Goal: Feedback & Contribution: Submit feedback/report problem

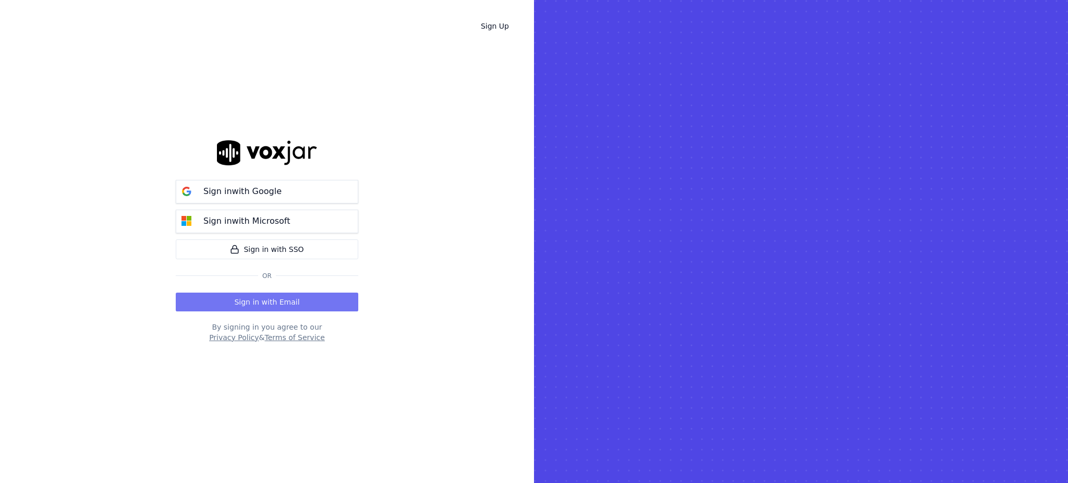
click at [276, 307] on button "Sign in with Email" at bounding box center [267, 302] width 183 height 19
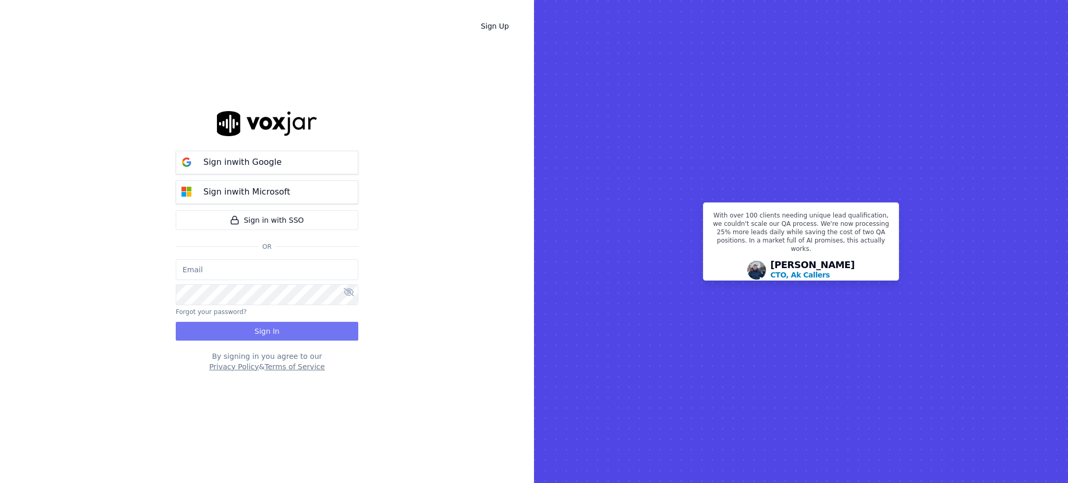
type input "fisqa@newwavepower.net"
click at [263, 332] on button "Sign In" at bounding box center [267, 331] width 183 height 19
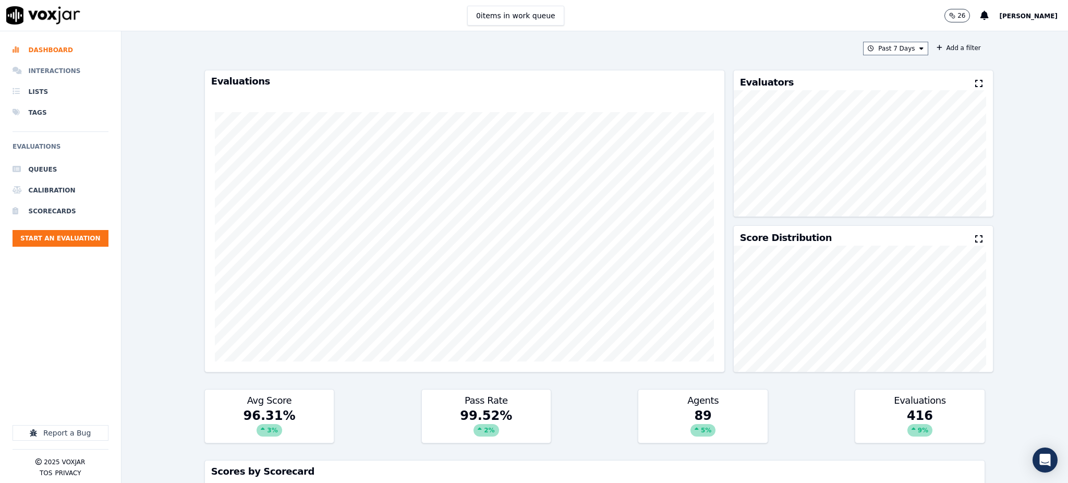
click at [76, 72] on li "Interactions" at bounding box center [61, 70] width 96 height 21
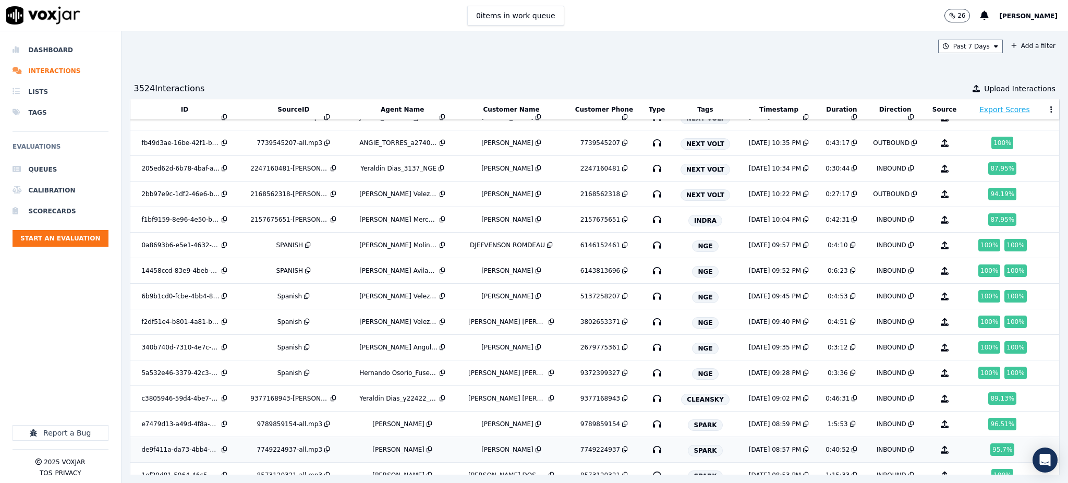
scroll to position [2245, 0]
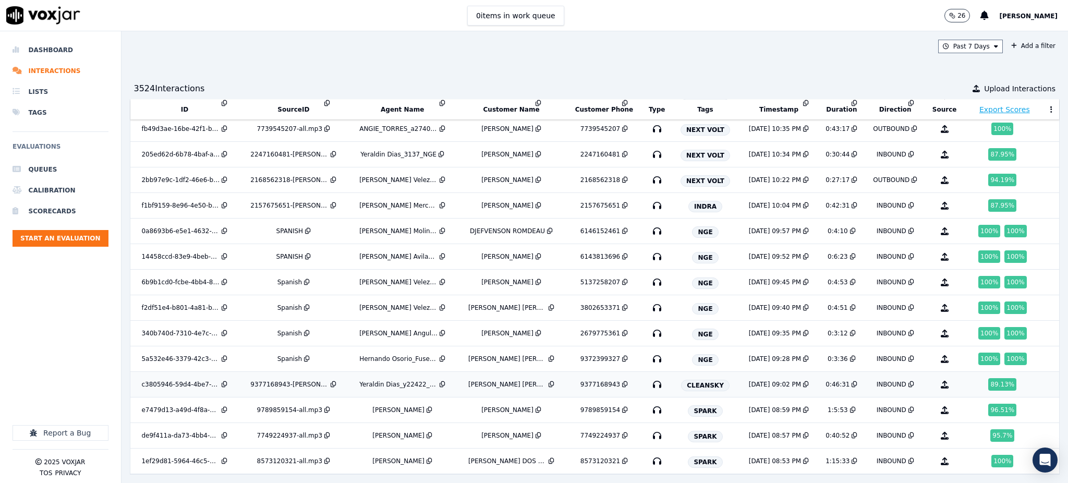
click at [649, 376] on icon "button" at bounding box center [657, 384] width 17 height 17
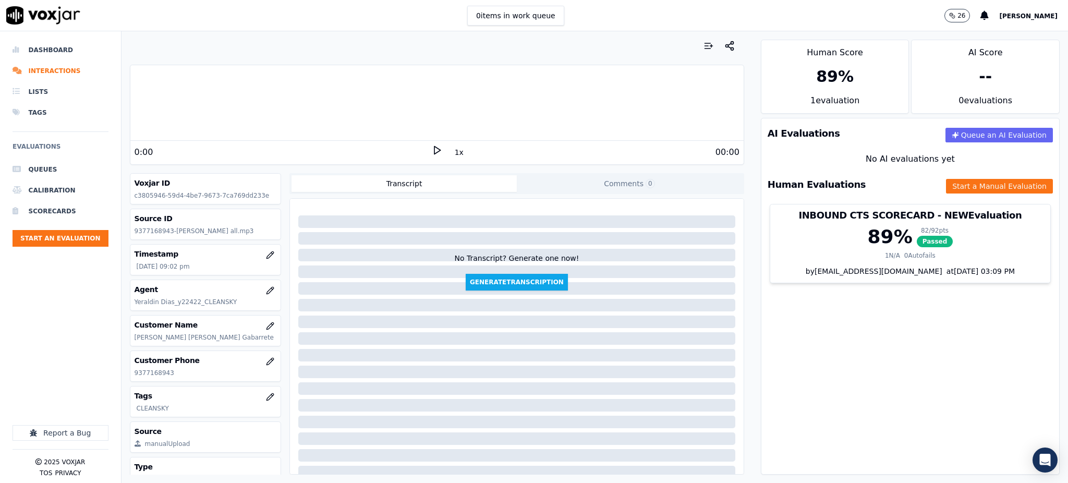
click at [432, 151] on icon at bounding box center [437, 150] width 10 height 10
drag, startPoint x: 180, startPoint y: 374, endPoint x: 128, endPoint y: 376, distance: 52.2
click at [128, 376] on div "Your browser does not support the audio element. 0:01 1x 00:00 Voxjar ID c38059…" at bounding box center [437, 257] width 631 height 452
copy p "9377168943"
click at [810, 330] on div "AI Evaluations Queue an AI Evaluation No AI evaluations yet Human Evaluations S…" at bounding box center [910, 296] width 299 height 357
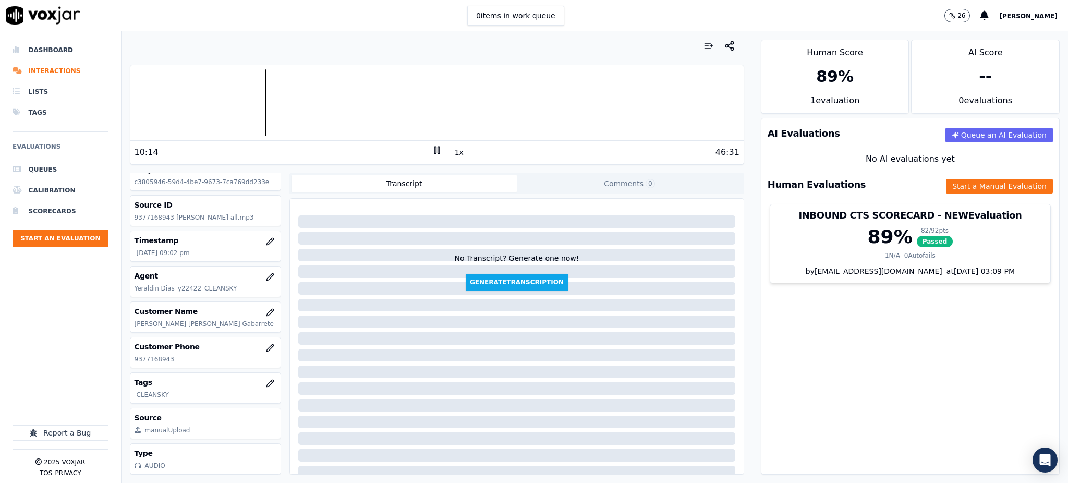
scroll to position [45, 0]
click at [432, 148] on icon at bounding box center [437, 150] width 10 height 10
click at [434, 151] on polygon at bounding box center [437, 151] width 6 height 8
click at [419, 148] on div "15:52" at bounding box center [283, 152] width 297 height 13
click at [432, 148] on icon at bounding box center [437, 150] width 10 height 10
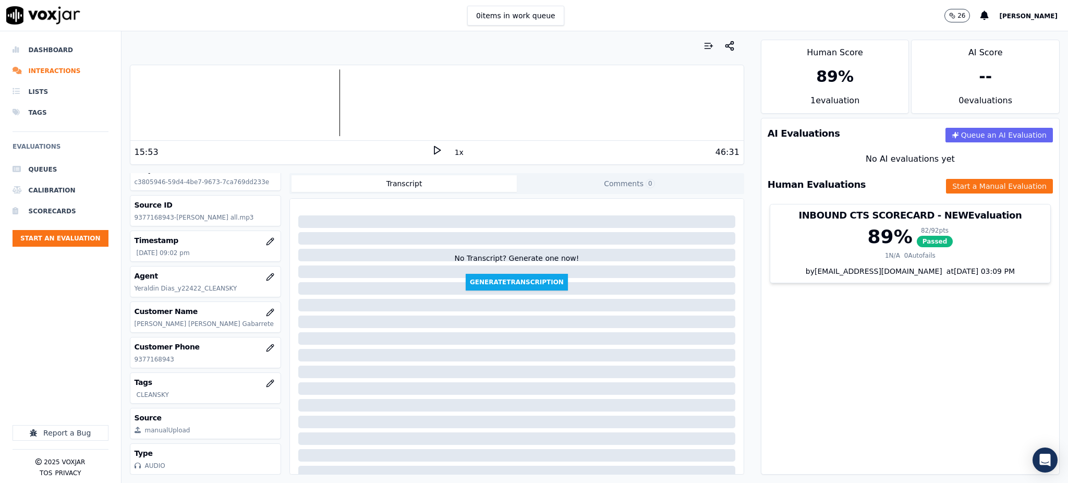
click at [434, 151] on polygon at bounding box center [437, 151] width 6 height 8
click at [434, 149] on icon at bounding box center [437, 150] width 10 height 10
click at [431, 144] on div "16:43 1x 46:31" at bounding box center [436, 152] width 613 height 22
click at [432, 151] on icon at bounding box center [437, 150] width 10 height 10
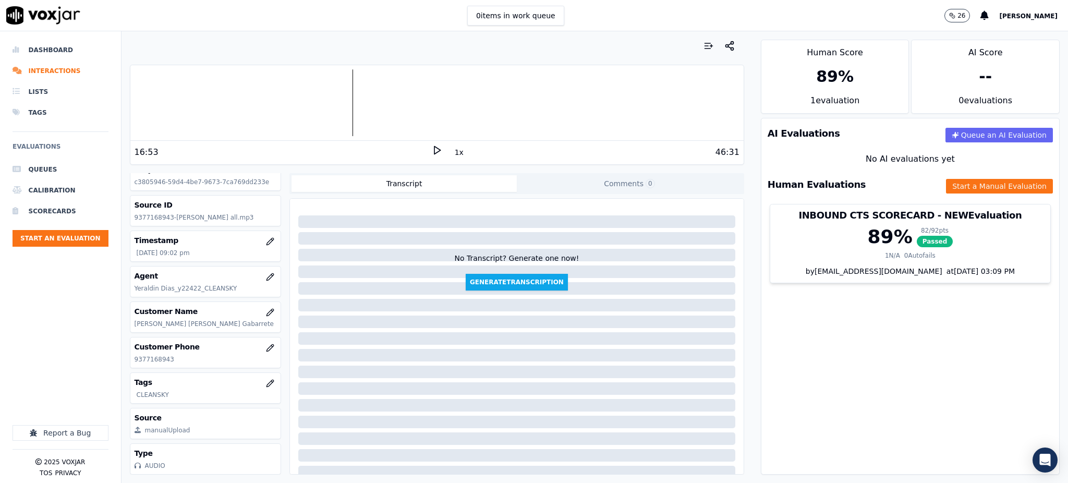
click at [432, 151] on icon at bounding box center [437, 150] width 10 height 10
click at [438, 149] on rect at bounding box center [439, 150] width 2 height 7
click at [442, 150] on div "46:31" at bounding box center [590, 152] width 297 height 13
click at [434, 149] on div "26:41 1x 46:31" at bounding box center [436, 152] width 613 height 22
click at [434, 149] on icon at bounding box center [437, 150] width 10 height 10
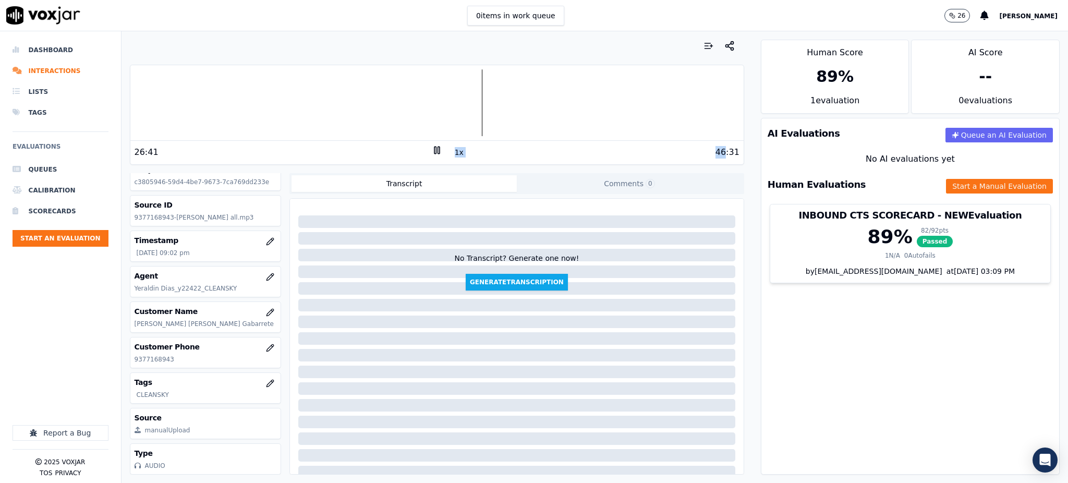
click at [434, 149] on icon at bounding box center [437, 150] width 10 height 10
click at [442, 148] on div "46:31" at bounding box center [590, 152] width 297 height 13
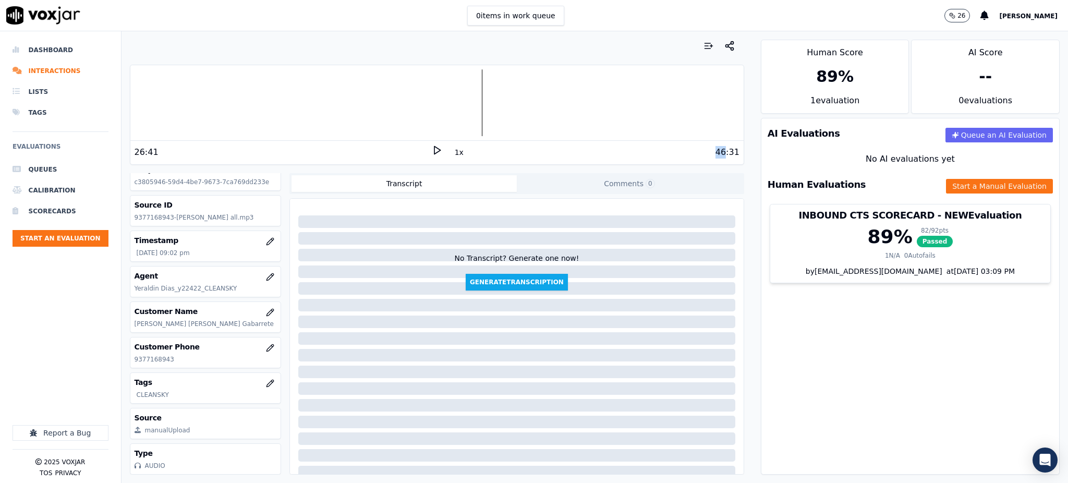
click at [442, 148] on div "46:31" at bounding box center [590, 152] width 297 height 13
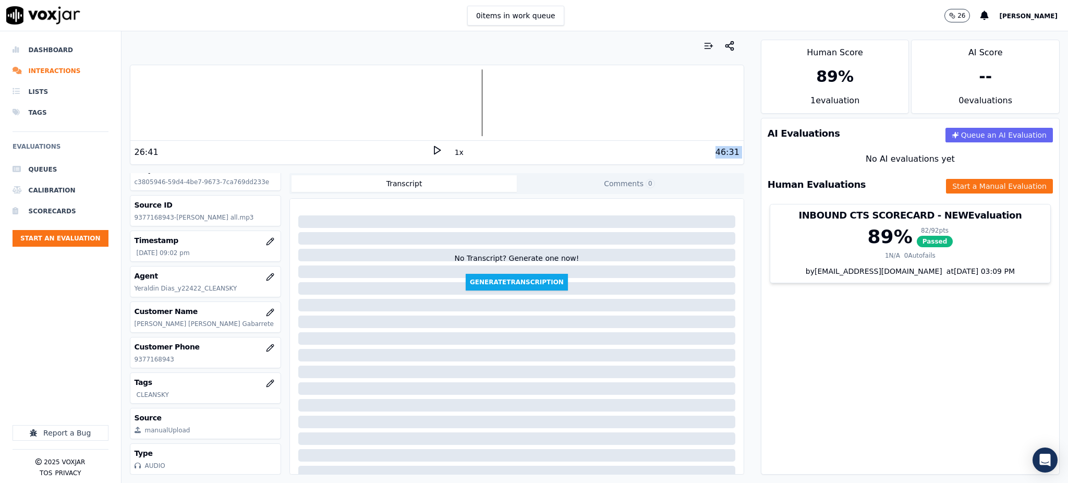
click at [442, 148] on div "46:31" at bounding box center [590, 152] width 297 height 13
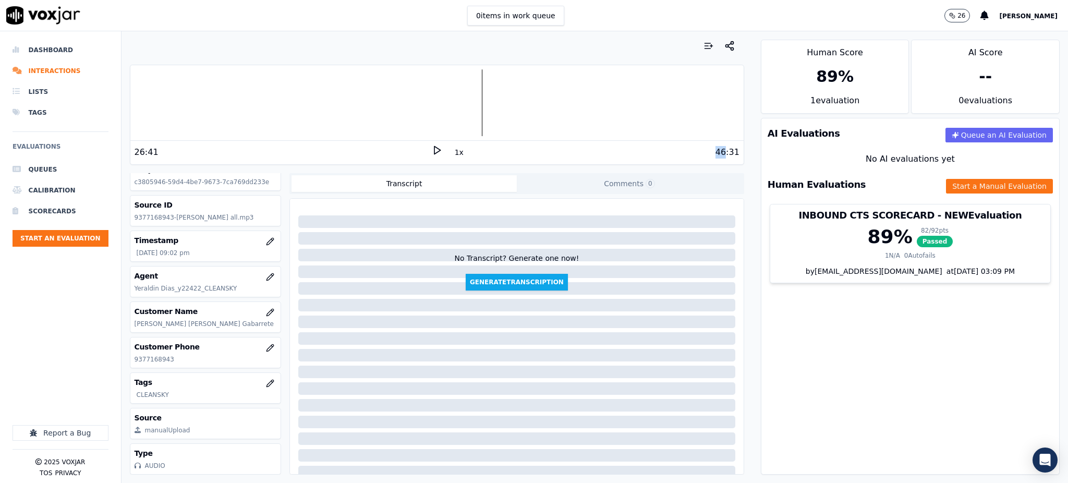
click at [442, 148] on div "46:31" at bounding box center [590, 152] width 297 height 13
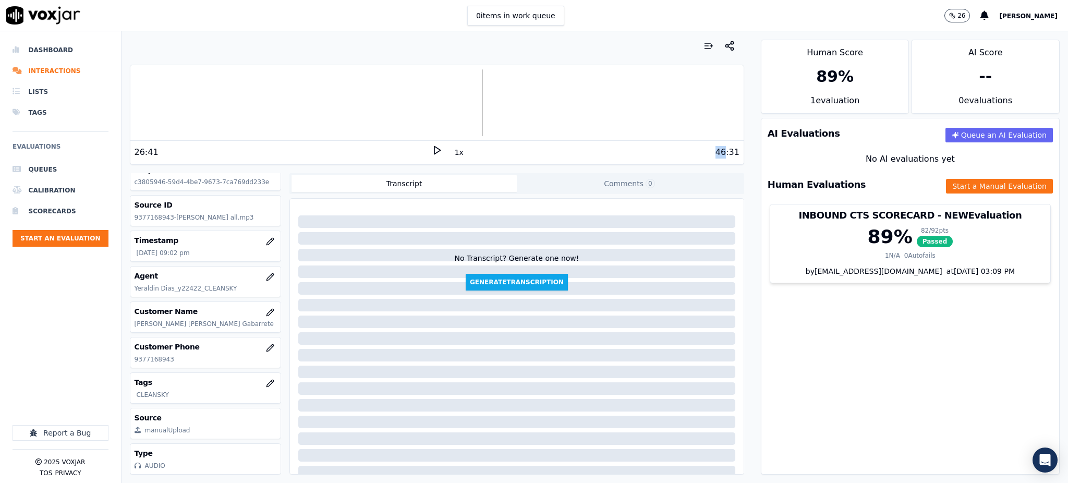
click at [442, 148] on div "46:31" at bounding box center [590, 152] width 297 height 13
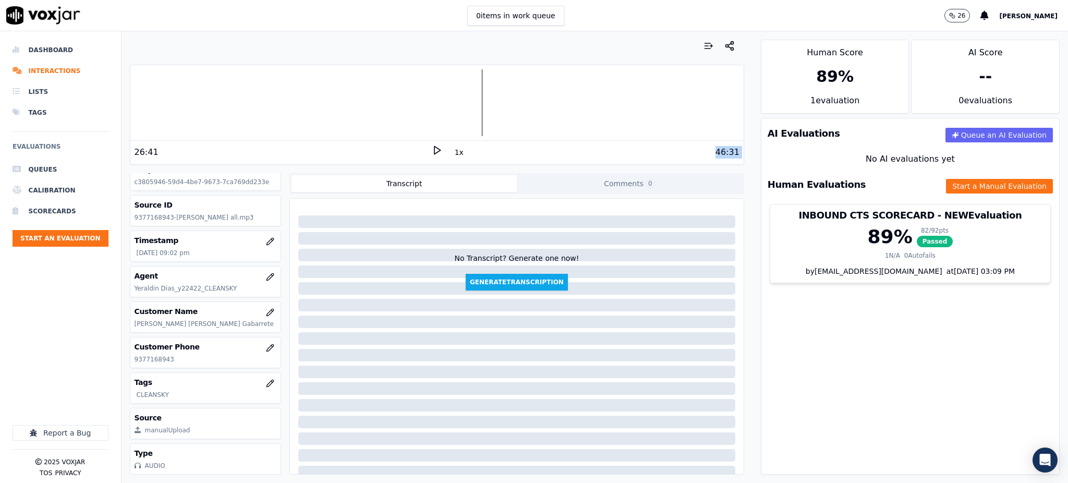
click at [442, 148] on div "46:31" at bounding box center [590, 152] width 297 height 13
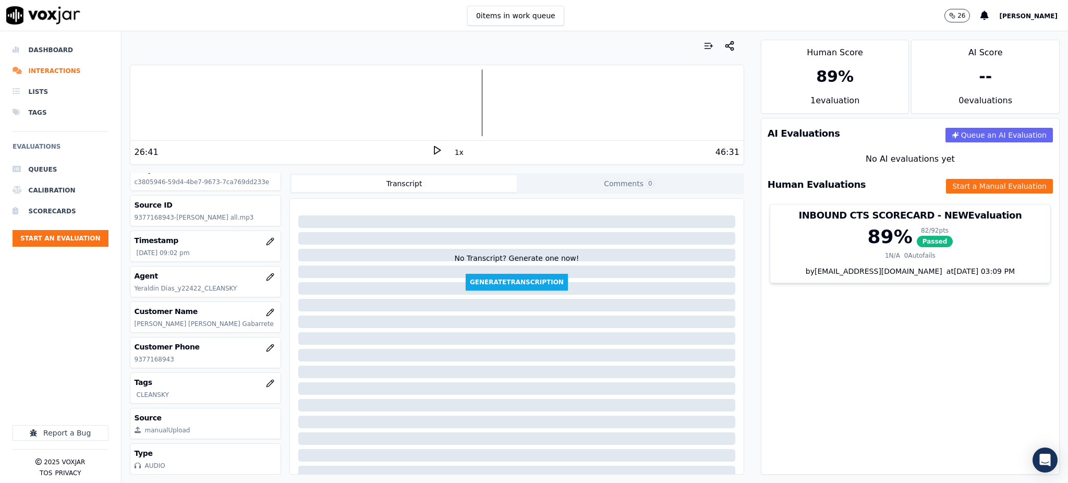
click at [432, 147] on icon at bounding box center [437, 150] width 10 height 10
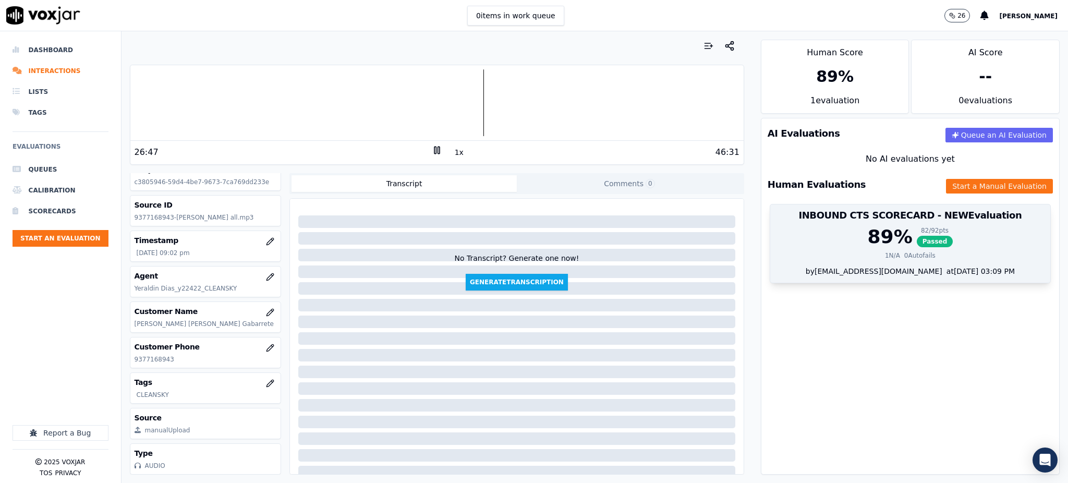
click at [917, 243] on span "Passed" at bounding box center [935, 241] width 37 height 11
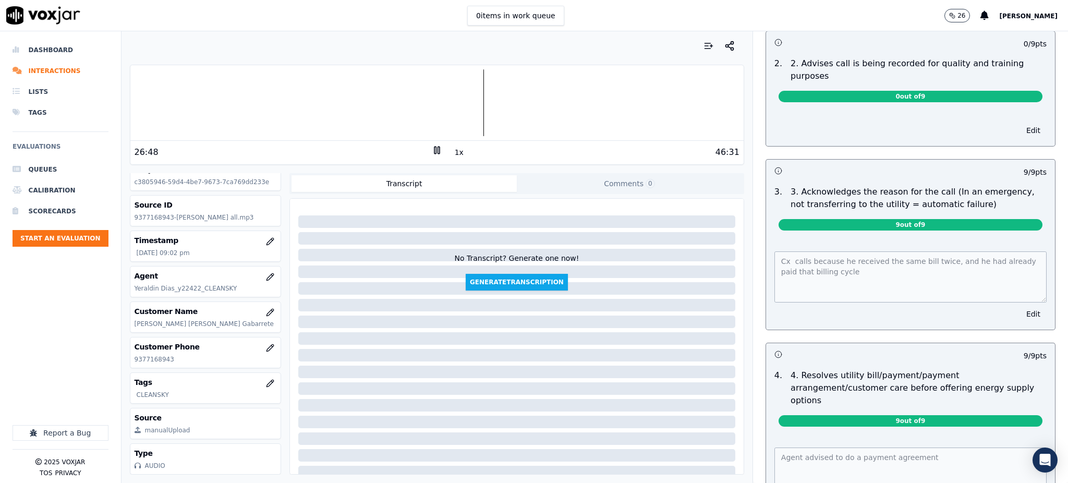
scroll to position [278, 0]
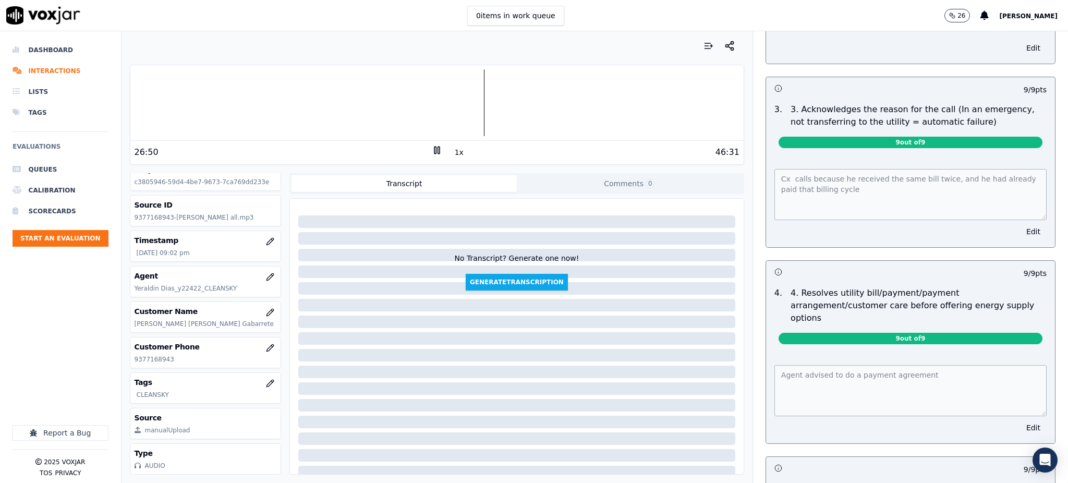
click at [766, 164] on div "Cx calls because he received the same bill twice, and he had already paid that …" at bounding box center [910, 201] width 289 height 91
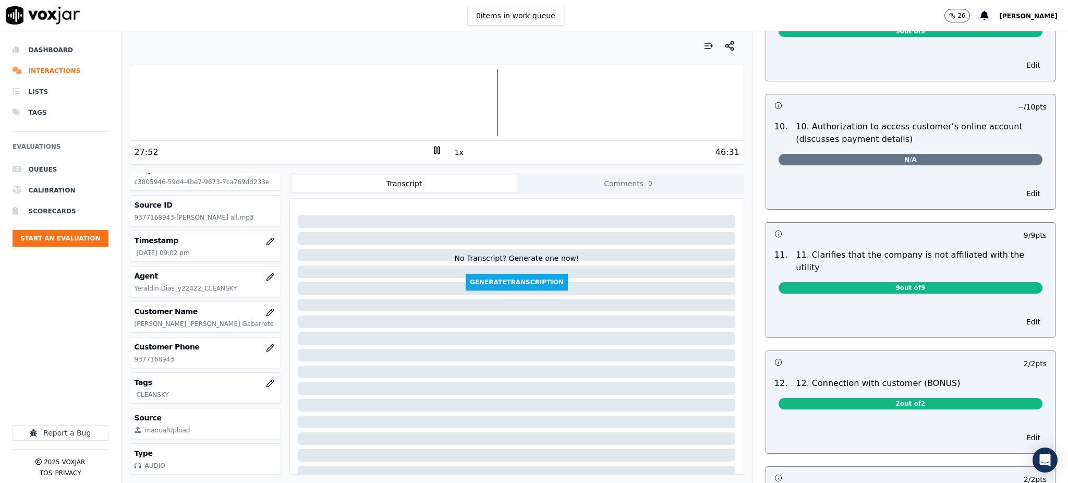
scroll to position [1321, 0]
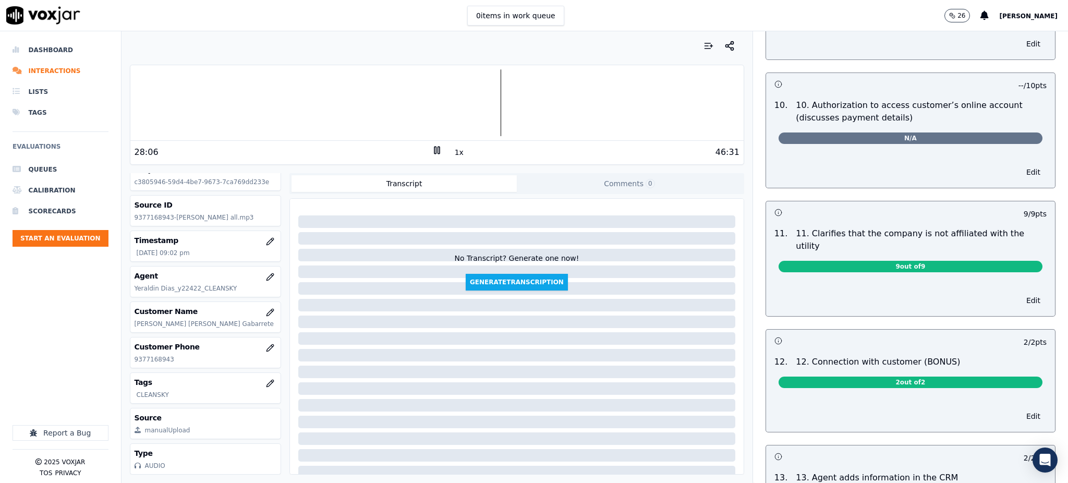
click at [714, 19] on div "0 items in work queue 26 Juliana Zapata" at bounding box center [534, 15] width 1068 height 31
click at [432, 152] on icon at bounding box center [437, 150] width 10 height 10
click at [432, 153] on icon at bounding box center [437, 150] width 10 height 10
click at [432, 150] on icon at bounding box center [437, 150] width 10 height 10
click at [432, 152] on icon at bounding box center [437, 150] width 10 height 10
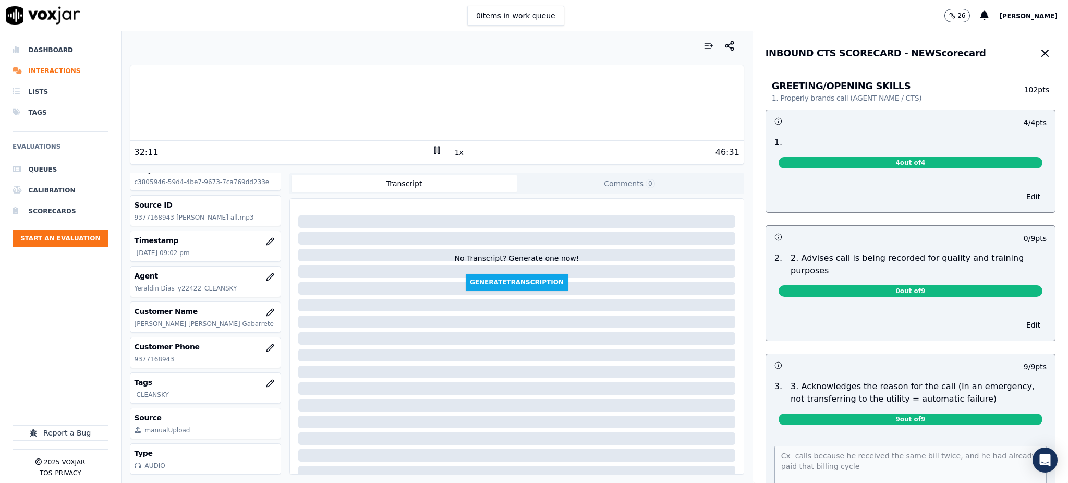
scroll to position [0, 0]
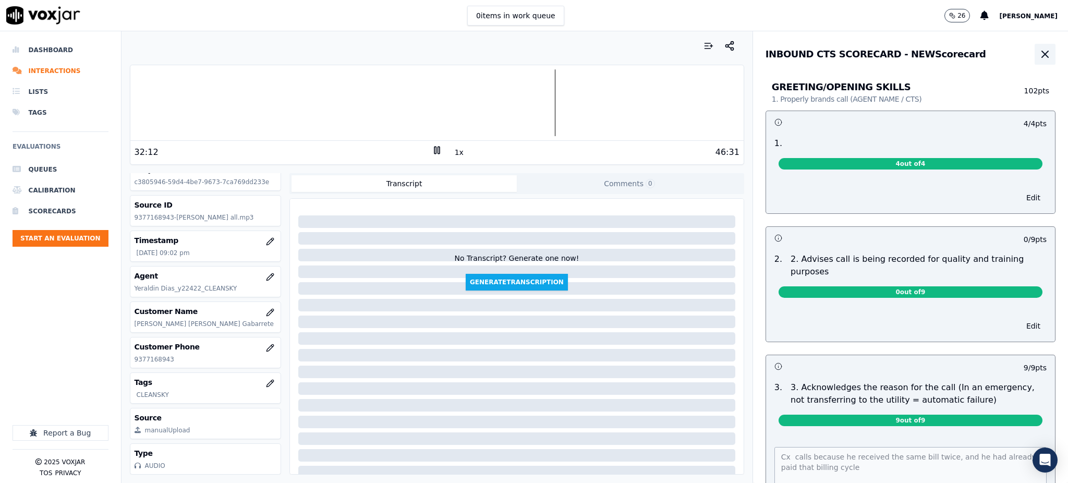
click at [1039, 51] on icon "button" at bounding box center [1045, 54] width 13 height 13
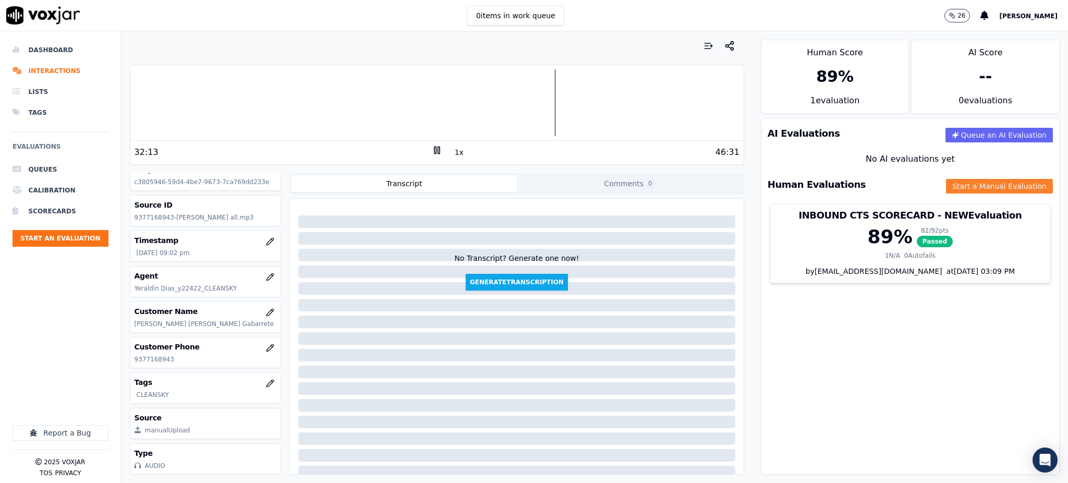
click at [946, 190] on button "Start a Manual Evaluation" at bounding box center [999, 186] width 107 height 15
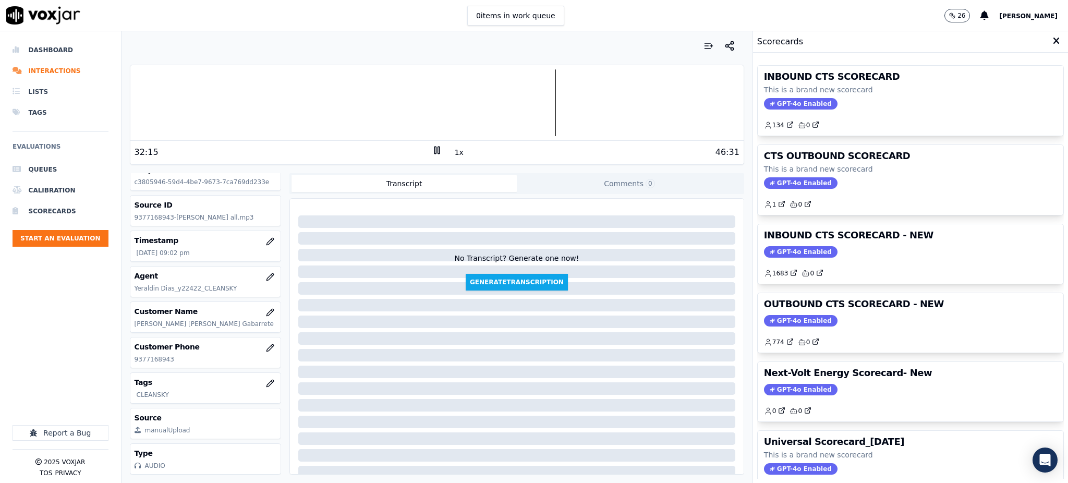
click at [786, 100] on span "GPT-4o Enabled" at bounding box center [801, 103] width 74 height 11
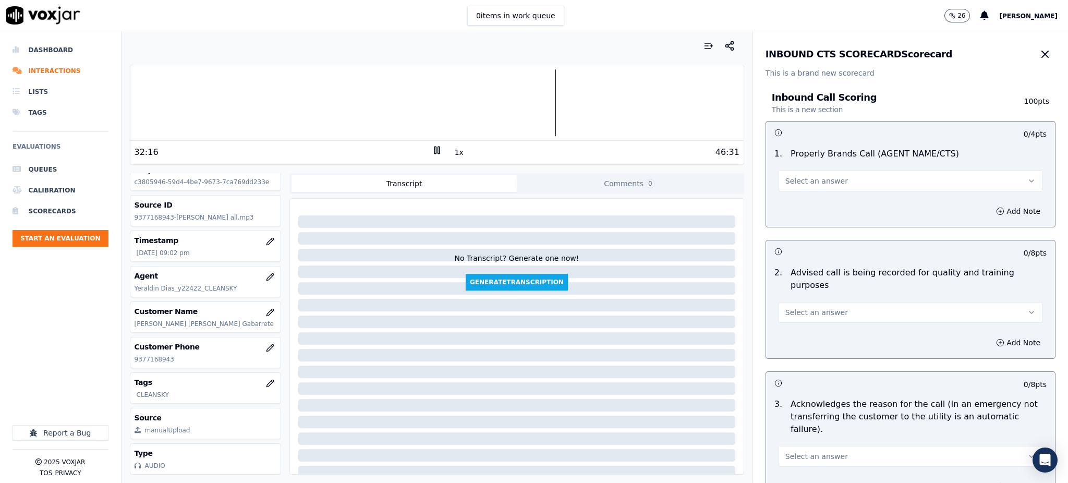
click at [806, 181] on span "Select an answer" at bounding box center [816, 181] width 63 height 10
click at [797, 208] on div "Yes" at bounding box center [887, 204] width 241 height 17
click at [788, 307] on span "Select an answer" at bounding box center [816, 312] width 63 height 10
click at [789, 328] on div "Yes" at bounding box center [887, 323] width 241 height 17
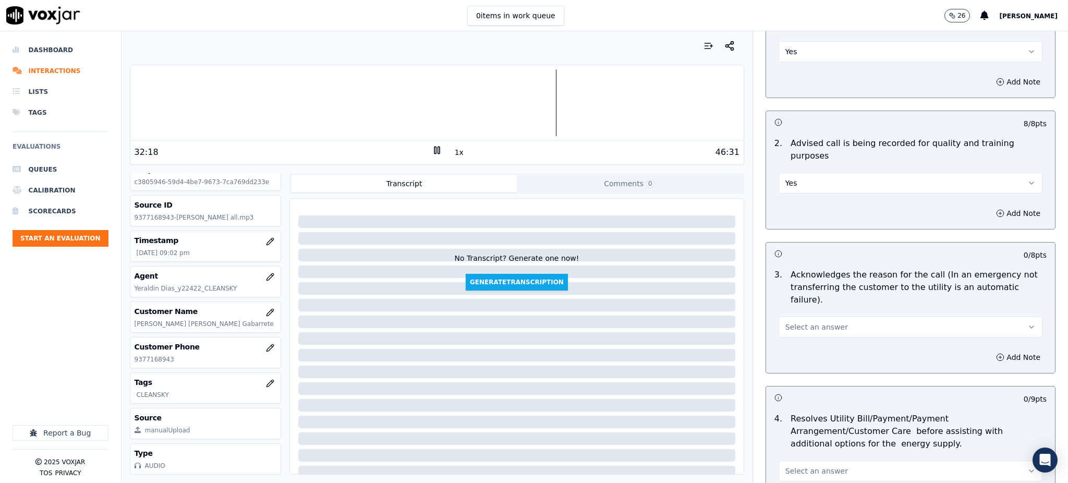
scroll to position [209, 0]
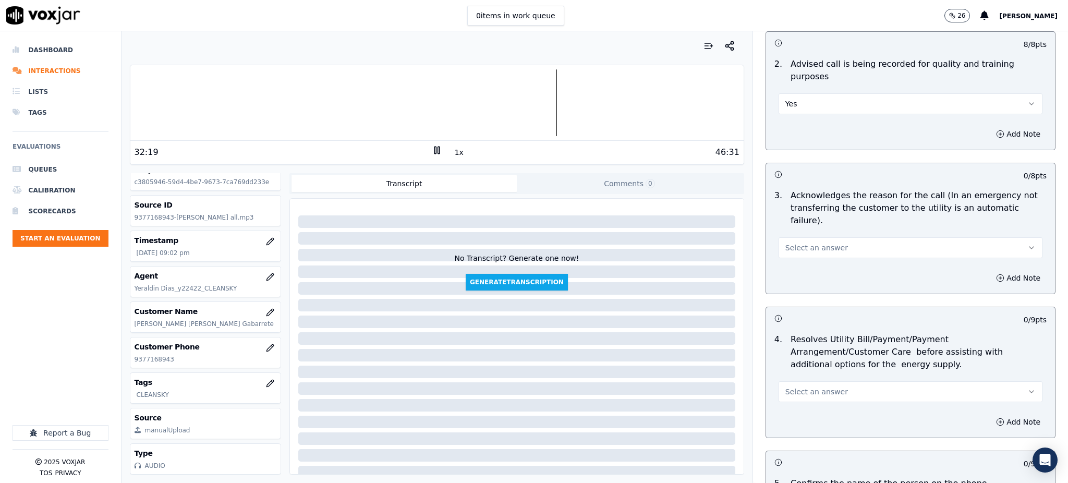
click at [790, 237] on button "Select an answer" at bounding box center [911, 247] width 264 height 21
click at [784, 240] on div "Yes" at bounding box center [887, 246] width 241 height 17
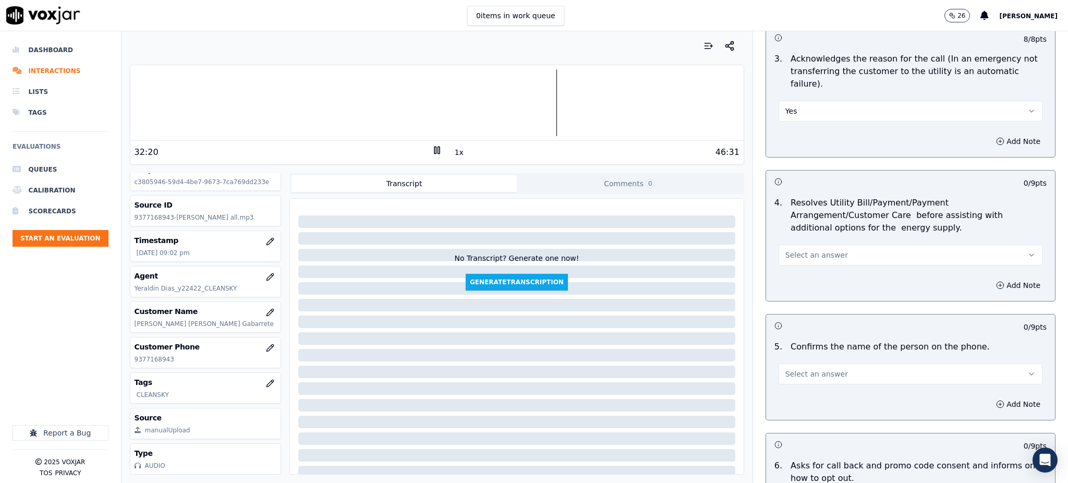
scroll to position [347, 0]
click at [789, 248] on span "Select an answer" at bounding box center [816, 253] width 63 height 10
click at [788, 255] on div "Yes" at bounding box center [887, 251] width 241 height 17
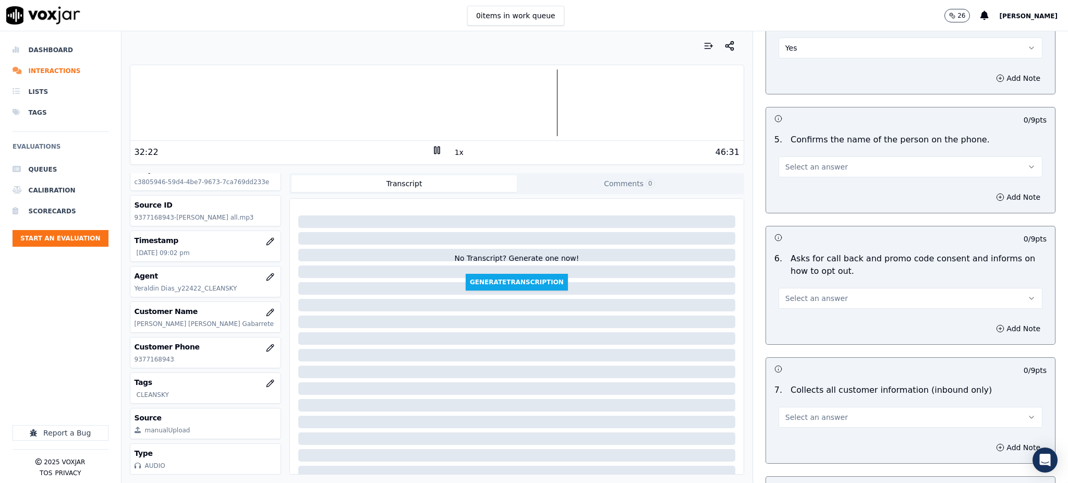
scroll to position [556, 0]
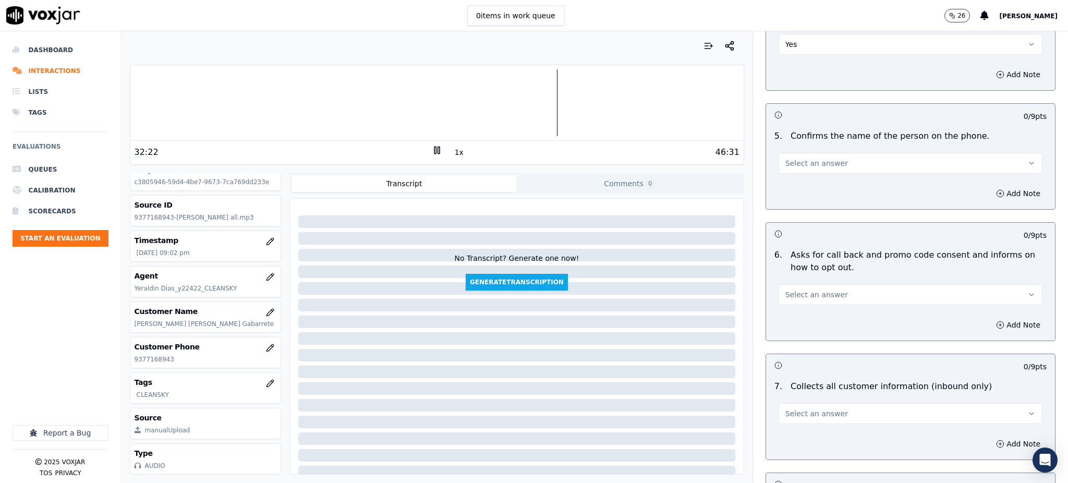
click at [790, 153] on button "Select an answer" at bounding box center [911, 163] width 264 height 21
click at [787, 171] on div "Yes No N/A" at bounding box center [887, 178] width 245 height 54
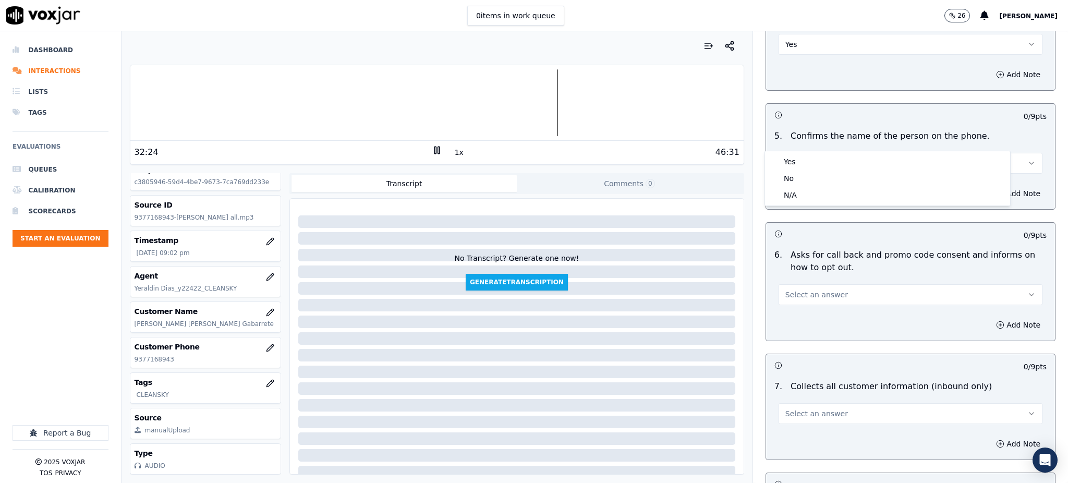
click at [790, 289] on span "Select an answer" at bounding box center [816, 294] width 63 height 10
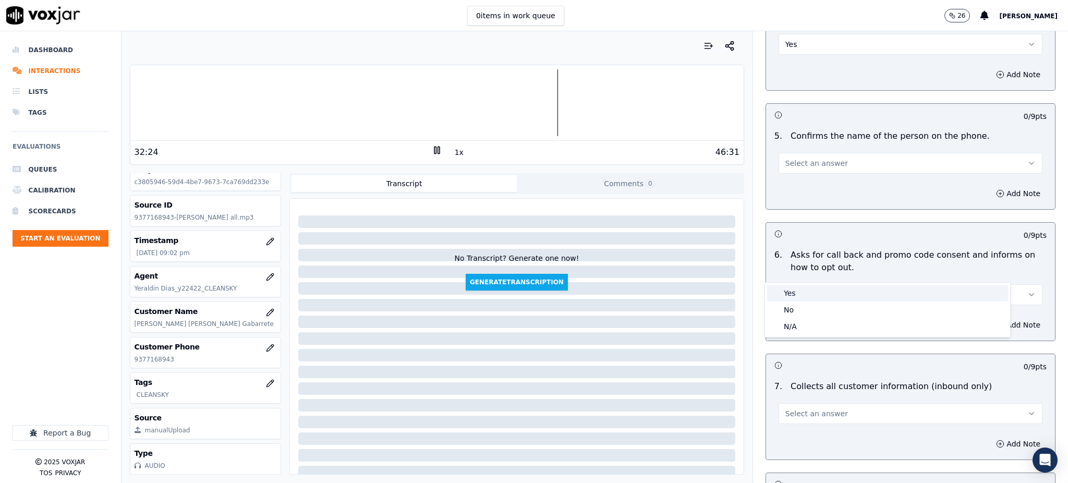
drag, startPoint x: 796, startPoint y: 297, endPoint x: 789, endPoint y: 314, distance: 19.4
click at [796, 298] on div "Yes" at bounding box center [887, 293] width 241 height 17
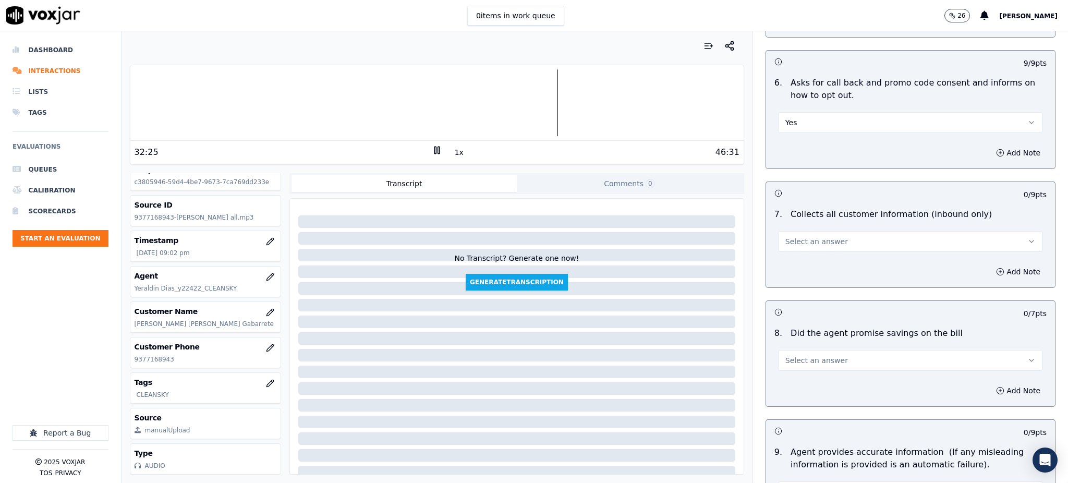
scroll to position [765, 0]
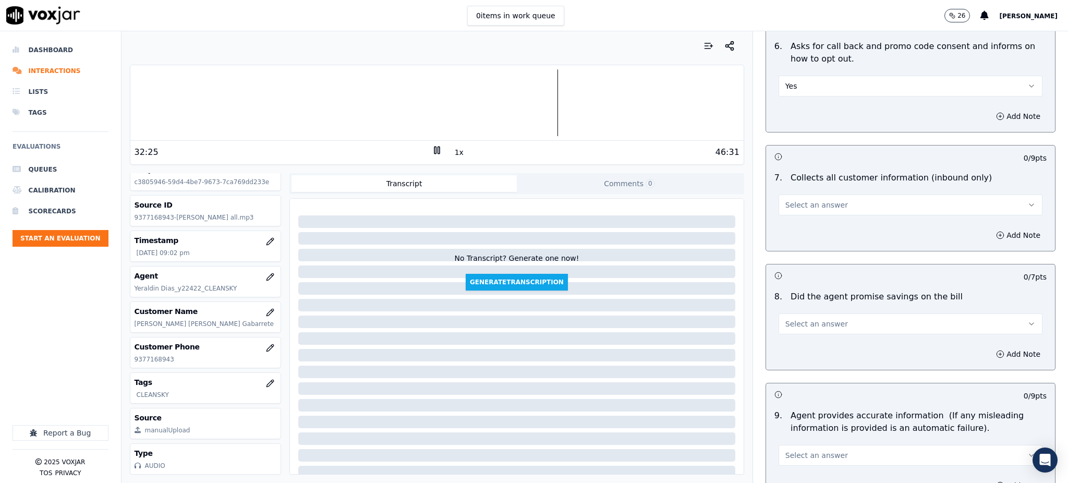
click at [807, 195] on button "Select an answer" at bounding box center [911, 205] width 264 height 21
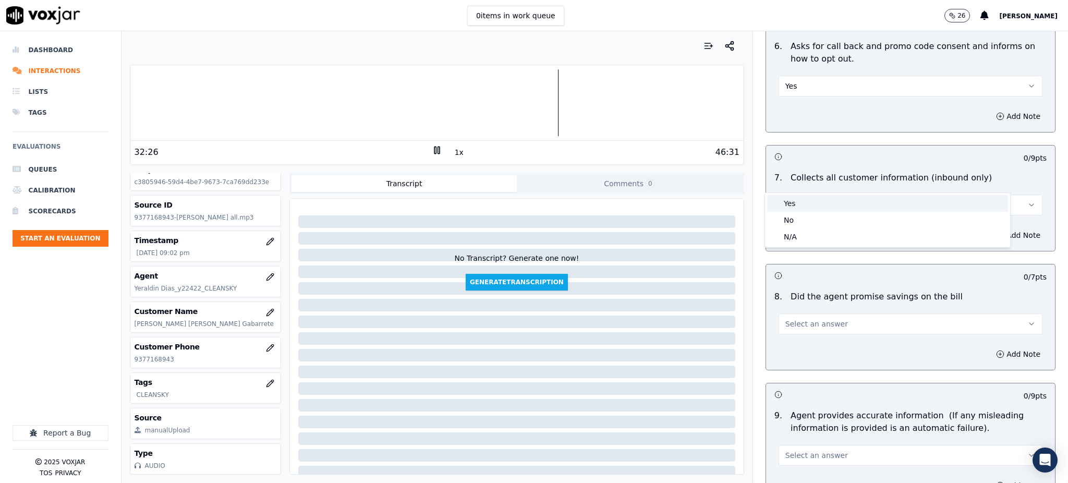
drag, startPoint x: 792, startPoint y: 204, endPoint x: 803, endPoint y: 285, distance: 81.6
click at [792, 205] on div "Yes" at bounding box center [887, 203] width 241 height 17
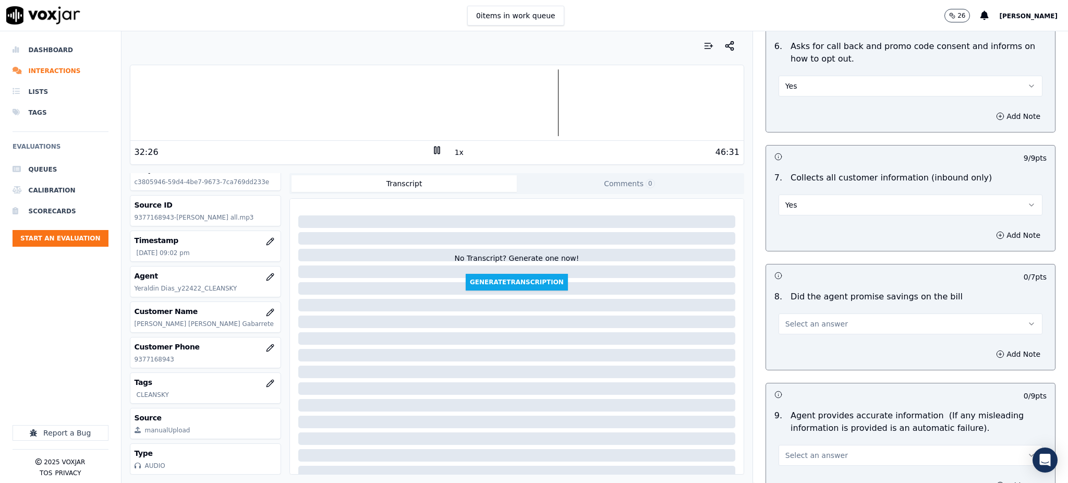
drag, startPoint x: 804, startPoint y: 300, endPoint x: 800, endPoint y: 308, distance: 9.1
click at [804, 319] on span "Select an answer" at bounding box center [816, 324] width 63 height 10
drag, startPoint x: 799, startPoint y: 319, endPoint x: 794, endPoint y: 329, distance: 11.0
click at [799, 320] on div "Yes" at bounding box center [887, 322] width 241 height 17
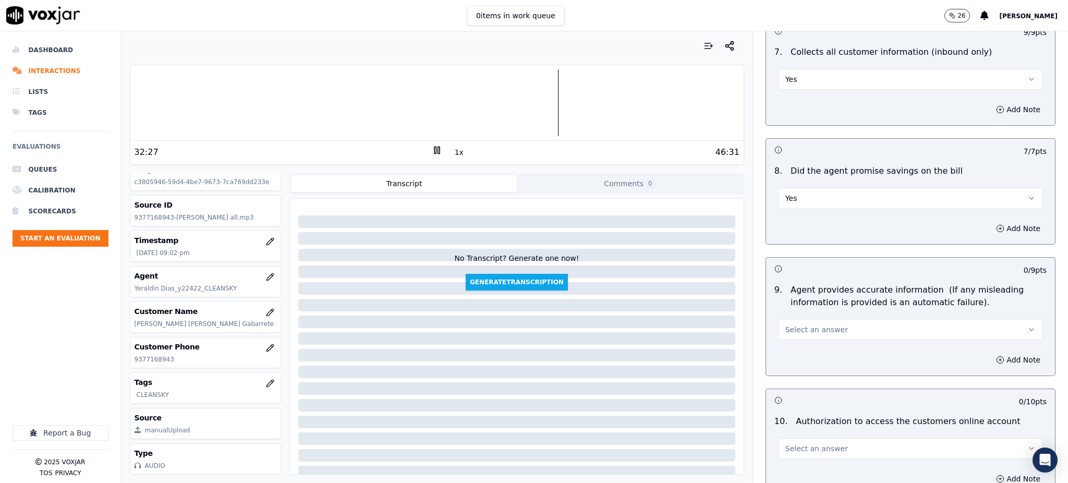
scroll to position [904, 0]
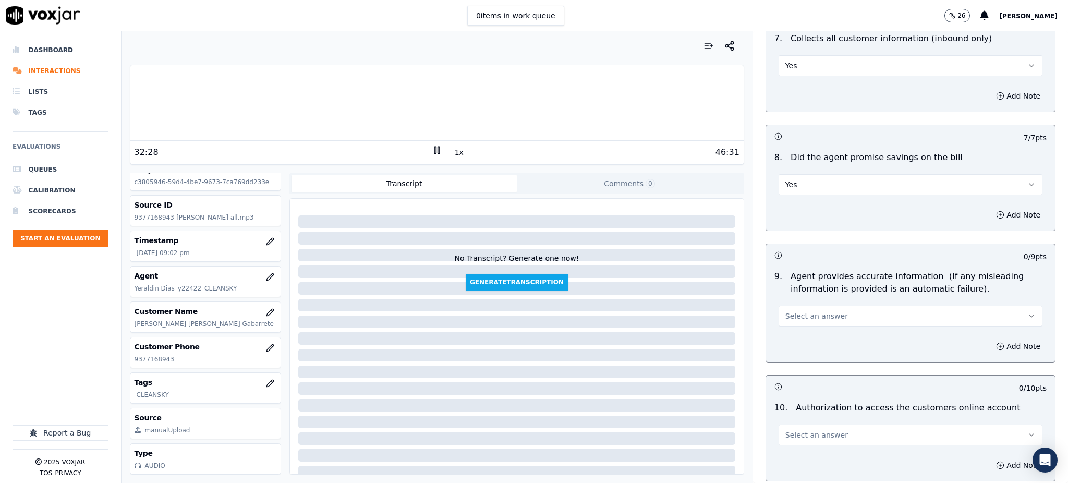
click at [789, 311] on span "Select an answer" at bounding box center [816, 316] width 63 height 10
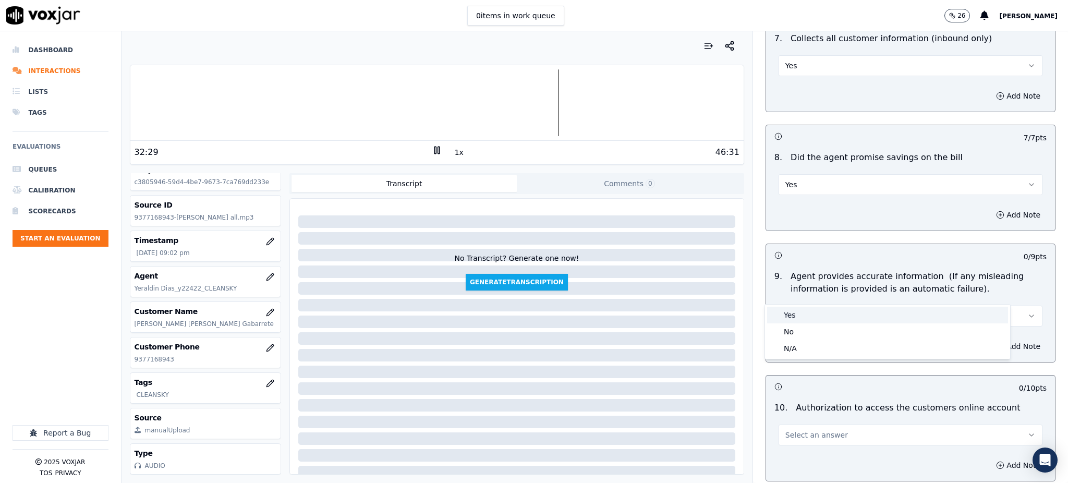
click at [785, 314] on div "Yes" at bounding box center [887, 315] width 241 height 17
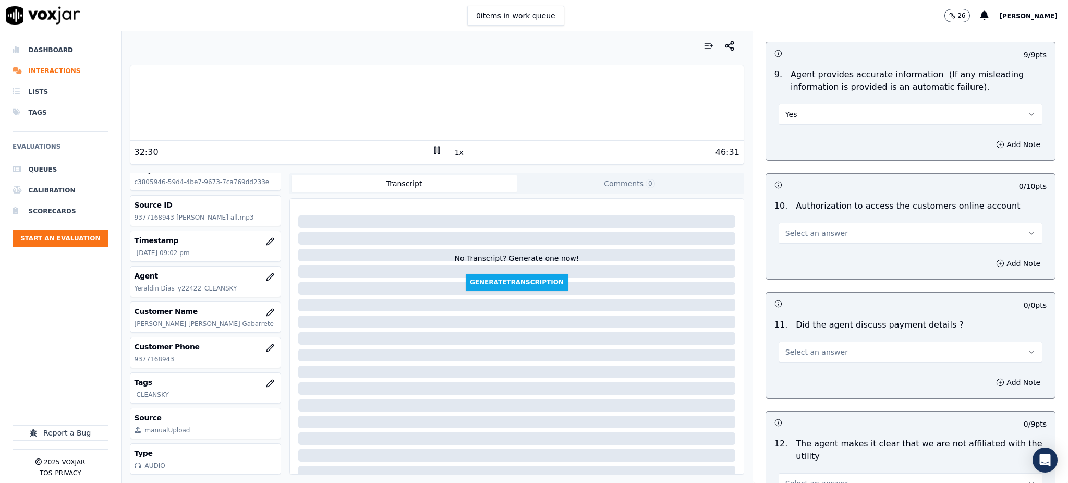
scroll to position [1112, 0]
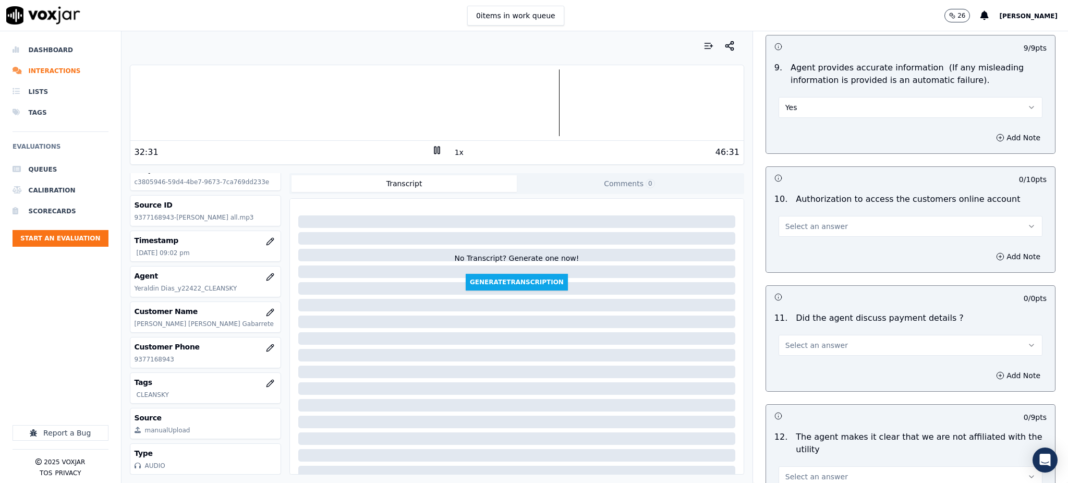
click at [796, 221] on span "Select an answer" at bounding box center [816, 226] width 63 height 10
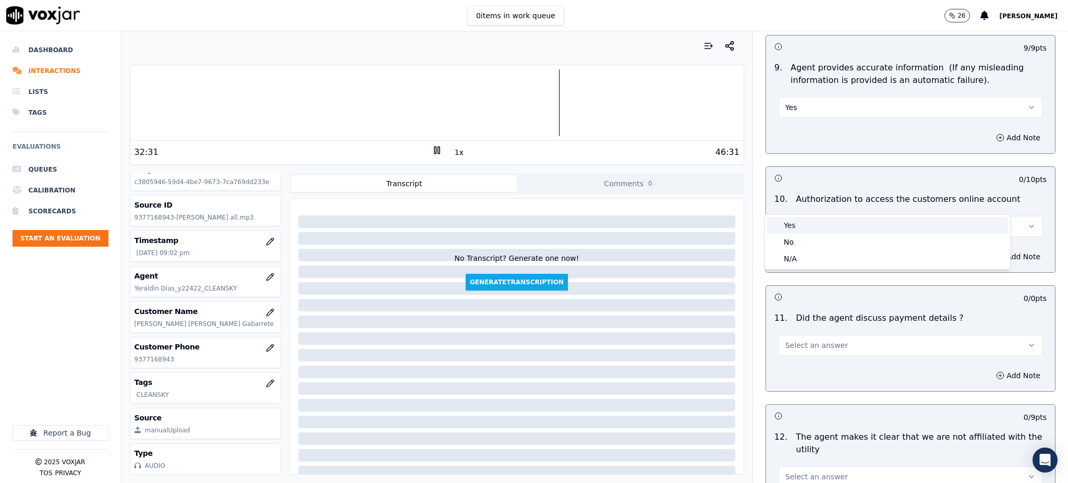
click at [787, 223] on div "Yes" at bounding box center [887, 225] width 241 height 17
drag, startPoint x: 789, startPoint y: 324, endPoint x: 780, endPoint y: 320, distance: 10.3
click at [789, 340] on span "Select an answer" at bounding box center [816, 345] width 63 height 10
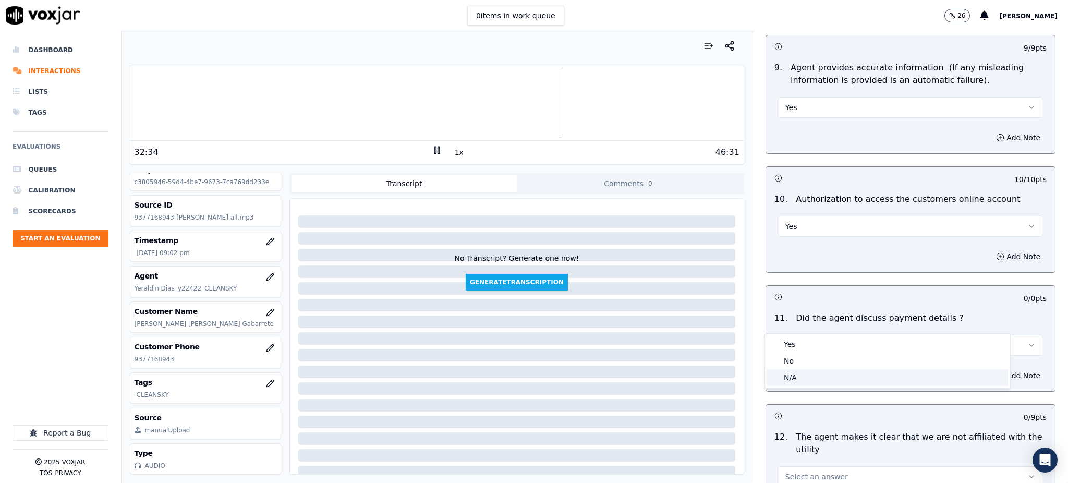
drag, startPoint x: 796, startPoint y: 372, endPoint x: 791, endPoint y: 379, distance: 8.2
click at [796, 373] on div "N/A" at bounding box center [887, 377] width 241 height 17
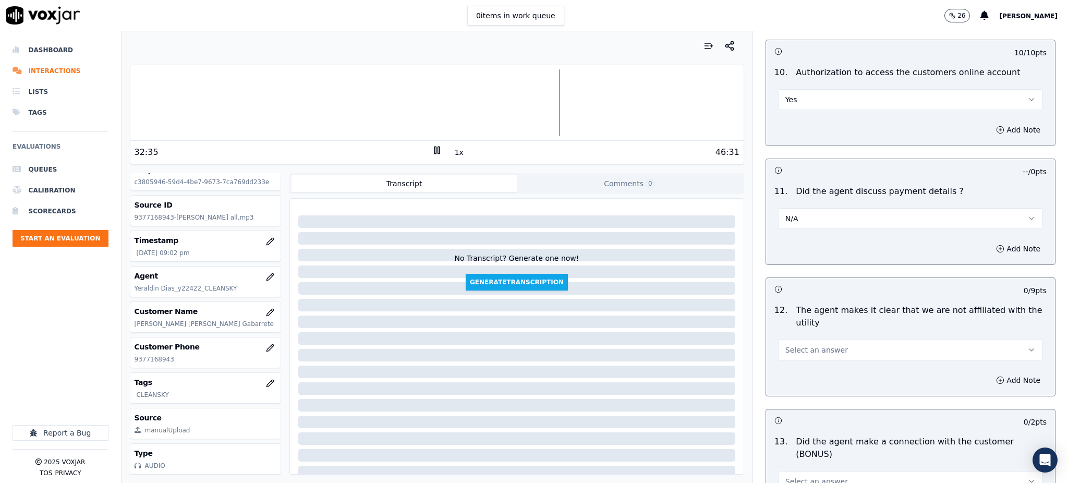
scroll to position [1252, 0]
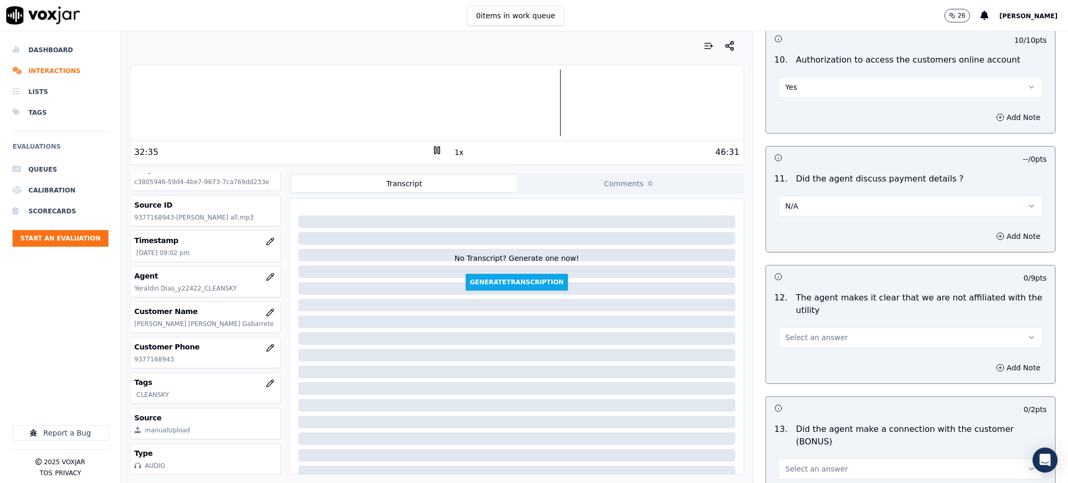
click at [791, 332] on span "Select an answer" at bounding box center [816, 337] width 63 height 10
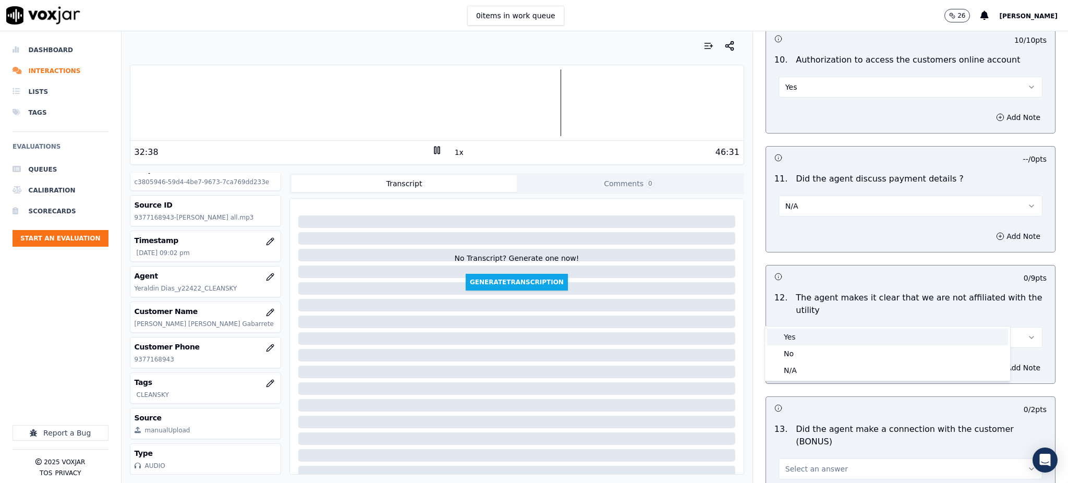
click at [793, 342] on div "Yes" at bounding box center [887, 337] width 241 height 17
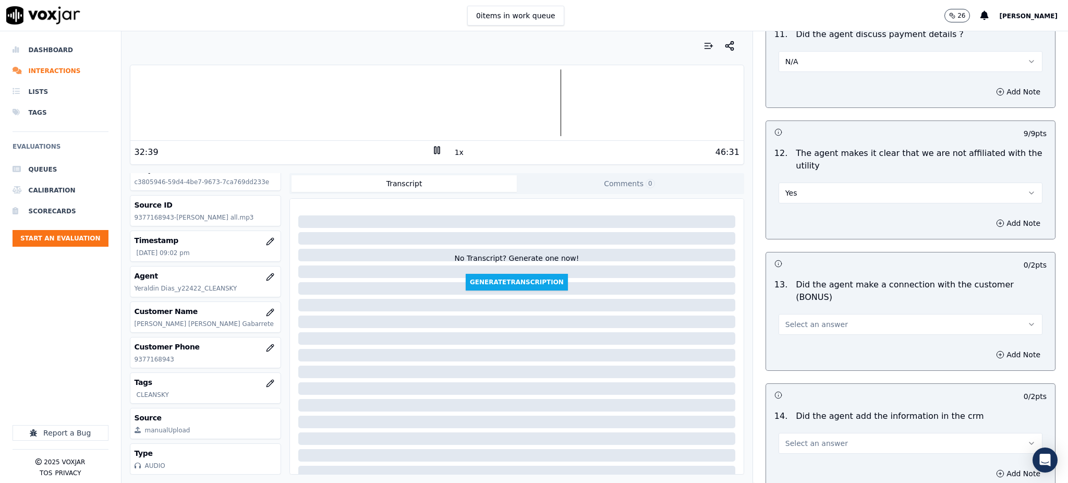
scroll to position [1460, 0]
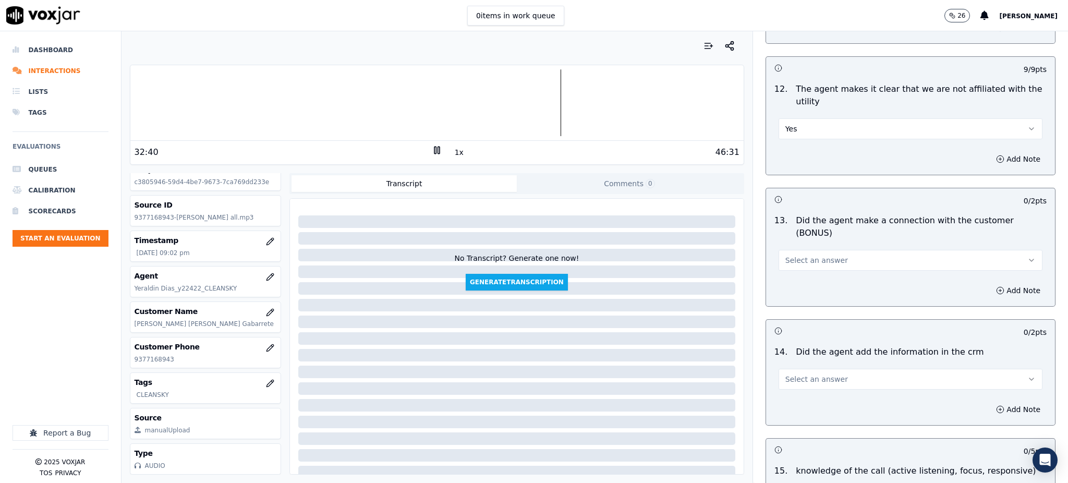
drag, startPoint x: 793, startPoint y: 224, endPoint x: 789, endPoint y: 229, distance: 7.0
click at [791, 255] on span "Select an answer" at bounding box center [816, 260] width 63 height 10
click at [785, 241] on div "Yes" at bounding box center [887, 247] width 241 height 17
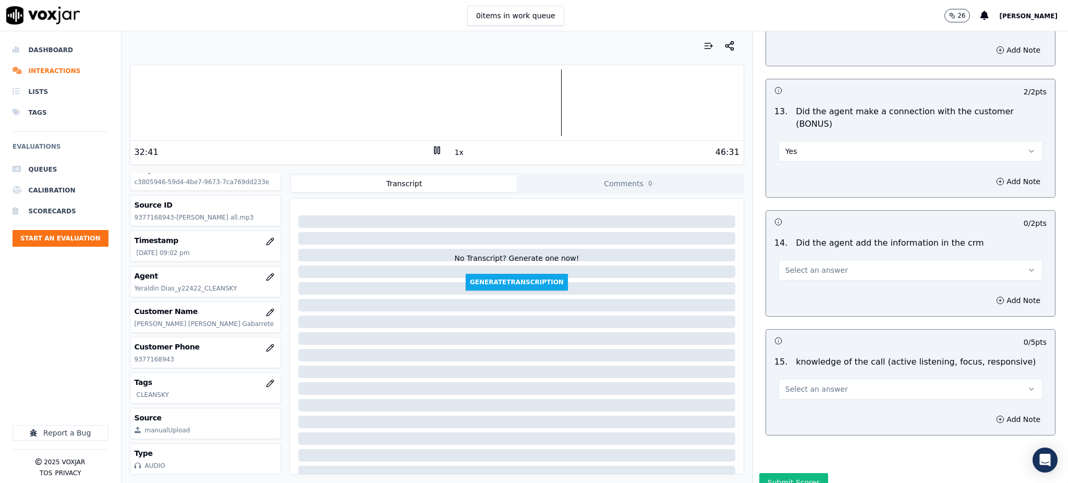
scroll to position [1579, 0]
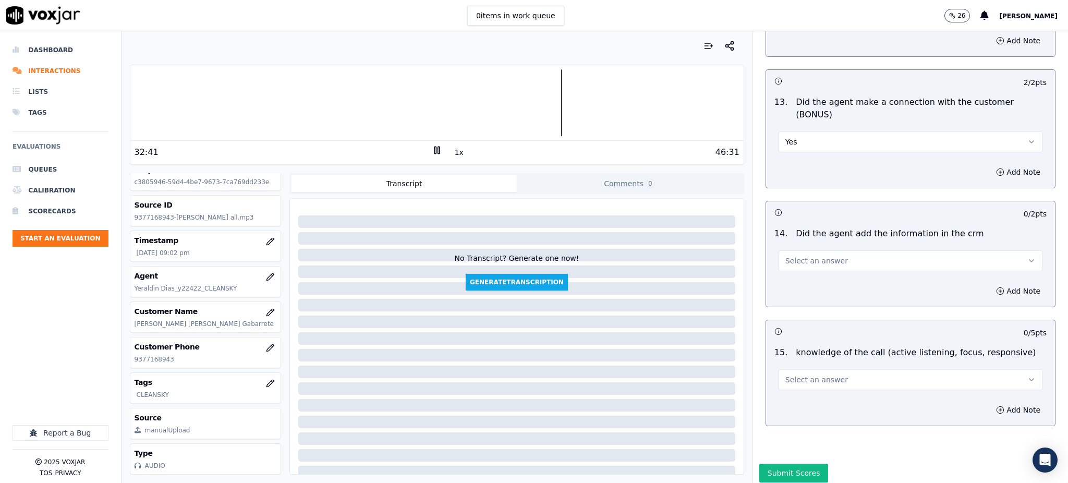
click at [785, 256] on span "Select an answer" at bounding box center [816, 261] width 63 height 10
click at [789, 247] on div "Yes" at bounding box center [887, 247] width 241 height 17
click at [807, 374] on span "Select an answer" at bounding box center [816, 379] width 63 height 10
drag, startPoint x: 799, startPoint y: 366, endPoint x: 785, endPoint y: 437, distance: 72.3
click at [799, 366] on div "Yes" at bounding box center [887, 366] width 241 height 17
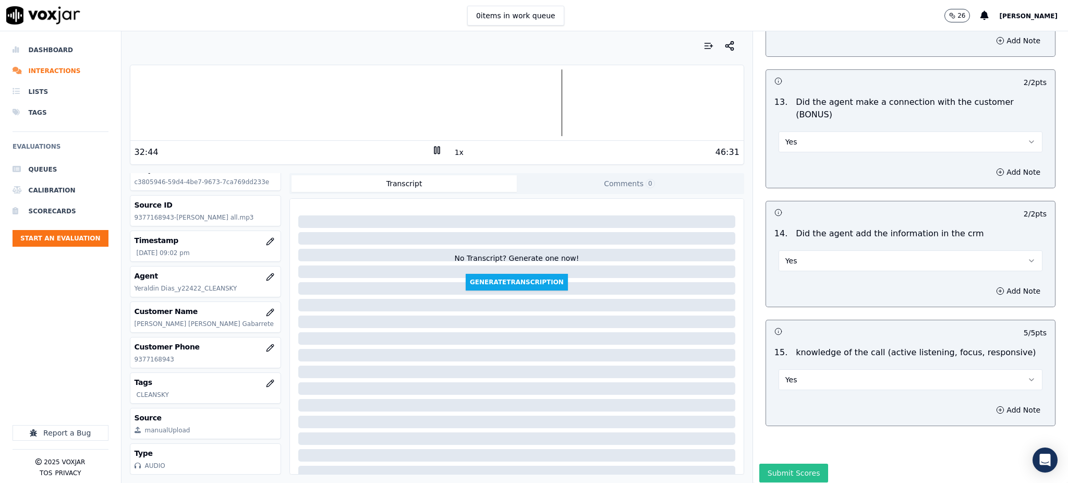
click at [780, 464] on button "Submit Scores" at bounding box center [793, 473] width 69 height 19
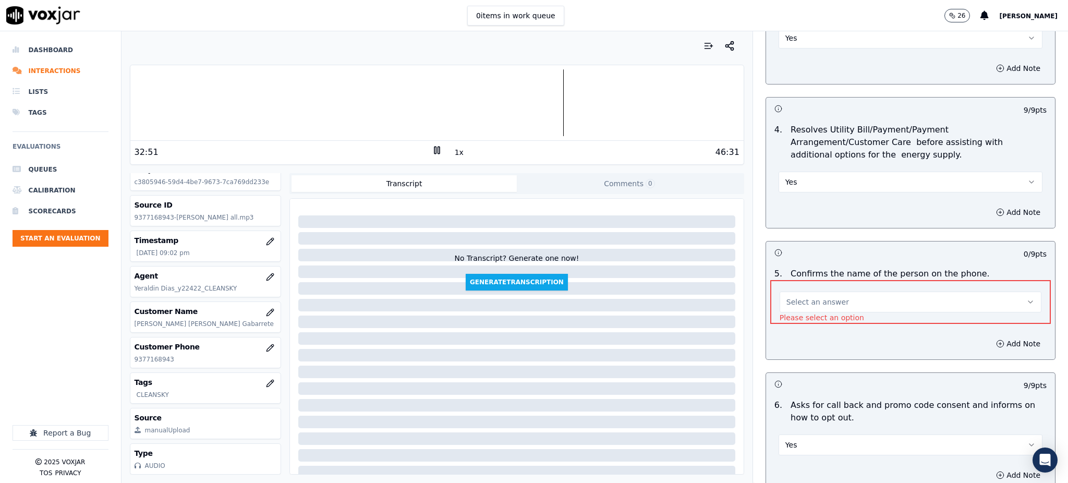
scroll to position [408, 0]
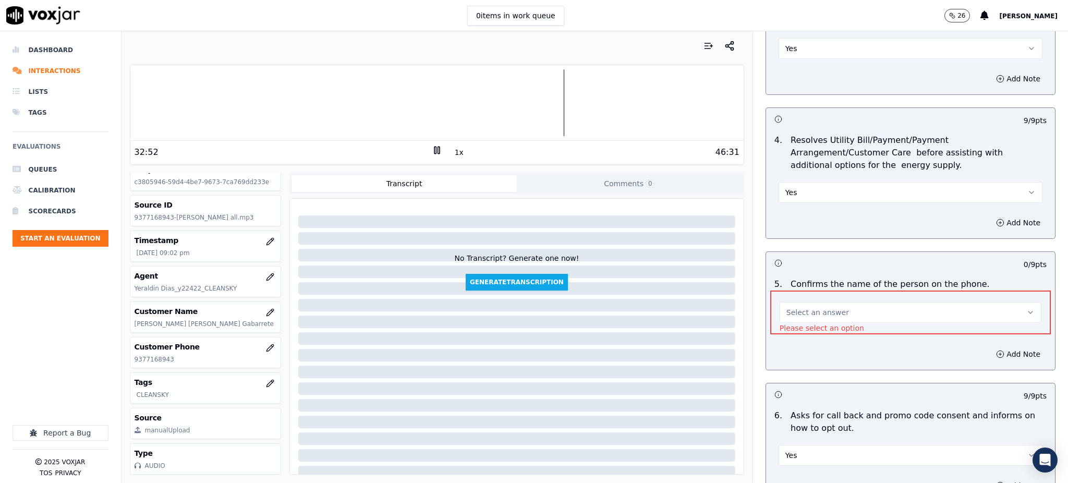
click at [786, 307] on span "Select an answer" at bounding box center [817, 312] width 63 height 10
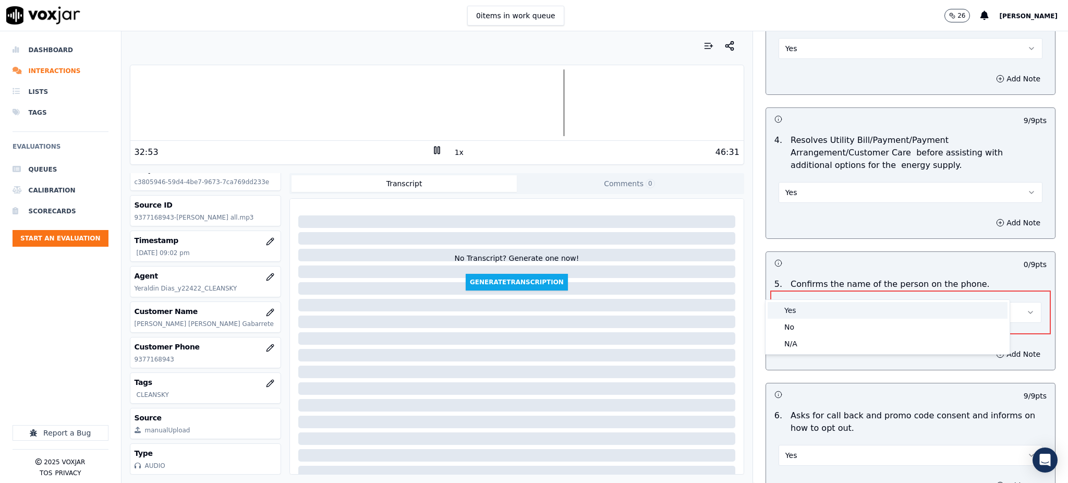
click at [783, 316] on div "Yes" at bounding box center [888, 310] width 240 height 17
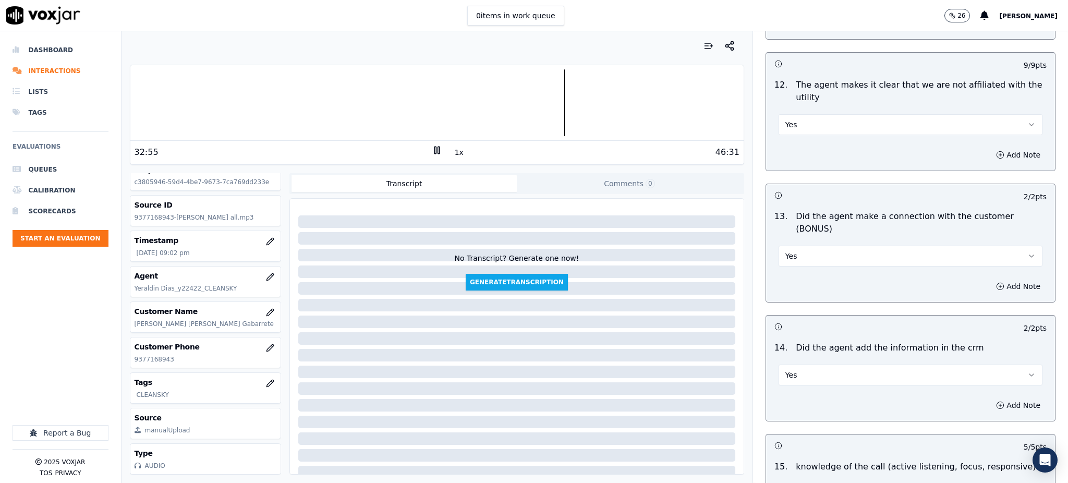
scroll to position [1579, 0]
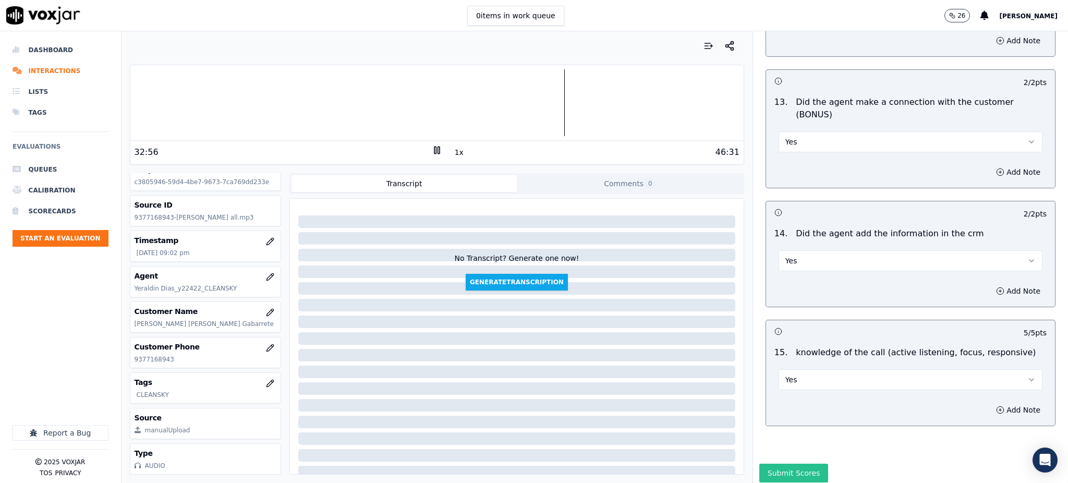
click at [766, 464] on button "Submit Scores" at bounding box center [793, 473] width 69 height 19
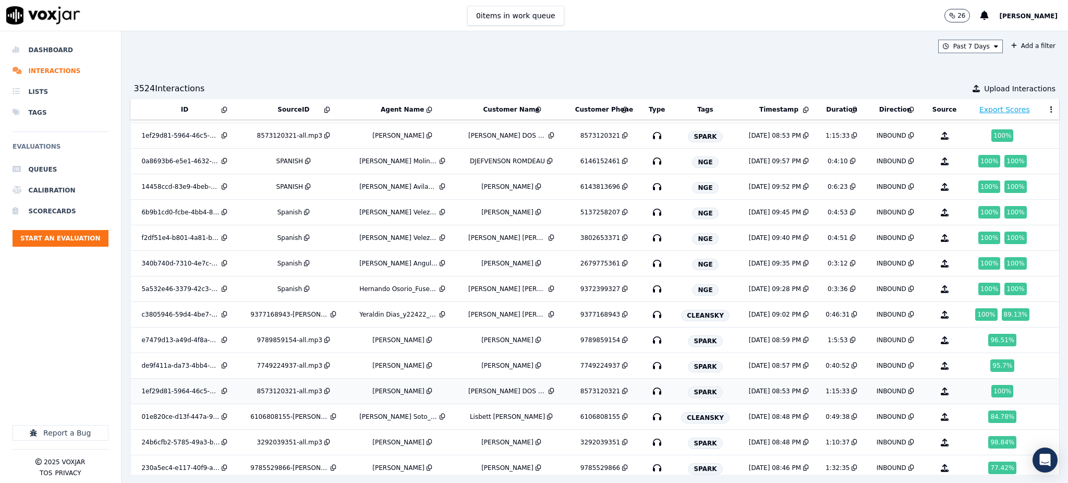
scroll to position [2617, 0]
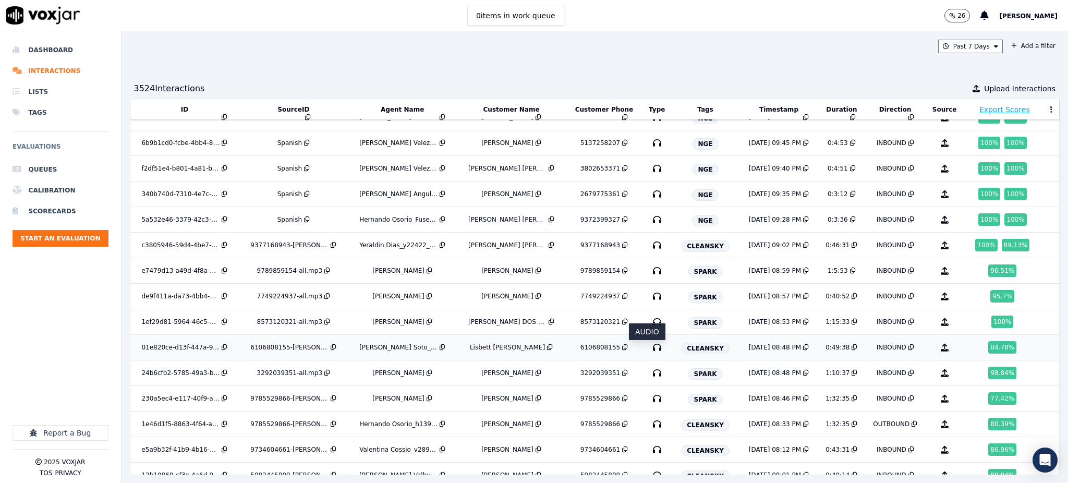
click at [649, 351] on icon "button" at bounding box center [657, 347] width 17 height 17
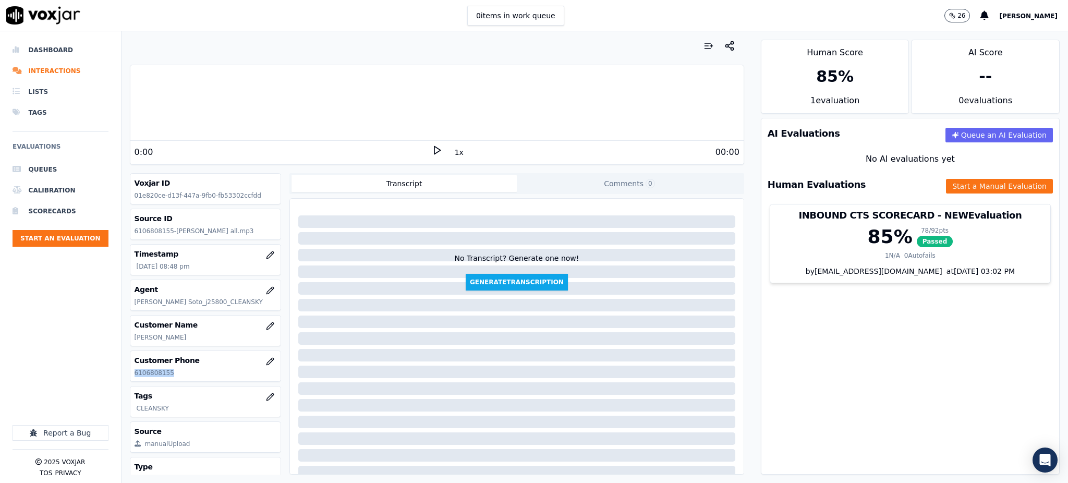
drag, startPoint x: 169, startPoint y: 374, endPoint x: 123, endPoint y: 377, distance: 46.5
click at [123, 377] on div "Your browser does not support the audio element. 0:00 1x 00:00 Voxjar ID 01e820…" at bounding box center [437, 257] width 631 height 452
copy p "6106808155"
click at [432, 148] on icon at bounding box center [437, 150] width 10 height 10
copy p "6106808155"
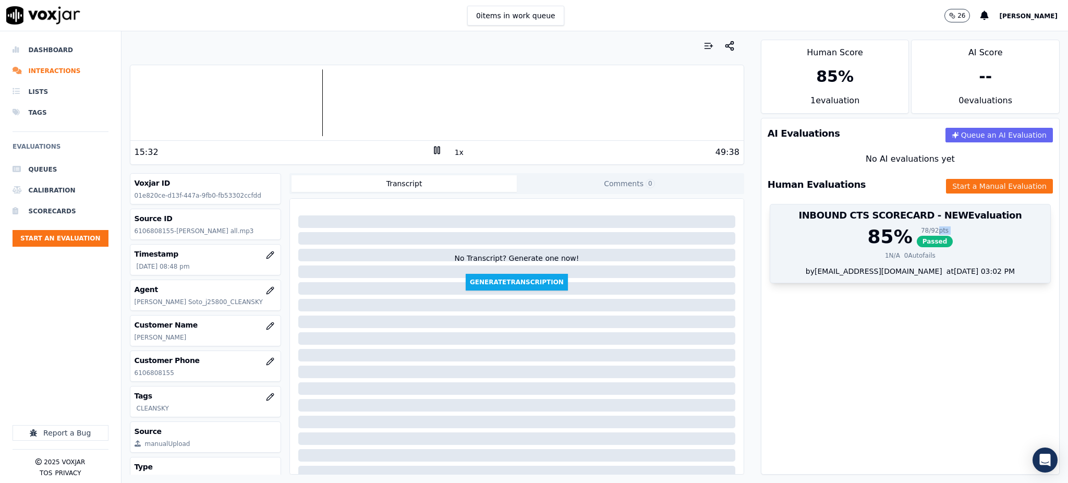
click at [917, 236] on div "78 / 92 pts Passed" at bounding box center [935, 236] width 37 height 21
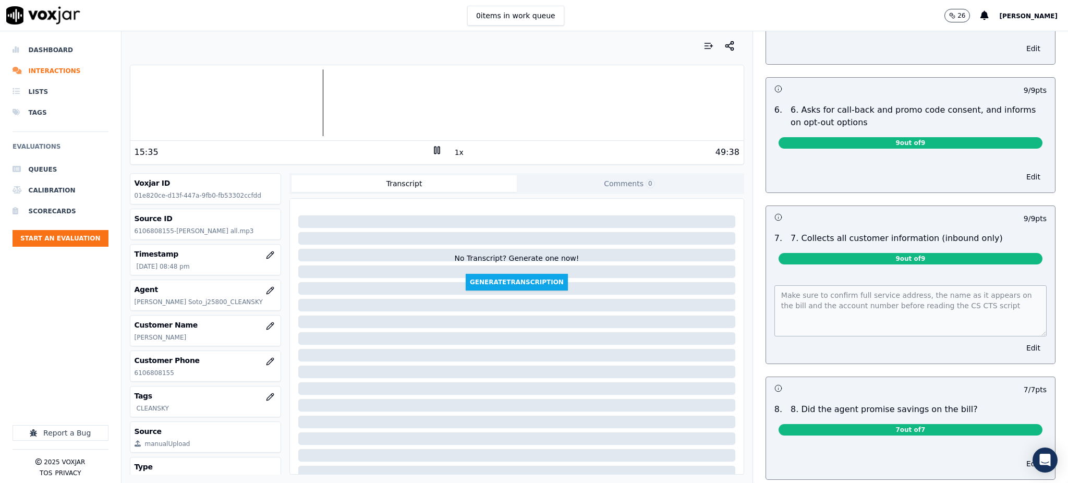
scroll to position [765, 0]
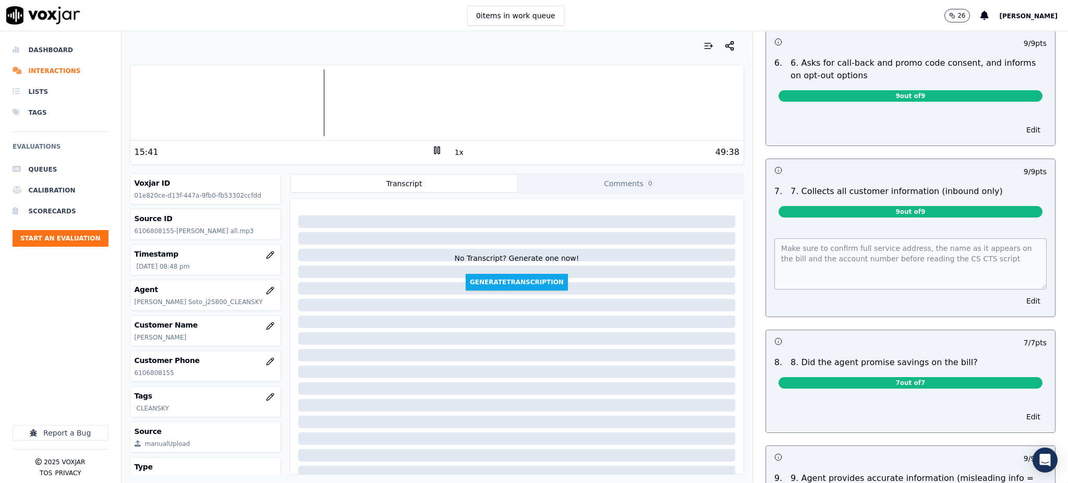
click at [774, 234] on div "Make sure to confirm full service address, the name as it appears on the bill a…" at bounding box center [910, 261] width 272 height 55
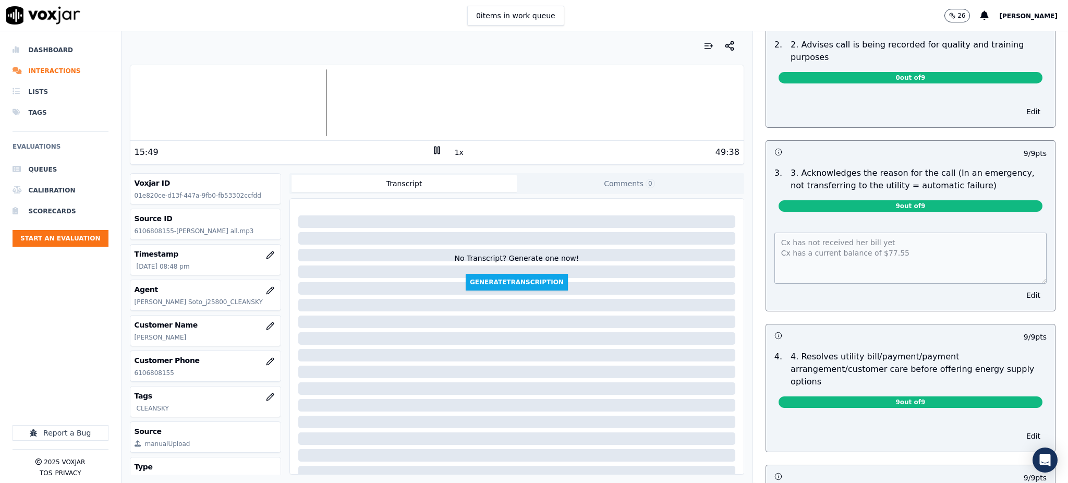
scroll to position [209, 0]
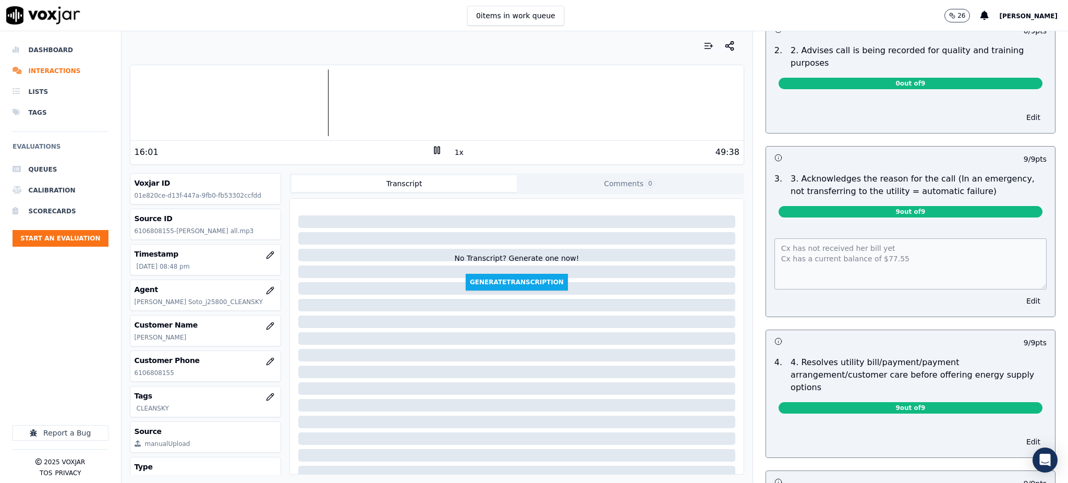
click at [432, 148] on icon at bounding box center [437, 150] width 10 height 10
click at [442, 152] on div "49:38" at bounding box center [590, 152] width 297 height 13
click at [432, 149] on icon at bounding box center [437, 150] width 10 height 10
click at [438, 150] on rect at bounding box center [439, 150] width 2 height 7
click at [432, 151] on icon at bounding box center [437, 150] width 10 height 10
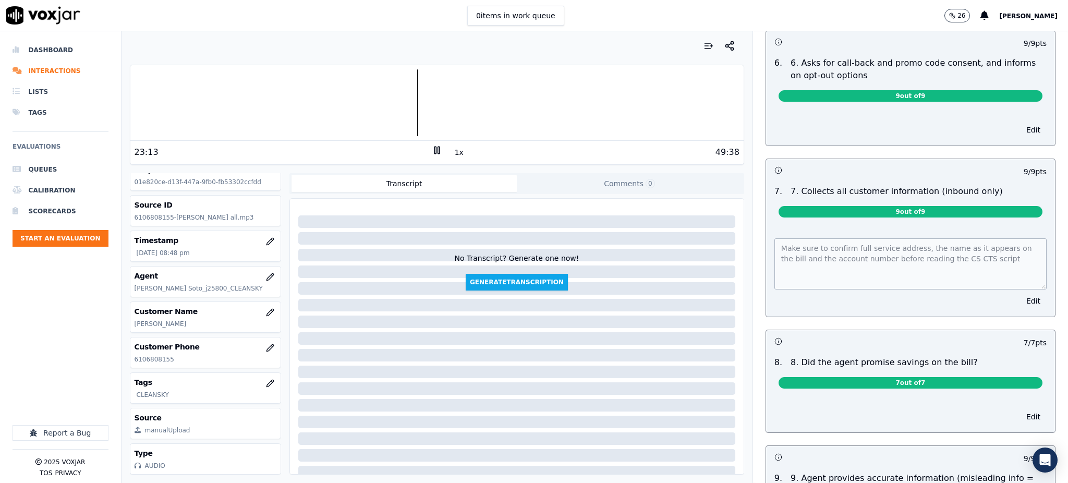
scroll to position [45, 0]
drag, startPoint x: 170, startPoint y: 328, endPoint x: 130, endPoint y: 332, distance: 40.4
click at [130, 337] on div "Customer Phone 6106808155" at bounding box center [205, 352] width 151 height 30
copy p "6106808155"
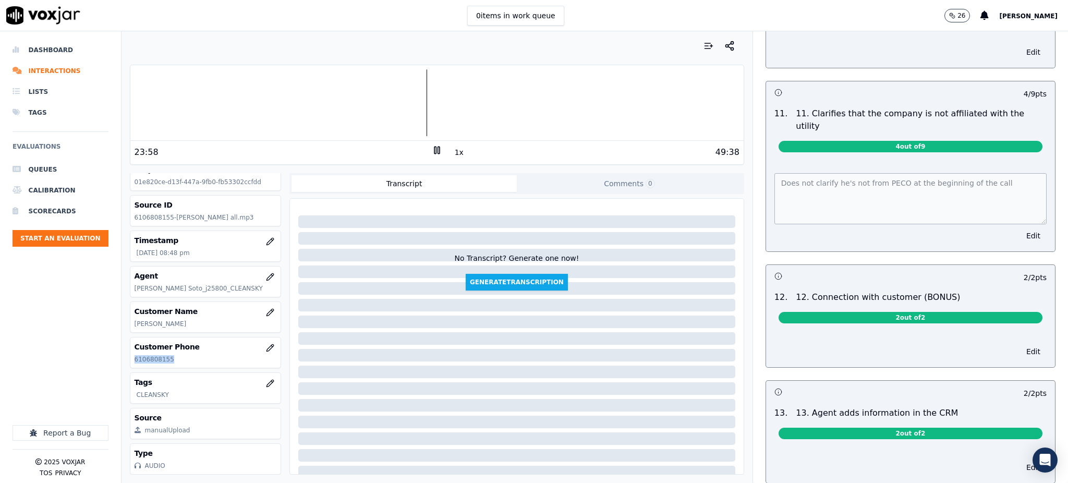
scroll to position [1390, 0]
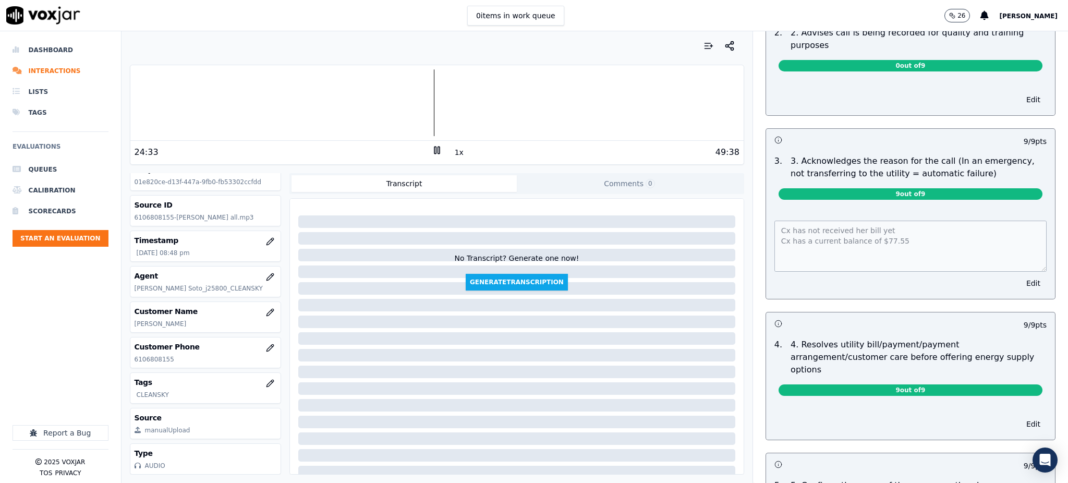
scroll to position [0, 0]
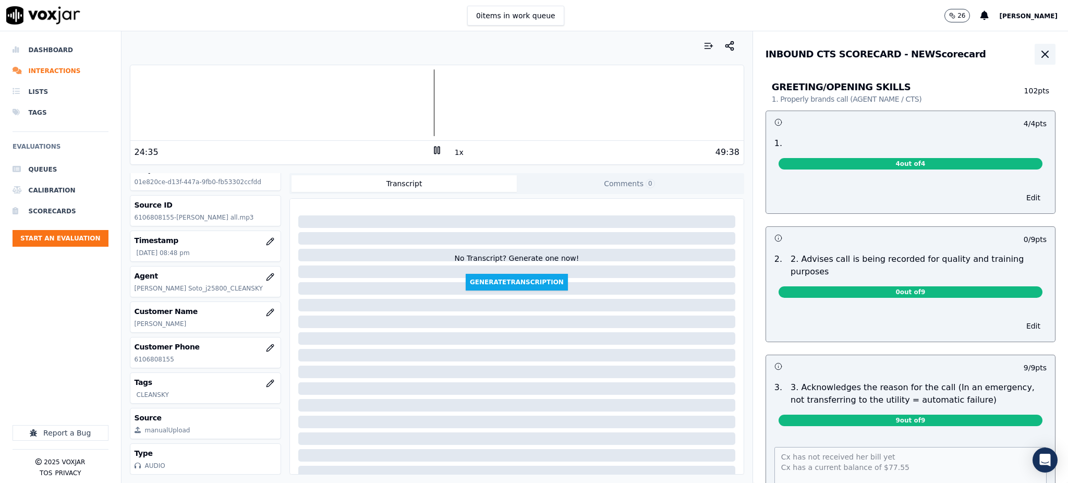
click at [1039, 50] on icon "button" at bounding box center [1045, 54] width 13 height 13
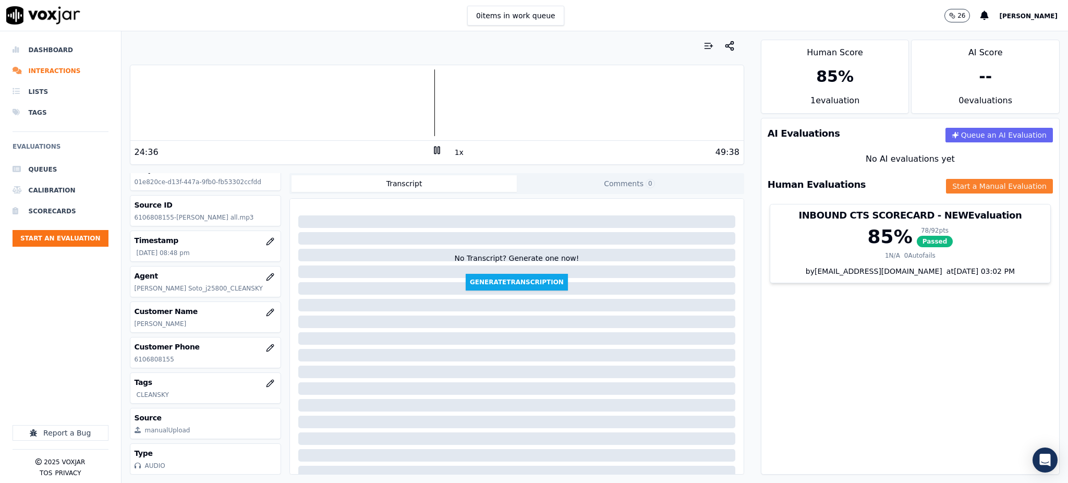
click at [946, 188] on button "Start a Manual Evaluation" at bounding box center [999, 186] width 107 height 15
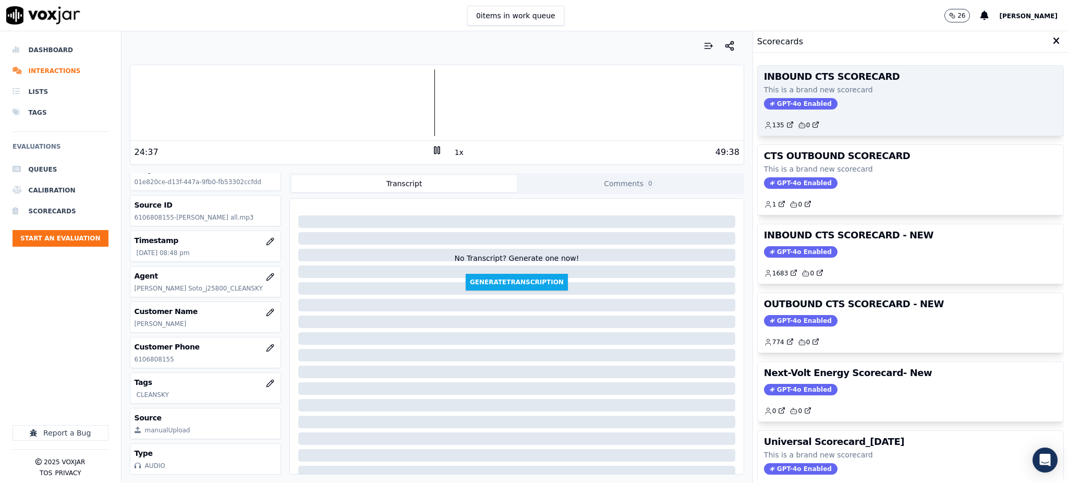
click at [795, 108] on span "GPT-4o Enabled" at bounding box center [801, 103] width 74 height 11
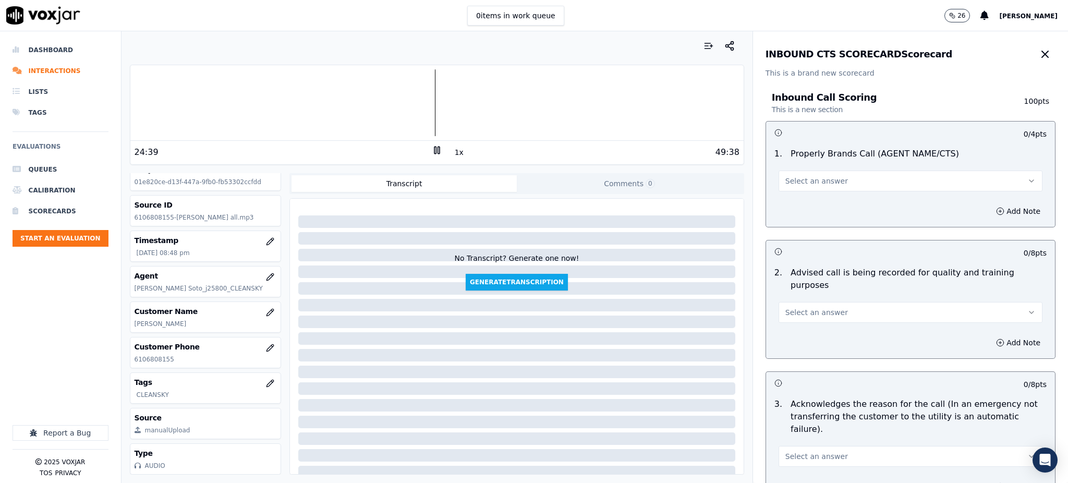
click at [805, 183] on span "Select an answer" at bounding box center [816, 181] width 63 height 10
drag, startPoint x: 804, startPoint y: 200, endPoint x: 760, endPoint y: 459, distance: 262.3
click at [803, 201] on div "Yes" at bounding box center [887, 204] width 241 height 17
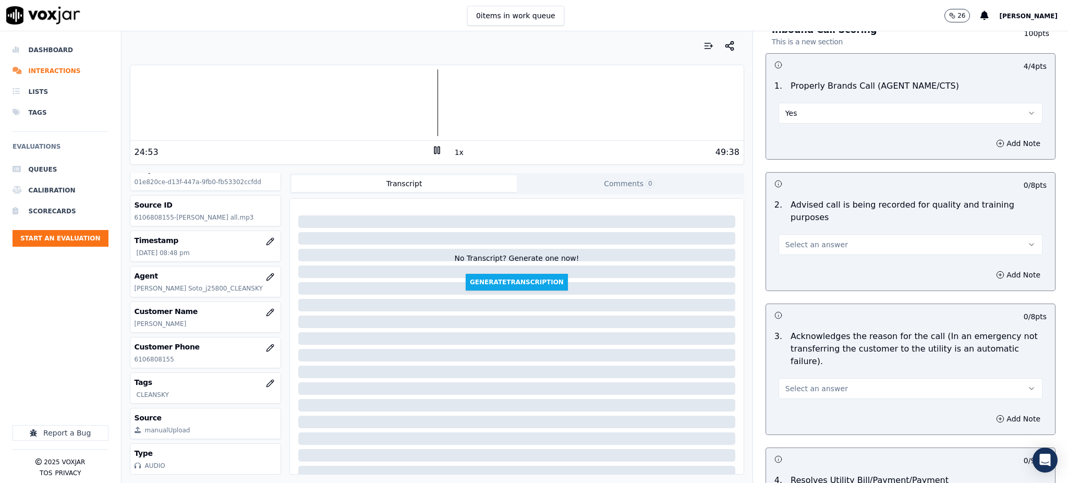
scroll to position [69, 0]
click at [794, 238] on span "Select an answer" at bounding box center [816, 243] width 63 height 10
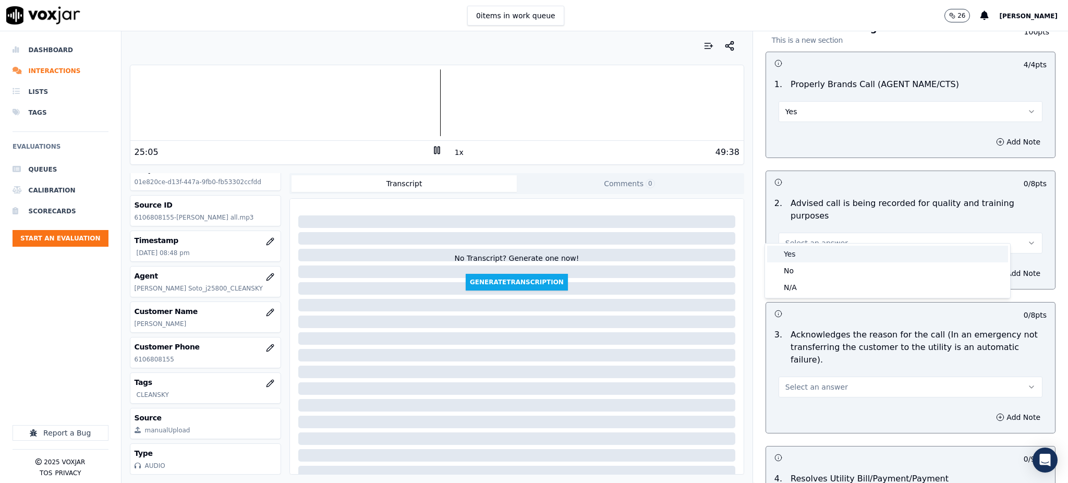
click at [791, 254] on div "Yes" at bounding box center [887, 254] width 241 height 17
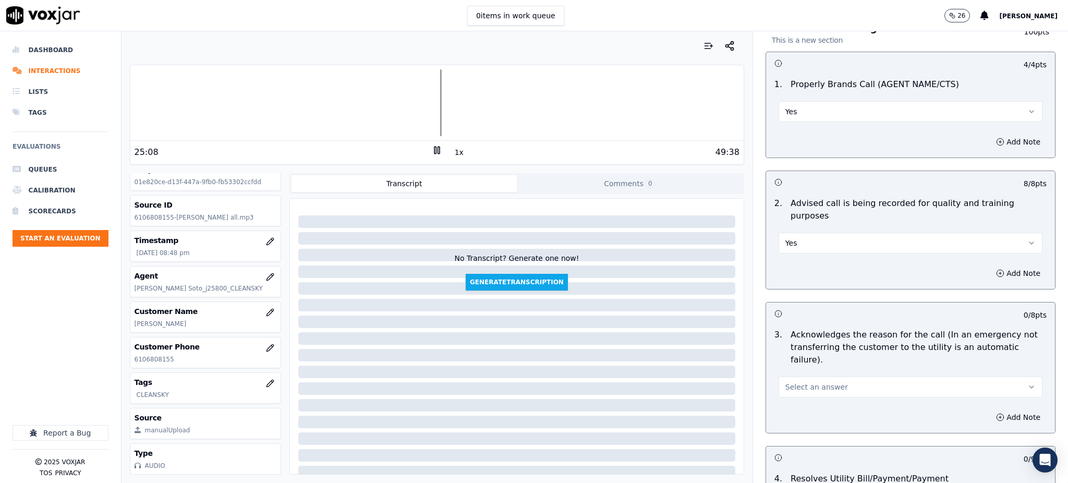
click at [795, 382] on span "Select an answer" at bounding box center [816, 387] width 63 height 10
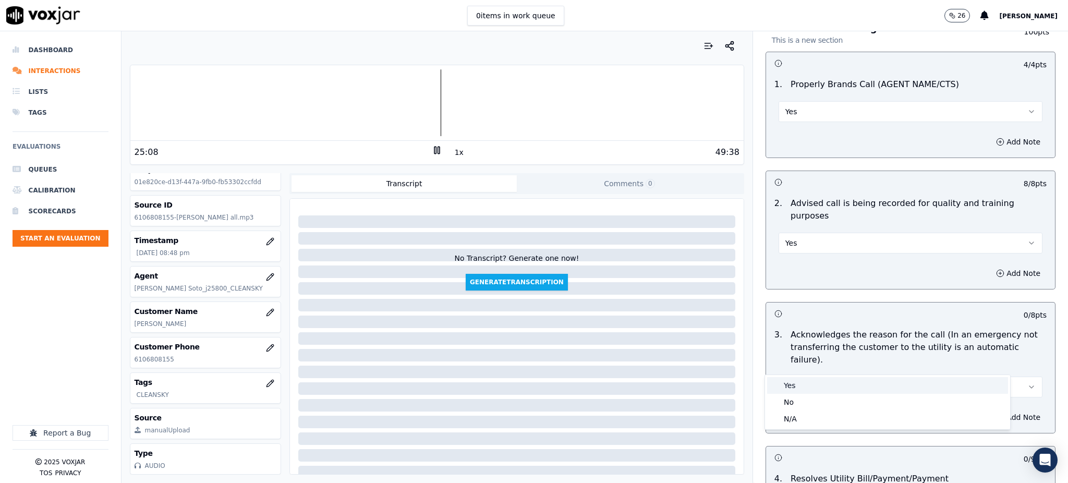
click at [788, 384] on div "Yes" at bounding box center [887, 385] width 241 height 17
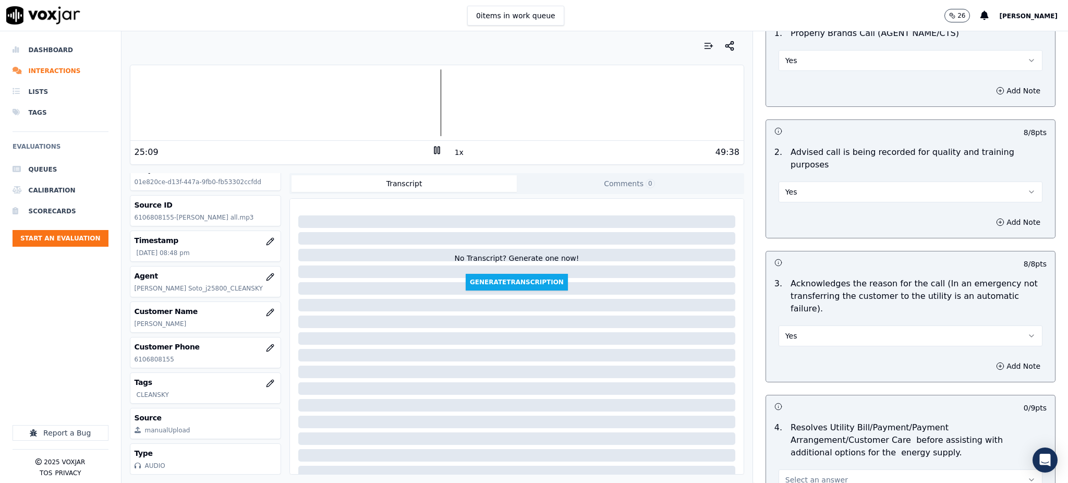
scroll to position [347, 0]
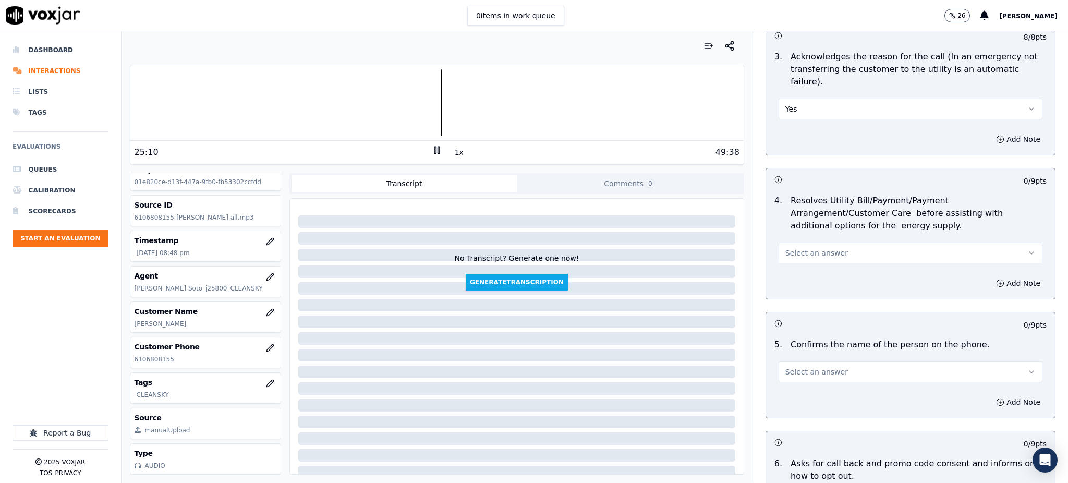
drag, startPoint x: 784, startPoint y: 222, endPoint x: 783, endPoint y: 237, distance: 14.6
click at [785, 248] on span "Select an answer" at bounding box center [816, 253] width 63 height 10
click at [791, 270] on div "No" at bounding box center [887, 268] width 241 height 17
click at [996, 279] on icon "button" at bounding box center [1000, 283] width 8 height 8
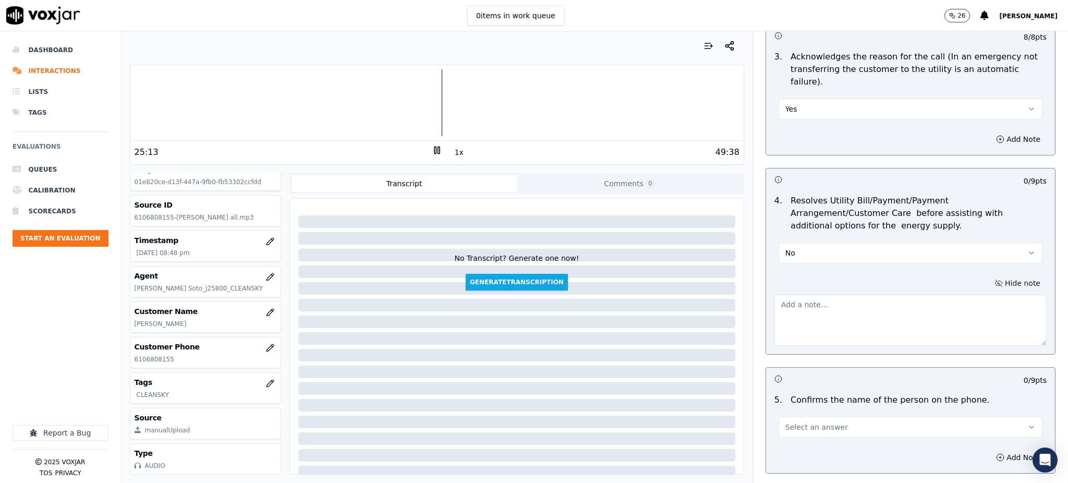
click at [792, 295] on textarea at bounding box center [910, 320] width 272 height 51
type textarea "A"
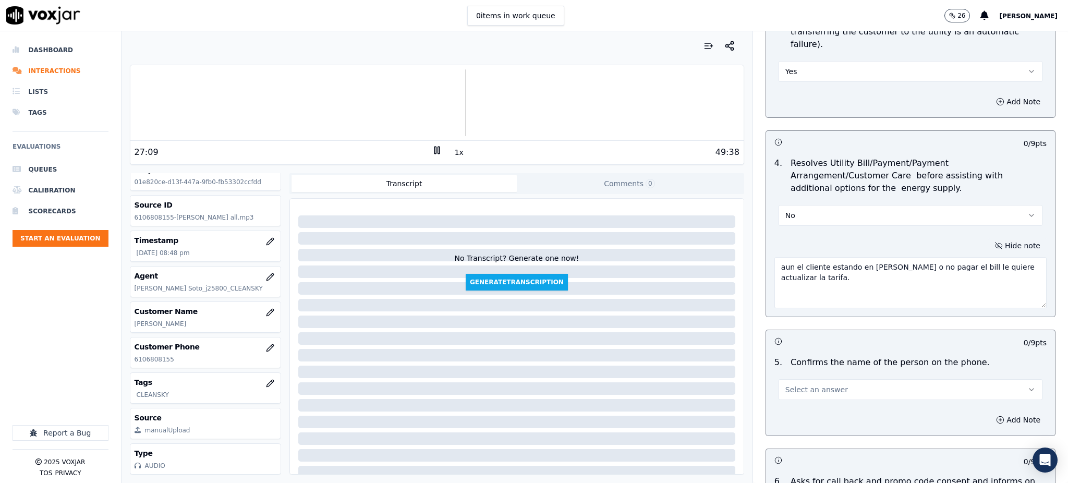
scroll to position [556, 0]
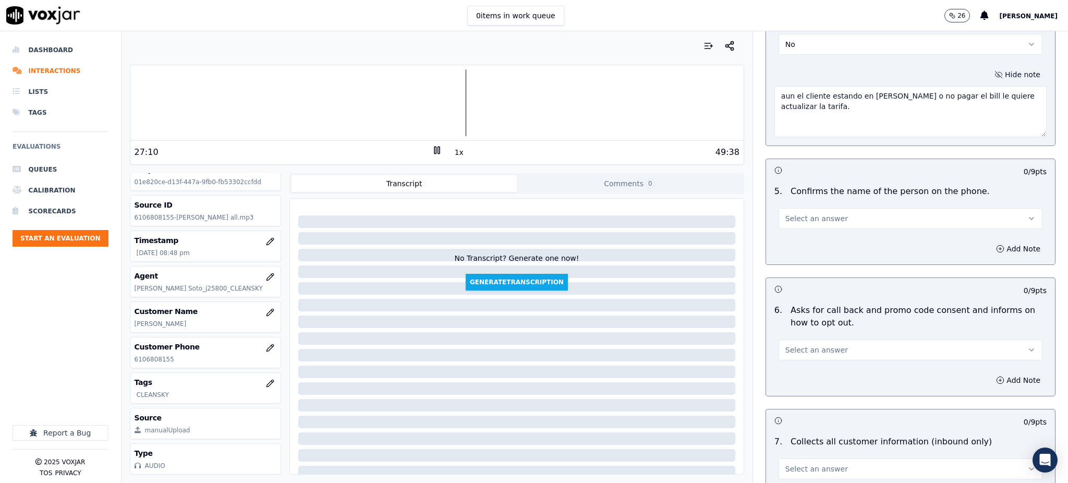
type textarea "aun el cliente estando en mora o no pagar el bill le quiere actualizar la tarif…"
click at [791, 208] on button "Select an answer" at bounding box center [911, 218] width 264 height 21
drag, startPoint x: 790, startPoint y: 216, endPoint x: 789, endPoint y: 223, distance: 6.8
click at [789, 216] on div "Yes" at bounding box center [887, 217] width 241 height 17
click at [806, 345] on span "Select an answer" at bounding box center [816, 350] width 63 height 10
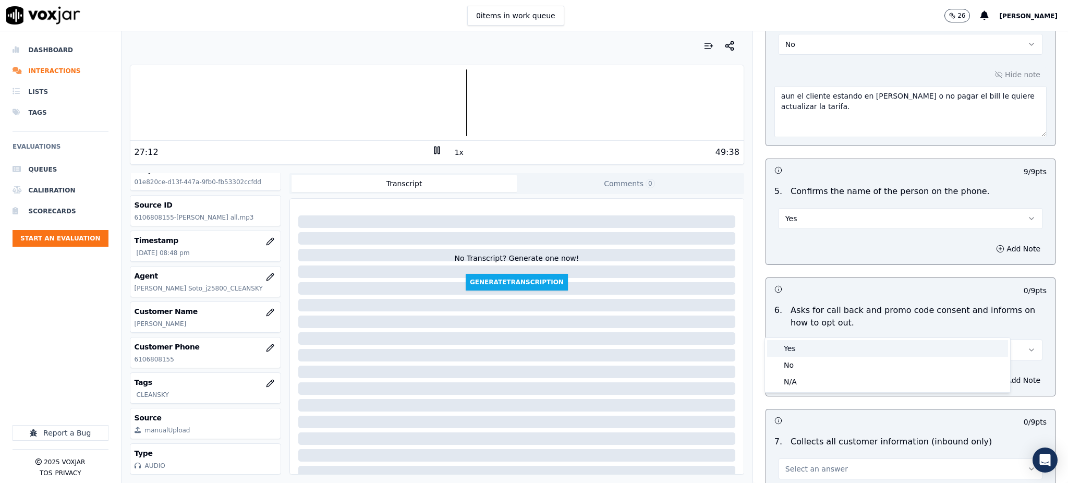
click at [799, 345] on div "Yes" at bounding box center [887, 348] width 241 height 17
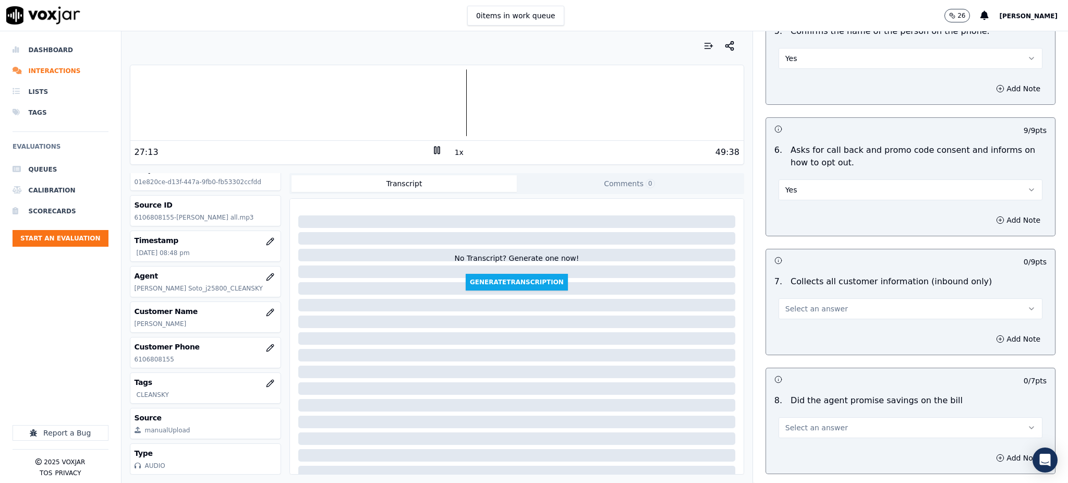
scroll to position [765, 0]
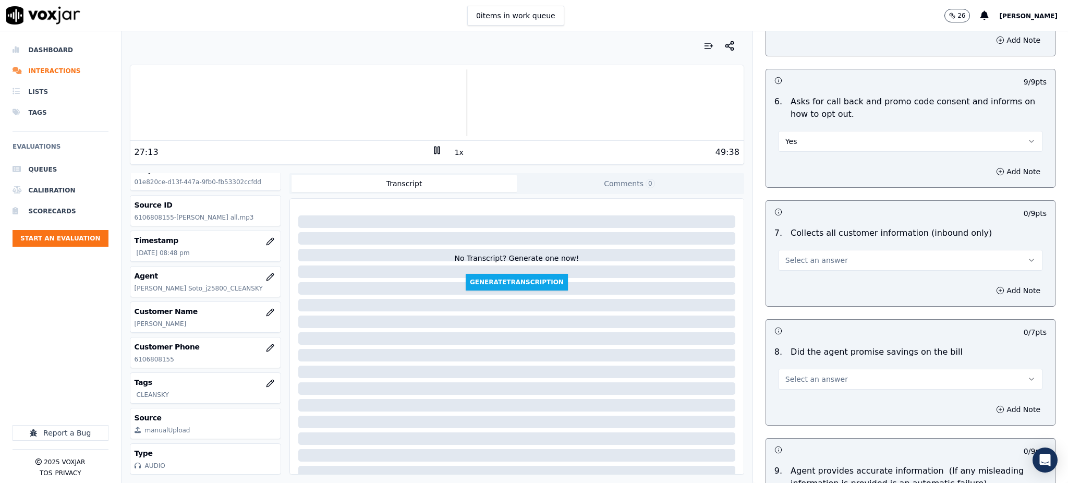
click at [796, 255] on span "Select an answer" at bounding box center [816, 260] width 63 height 10
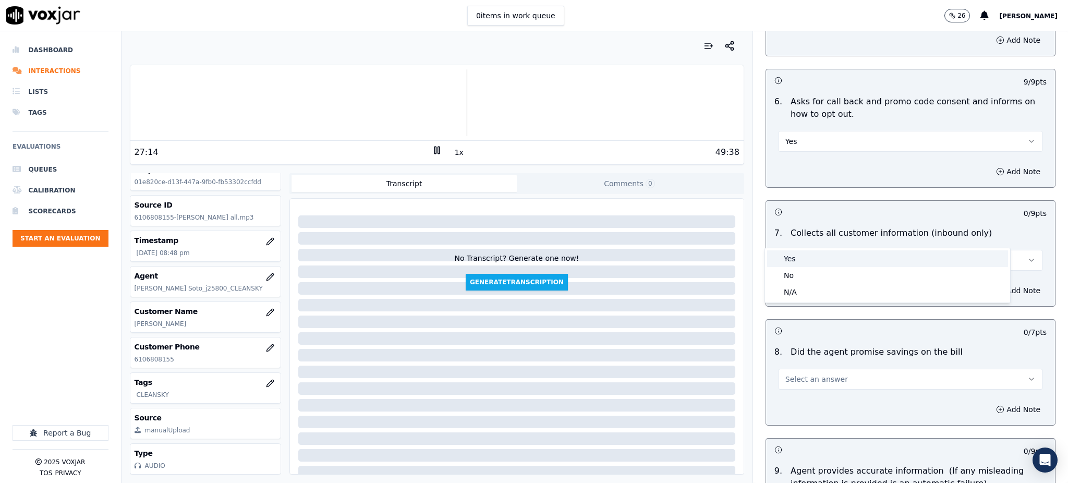
click at [796, 259] on div "Yes" at bounding box center [887, 258] width 241 height 17
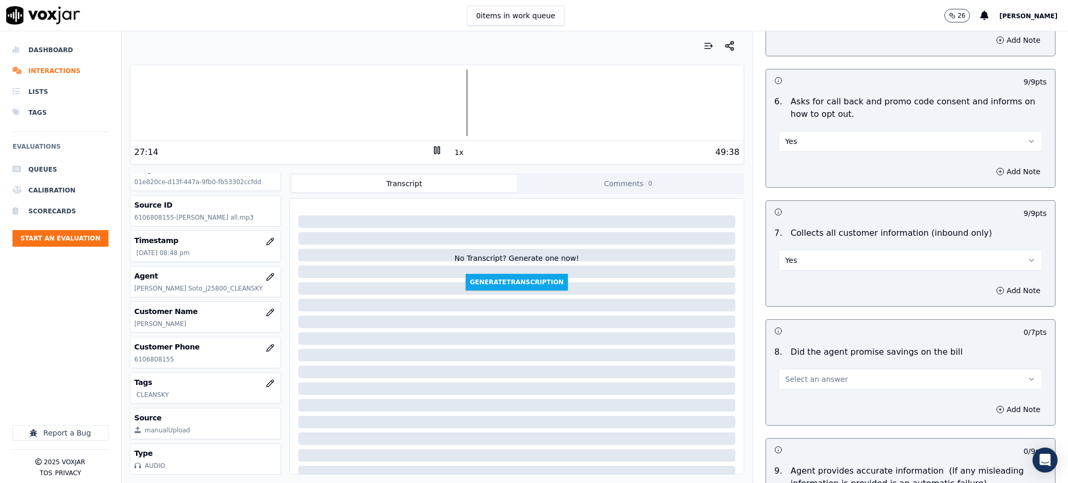
click at [790, 374] on span "Select an answer" at bounding box center [816, 379] width 63 height 10
click at [788, 384] on div "Yes" at bounding box center [887, 378] width 241 height 17
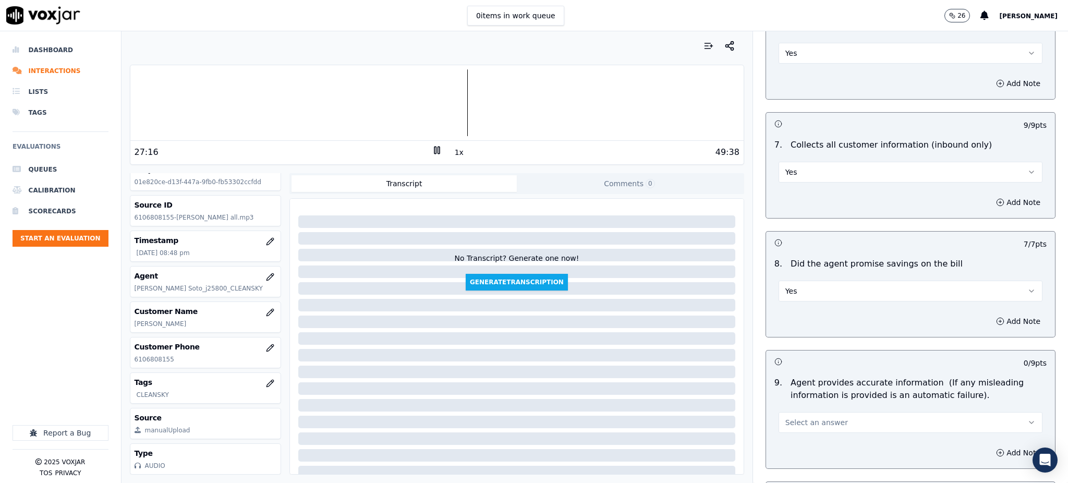
scroll to position [1043, 0]
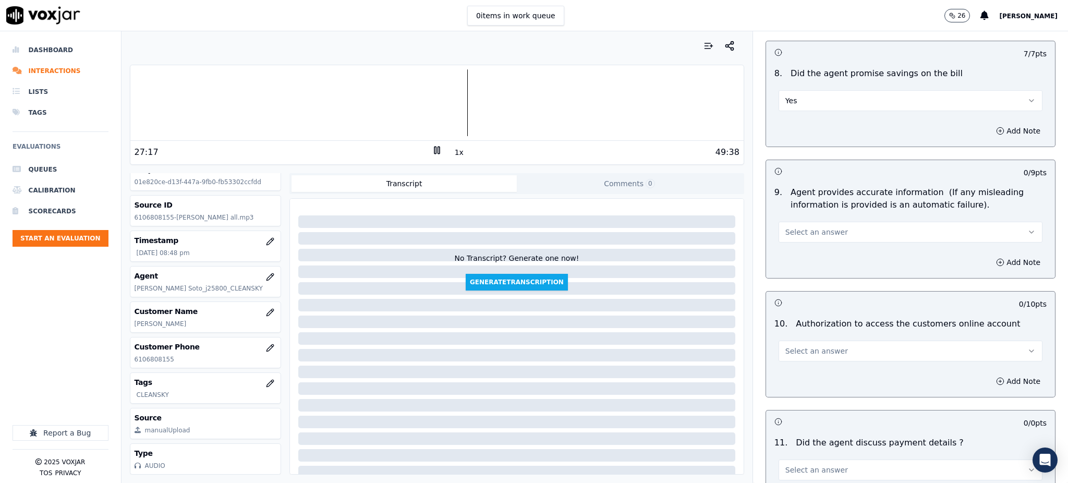
click at [785, 227] on span "Select an answer" at bounding box center [816, 232] width 63 height 10
click at [785, 234] on div "Yes" at bounding box center [887, 231] width 241 height 17
click at [785, 346] on span "Select an answer" at bounding box center [816, 351] width 63 height 10
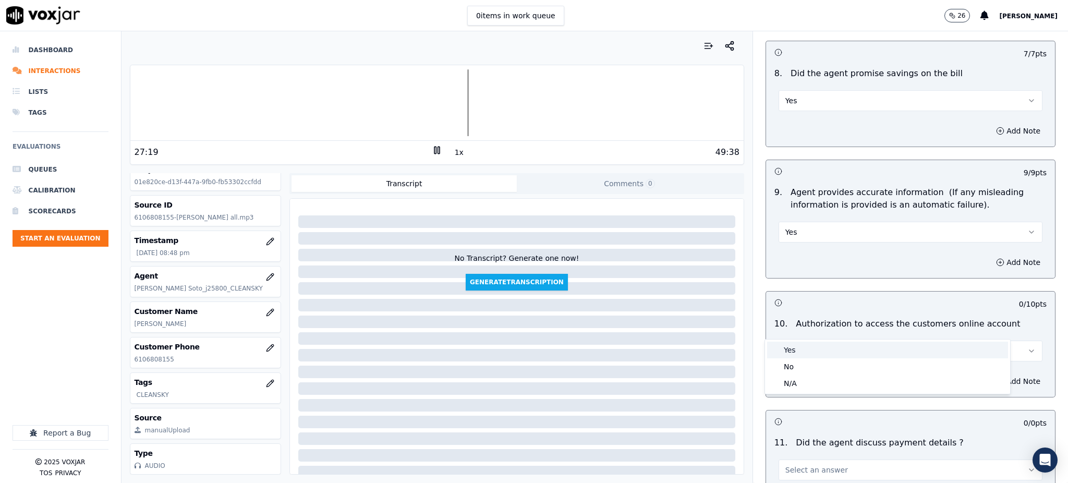
click at [780, 348] on div "Yes" at bounding box center [887, 350] width 241 height 17
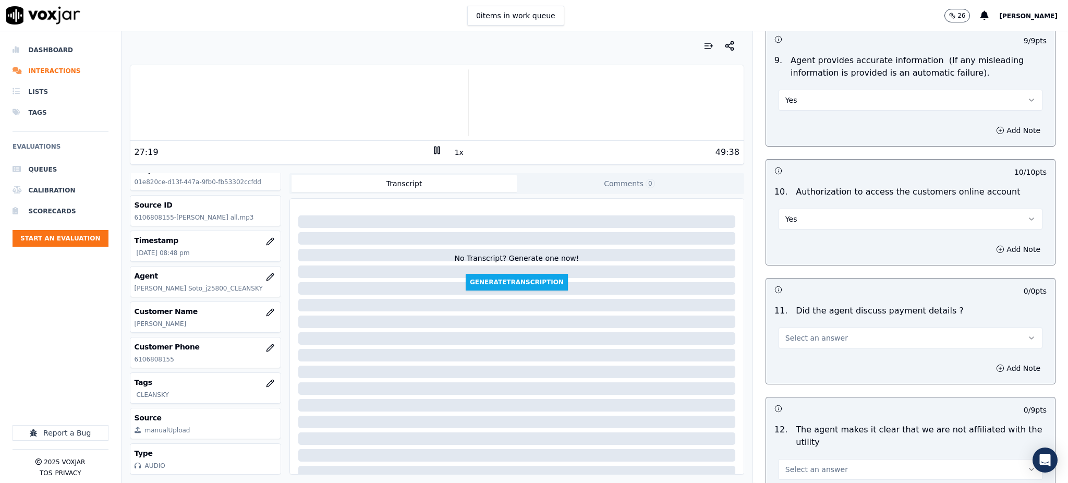
scroll to position [1182, 0]
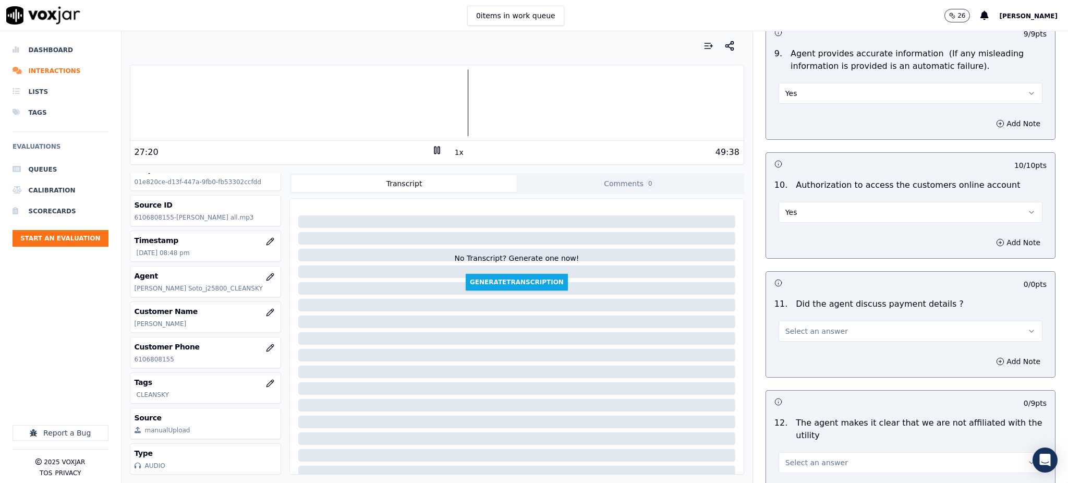
click at [789, 326] on span "Select an answer" at bounding box center [816, 331] width 63 height 10
drag, startPoint x: 789, startPoint y: 325, endPoint x: 789, endPoint y: 336, distance: 10.4
click at [789, 326] on div "Yes" at bounding box center [887, 330] width 241 height 17
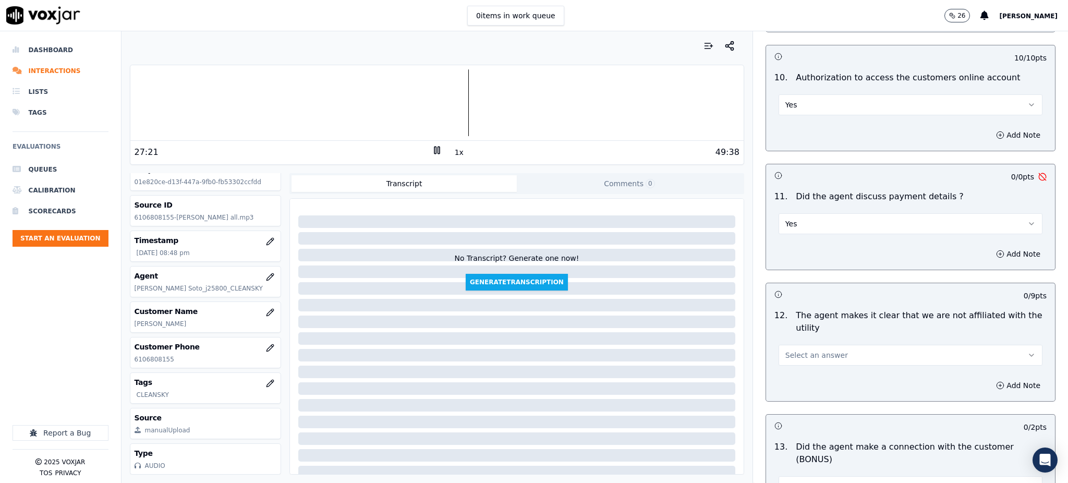
scroll to position [1321, 0]
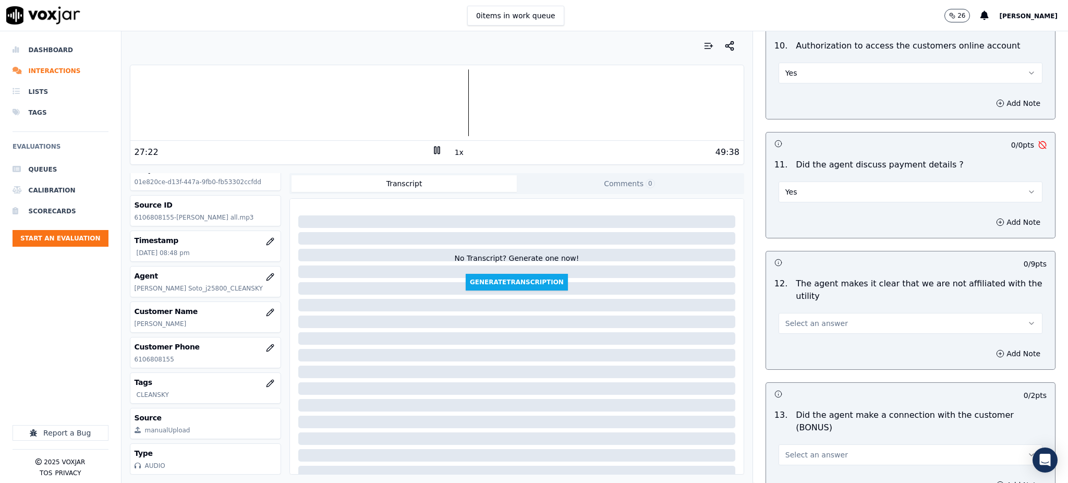
click at [798, 318] on span "Select an answer" at bounding box center [816, 323] width 63 height 10
click at [793, 315] on div "Yes" at bounding box center [887, 322] width 241 height 17
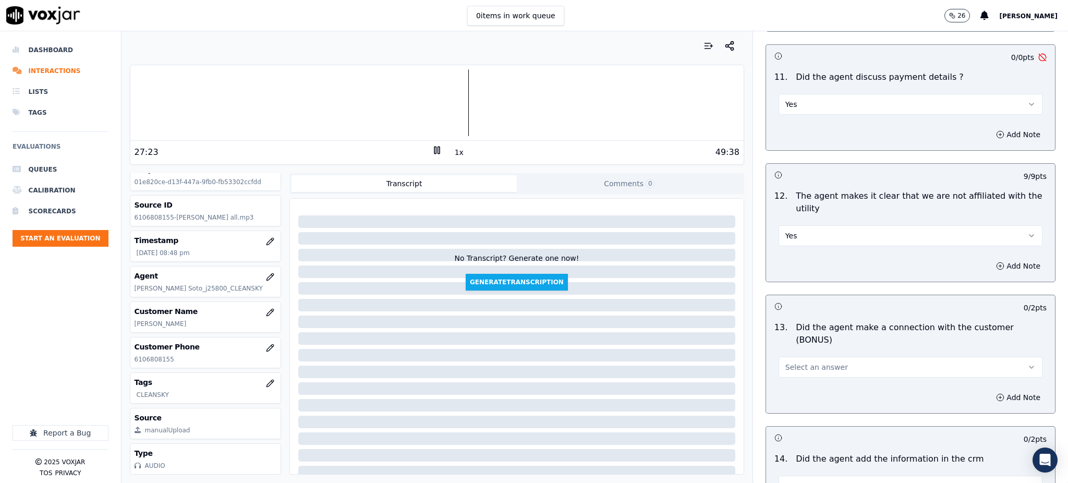
scroll to position [1460, 0]
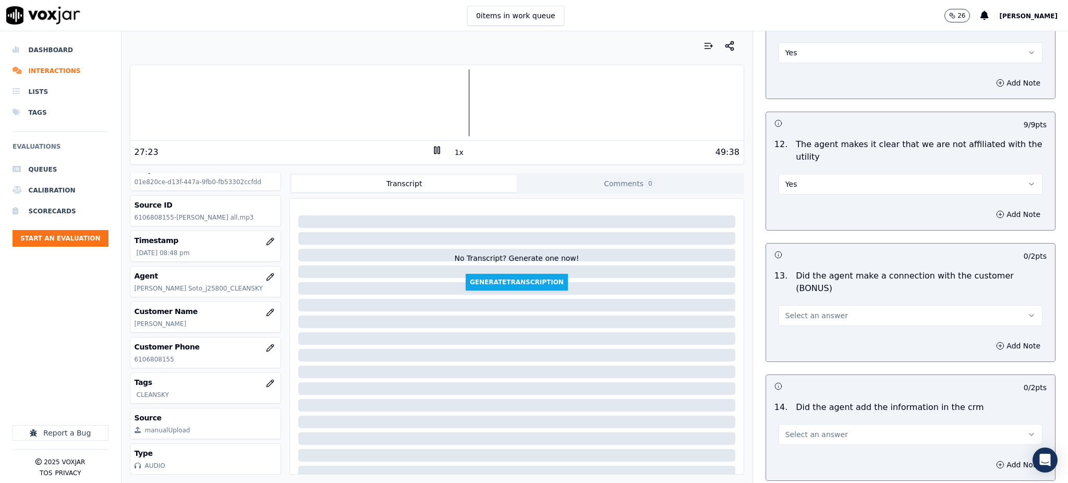
click at [793, 310] on span "Select an answer" at bounding box center [816, 315] width 63 height 10
drag, startPoint x: 789, startPoint y: 298, endPoint x: 789, endPoint y: 348, distance: 49.5
click at [789, 301] on div "Yes" at bounding box center [887, 302] width 241 height 17
click at [794, 429] on span "Select an answer" at bounding box center [816, 434] width 63 height 10
click at [792, 416] on div "Yes" at bounding box center [887, 421] width 241 height 17
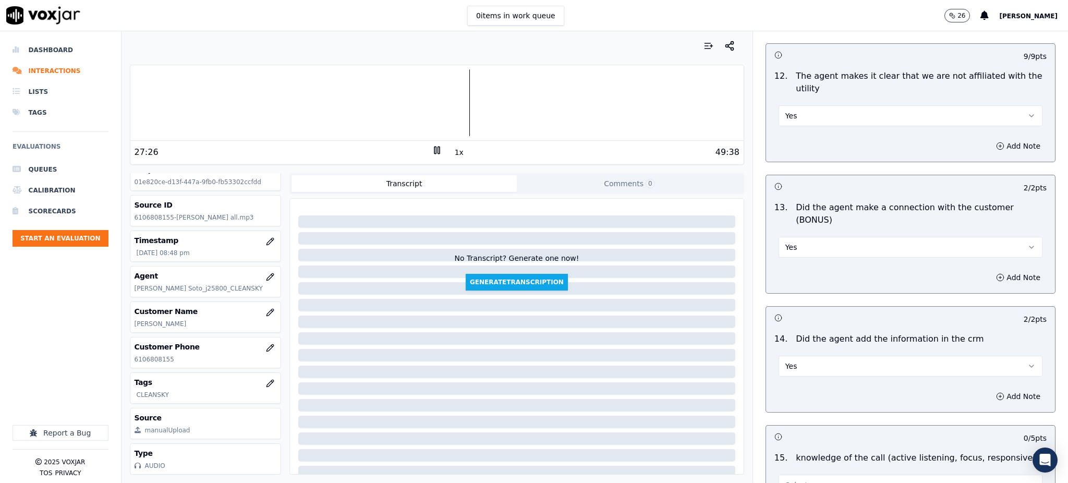
scroll to position [1530, 0]
click at [795, 474] on button "Select an answer" at bounding box center [911, 484] width 264 height 21
click at [777, 393] on span at bounding box center [774, 390] width 7 height 7
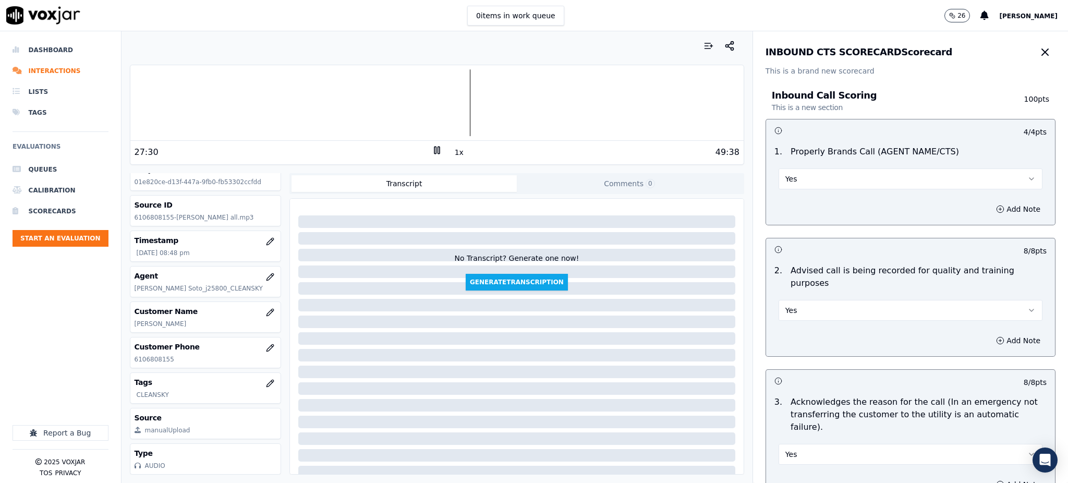
scroll to position [0, 0]
click at [432, 150] on icon at bounding box center [437, 150] width 10 height 10
click at [432, 154] on icon at bounding box center [437, 150] width 10 height 10
click at [432, 150] on icon at bounding box center [437, 150] width 10 height 10
click at [434, 154] on icon at bounding box center [437, 150] width 10 height 10
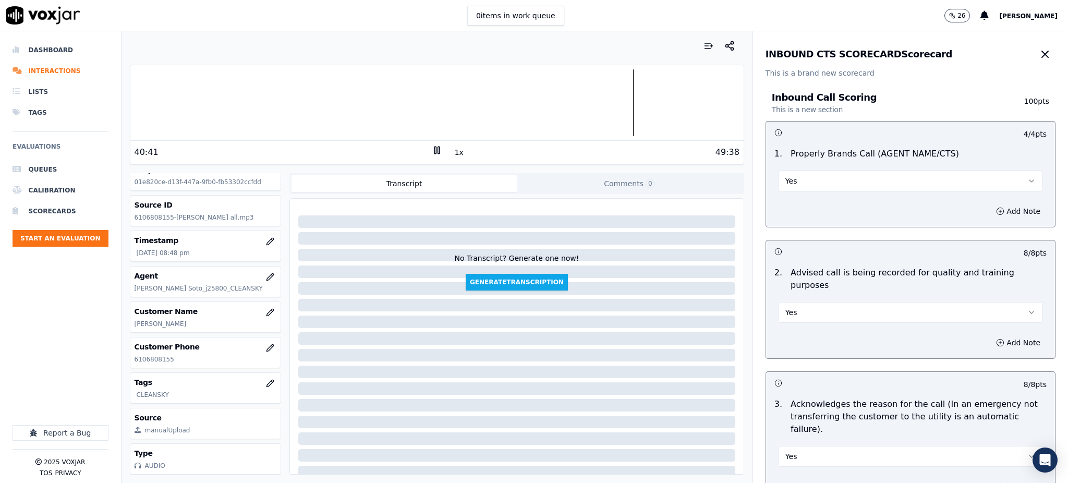
click at [432, 149] on icon at bounding box center [437, 150] width 10 height 10
click at [432, 148] on icon at bounding box center [437, 150] width 10 height 10
click at [612, 112] on div at bounding box center [436, 102] width 613 height 67
click at [629, 105] on div at bounding box center [436, 102] width 613 height 67
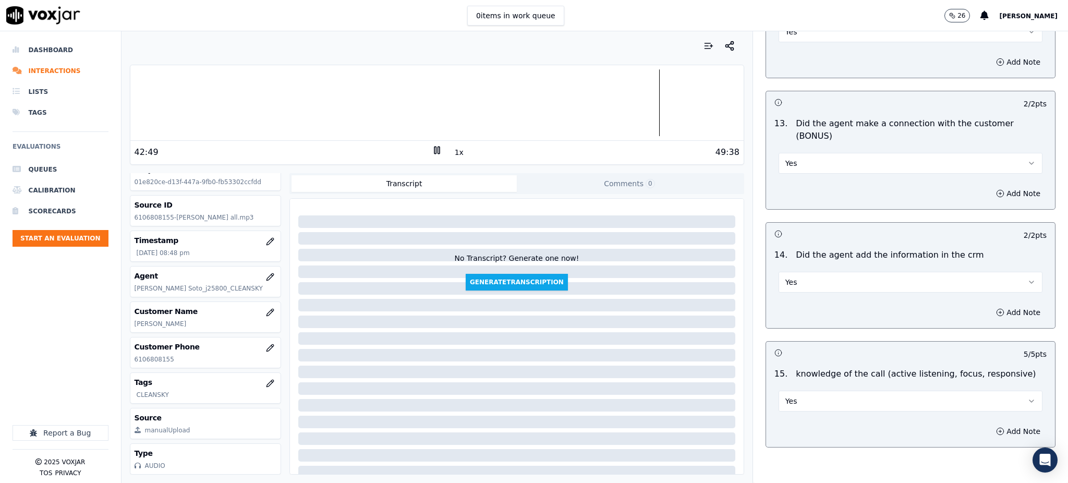
scroll to position [1634, 0]
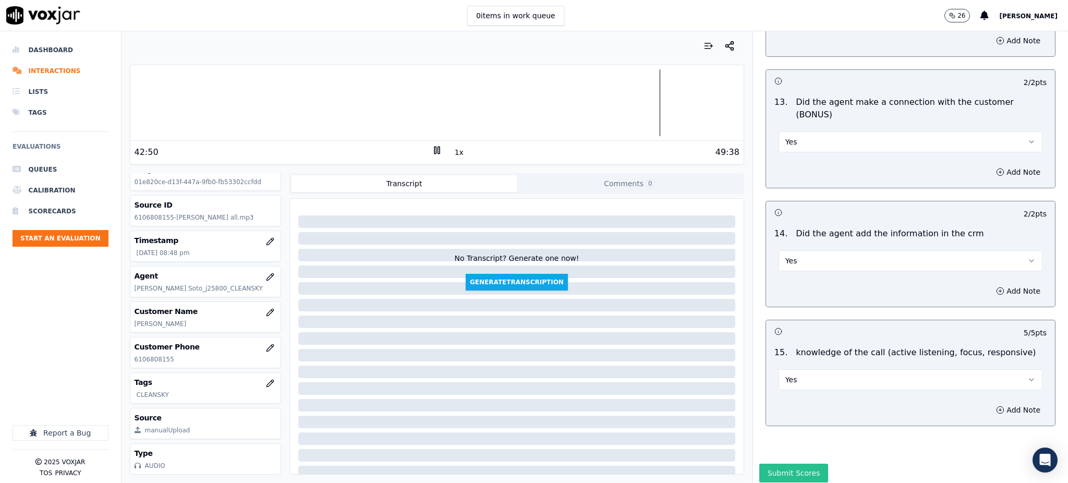
click at [770, 464] on button "Submit Scores" at bounding box center [793, 473] width 69 height 19
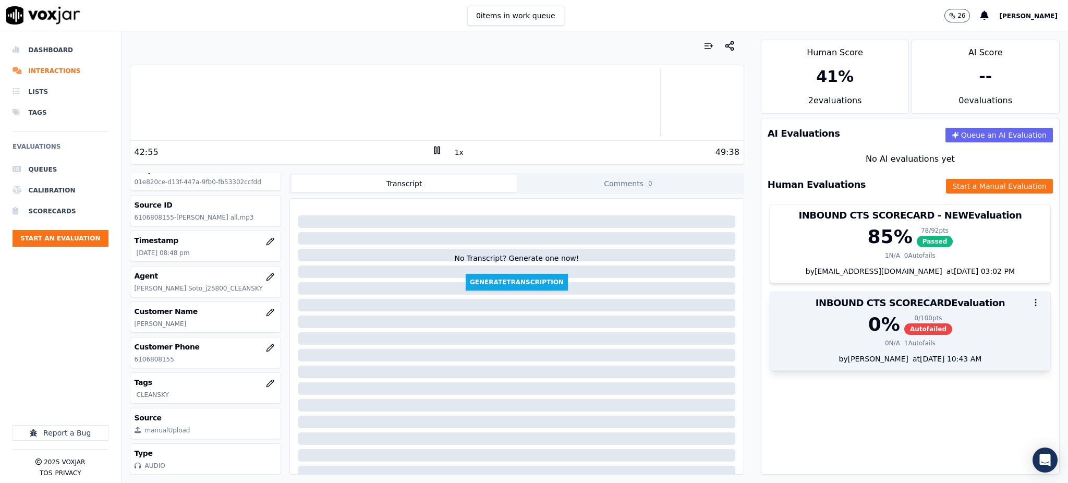
click at [904, 324] on span "Autofailed" at bounding box center [928, 328] width 48 height 11
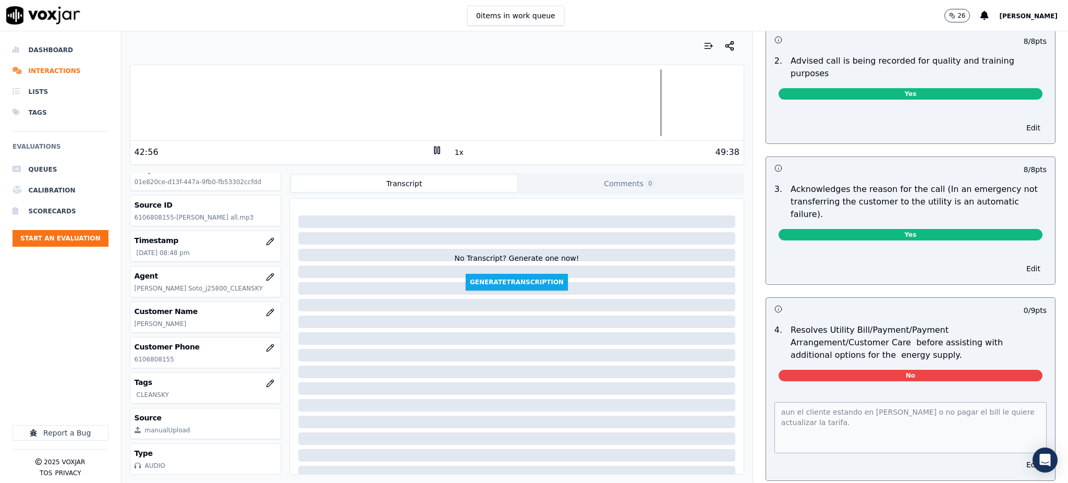
scroll to position [347, 0]
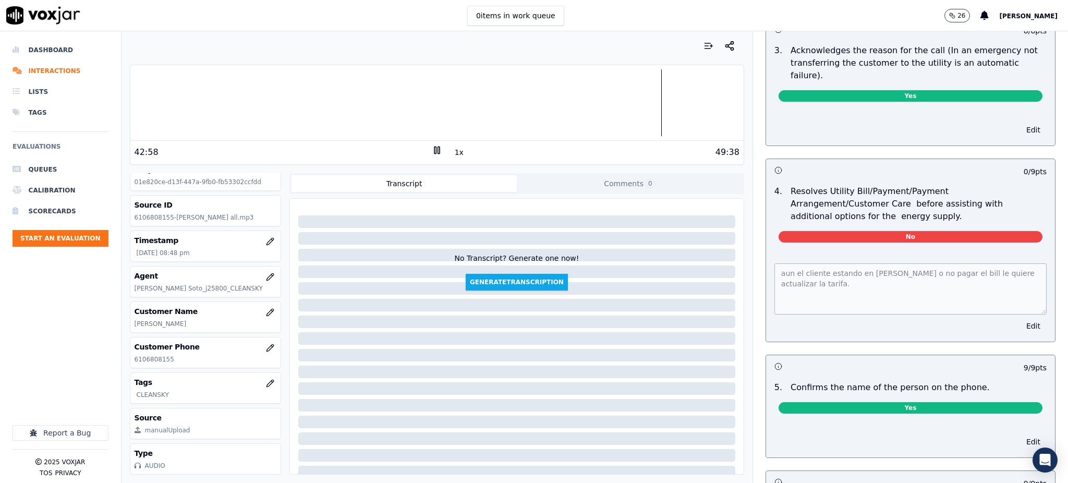
click at [907, 231] on span "No" at bounding box center [911, 236] width 264 height 11
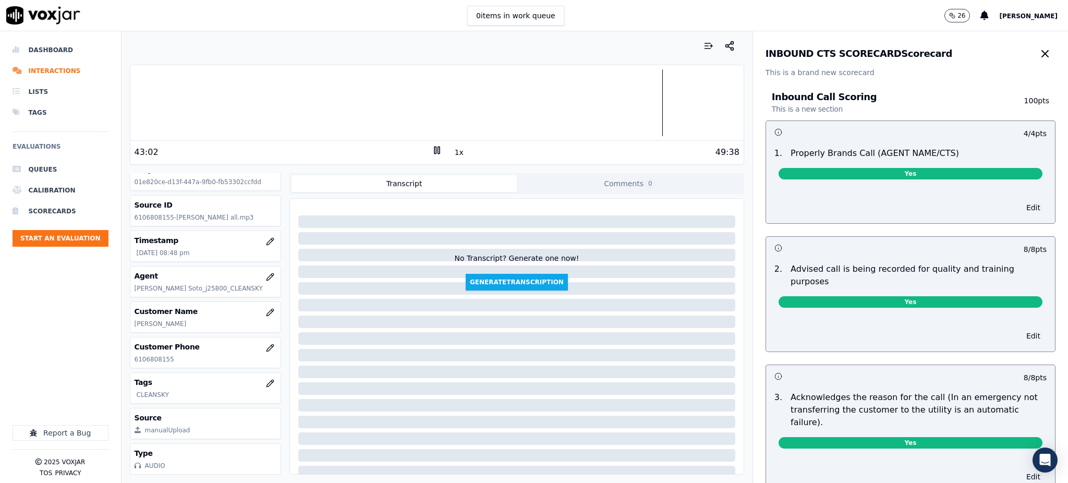
scroll to position [0, 0]
drag, startPoint x: 1008, startPoint y: 53, endPoint x: 960, endPoint y: 83, distance: 57.4
click at [1039, 53] on icon "button" at bounding box center [1045, 54] width 13 height 13
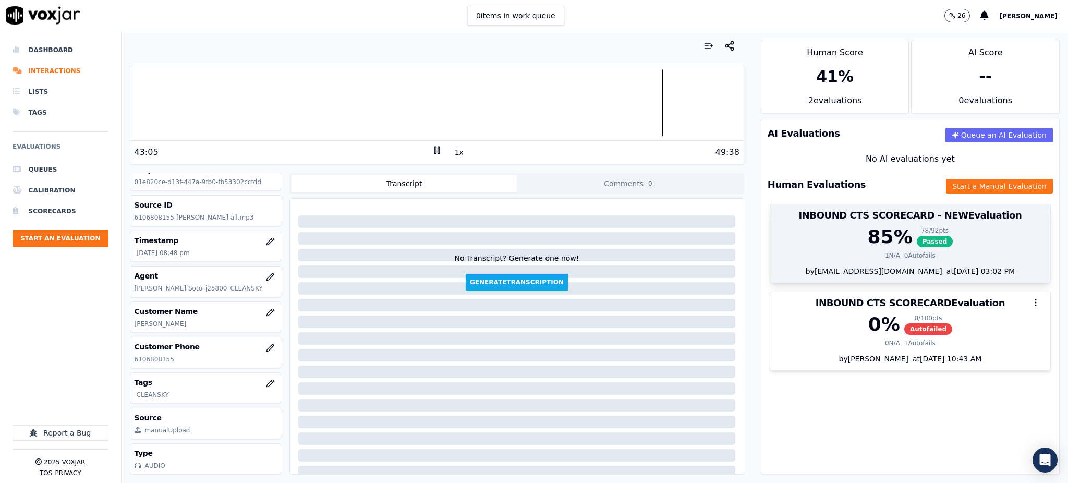
click at [917, 240] on span "Passed" at bounding box center [935, 241] width 37 height 11
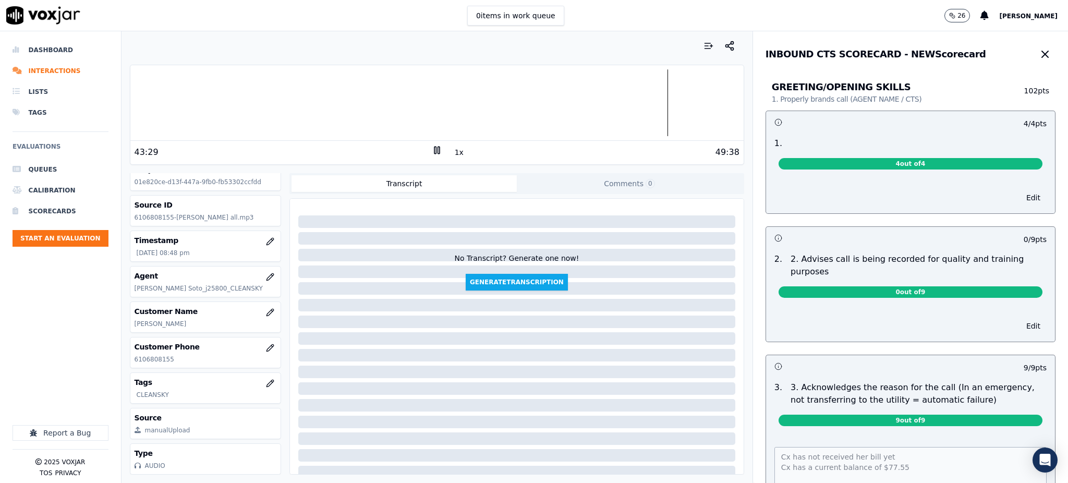
drag, startPoint x: 1011, startPoint y: 51, endPoint x: 791, endPoint y: 64, distance: 220.5
click at [1039, 53] on icon "button" at bounding box center [1045, 54] width 13 height 13
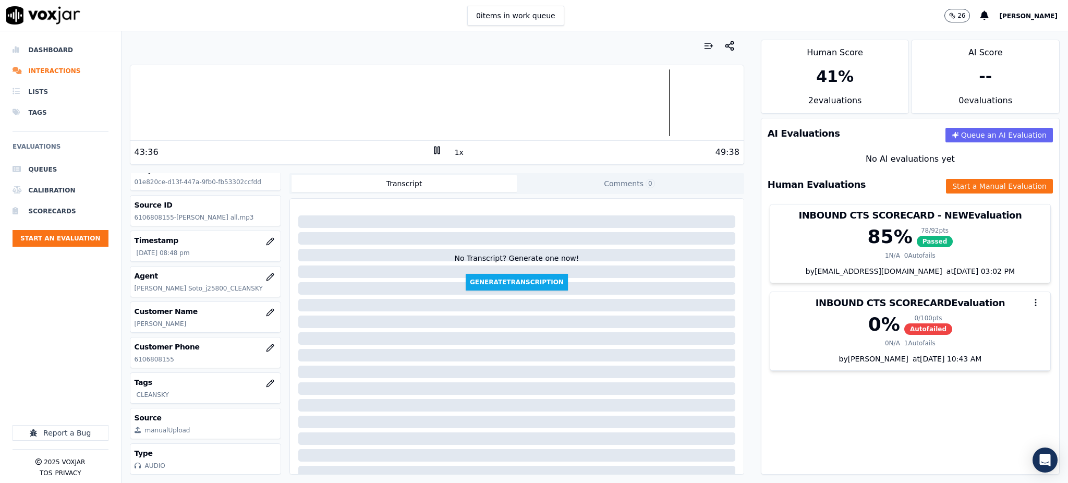
click at [697, 106] on div at bounding box center [436, 102] width 613 height 67
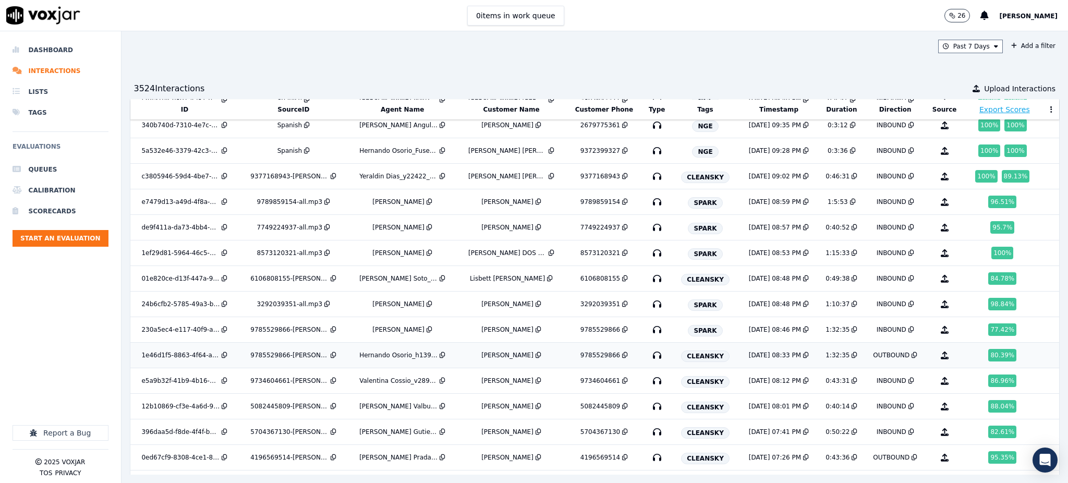
scroll to position [2687, 0]
click at [649, 360] on icon "button" at bounding box center [657, 354] width 17 height 17
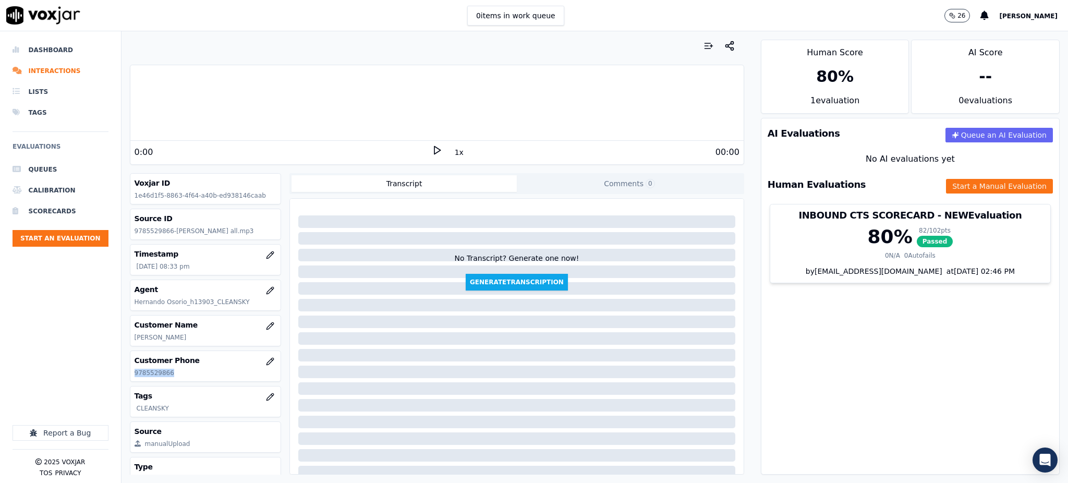
drag, startPoint x: 172, startPoint y: 371, endPoint x: 135, endPoint y: 378, distance: 38.2
click at [135, 378] on div "Customer Phone [PHONE_NUMBER]" at bounding box center [205, 366] width 151 height 30
copy p "9785529866"
click at [432, 150] on icon at bounding box center [437, 150] width 10 height 10
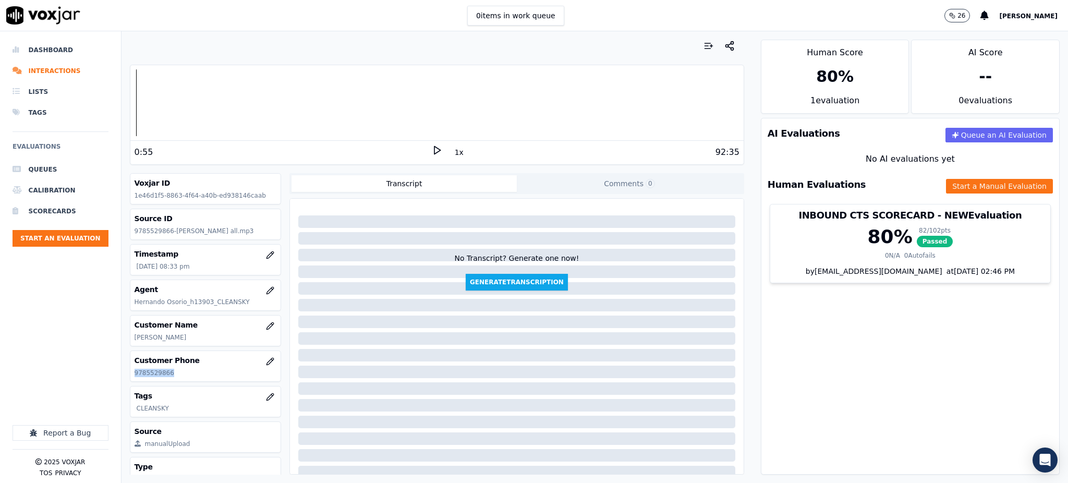
drag, startPoint x: 427, startPoint y: 147, endPoint x: 430, endPoint y: 141, distance: 6.5
click at [432, 146] on icon at bounding box center [437, 150] width 10 height 10
click at [434, 148] on rect at bounding box center [435, 150] width 2 height 7
click at [432, 151] on icon at bounding box center [437, 150] width 10 height 10
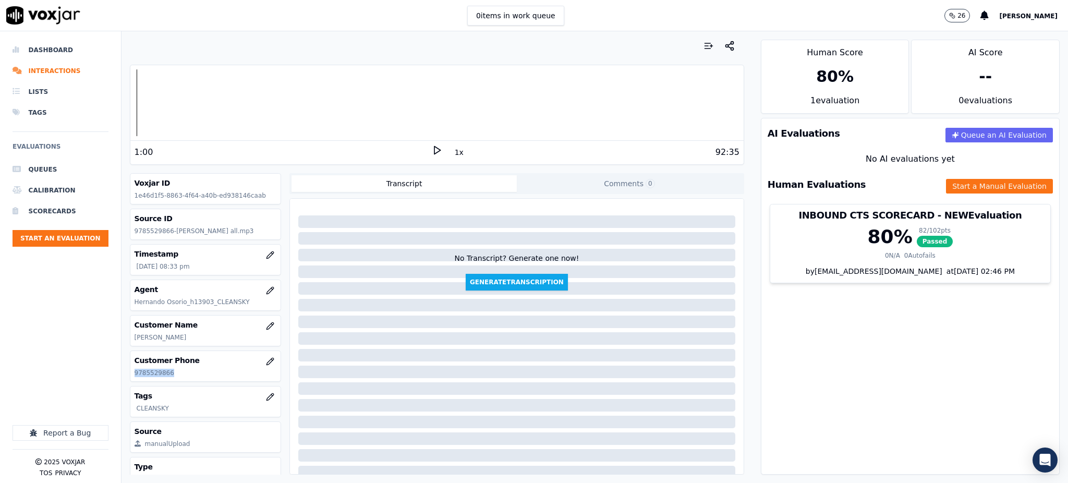
click at [432, 150] on icon at bounding box center [437, 150] width 10 height 10
click at [432, 148] on icon at bounding box center [437, 150] width 10 height 10
click at [138, 104] on div at bounding box center [436, 102] width 613 height 67
click at [434, 147] on polygon at bounding box center [437, 151] width 6 height 8
click at [130, 122] on div at bounding box center [436, 102] width 613 height 67
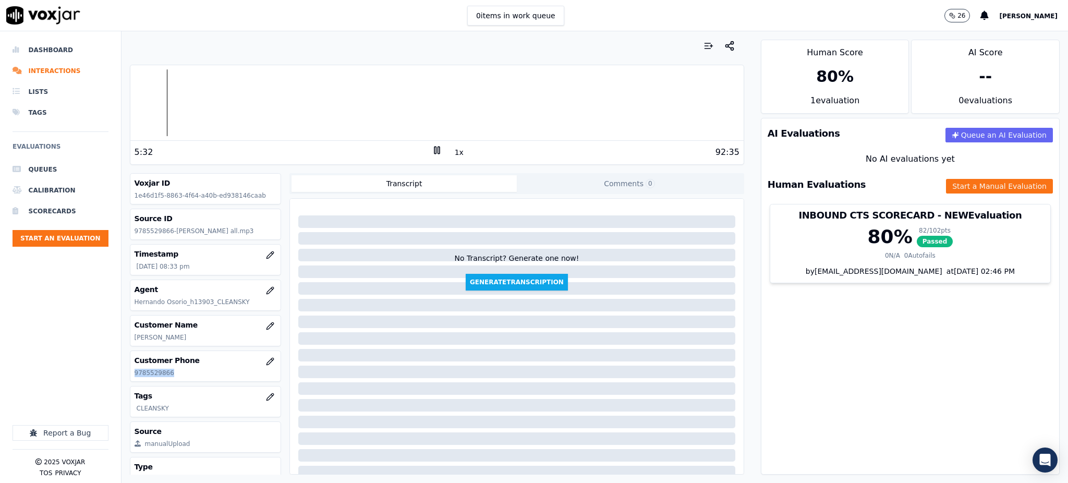
click at [434, 153] on rect at bounding box center [435, 150] width 2 height 7
click at [434, 152] on polygon at bounding box center [437, 151] width 6 height 8
copy p "9785529866"
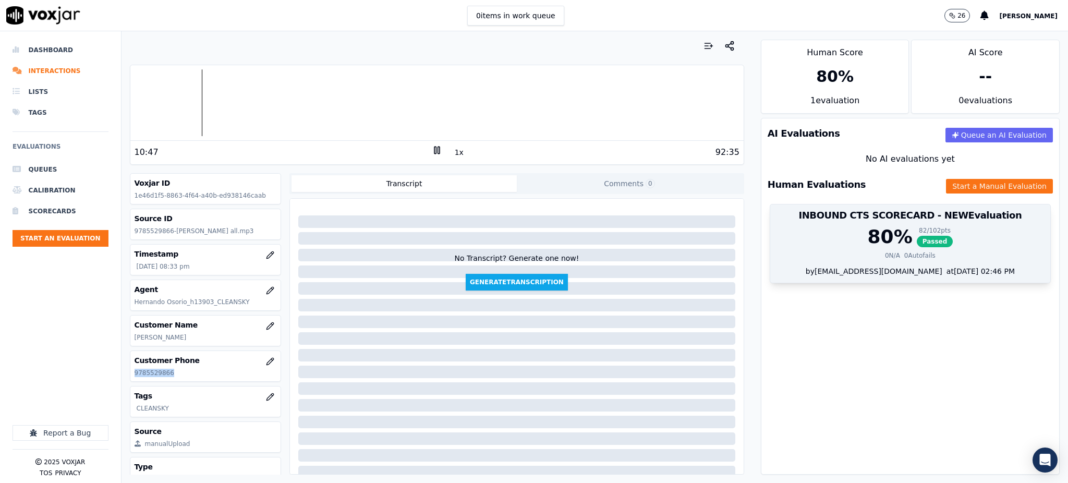
click at [917, 239] on span "Passed" at bounding box center [935, 241] width 37 height 11
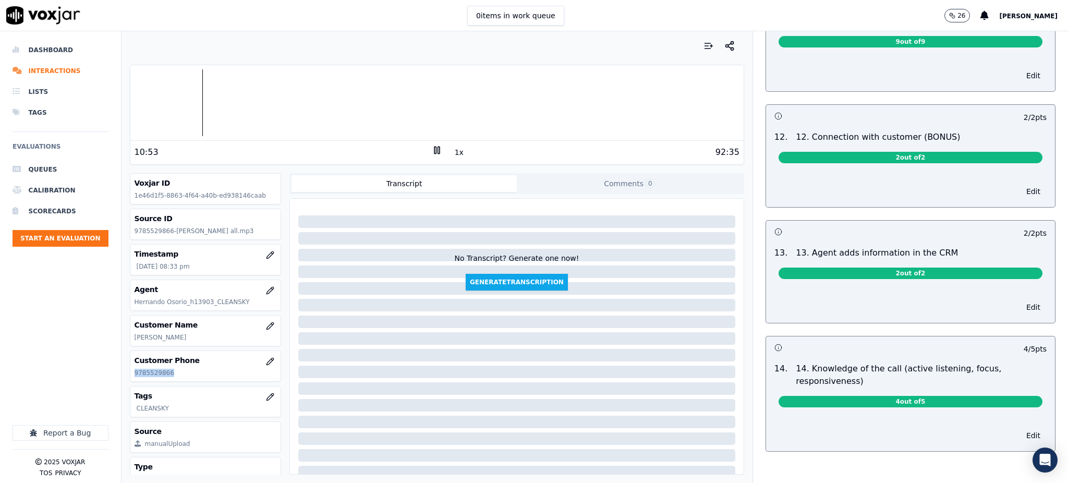
scroll to position [1492, 0]
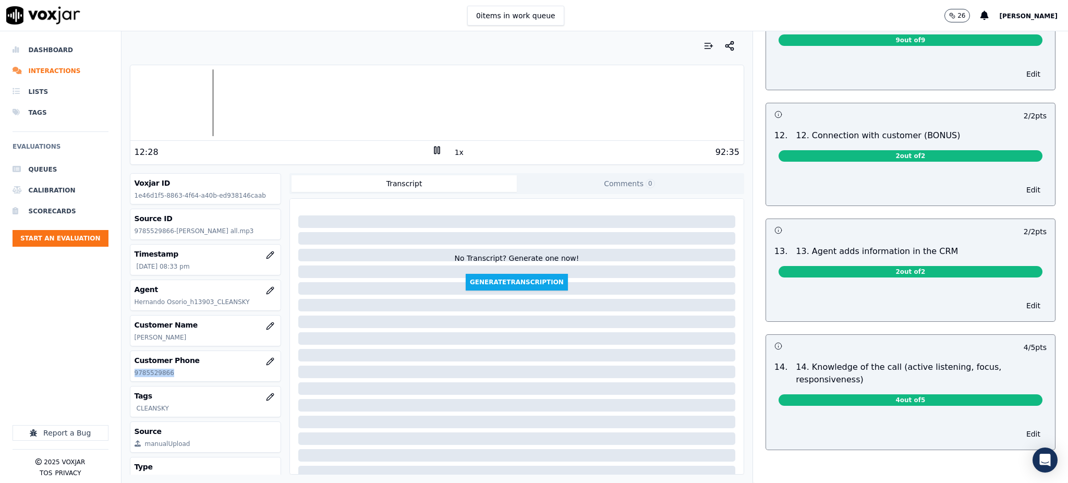
click at [432, 147] on icon at bounding box center [437, 150] width 10 height 10
click at [432, 152] on icon at bounding box center [437, 150] width 10 height 10
click at [432, 148] on icon at bounding box center [437, 150] width 10 height 10
click at [432, 151] on icon at bounding box center [437, 150] width 10 height 10
click at [434, 148] on polygon at bounding box center [437, 151] width 6 height 8
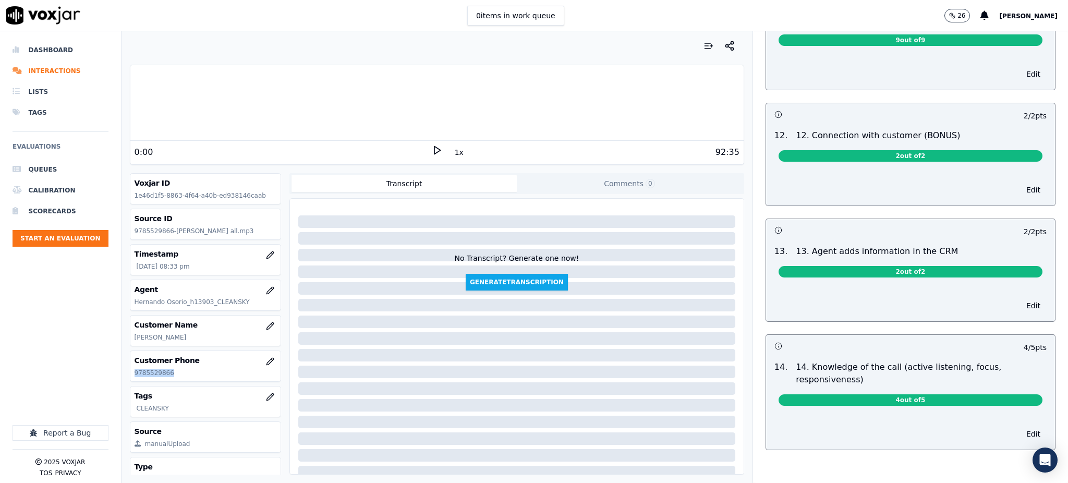
click at [434, 150] on polygon at bounding box center [437, 151] width 6 height 8
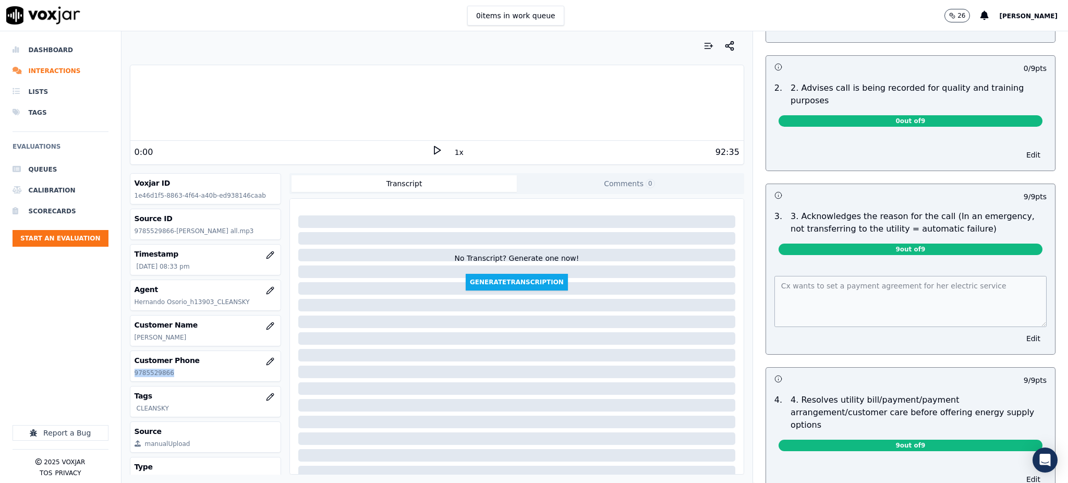
scroll to position [0, 0]
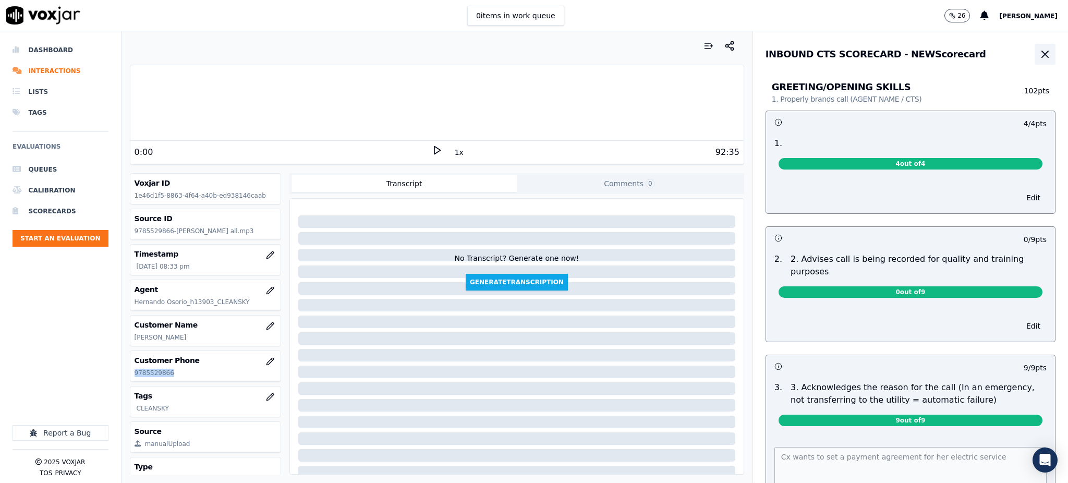
click at [1042, 55] on icon "button" at bounding box center [1045, 54] width 6 height 6
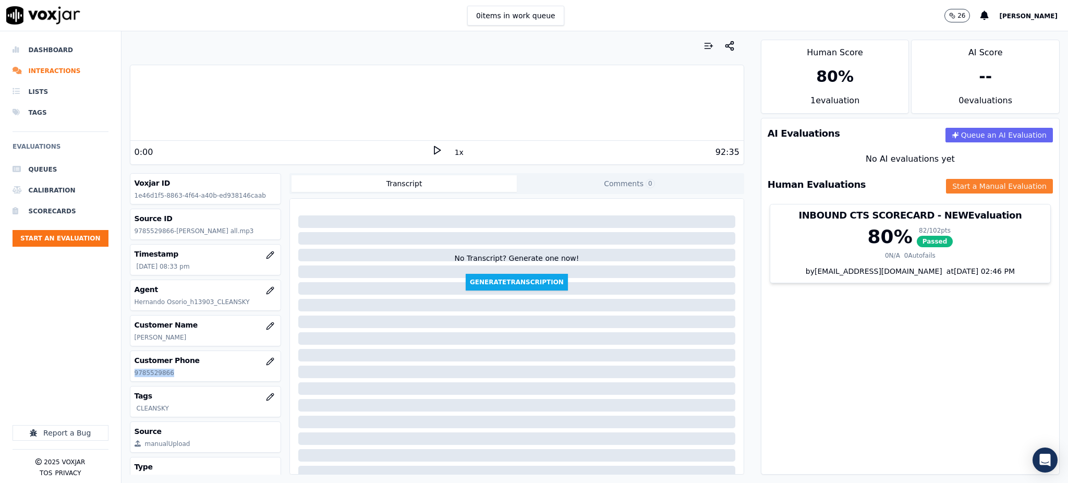
click at [948, 187] on button "Start a Manual Evaluation" at bounding box center [999, 186] width 107 height 15
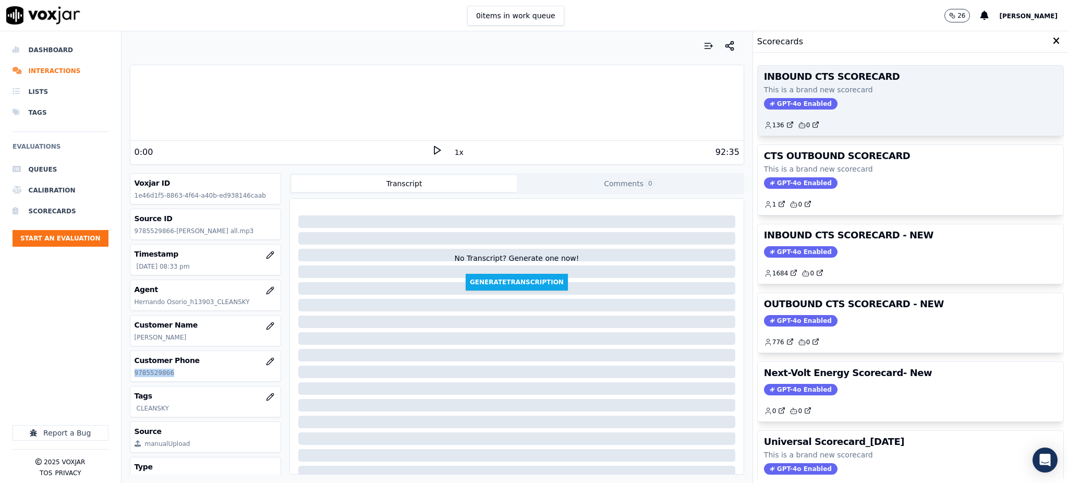
click at [799, 105] on span "GPT-4o Enabled" at bounding box center [801, 103] width 74 height 11
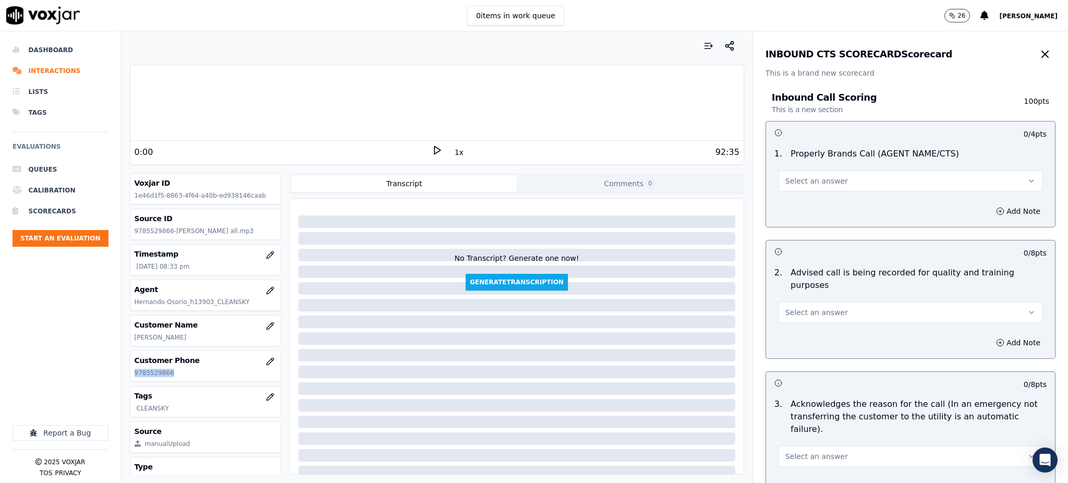
click at [796, 181] on span "Select an answer" at bounding box center [816, 181] width 63 height 10
click at [790, 208] on div "Yes" at bounding box center [887, 204] width 241 height 17
click at [789, 297] on div "Select an answer" at bounding box center [910, 307] width 281 height 31
click at [789, 307] on span "Select an answer" at bounding box center [816, 312] width 63 height 10
click at [796, 329] on div "Yes" at bounding box center [887, 323] width 241 height 17
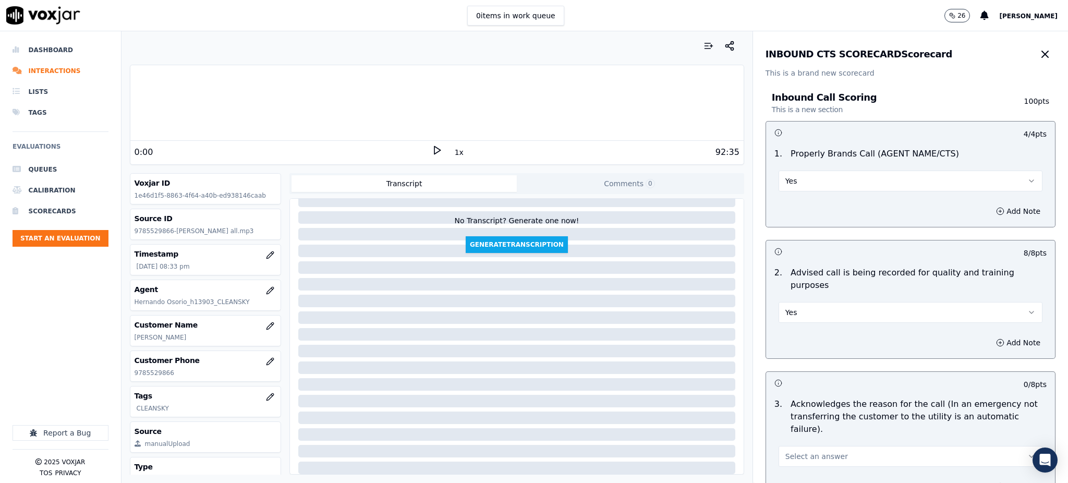
scroll to position [347, 0]
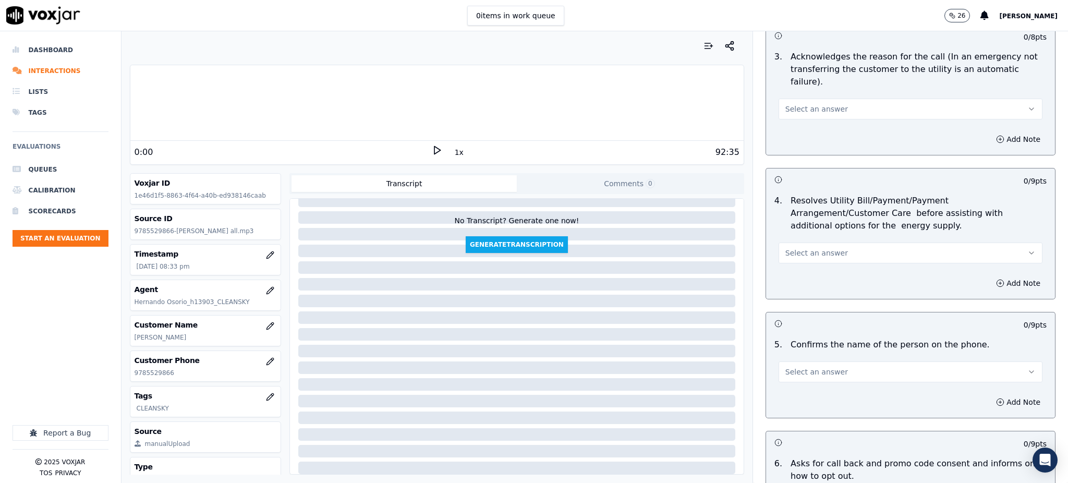
click at [785, 104] on span "Select an answer" at bounding box center [816, 109] width 63 height 10
drag, startPoint x: 784, startPoint y: 106, endPoint x: 785, endPoint y: 116, distance: 9.4
click at [784, 107] on div "Yes" at bounding box center [887, 107] width 241 height 17
click at [794, 248] on span "Select an answer" at bounding box center [816, 253] width 63 height 10
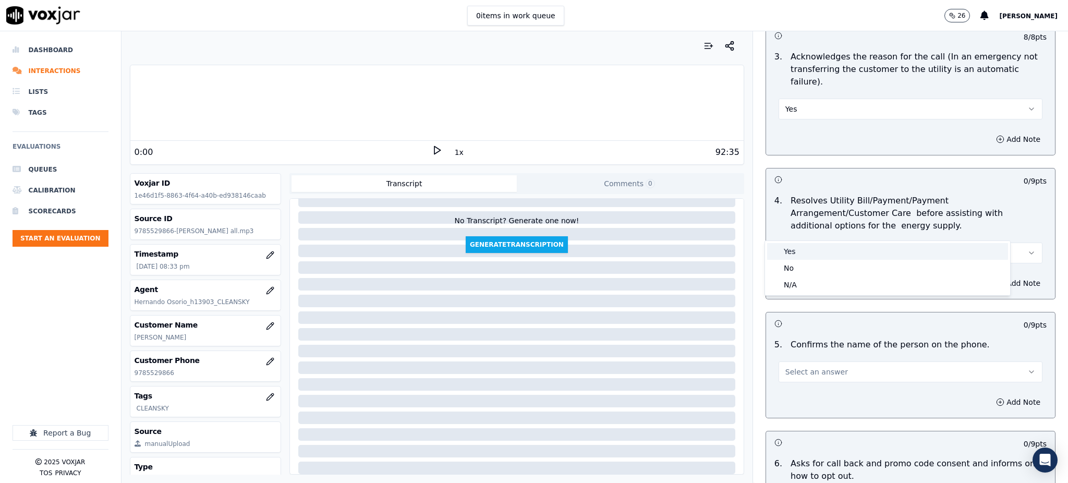
click at [796, 251] on div "Yes" at bounding box center [887, 251] width 241 height 17
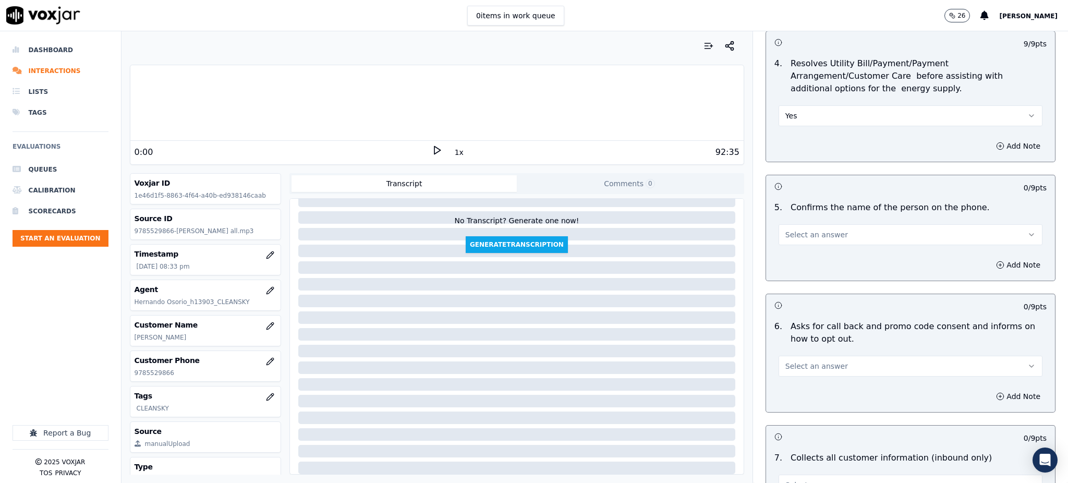
scroll to position [487, 0]
click at [787, 227] on span "Select an answer" at bounding box center [816, 232] width 63 height 10
click at [797, 223] on div "Yes" at bounding box center [887, 231] width 241 height 17
click at [791, 354] on button "Select an answer" at bounding box center [911, 364] width 264 height 21
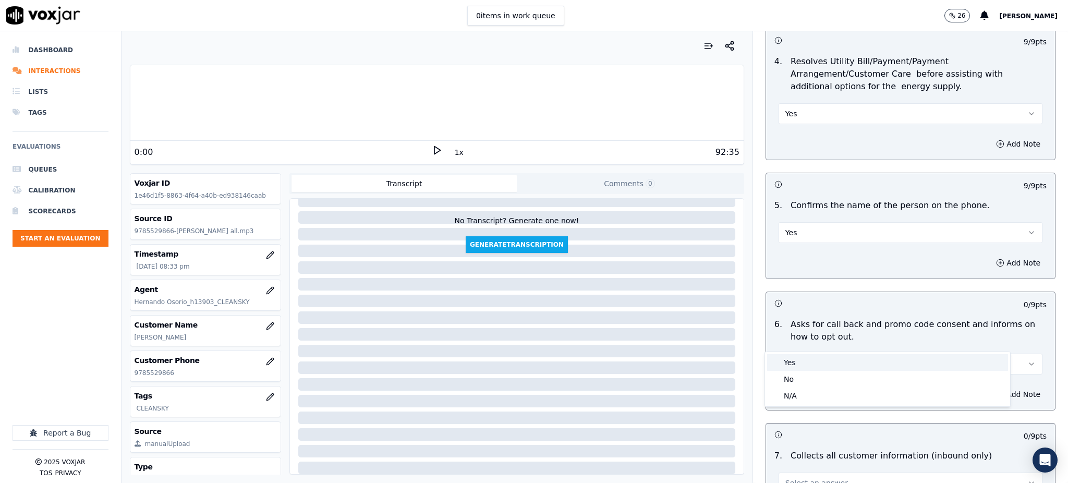
click at [807, 361] on div "Yes" at bounding box center [887, 362] width 241 height 17
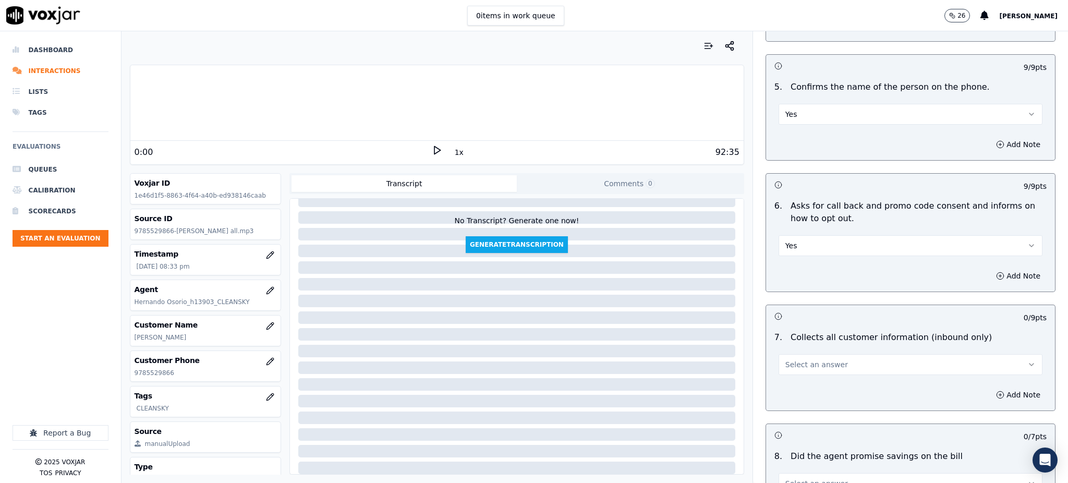
scroll to position [765, 0]
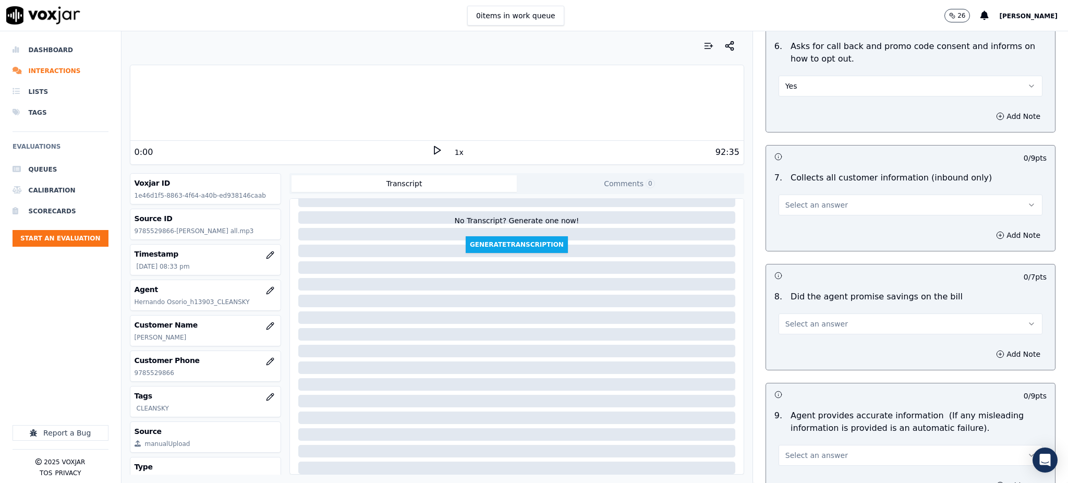
click at [785, 200] on span "Select an answer" at bounding box center [816, 205] width 63 height 10
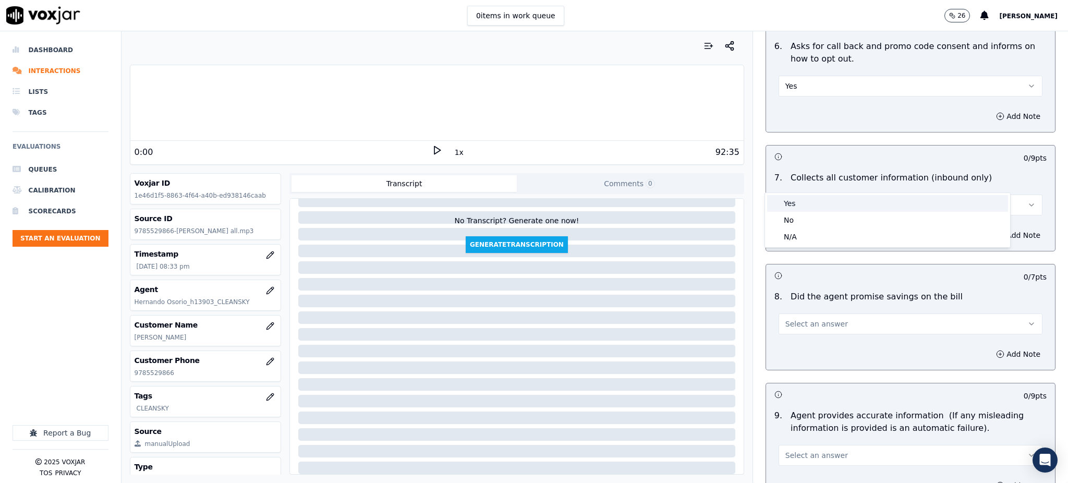
click at [783, 201] on div "Yes" at bounding box center [887, 203] width 241 height 17
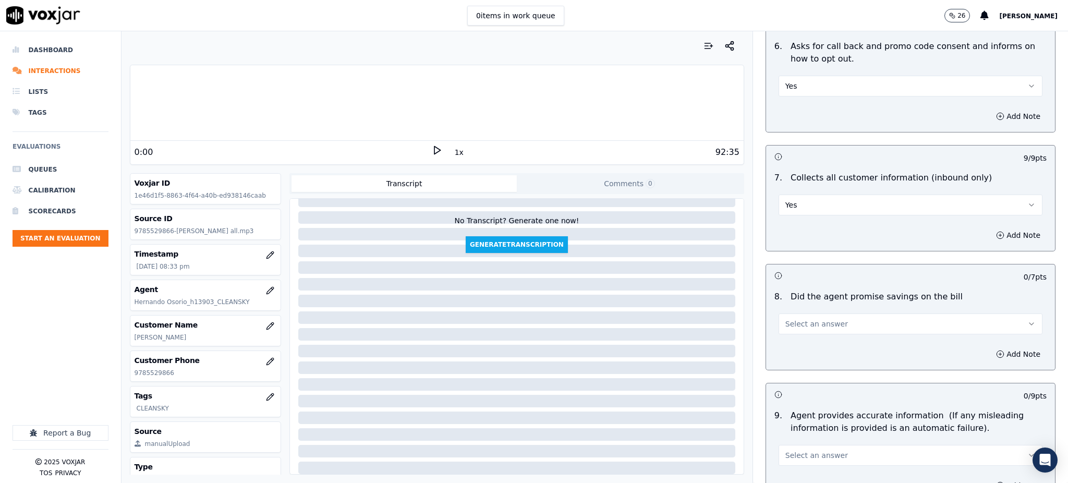
click at [788, 319] on span "Select an answer" at bounding box center [816, 324] width 63 height 10
drag, startPoint x: 791, startPoint y: 324, endPoint x: 795, endPoint y: 338, distance: 14.7
click at [791, 324] on div "Yes" at bounding box center [887, 322] width 241 height 17
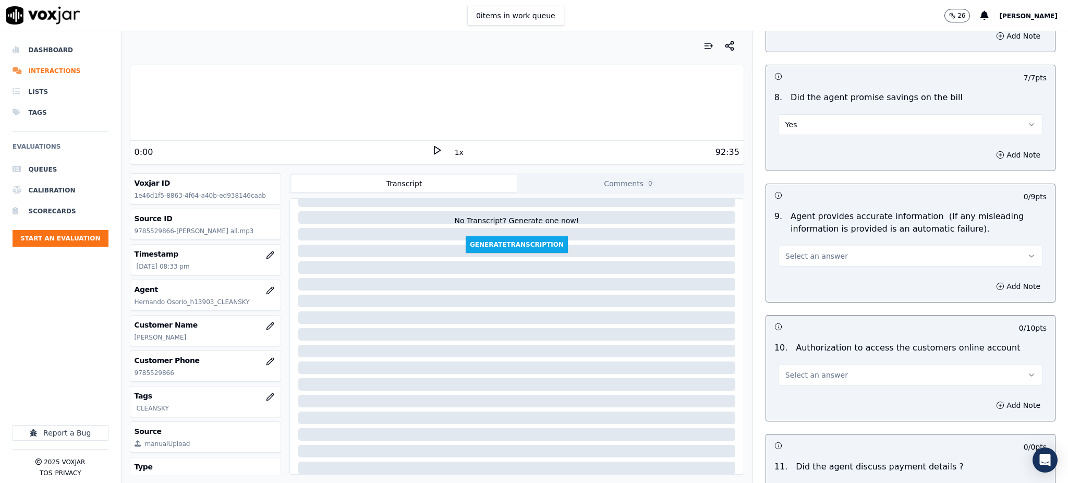
scroll to position [973, 0]
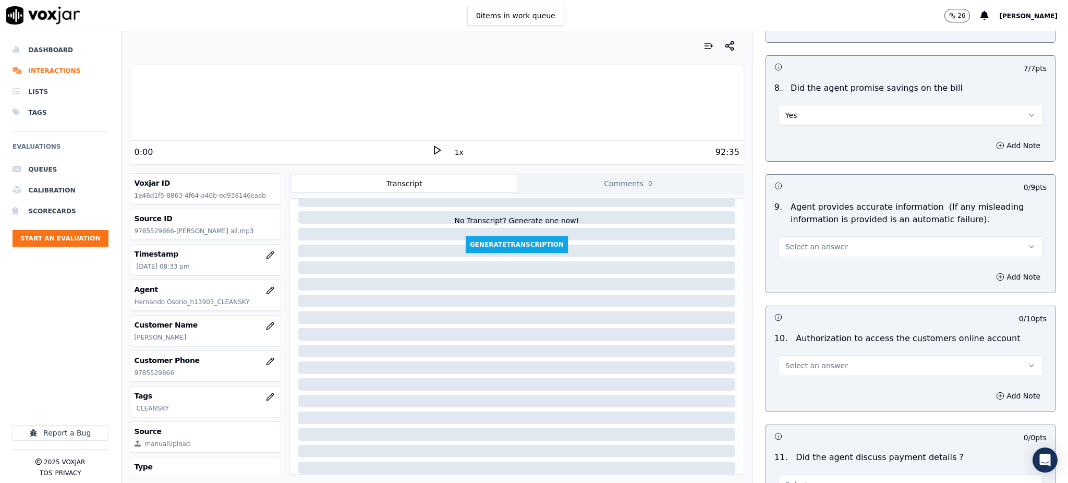
click at [785, 241] on span "Select an answer" at bounding box center [816, 246] width 63 height 10
click at [783, 249] on div "Yes" at bounding box center [887, 245] width 241 height 17
drag, startPoint x: 796, startPoint y: 340, endPoint x: 797, endPoint y: 351, distance: 11.5
click at [796, 360] on span "Select an answer" at bounding box center [816, 365] width 63 height 10
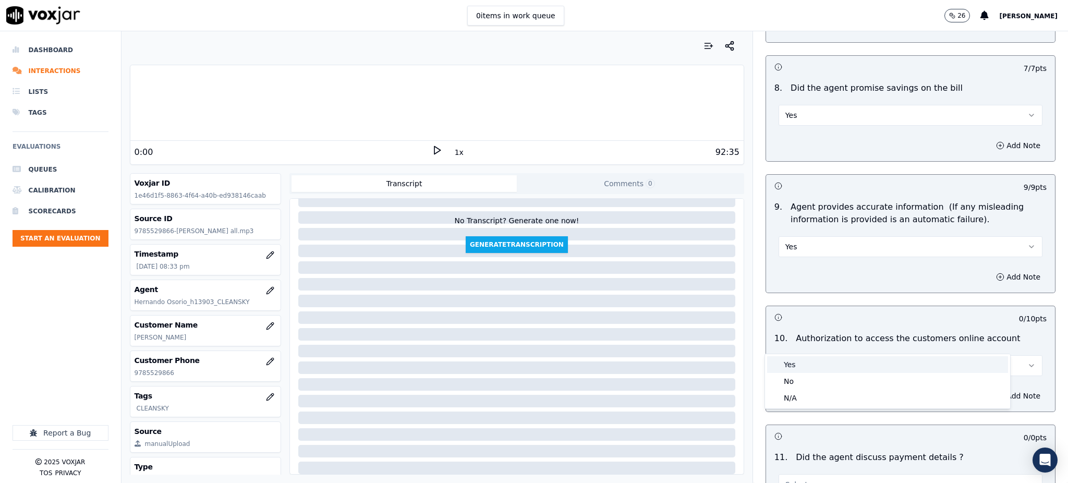
click at [799, 370] on div "Yes" at bounding box center [887, 364] width 241 height 17
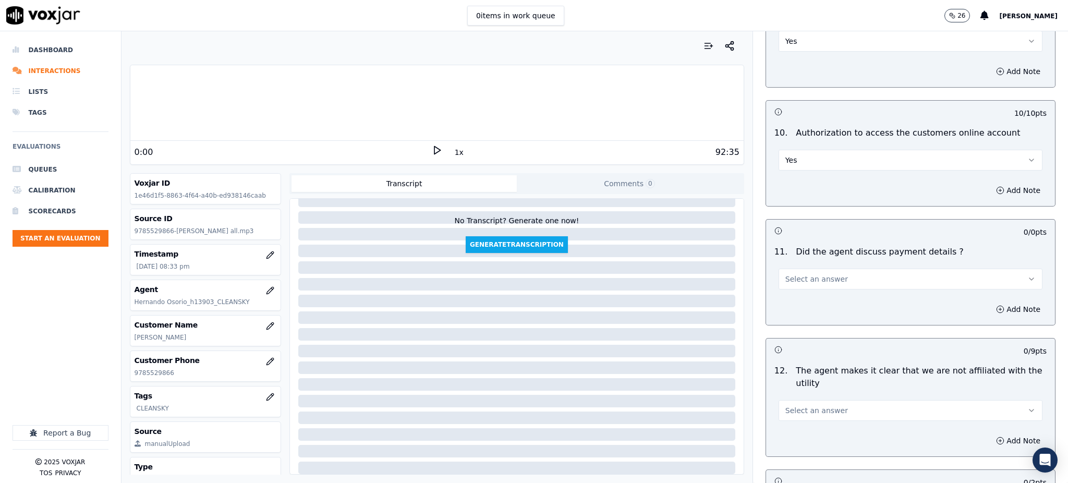
scroll to position [1182, 0]
click at [785, 265] on button "Select an answer" at bounding box center [911, 275] width 264 height 21
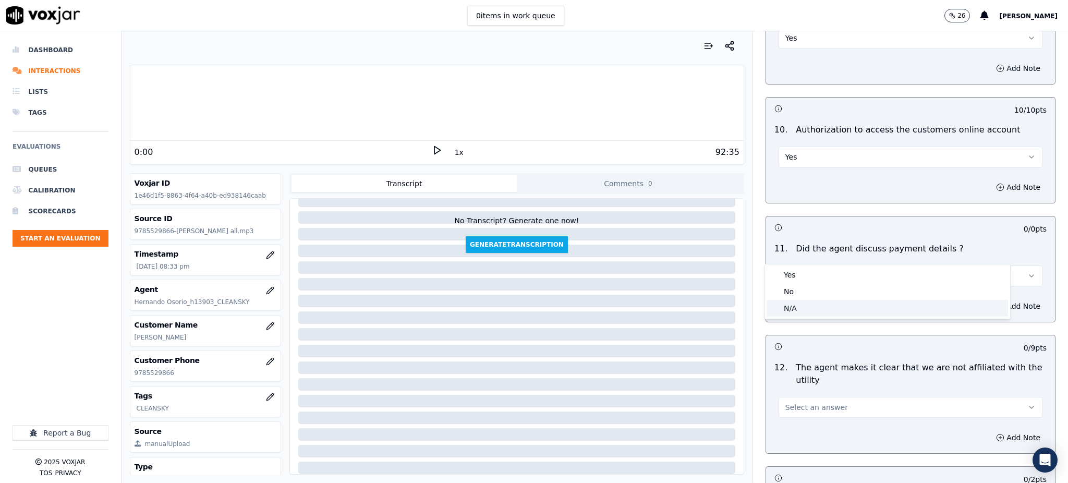
click at [801, 313] on div "N/A" at bounding box center [887, 308] width 241 height 17
click at [801, 402] on span "Select an answer" at bounding box center [816, 407] width 63 height 10
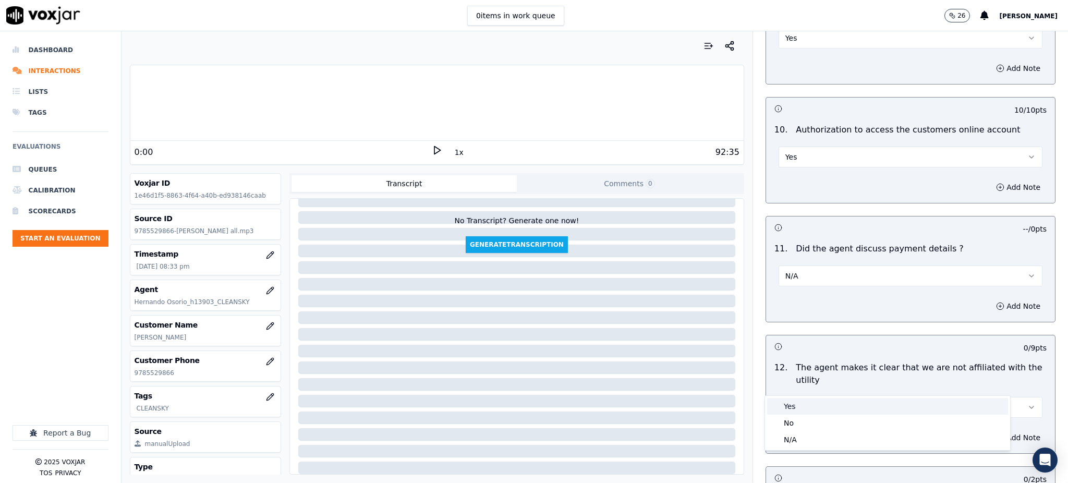
click at [807, 404] on div "Yes" at bounding box center [887, 406] width 241 height 17
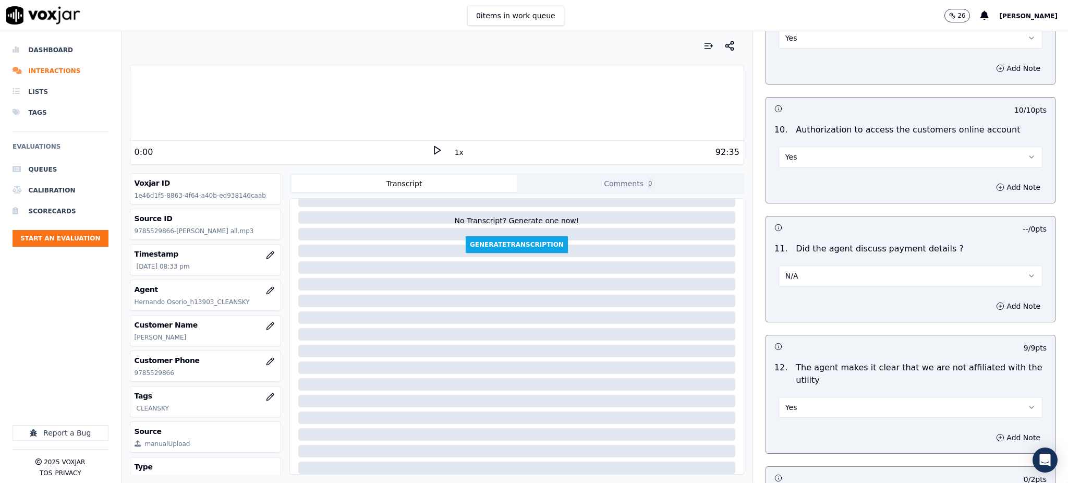
scroll to position [1390, 0]
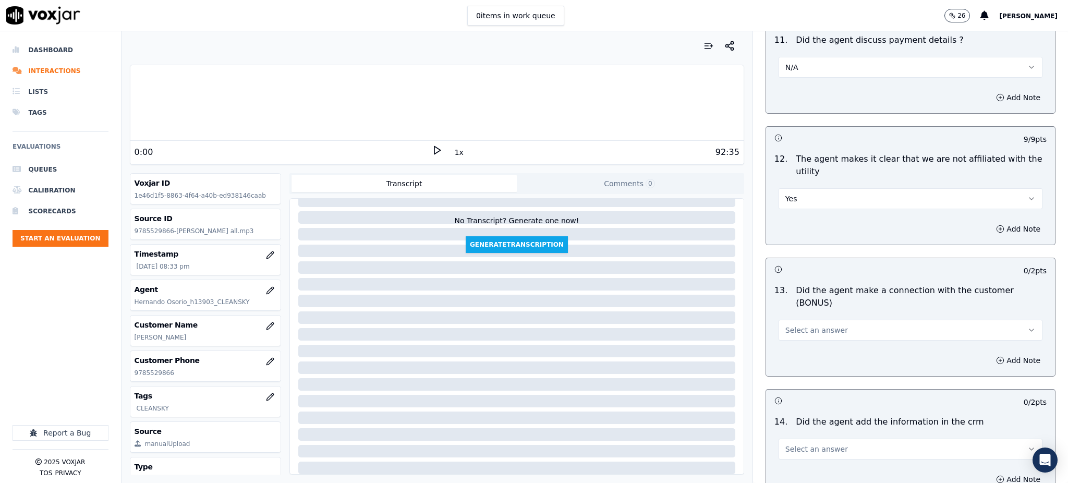
click at [791, 325] on span "Select an answer" at bounding box center [816, 330] width 63 height 10
click at [795, 323] on div "Yes" at bounding box center [887, 316] width 241 height 17
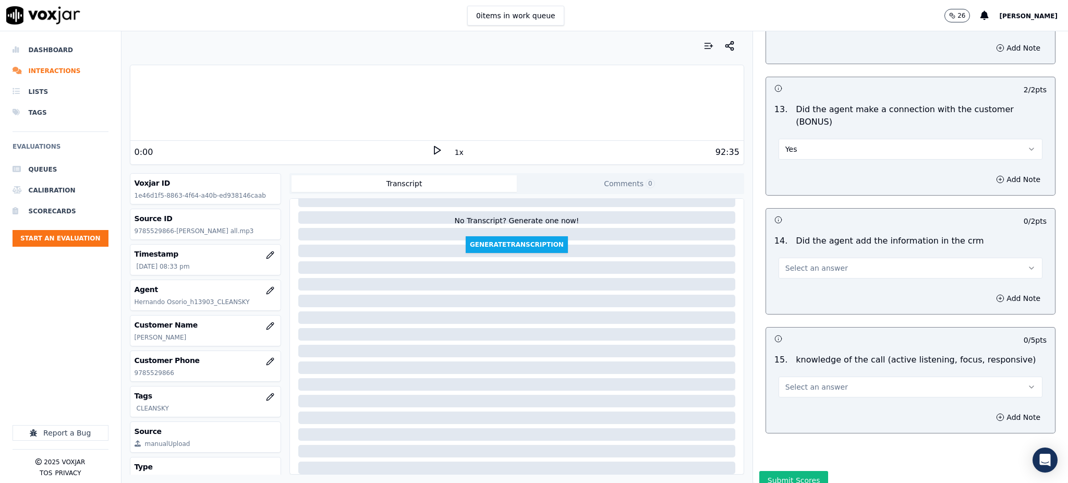
scroll to position [1579, 0]
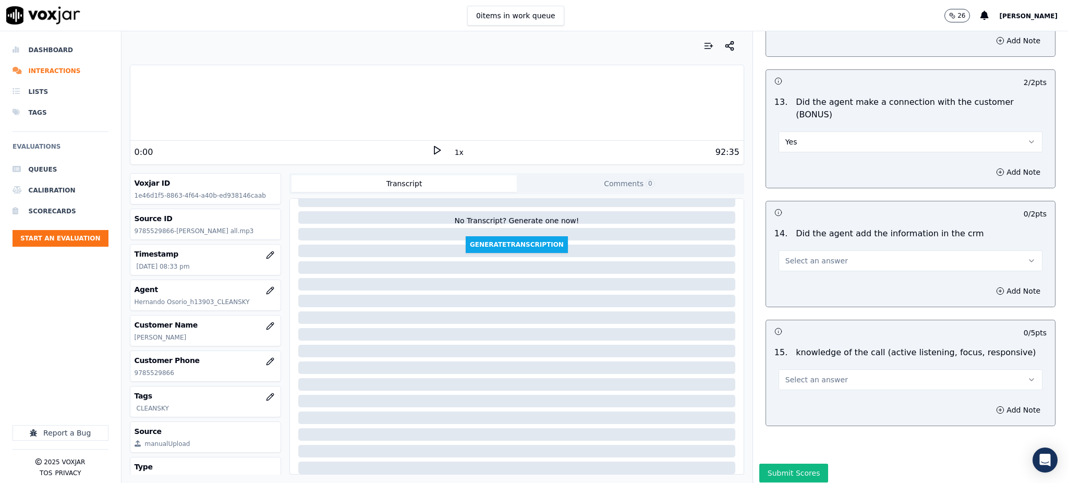
click at [795, 256] on span "Select an answer" at bounding box center [816, 261] width 63 height 10
click at [798, 255] on div "Yes" at bounding box center [887, 247] width 241 height 17
click at [796, 374] on span "Select an answer" at bounding box center [816, 379] width 63 height 10
click at [796, 365] on div "Yes" at bounding box center [887, 366] width 241 height 17
click at [789, 464] on button "Submit Scores" at bounding box center [793, 473] width 69 height 19
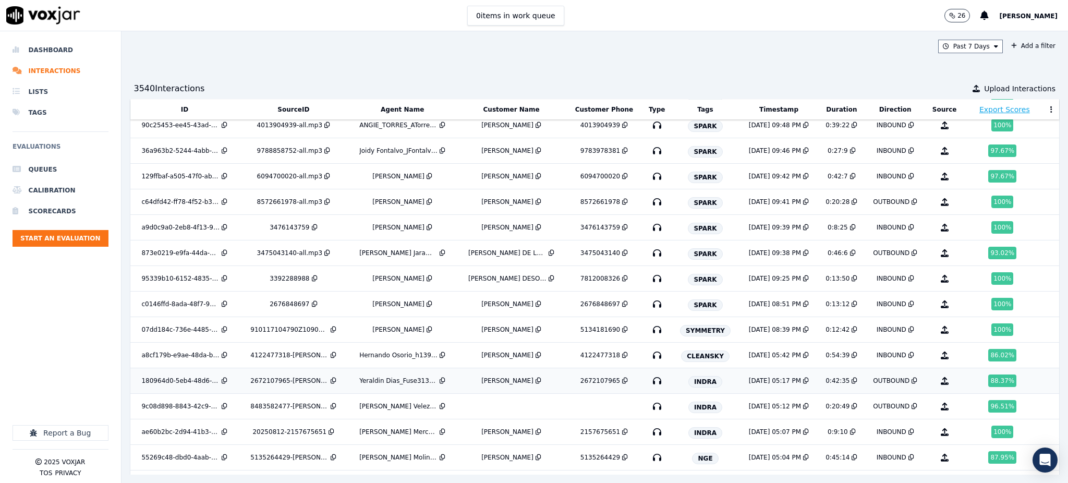
scroll to position [361, 0]
click at [649, 355] on icon "button" at bounding box center [657, 354] width 17 height 17
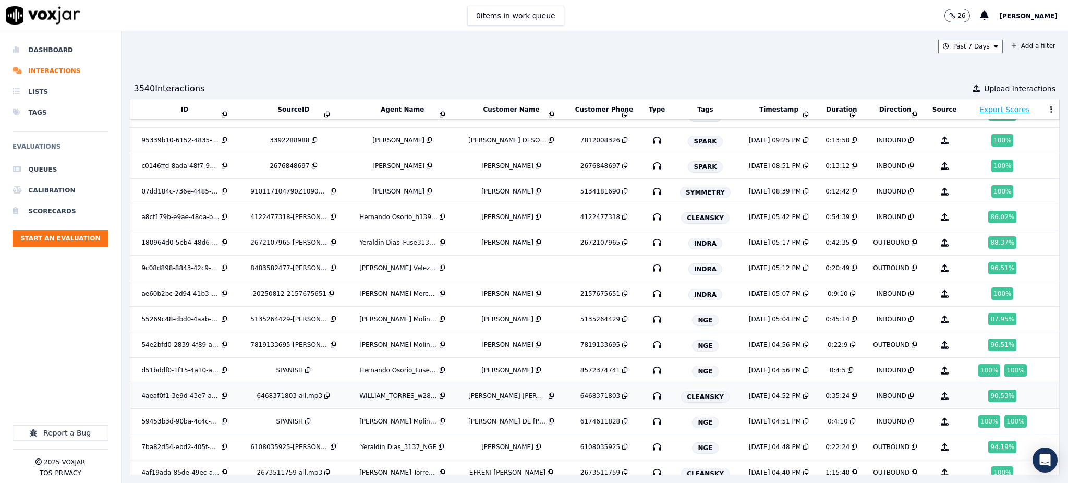
scroll to position [501, 0]
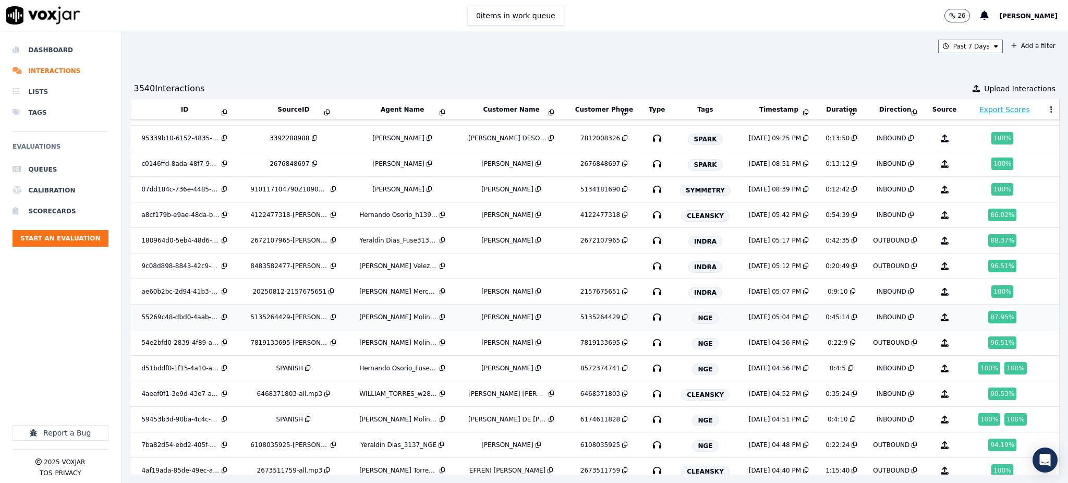
click at [649, 316] on icon "button" at bounding box center [657, 317] width 17 height 17
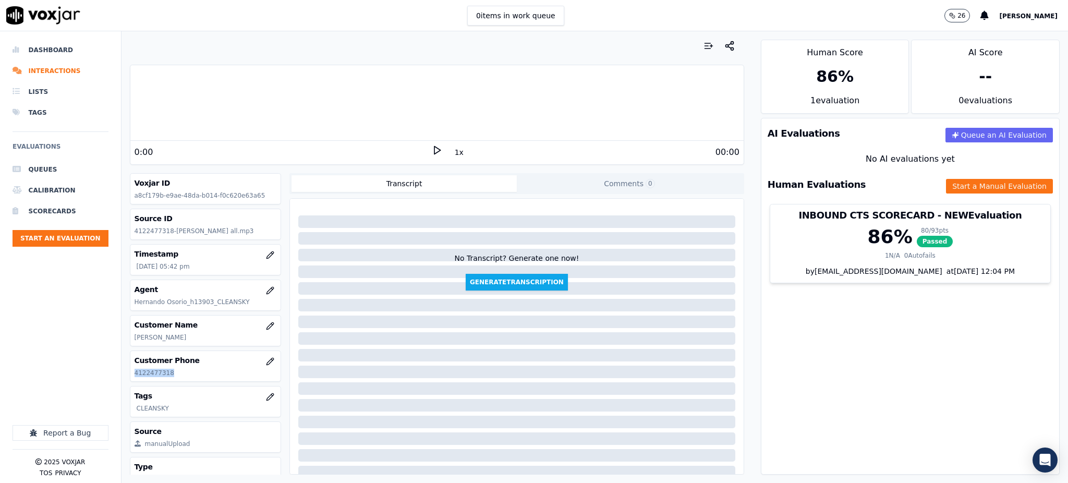
drag, startPoint x: 151, startPoint y: 373, endPoint x: 131, endPoint y: 374, distance: 19.8
click at [132, 374] on div "Customer Phone [PHONE_NUMBER]" at bounding box center [205, 366] width 151 height 30
copy p "4122477318"
click at [432, 147] on icon at bounding box center [437, 150] width 10 height 10
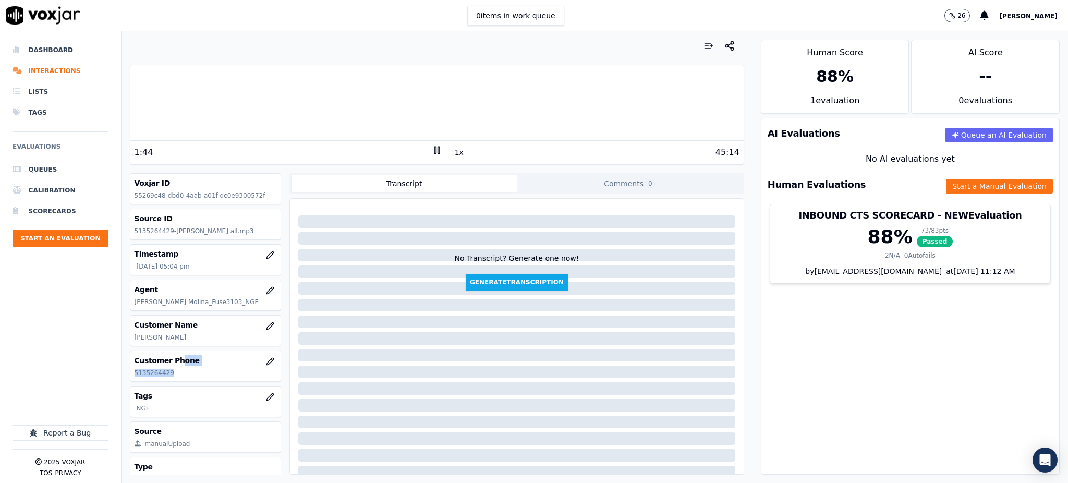
drag, startPoint x: 175, startPoint y: 366, endPoint x: 171, endPoint y: 379, distance: 13.9
click at [171, 380] on div "Customer Phone 5135264429" at bounding box center [205, 366] width 151 height 30
click at [171, 371] on p "5135264429" at bounding box center [206, 373] width 142 height 8
drag, startPoint x: 172, startPoint y: 377, endPoint x: 135, endPoint y: 380, distance: 37.2
click at [135, 380] on div "Customer Phone 5135264429" at bounding box center [205, 366] width 151 height 30
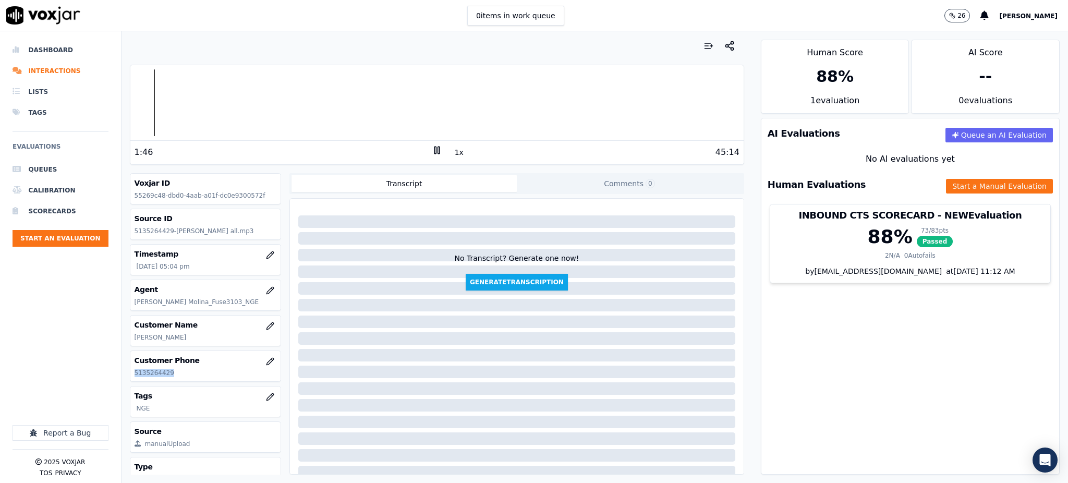
copy p "5135264429"
click at [850, 337] on div "AI Evaluations Queue an AI Evaluation No AI evaluations yet Human Evaluations S…" at bounding box center [910, 296] width 299 height 357
click at [432, 154] on icon at bounding box center [437, 150] width 10 height 10
click at [946, 190] on button "Start a Manual Evaluation" at bounding box center [999, 186] width 107 height 15
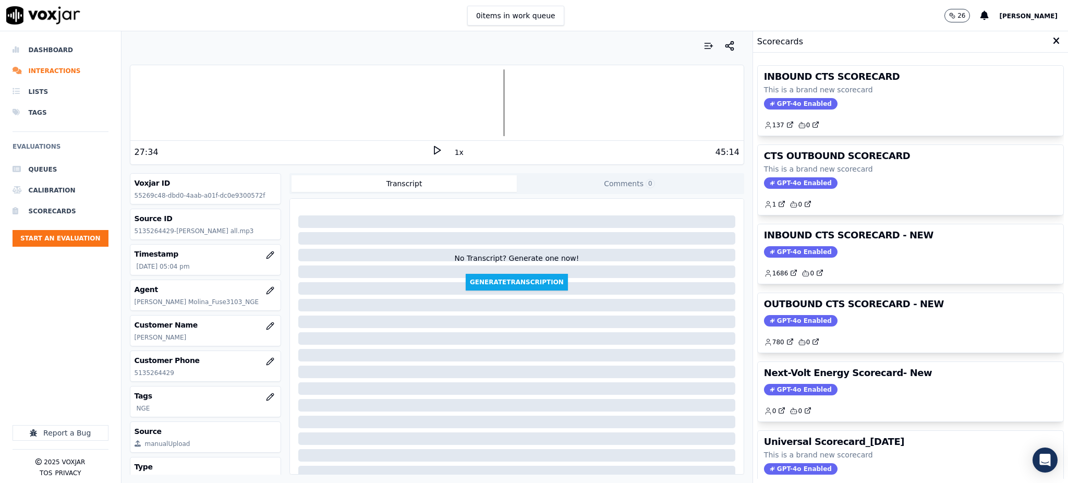
click at [793, 99] on span "GPT-4o Enabled" at bounding box center [801, 103] width 74 height 11
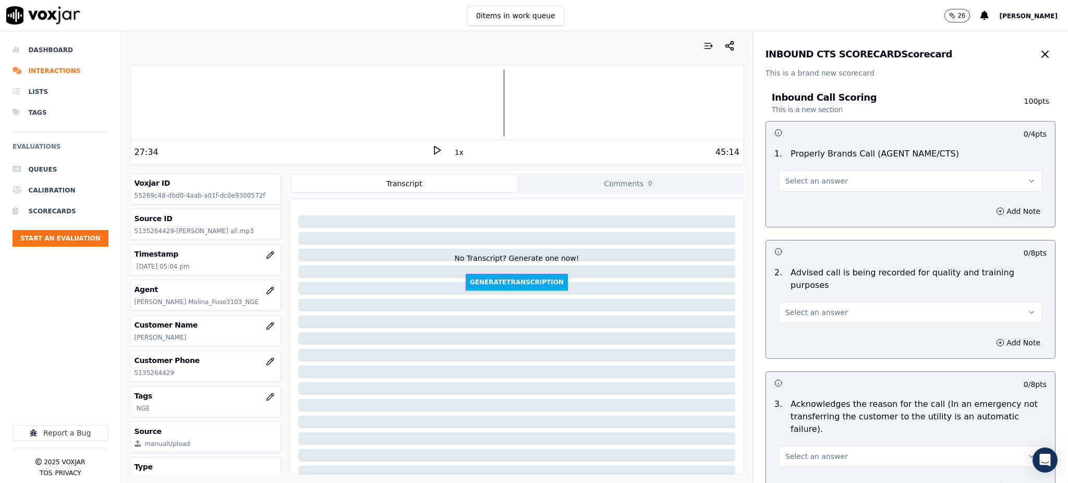
click at [816, 186] on span "Select an answer" at bounding box center [816, 181] width 63 height 10
click at [810, 198] on div "Yes" at bounding box center [887, 204] width 241 height 17
click at [805, 307] on span "Select an answer" at bounding box center [816, 312] width 63 height 10
click at [802, 324] on div "Yes" at bounding box center [887, 323] width 241 height 17
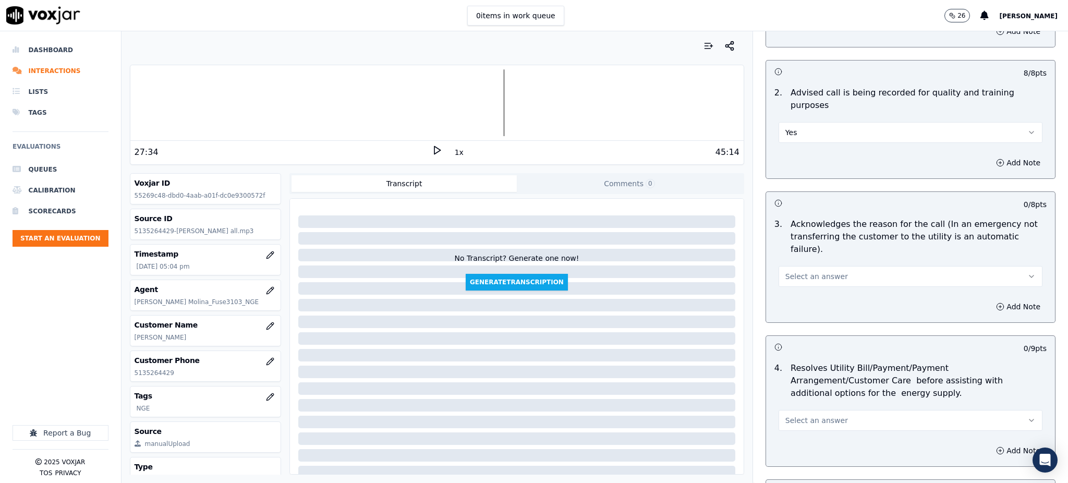
scroll to position [209, 0]
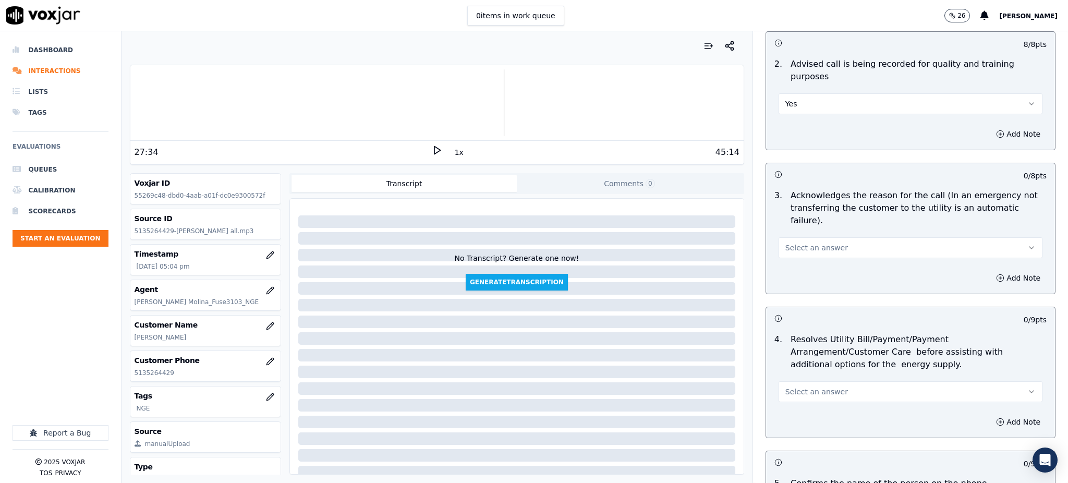
click at [797, 237] on button "Select an answer" at bounding box center [911, 247] width 264 height 21
click at [785, 249] on div "Yes" at bounding box center [887, 246] width 241 height 17
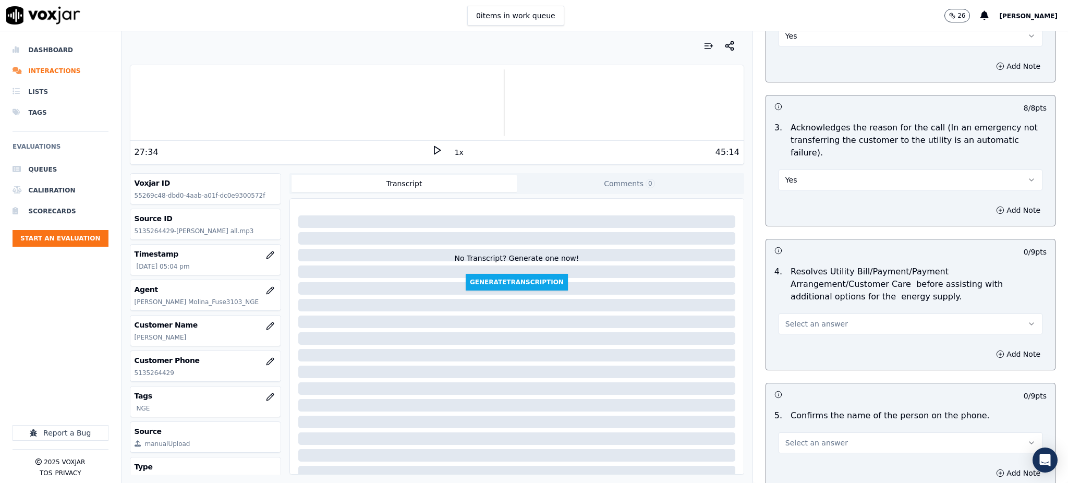
scroll to position [278, 0]
click at [789, 317] on span "Select an answer" at bounding box center [816, 322] width 63 height 10
click at [793, 314] on div "Yes" at bounding box center [887, 320] width 241 height 17
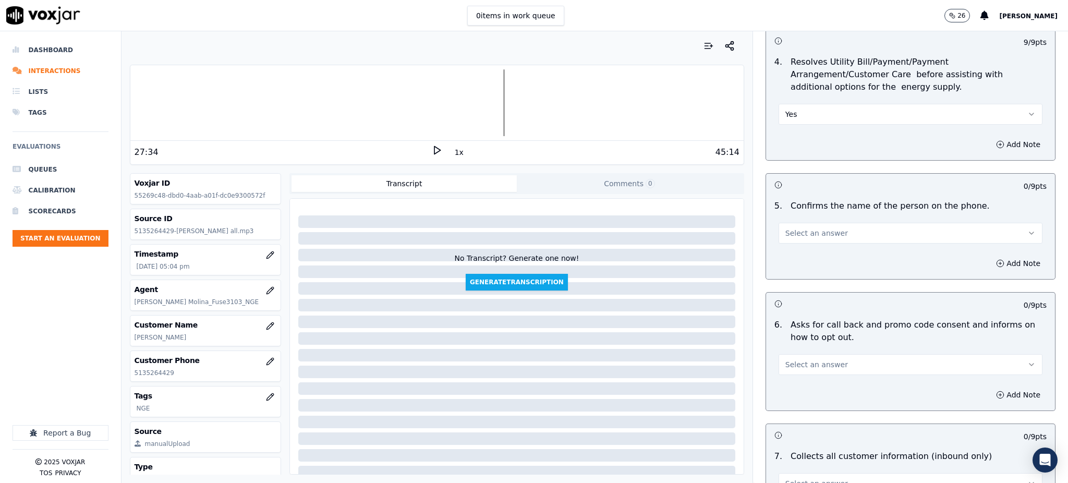
scroll to position [487, 0]
click at [785, 227] on span "Select an answer" at bounding box center [816, 232] width 63 height 10
click at [778, 229] on span at bounding box center [774, 230] width 7 height 7
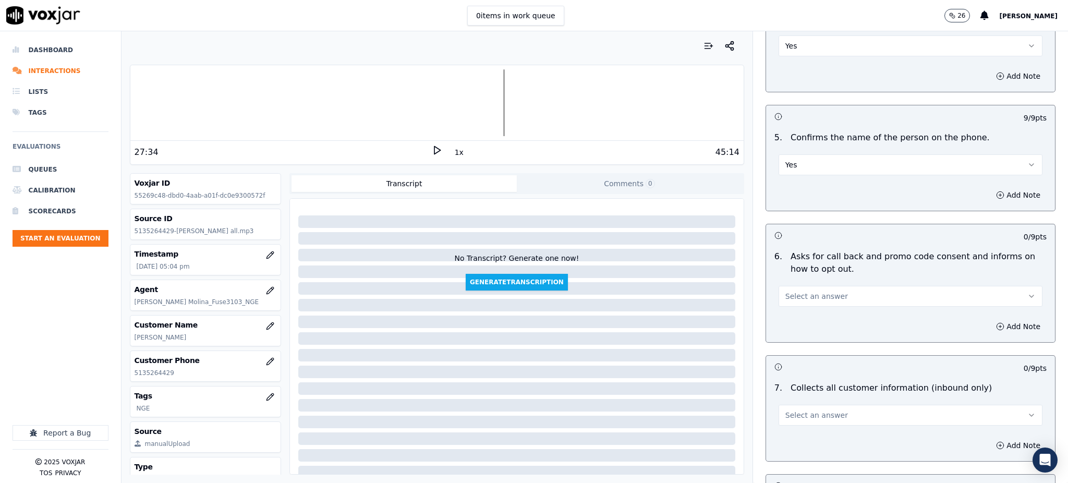
scroll to position [556, 0]
click at [790, 289] on span "Select an answer" at bounding box center [816, 294] width 63 height 10
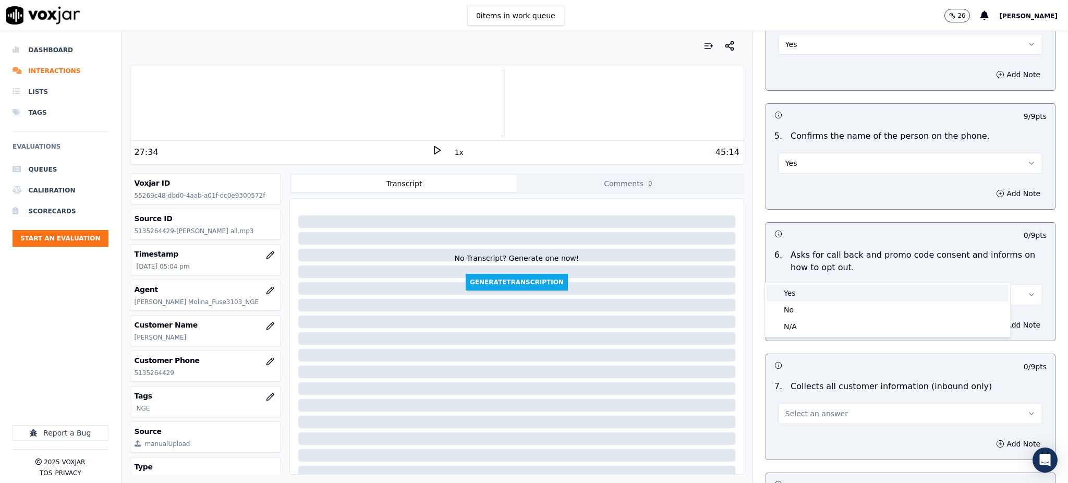
click at [792, 293] on div "Yes" at bounding box center [887, 293] width 241 height 17
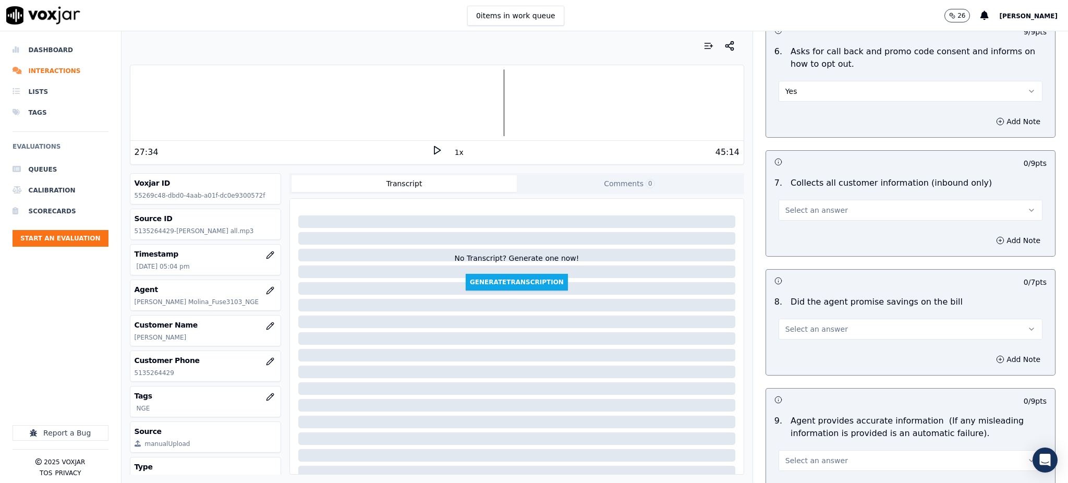
scroll to position [765, 0]
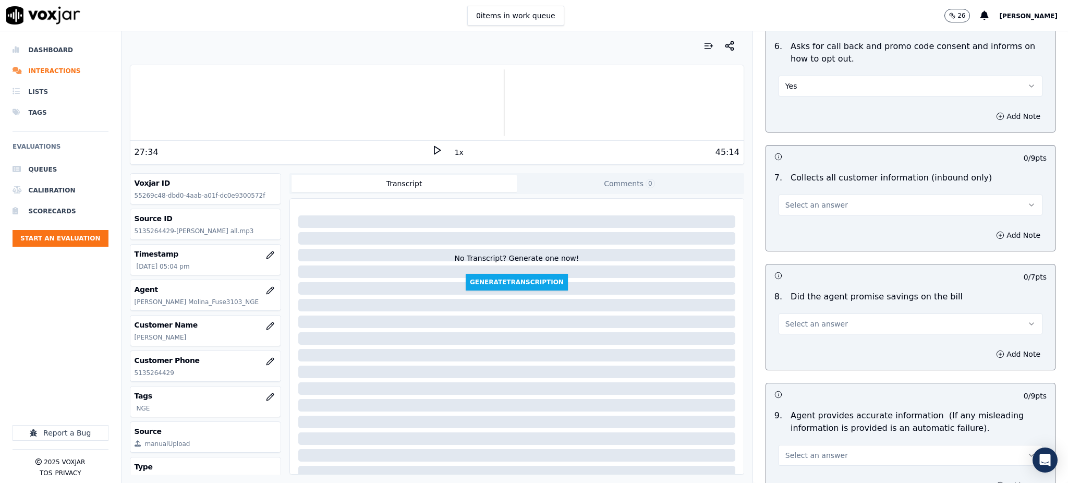
click at [789, 200] on span "Select an answer" at bounding box center [816, 205] width 63 height 10
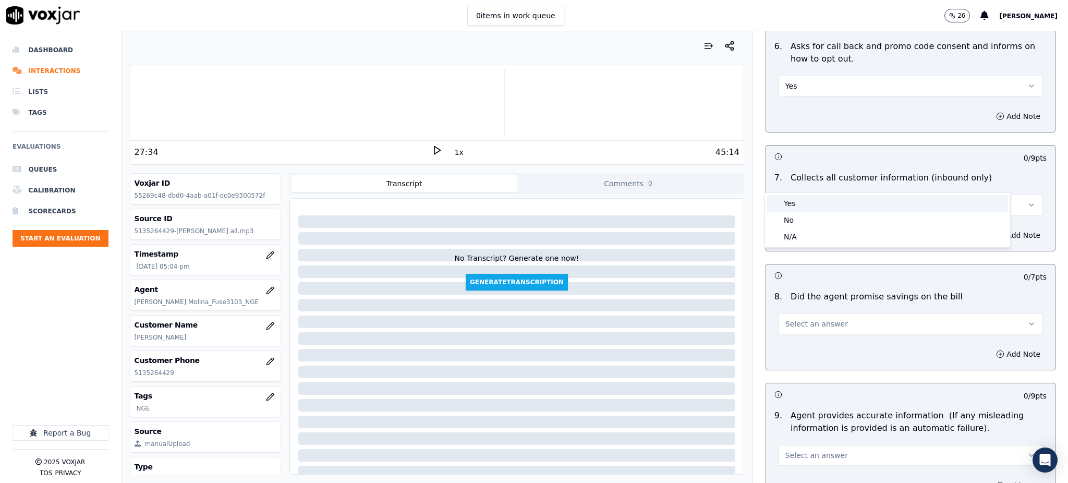
click at [794, 205] on div "Yes" at bounding box center [887, 203] width 241 height 17
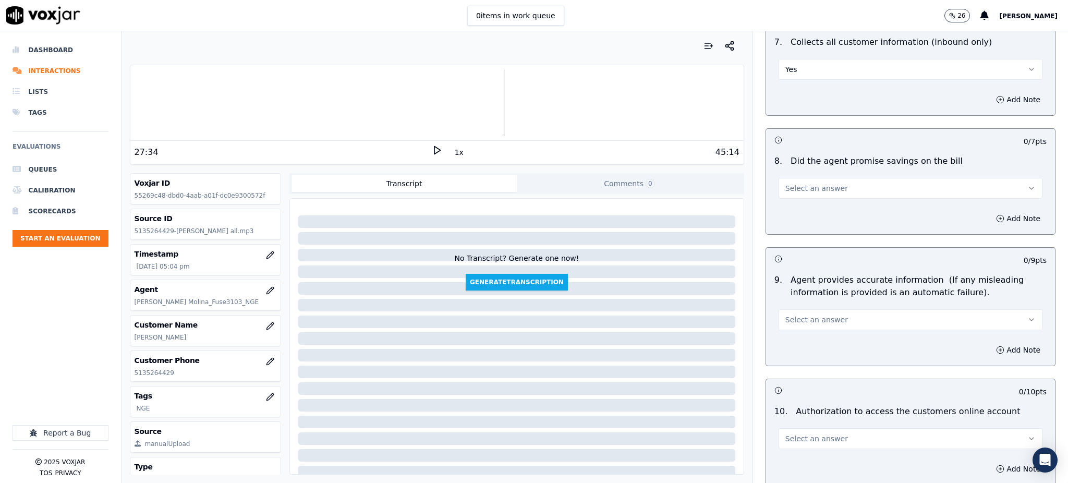
scroll to position [904, 0]
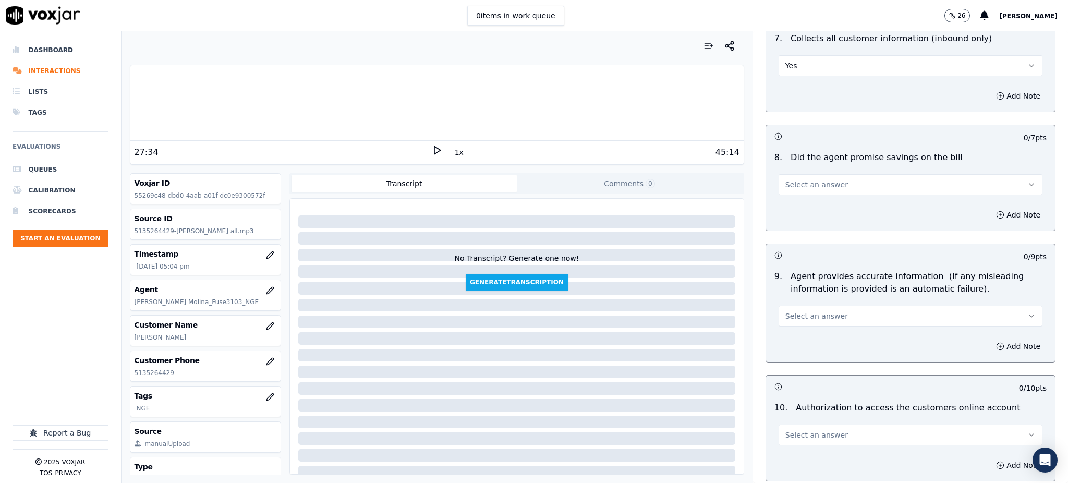
click at [794, 179] on span "Select an answer" at bounding box center [816, 184] width 63 height 10
click at [791, 183] on div "Yes" at bounding box center [887, 183] width 241 height 17
click at [805, 311] on span "Select an answer" at bounding box center [816, 316] width 63 height 10
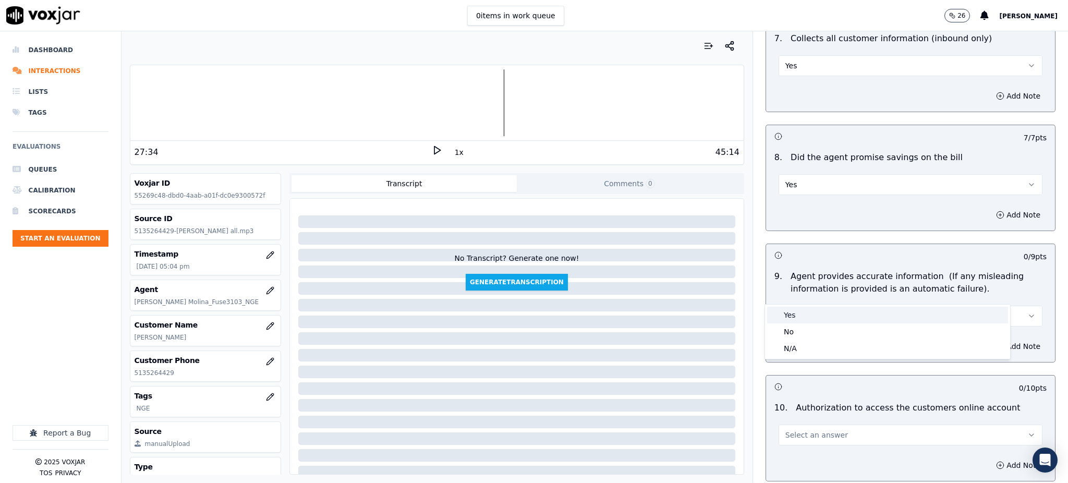
click at [790, 316] on div "Yes" at bounding box center [887, 315] width 241 height 17
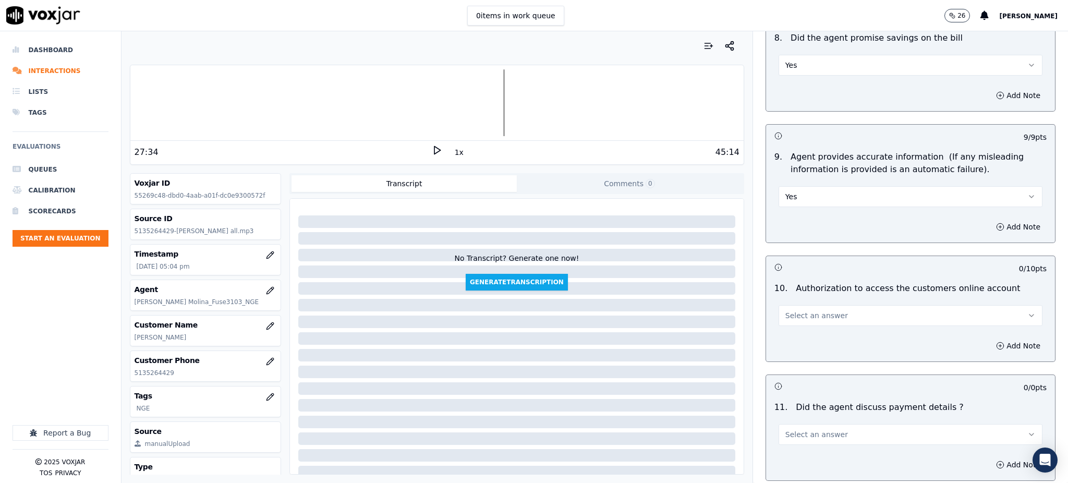
scroll to position [1043, 0]
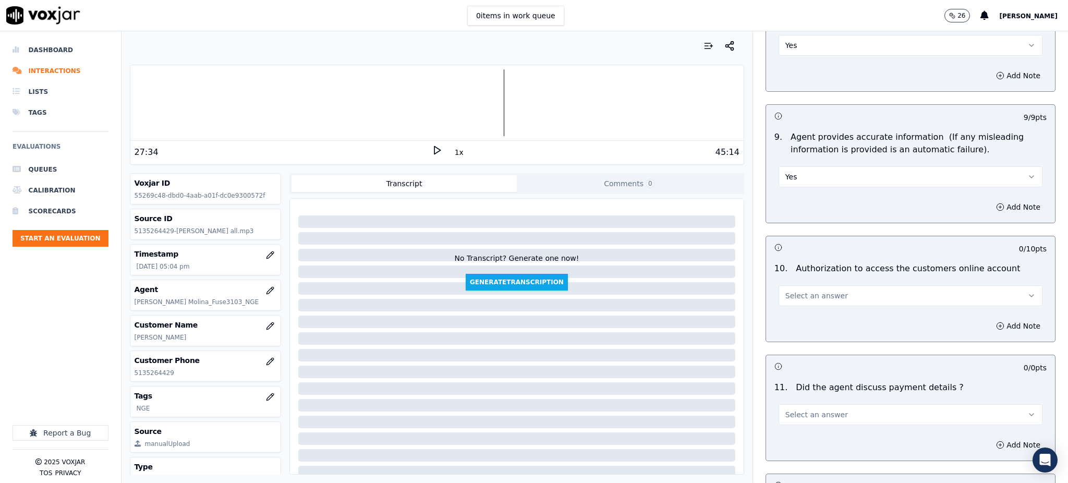
click at [797, 285] on button "Select an answer" at bounding box center [911, 295] width 264 height 21
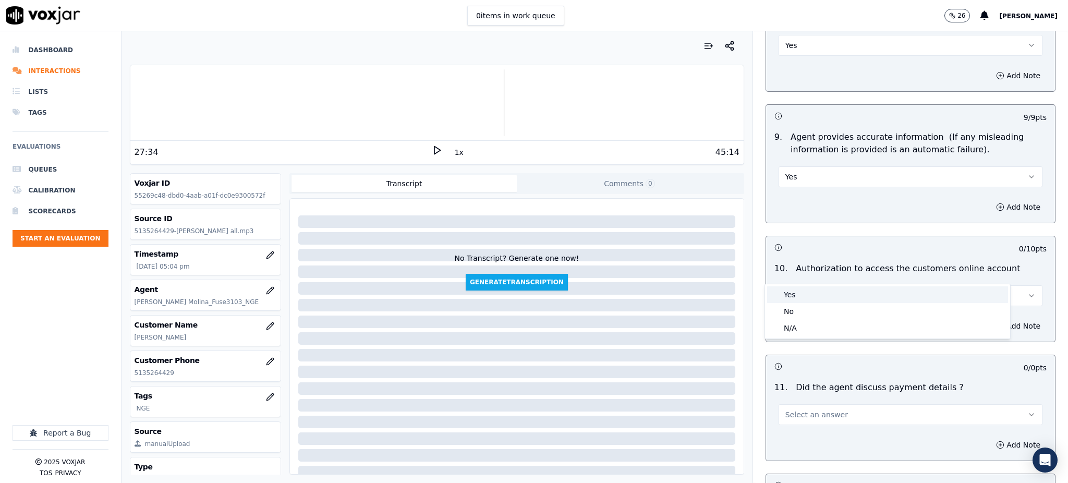
click at [802, 296] on div "Yes" at bounding box center [887, 294] width 241 height 17
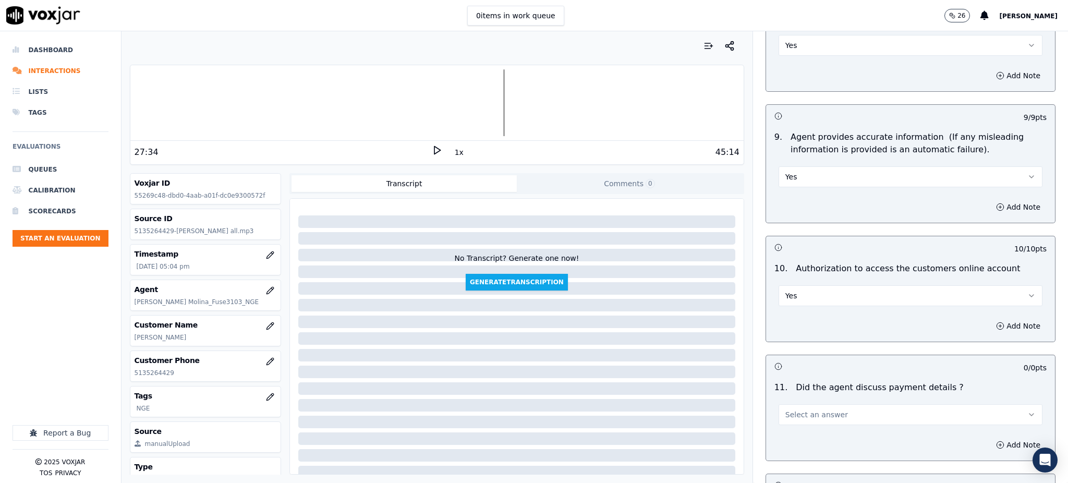
click at [791, 409] on span "Select an answer" at bounding box center [816, 414] width 63 height 10
click at [797, 443] on div "N/A" at bounding box center [887, 447] width 241 height 17
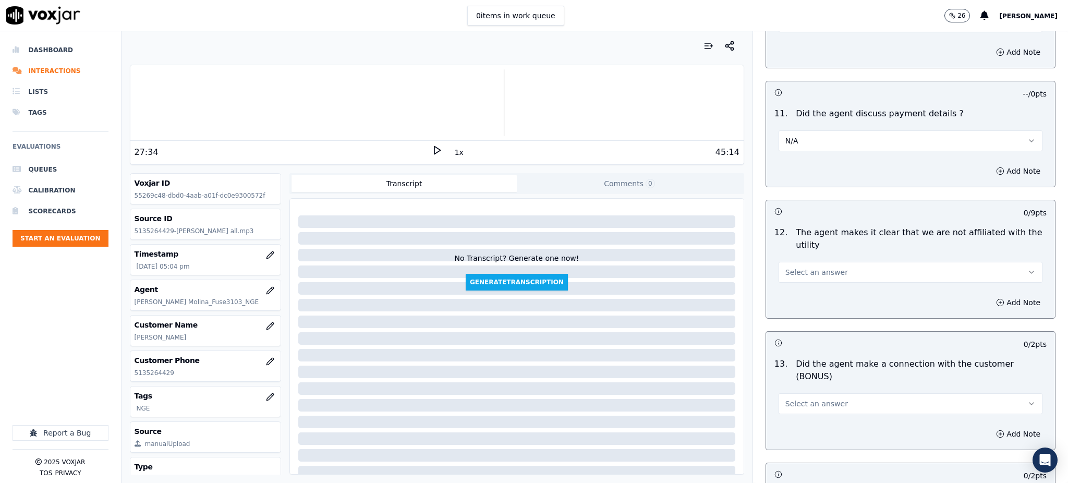
scroll to position [1321, 0]
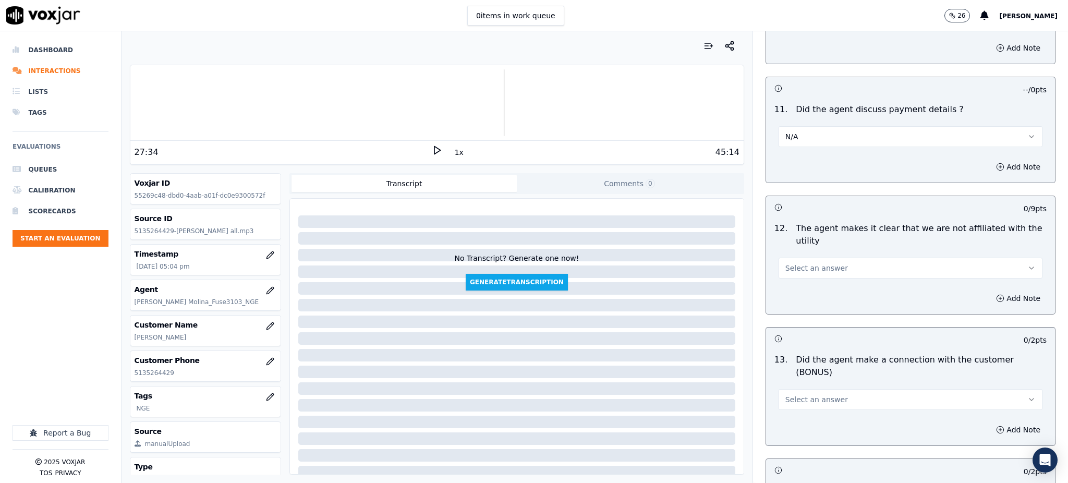
click at [789, 258] on button "Select an answer" at bounding box center [911, 268] width 264 height 21
click at [778, 274] on div "Yes" at bounding box center [887, 267] width 241 height 17
click at [802, 394] on span "Select an answer" at bounding box center [816, 399] width 63 height 10
click at [792, 392] on div "Yes" at bounding box center [887, 386] width 241 height 17
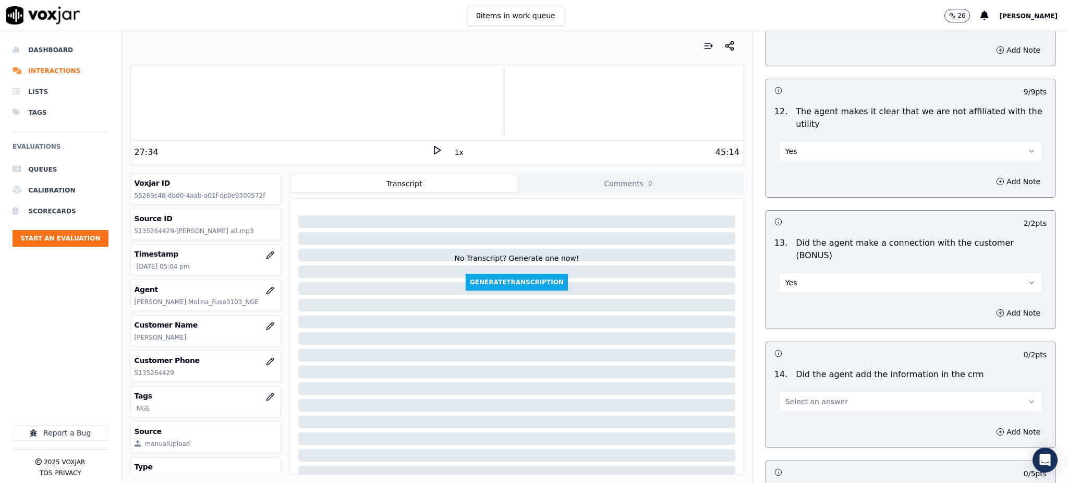
scroll to position [1460, 0]
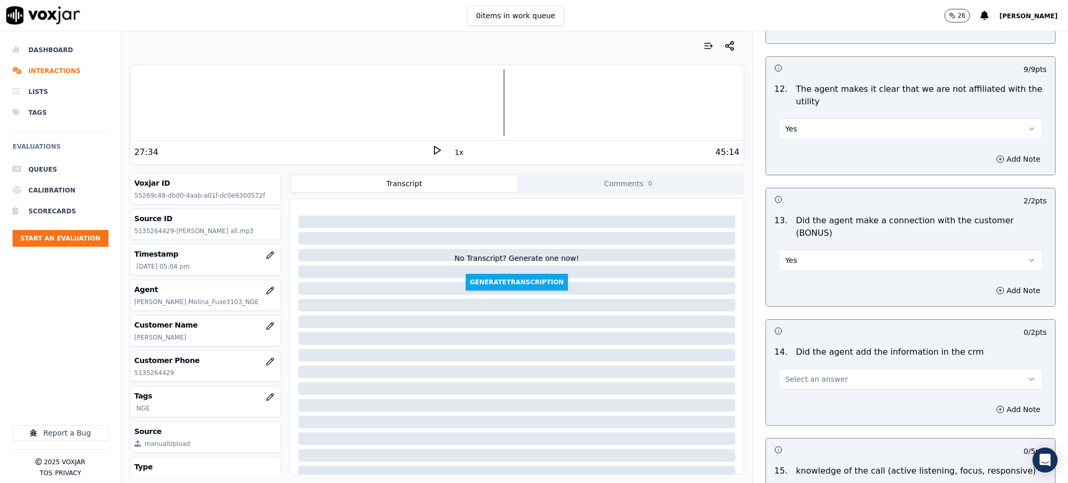
click at [785, 369] on button "Select an answer" at bounding box center [911, 379] width 264 height 21
click at [789, 368] on div "Yes" at bounding box center [887, 366] width 241 height 17
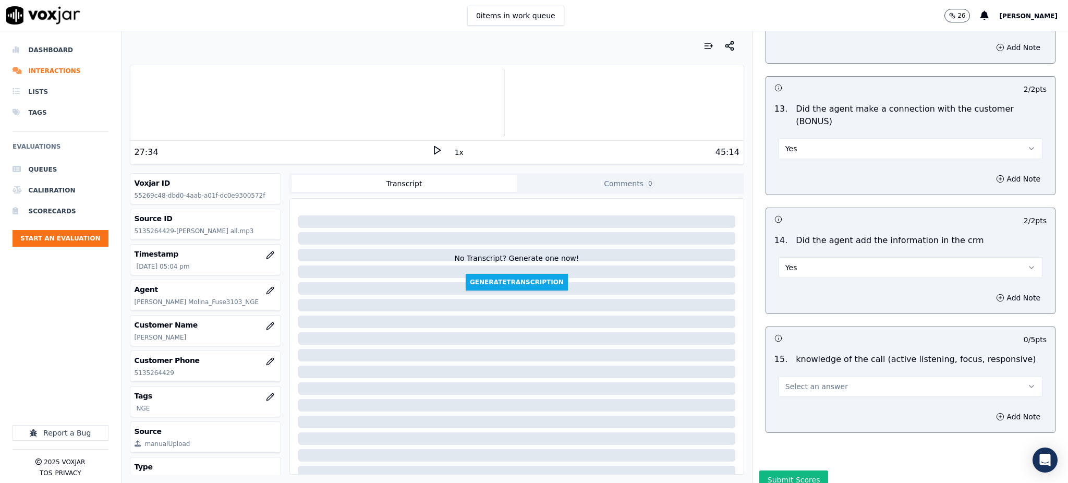
scroll to position [1579, 0]
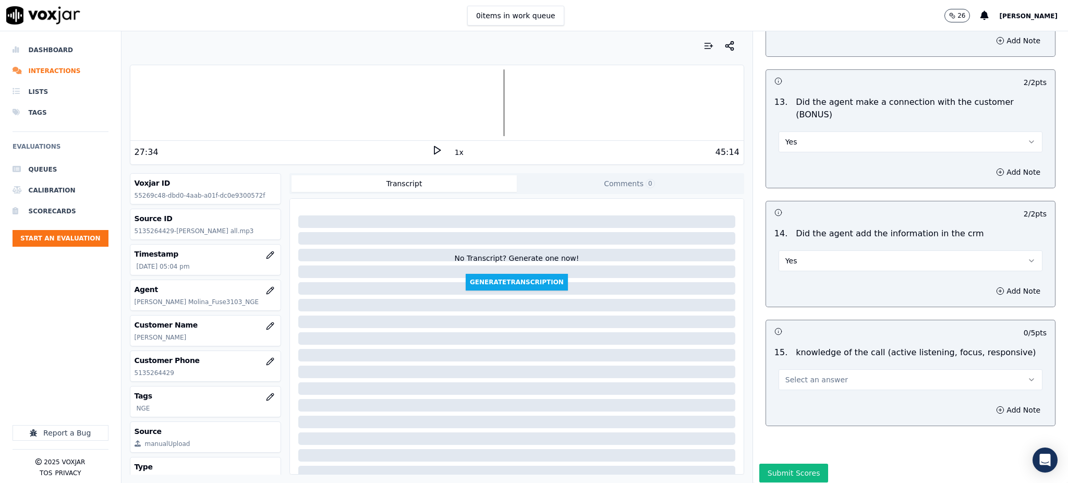
click at [786, 369] on button "Select an answer" at bounding box center [911, 379] width 264 height 21
click at [788, 363] on div "Yes" at bounding box center [887, 366] width 241 height 17
click at [793, 464] on button "Submit Scores" at bounding box center [793, 473] width 69 height 19
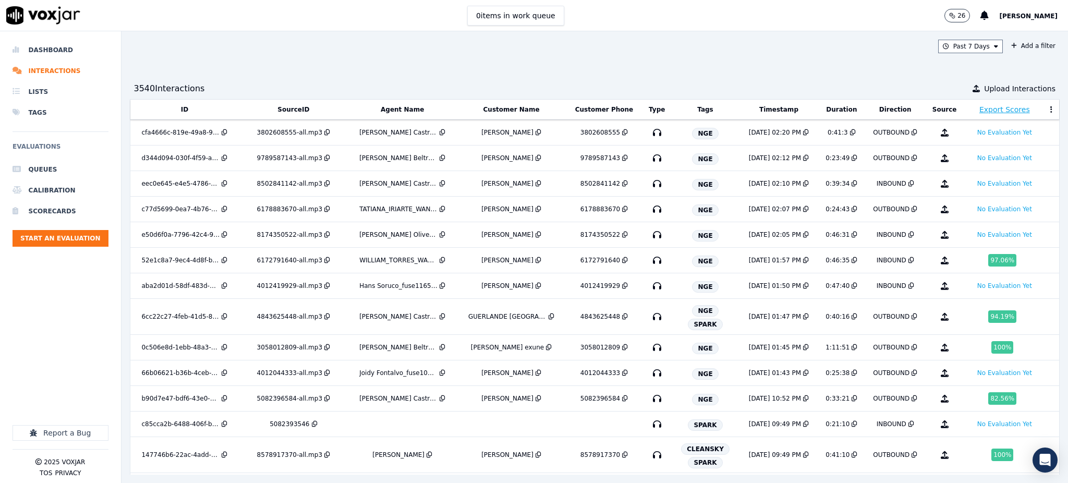
scroll to position [501, 0]
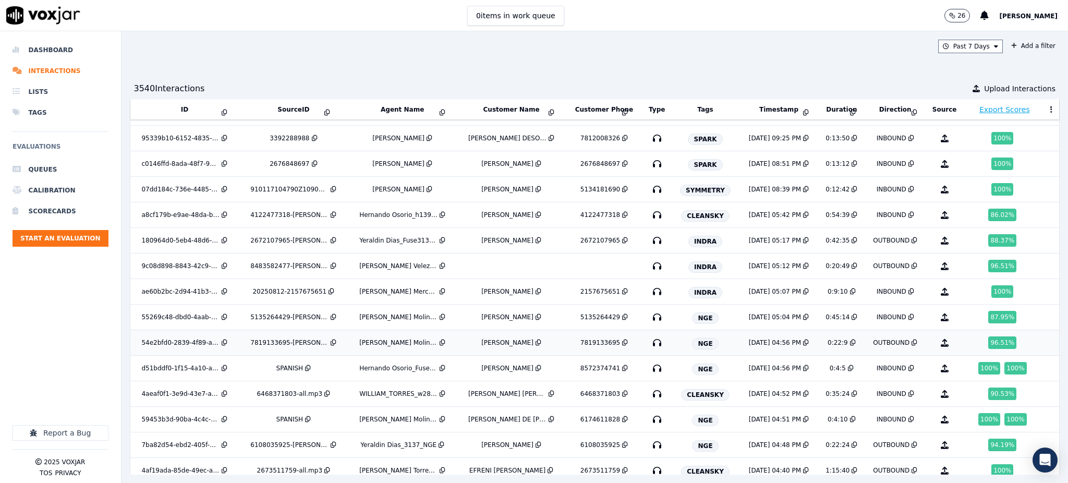
click at [649, 343] on icon "button" at bounding box center [657, 342] width 17 height 17
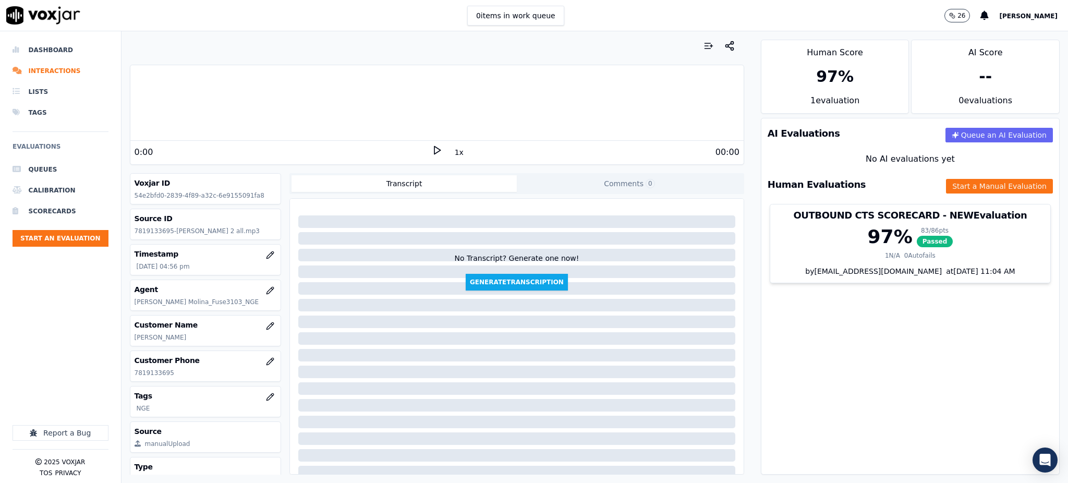
click at [432, 149] on icon at bounding box center [437, 150] width 10 height 10
drag, startPoint x: 176, startPoint y: 375, endPoint x: 129, endPoint y: 378, distance: 47.0
click at [130, 378] on div "Customer Phone 7819133695" at bounding box center [205, 366] width 151 height 30
copy p "7819133695"
click at [957, 183] on button "Start a Manual Evaluation" at bounding box center [999, 186] width 107 height 15
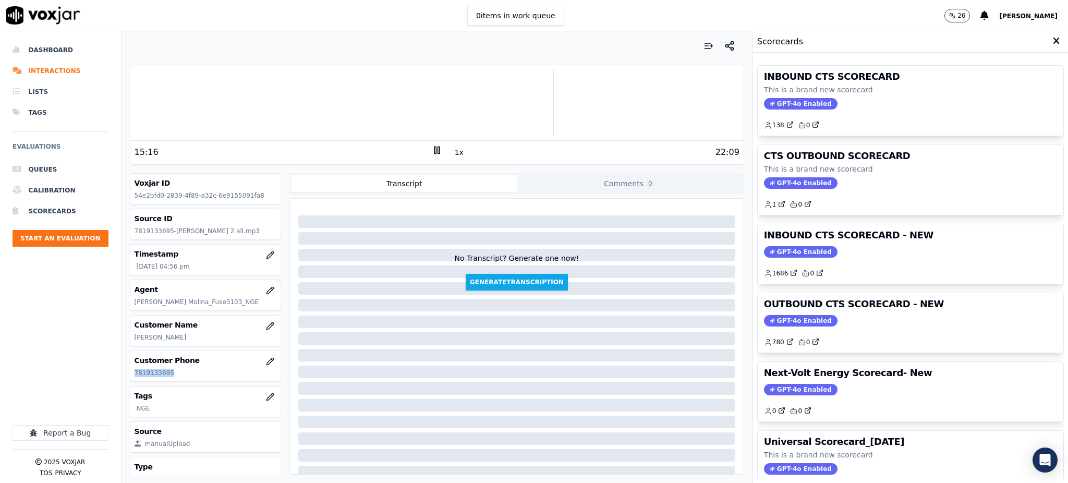
click at [782, 100] on span "GPT-4o Enabled" at bounding box center [801, 103] width 74 height 11
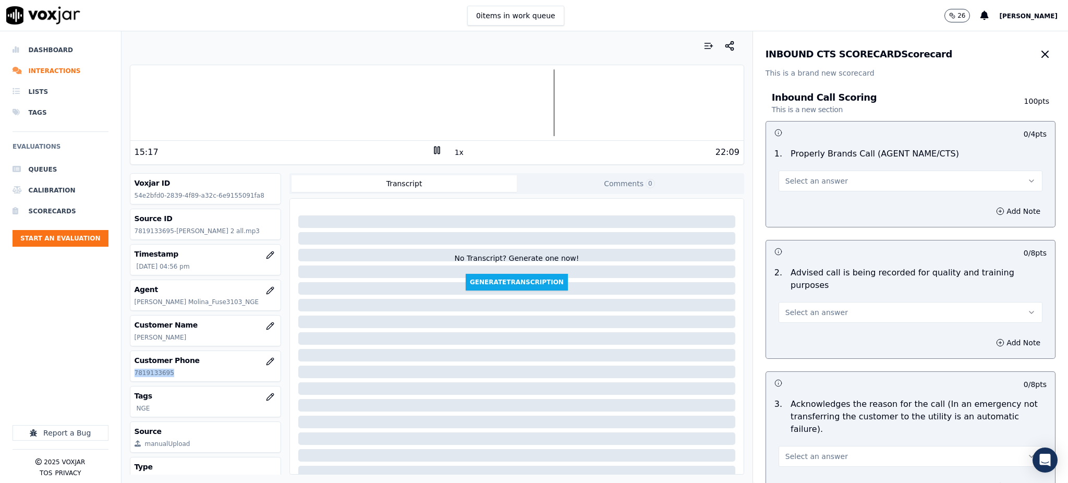
click at [795, 181] on span "Select an answer" at bounding box center [816, 181] width 63 height 10
click at [790, 205] on div "Yes" at bounding box center [887, 204] width 241 height 17
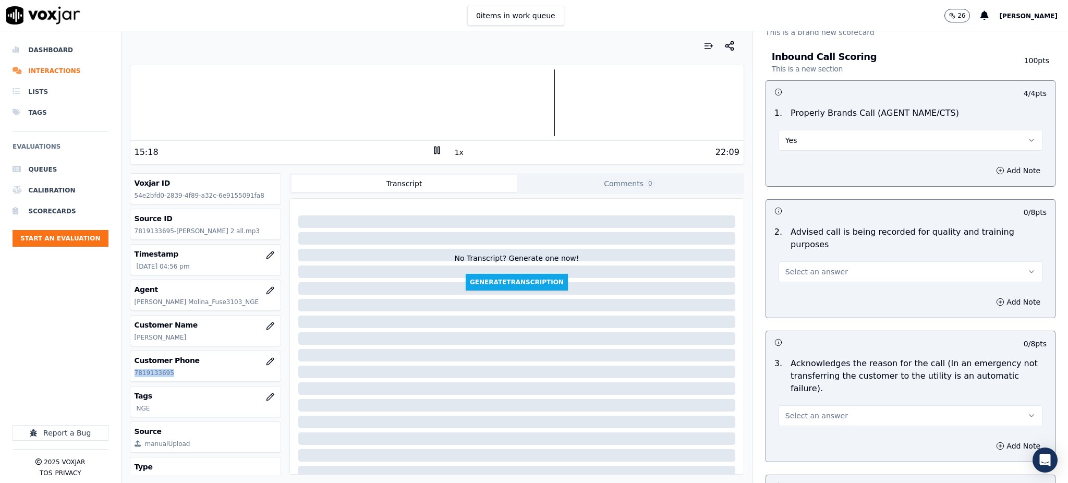
scroll to position [139, 0]
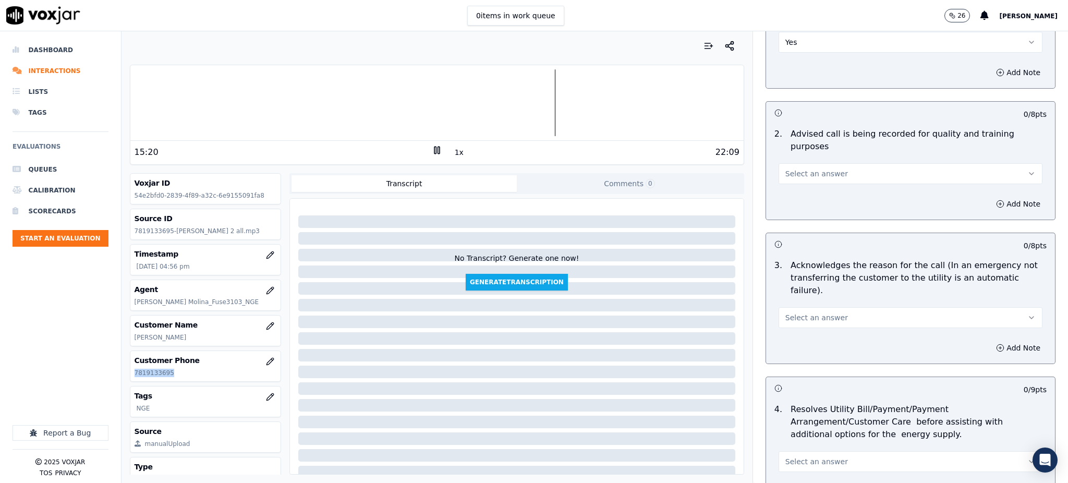
click at [786, 169] on button "Select an answer" at bounding box center [911, 173] width 264 height 21
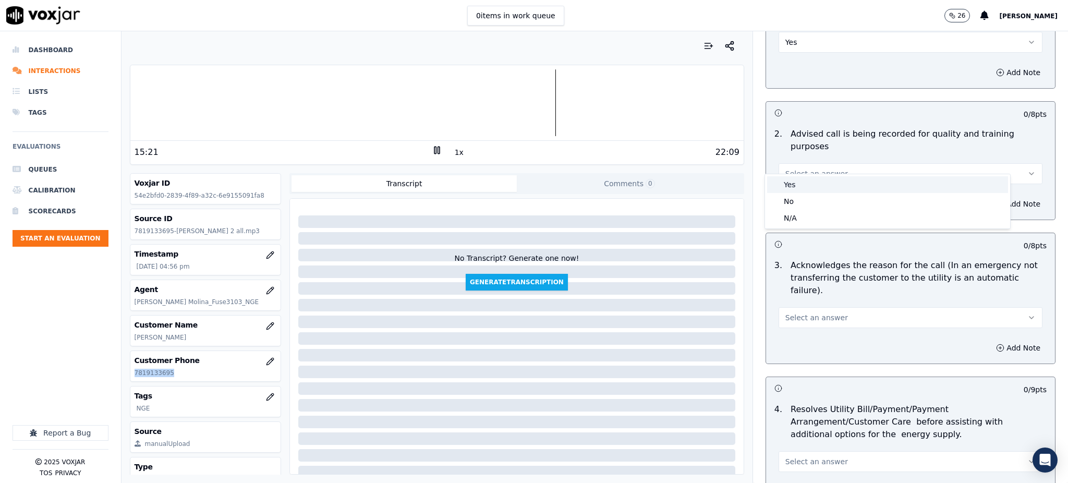
click at [797, 179] on div "Yes" at bounding box center [887, 184] width 241 height 17
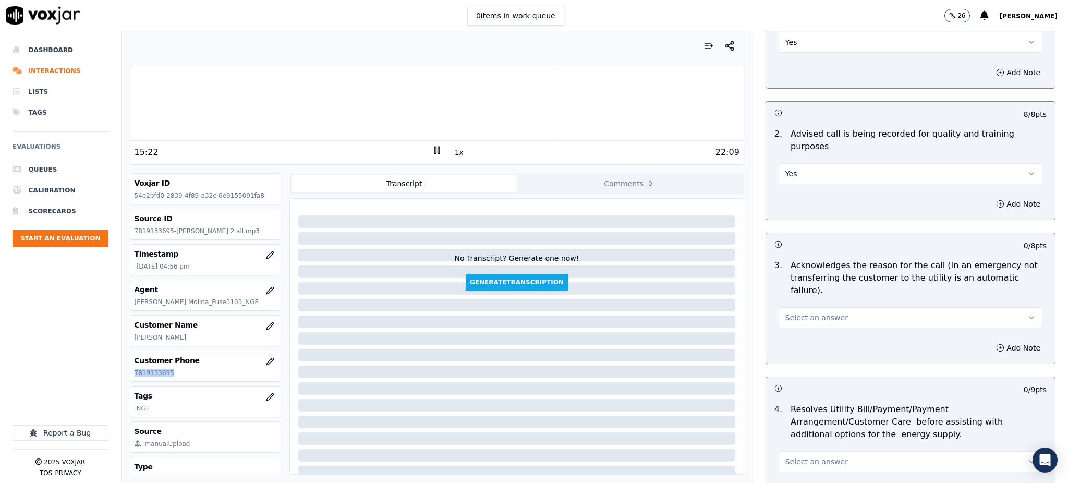
click at [802, 312] on span "Select an answer" at bounding box center [816, 317] width 63 height 10
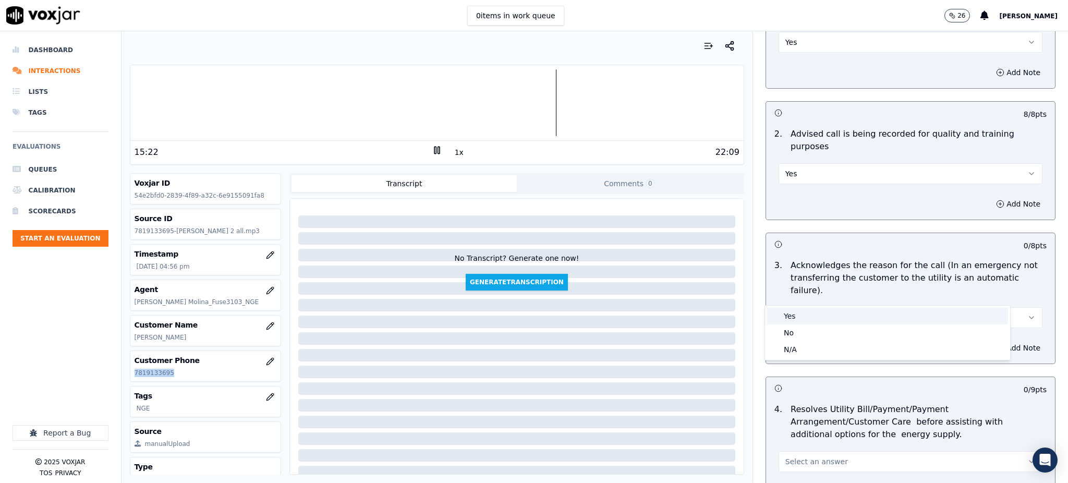
click at [790, 316] on div "Yes" at bounding box center [887, 316] width 241 height 17
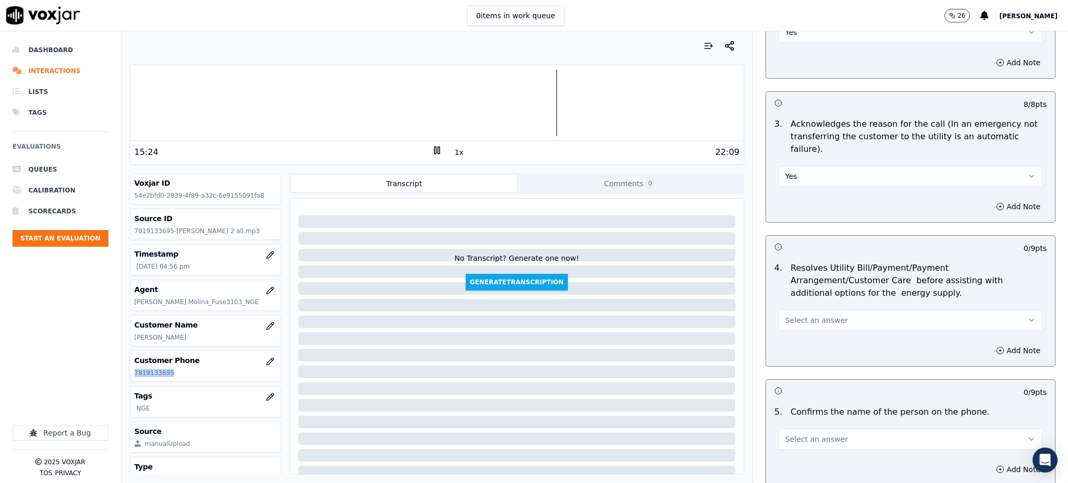
scroll to position [347, 0]
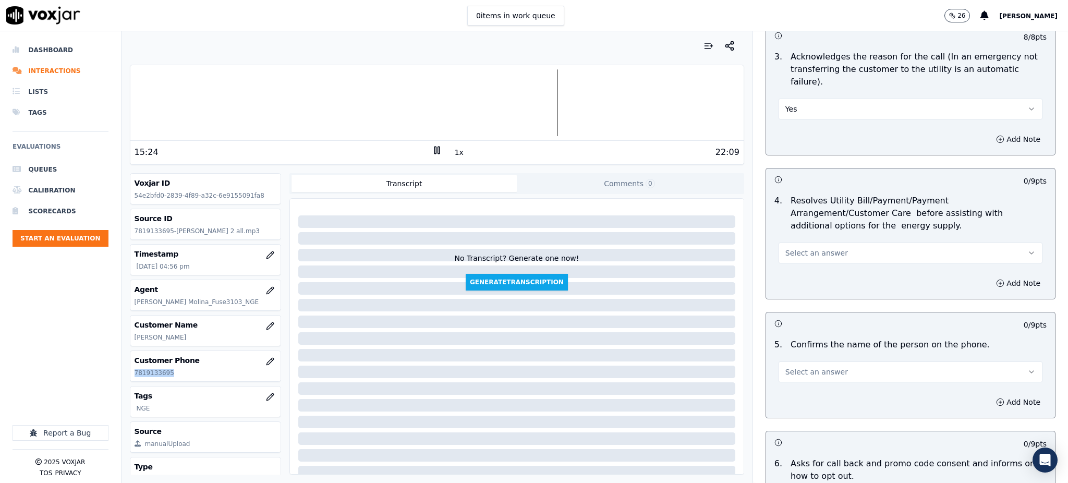
click at [786, 248] on span "Select an answer" at bounding box center [816, 253] width 63 height 10
click at [789, 248] on div "Yes" at bounding box center [887, 251] width 241 height 17
click at [785, 367] on span "Select an answer" at bounding box center [816, 372] width 63 height 10
click at [787, 374] on div "Yes" at bounding box center [887, 370] width 241 height 17
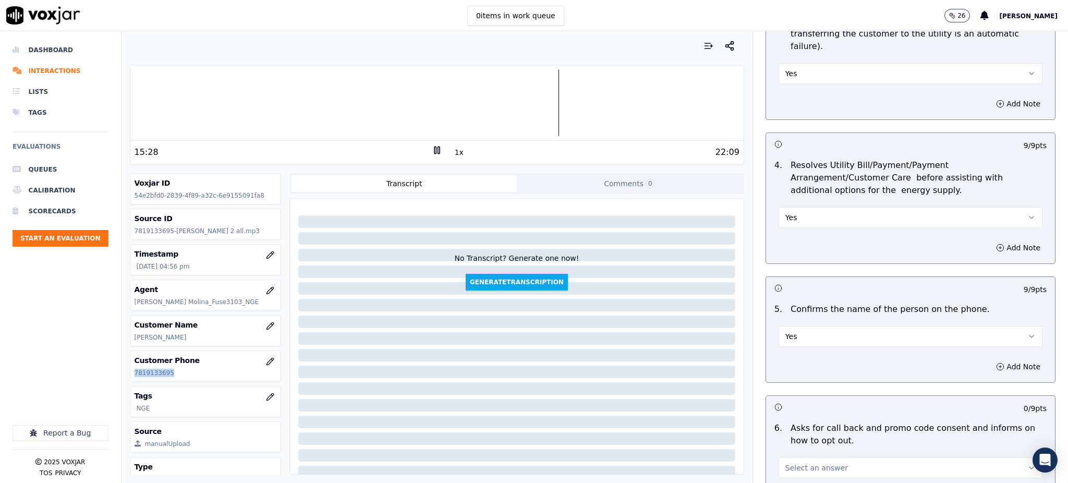
scroll to position [556, 0]
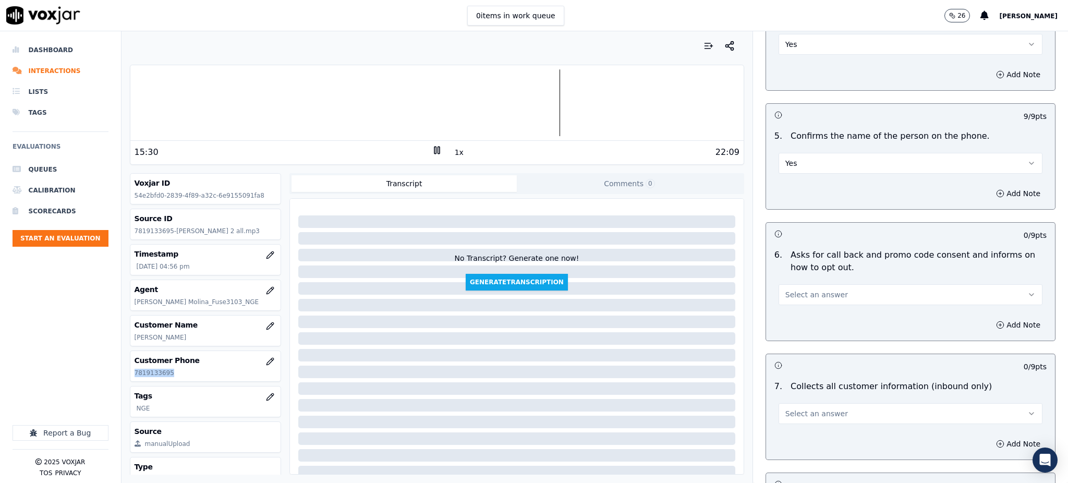
drag, startPoint x: 803, startPoint y: 268, endPoint x: 802, endPoint y: 274, distance: 6.5
click at [803, 289] on span "Select an answer" at bounding box center [816, 294] width 63 height 10
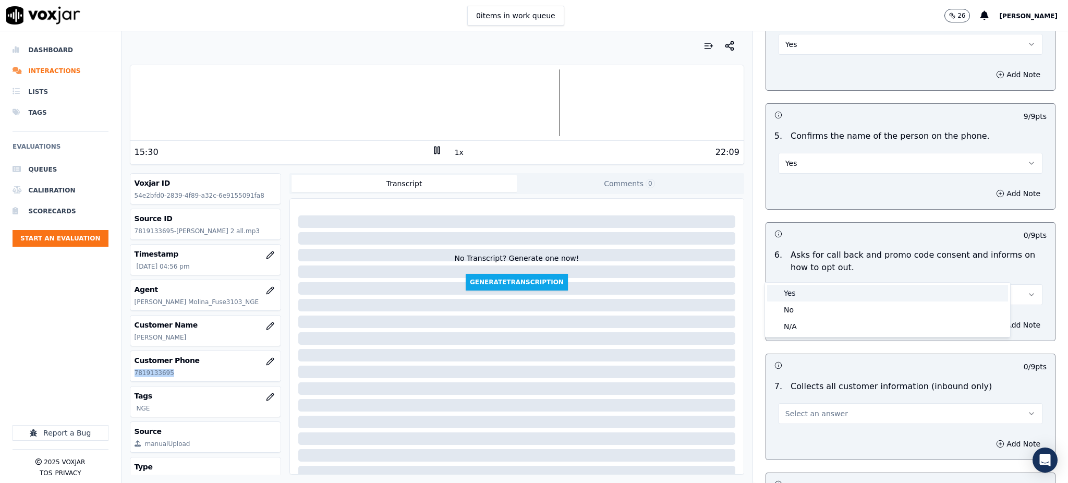
click at [799, 293] on div "Yes" at bounding box center [887, 293] width 241 height 17
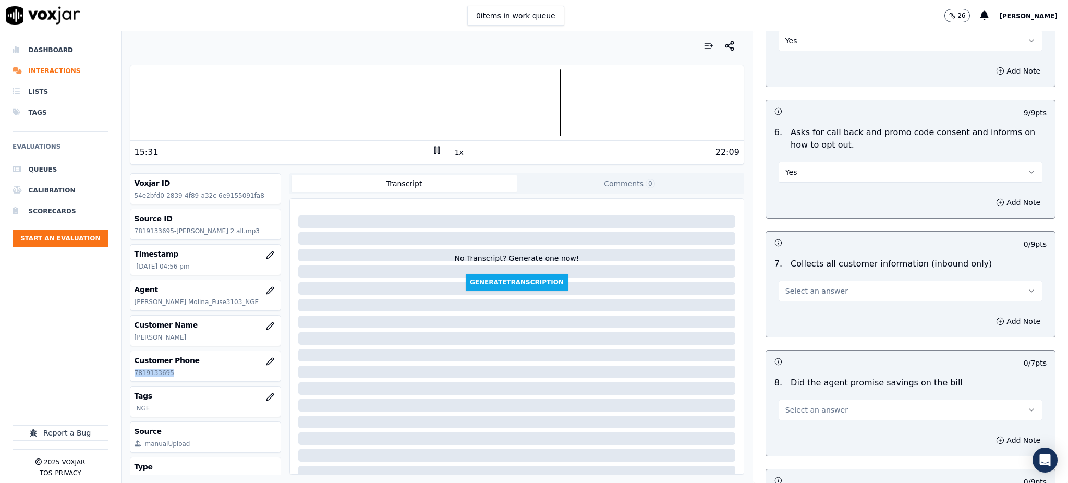
scroll to position [695, 0]
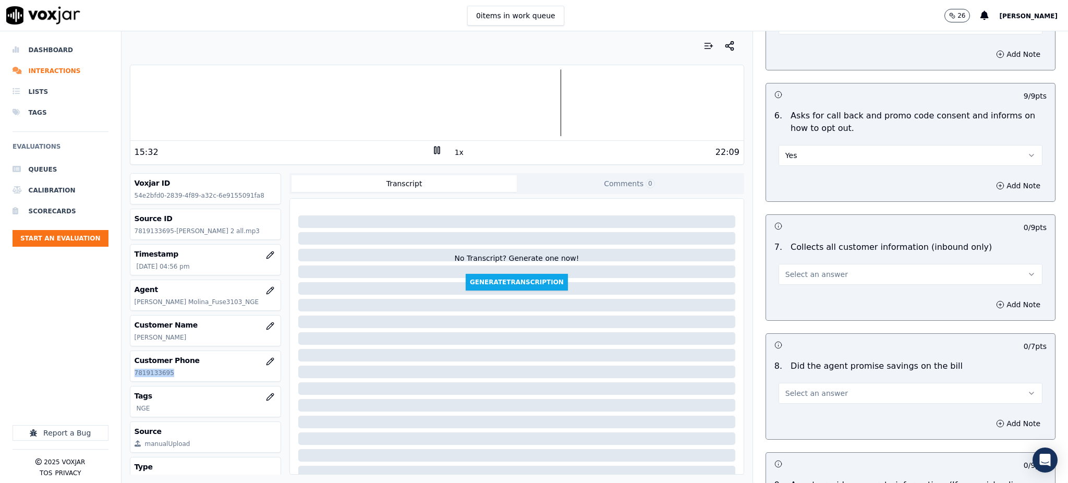
click at [789, 269] on span "Select an answer" at bounding box center [816, 274] width 63 height 10
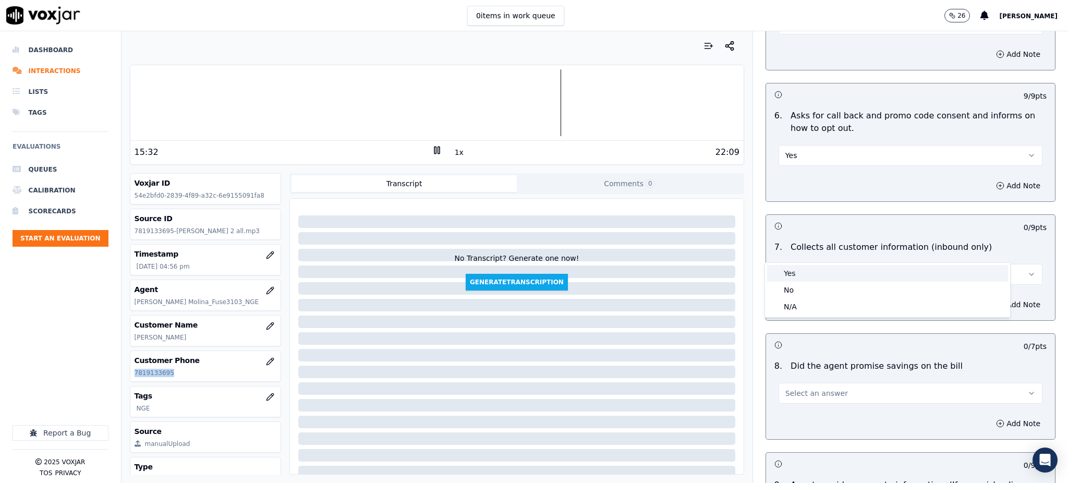
click at [789, 277] on div "Yes" at bounding box center [887, 273] width 241 height 17
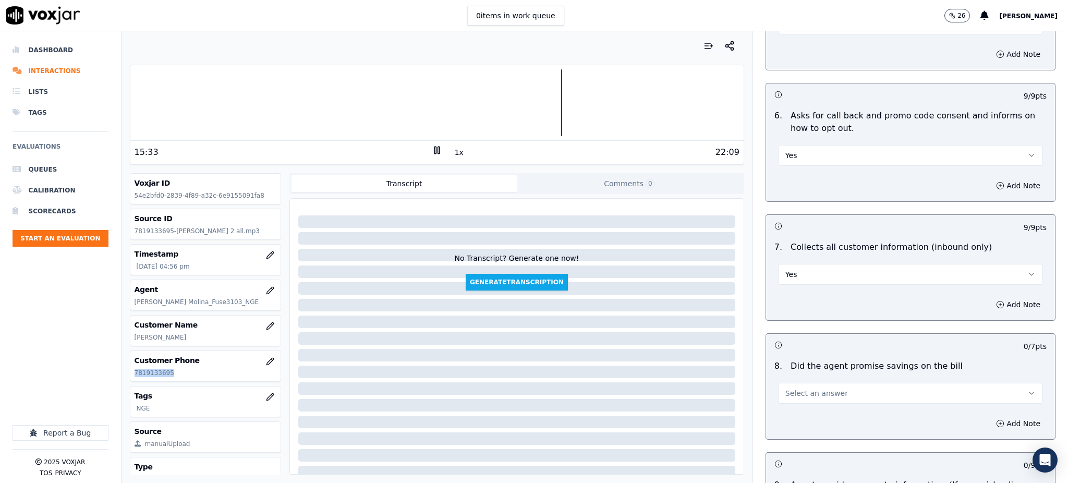
click at [795, 388] on span "Select an answer" at bounding box center [816, 393] width 63 height 10
drag, startPoint x: 795, startPoint y: 379, endPoint x: 795, endPoint y: 402, distance: 23.0
click at [796, 394] on div "Yes" at bounding box center [887, 392] width 241 height 17
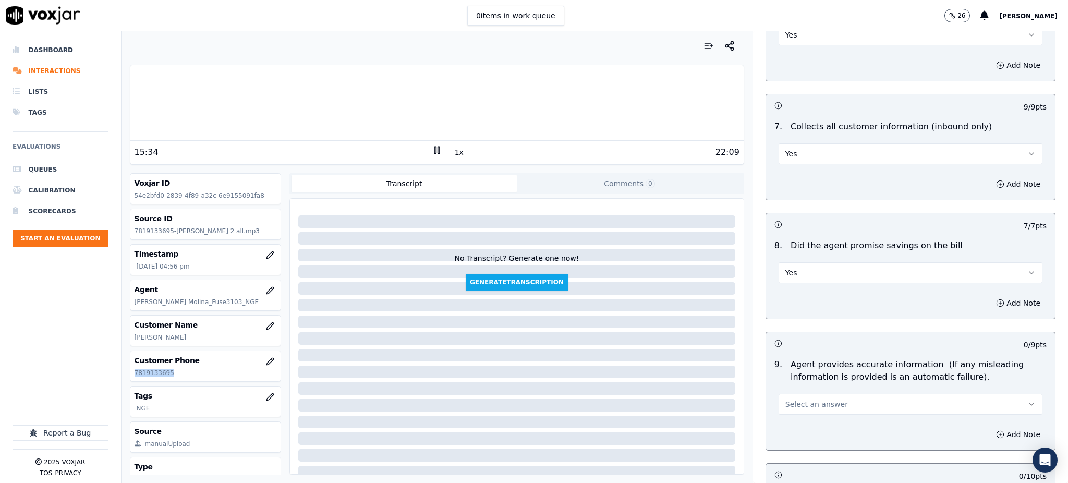
scroll to position [834, 0]
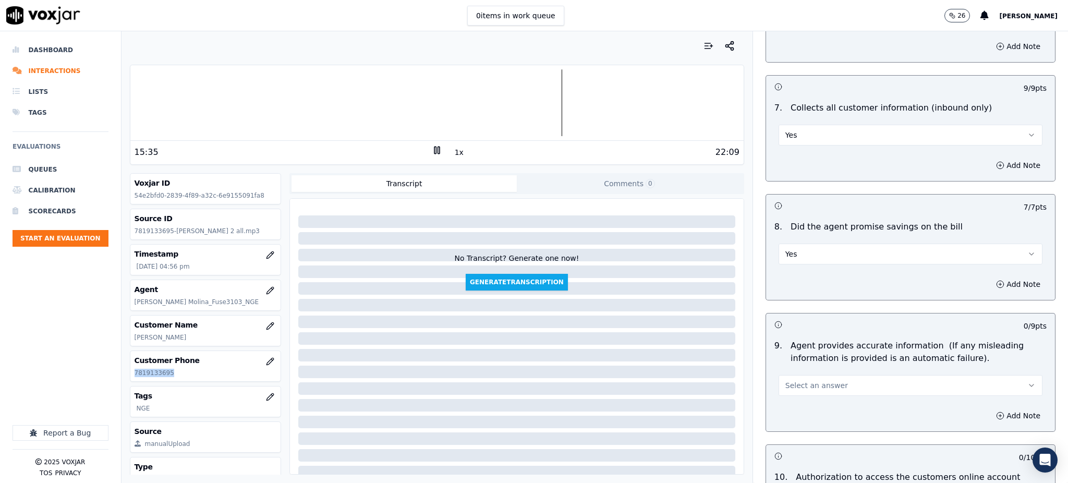
drag, startPoint x: 794, startPoint y: 362, endPoint x: 794, endPoint y: 368, distance: 6.3
click at [794, 380] on span "Select an answer" at bounding box center [816, 385] width 63 height 10
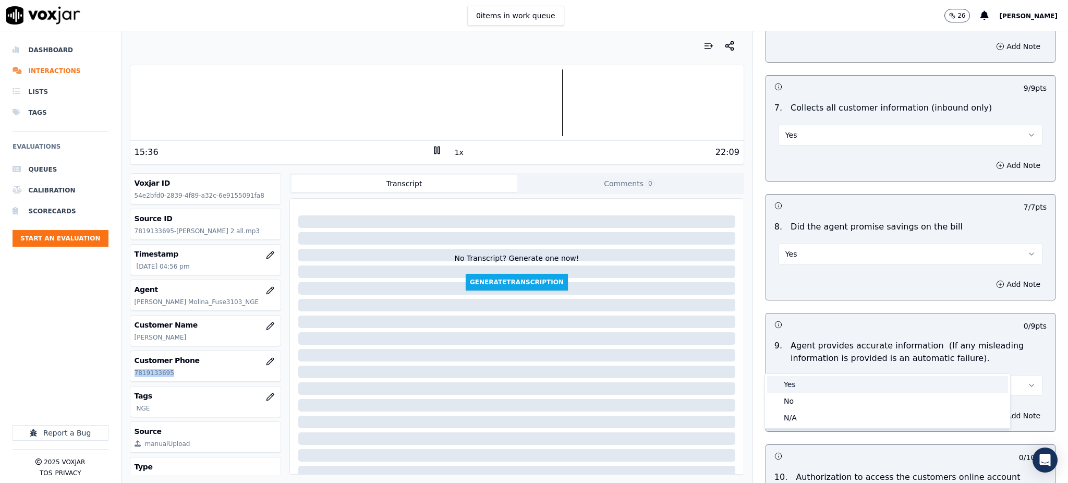
click at [797, 382] on div "Yes" at bounding box center [887, 384] width 241 height 17
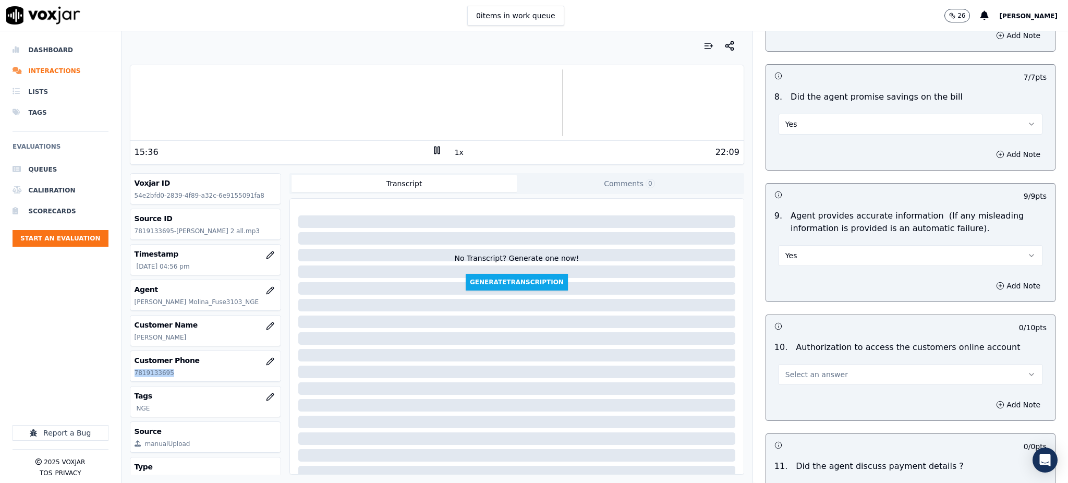
scroll to position [1043, 0]
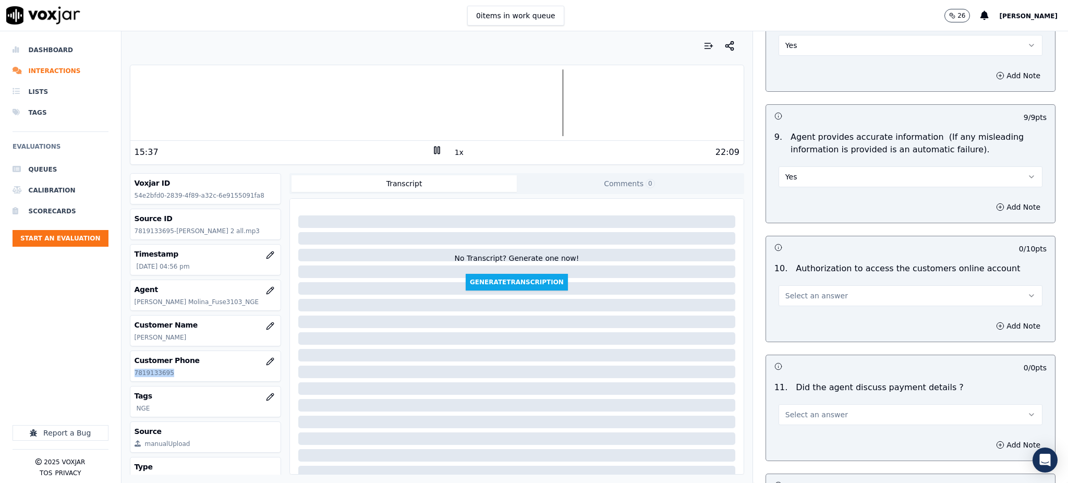
click at [789, 290] on span "Select an answer" at bounding box center [816, 295] width 63 height 10
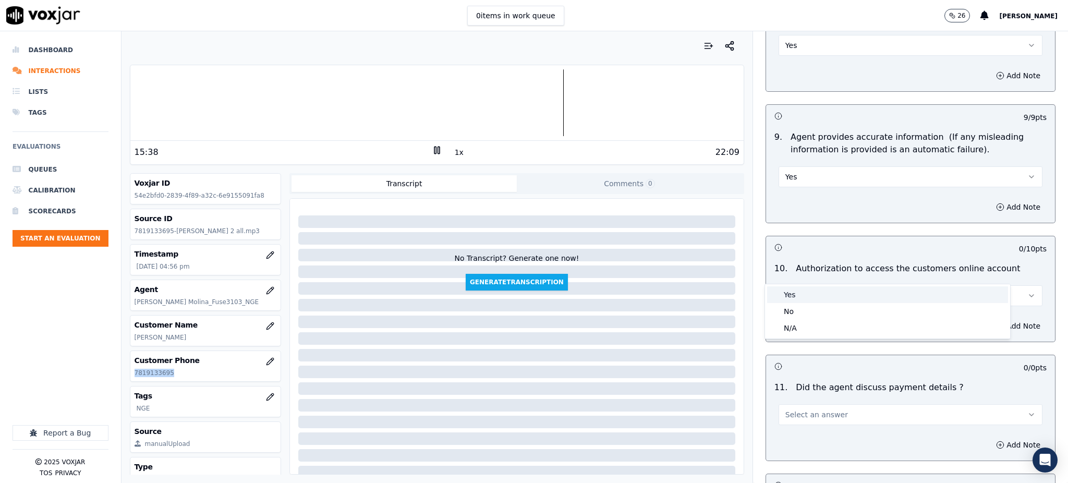
click at [799, 297] on div "Yes" at bounding box center [887, 294] width 241 height 17
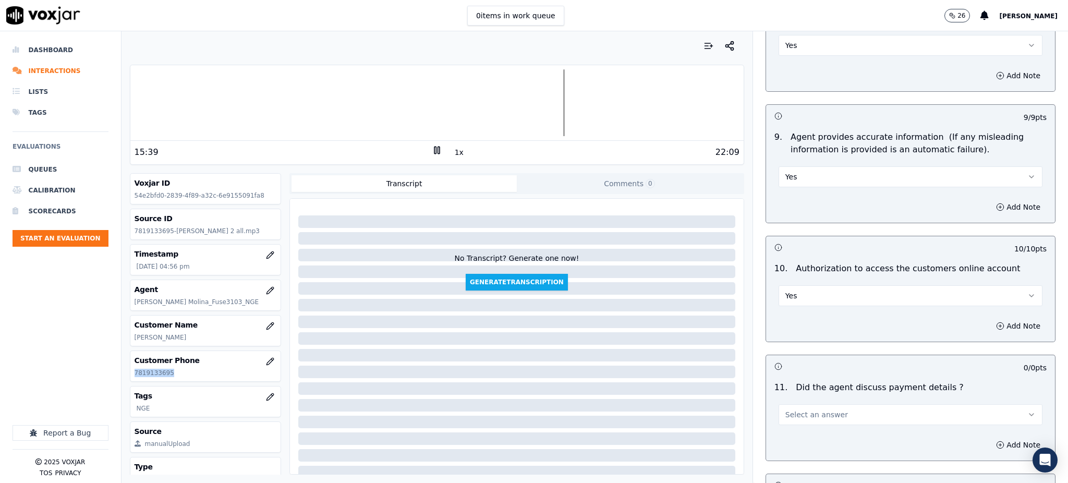
click at [803, 409] on span "Select an answer" at bounding box center [816, 414] width 63 height 10
click at [800, 441] on div "N/A" at bounding box center [887, 447] width 241 height 17
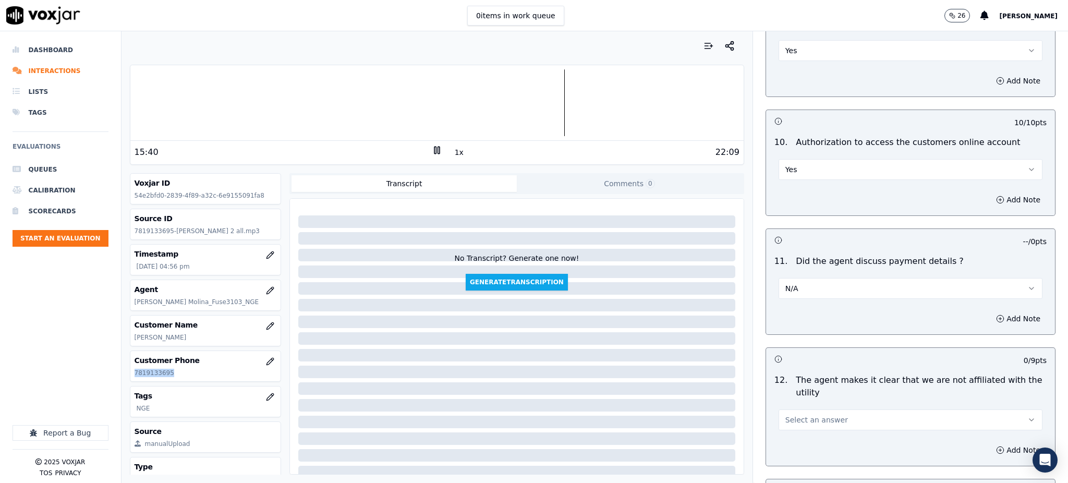
scroll to position [1182, 0]
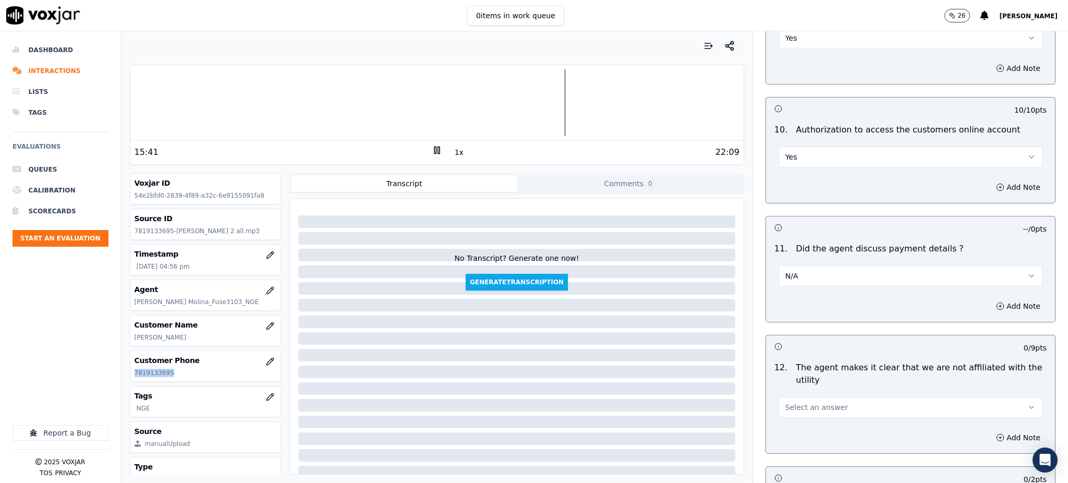
click at [803, 402] on span "Select an answer" at bounding box center [816, 407] width 63 height 10
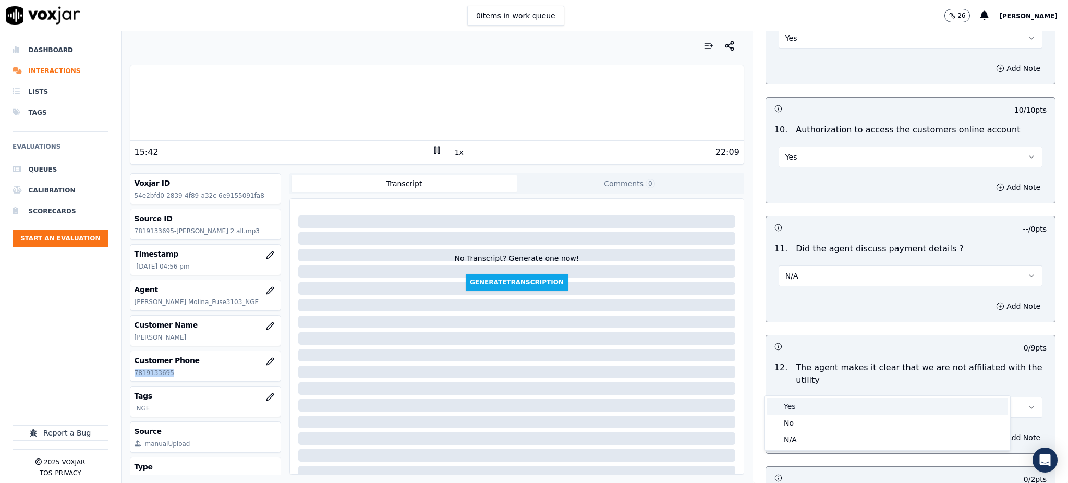
click at [805, 404] on div "Yes" at bounding box center [887, 406] width 241 height 17
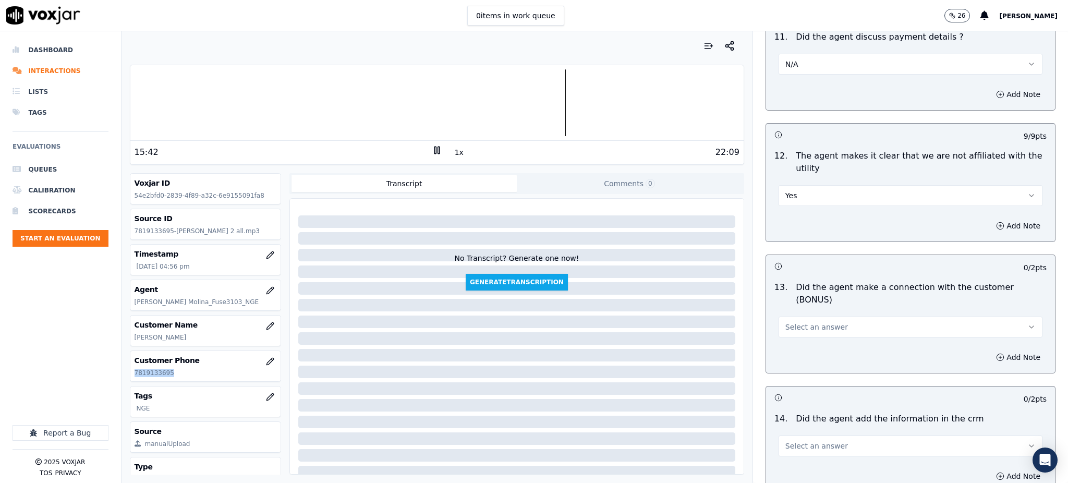
scroll to position [1460, 0]
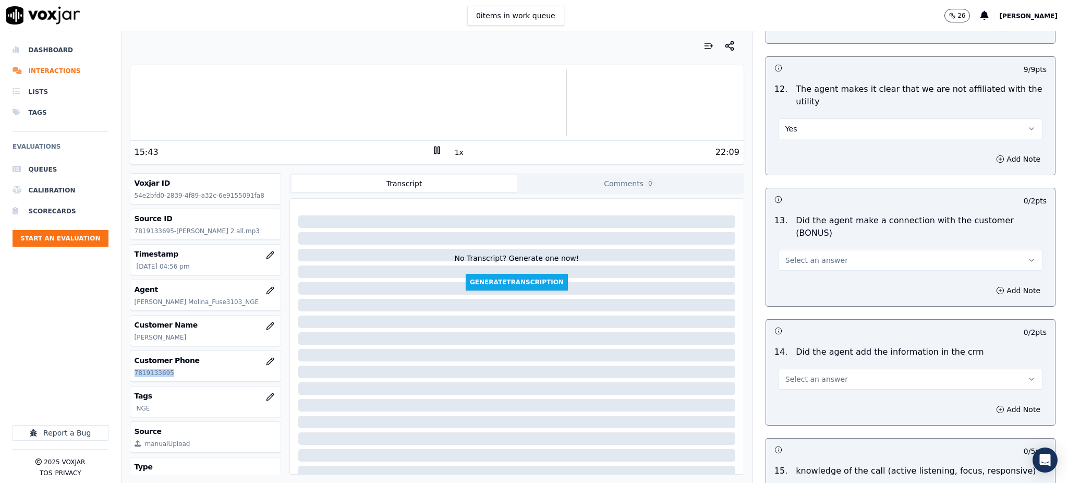
drag, startPoint x: 787, startPoint y: 218, endPoint x: 787, endPoint y: 235, distance: 16.7
click at [787, 255] on span "Select an answer" at bounding box center [816, 260] width 63 height 10
drag, startPoint x: 791, startPoint y: 246, endPoint x: 789, endPoint y: 302, distance: 56.9
click at [791, 246] on div "Yes" at bounding box center [887, 247] width 241 height 17
click at [791, 369] on button "Select an answer" at bounding box center [911, 379] width 264 height 21
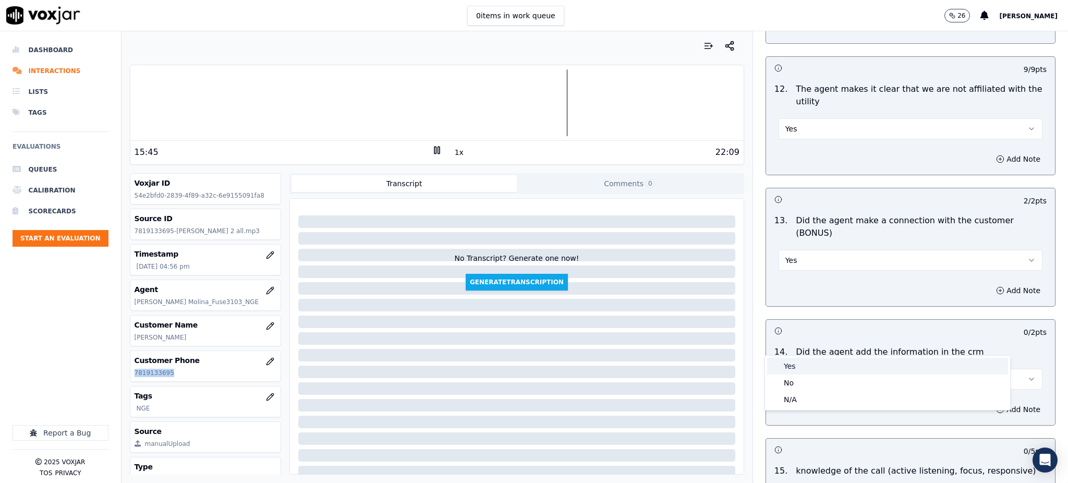
click at [797, 368] on div "Yes" at bounding box center [887, 366] width 241 height 17
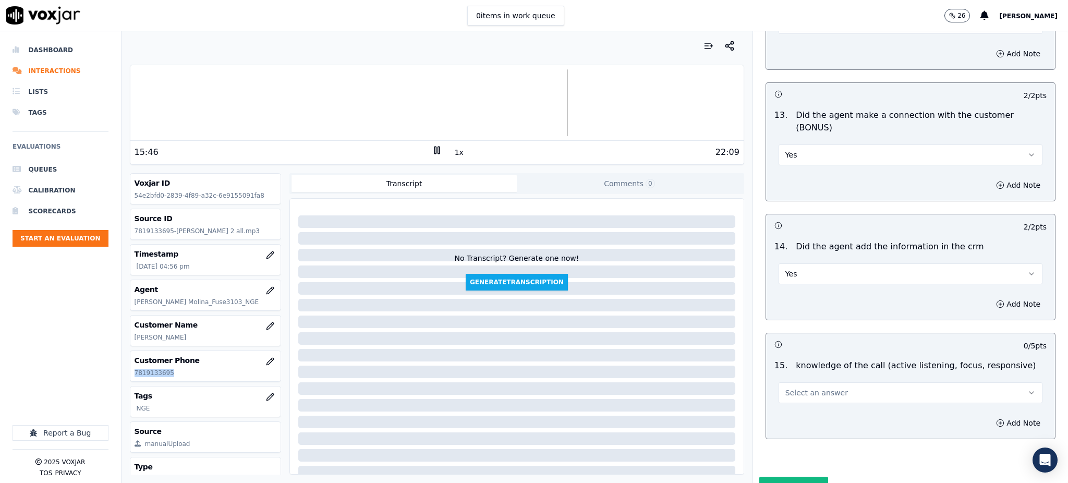
scroll to position [1579, 0]
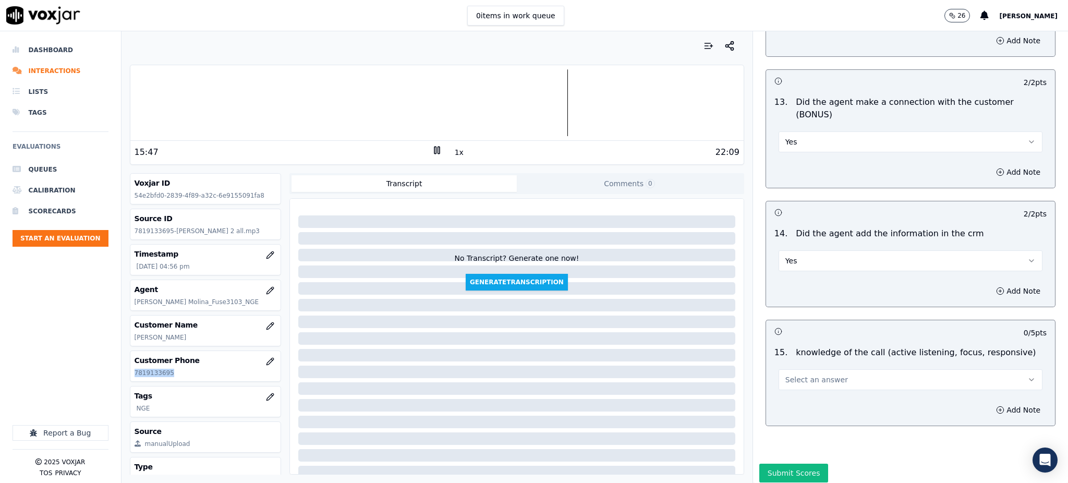
drag, startPoint x: 782, startPoint y: 337, endPoint x: 779, endPoint y: 351, distance: 14.3
click at [782, 369] on button "Select an answer" at bounding box center [911, 379] width 264 height 21
click at [785, 367] on div "Yes" at bounding box center [887, 366] width 241 height 17
click at [780, 464] on button "Submit Scores" at bounding box center [793, 473] width 69 height 19
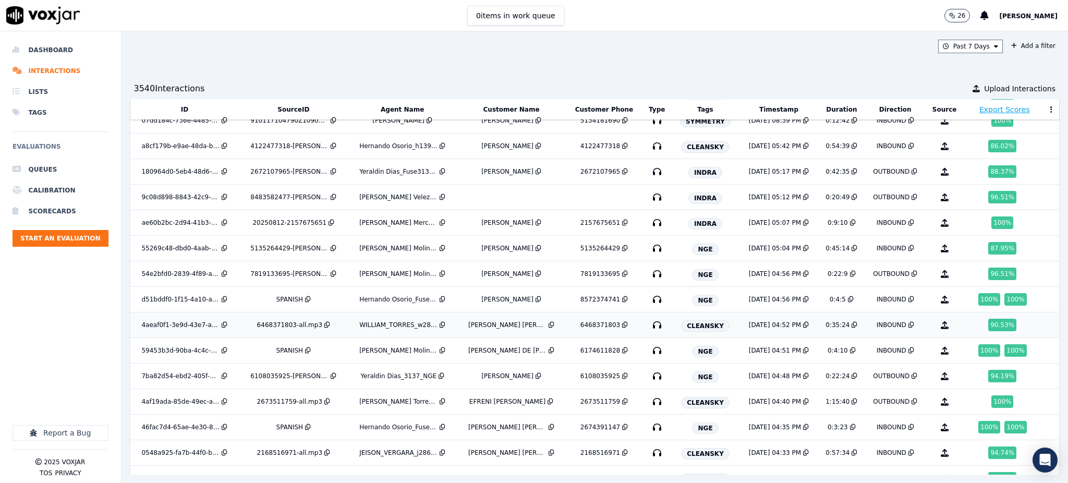
scroll to position [570, 0]
click at [649, 375] on icon "button" at bounding box center [657, 375] width 17 height 17
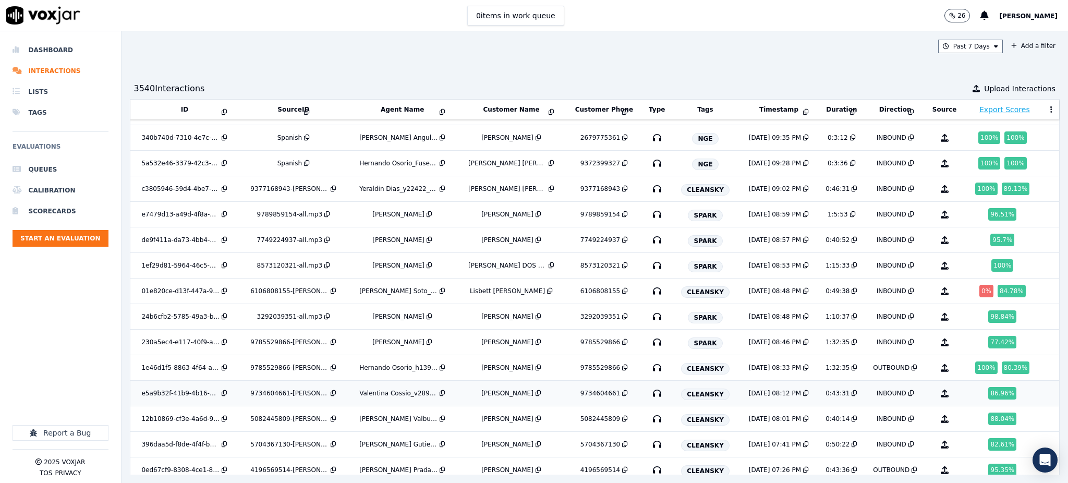
scroll to position [3011, 0]
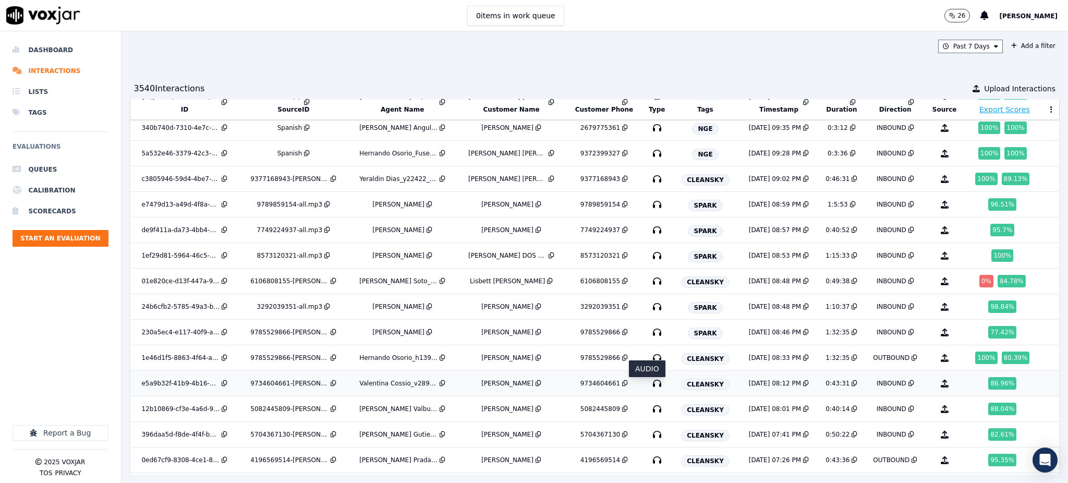
click at [649, 388] on icon "button" at bounding box center [657, 383] width 17 height 17
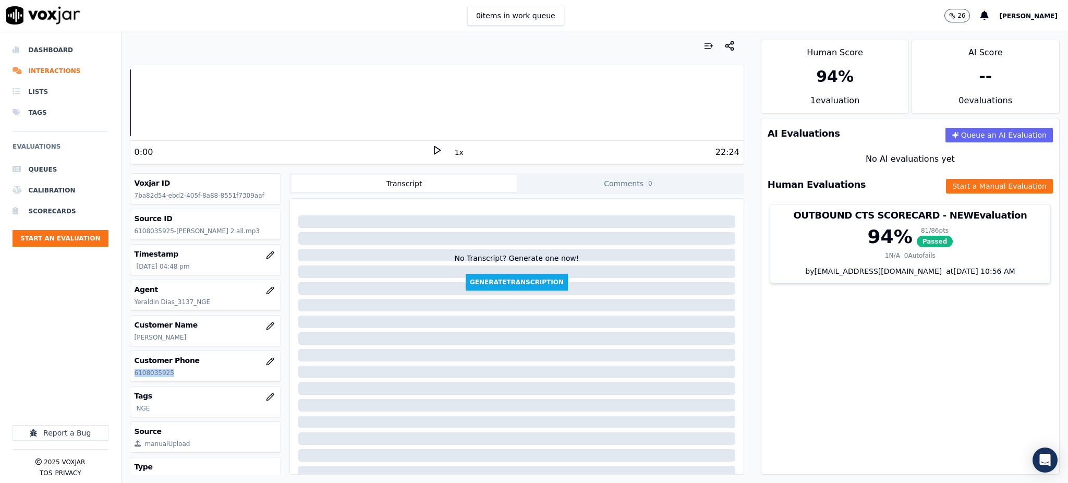
drag, startPoint x: 178, startPoint y: 378, endPoint x: 122, endPoint y: 380, distance: 55.8
click at [122, 380] on div "Your browser does not support the audio element. 0:00 1x 22:24 Voxjar ID 7ba82d…" at bounding box center [437, 257] width 631 height 452
copy p "6108035925"
click at [432, 148] on icon at bounding box center [437, 150] width 10 height 10
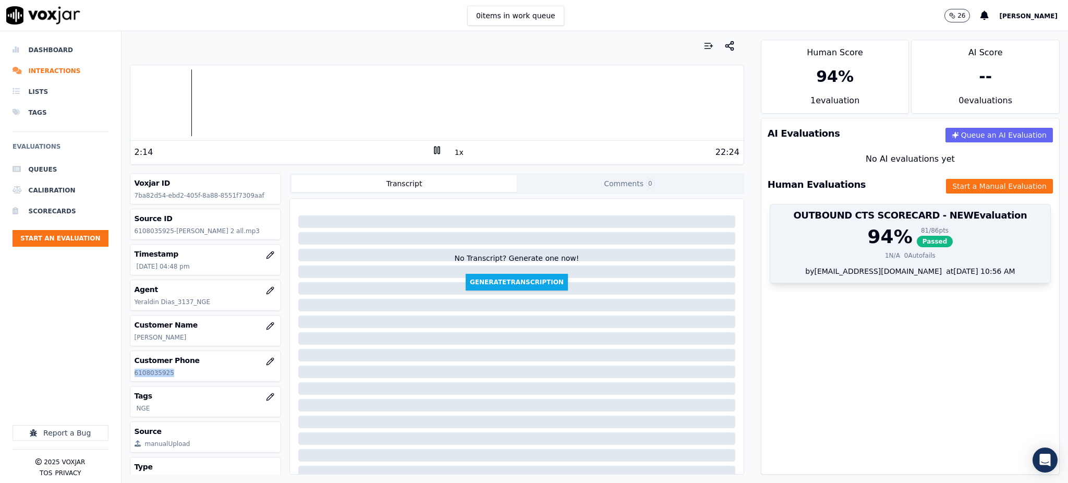
click at [917, 244] on span "Passed" at bounding box center [935, 241] width 37 height 11
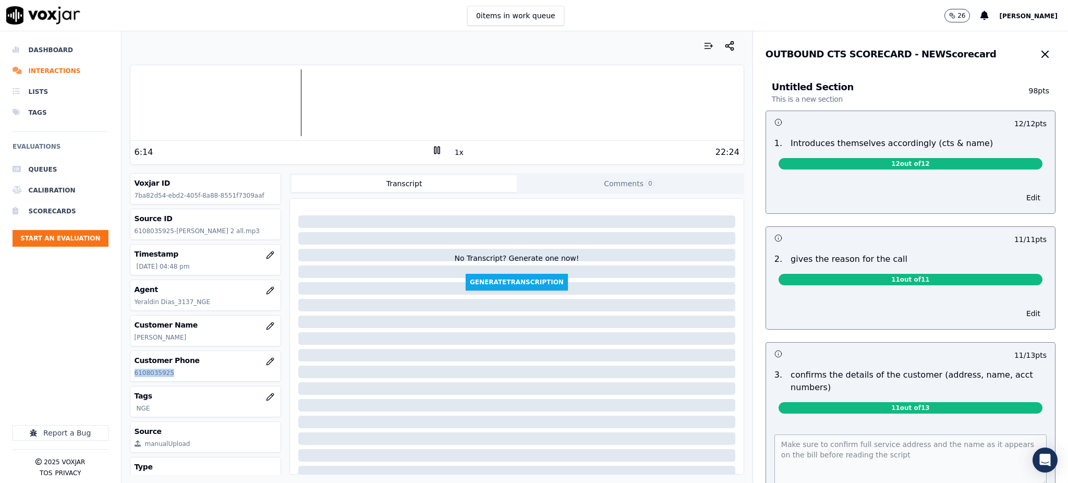
copy p "6108035925"
drag, startPoint x: 1014, startPoint y: 53, endPoint x: 1004, endPoint y: 53, distance: 9.9
click at [1042, 53] on icon "button" at bounding box center [1045, 54] width 6 height 6
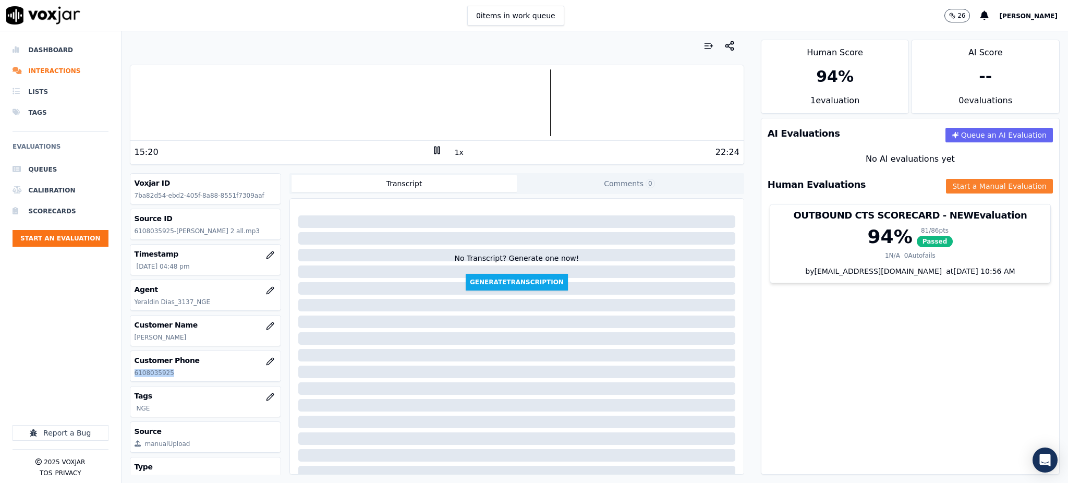
click at [946, 181] on button "Start a Manual Evaluation" at bounding box center [999, 186] width 107 height 15
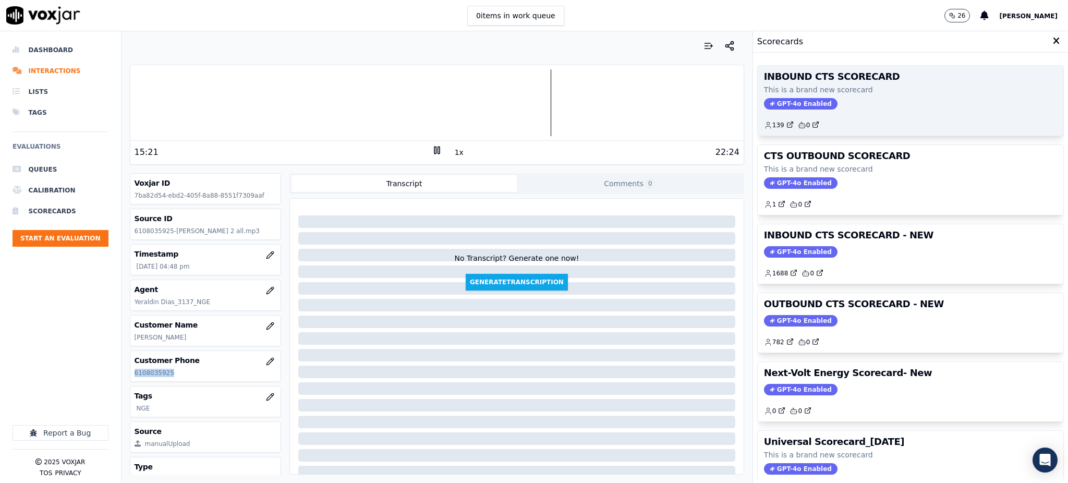
click at [791, 105] on span "GPT-4o Enabled" at bounding box center [801, 103] width 74 height 11
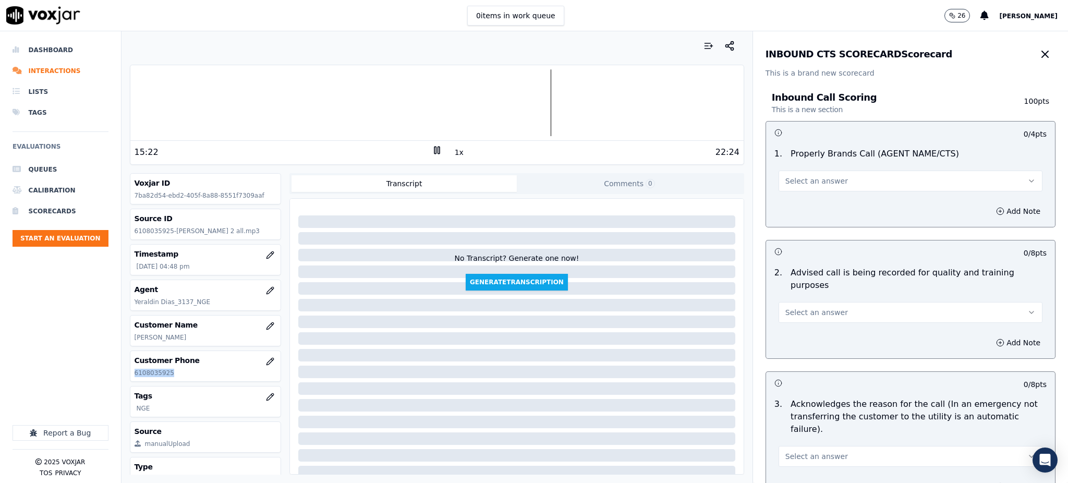
click at [791, 179] on span "Select an answer" at bounding box center [816, 181] width 63 height 10
click at [798, 206] on div "Yes" at bounding box center [887, 204] width 241 height 17
click at [796, 307] on span "Select an answer" at bounding box center [816, 312] width 63 height 10
click at [796, 326] on div "Yes" at bounding box center [887, 323] width 241 height 17
click at [793, 451] on span "Select an answer" at bounding box center [816, 456] width 63 height 10
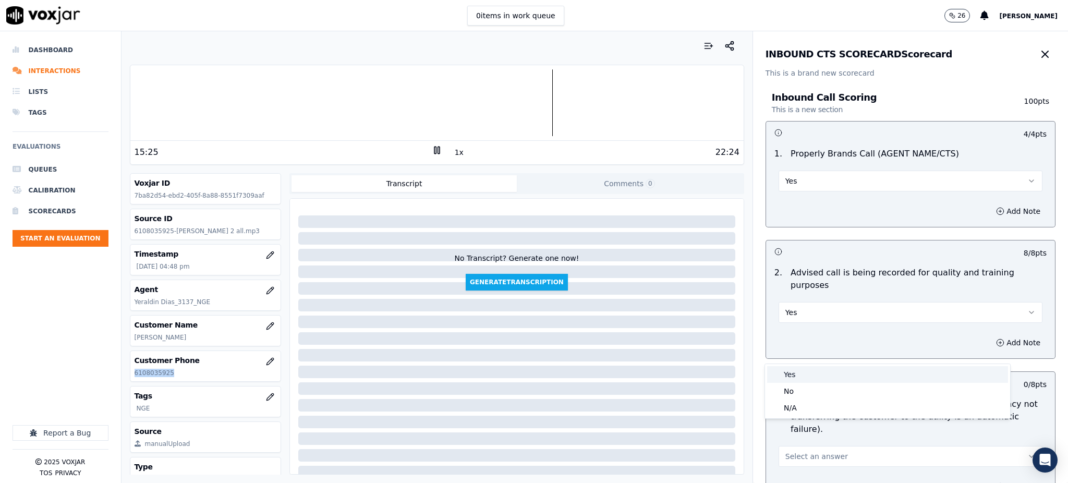
click at [787, 375] on div "Yes" at bounding box center [887, 374] width 241 height 17
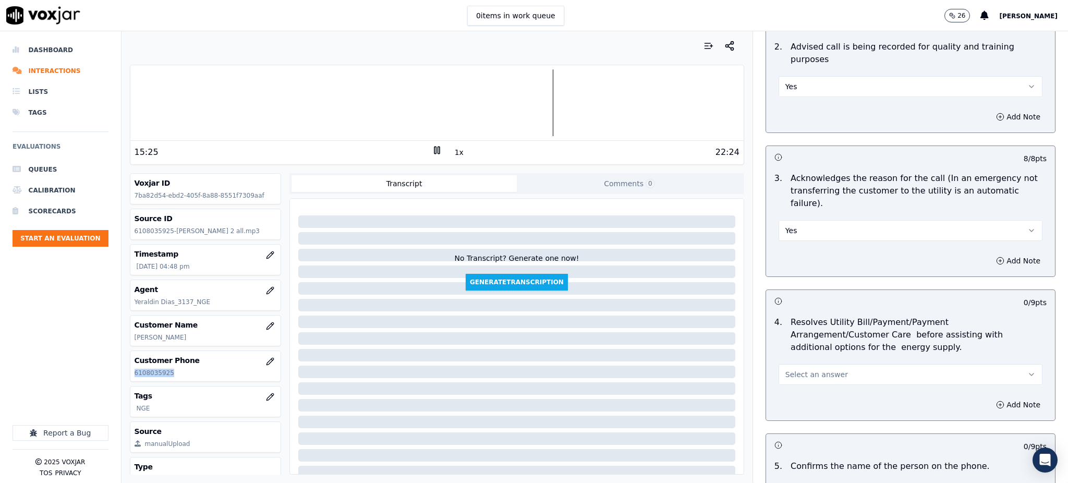
scroll to position [278, 0]
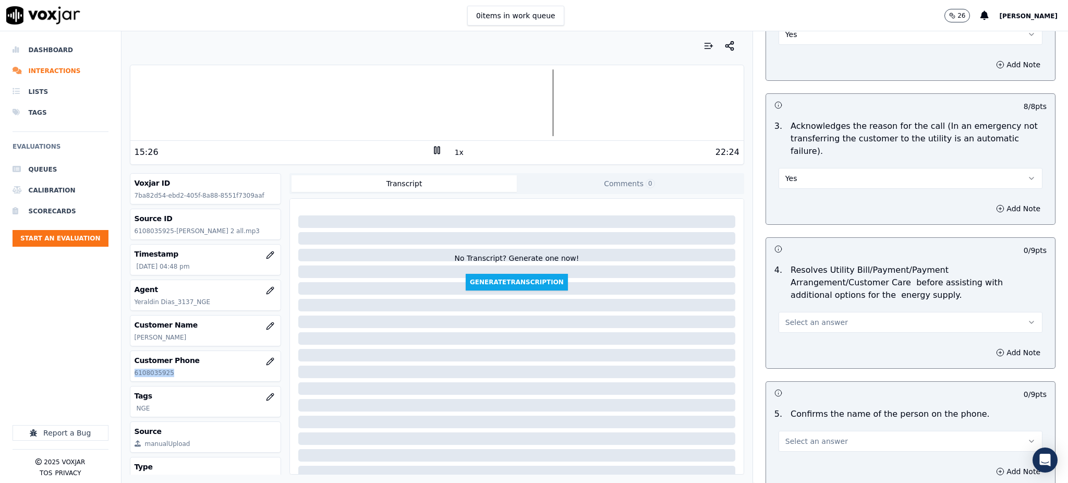
click at [785, 317] on span "Select an answer" at bounding box center [816, 322] width 63 height 10
click at [781, 320] on div "Yes" at bounding box center [887, 320] width 241 height 17
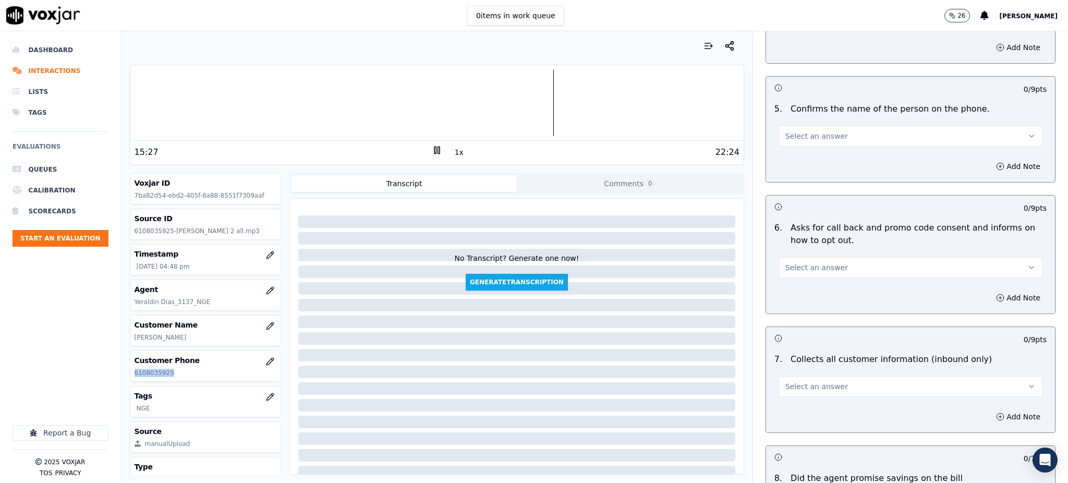
scroll to position [626, 0]
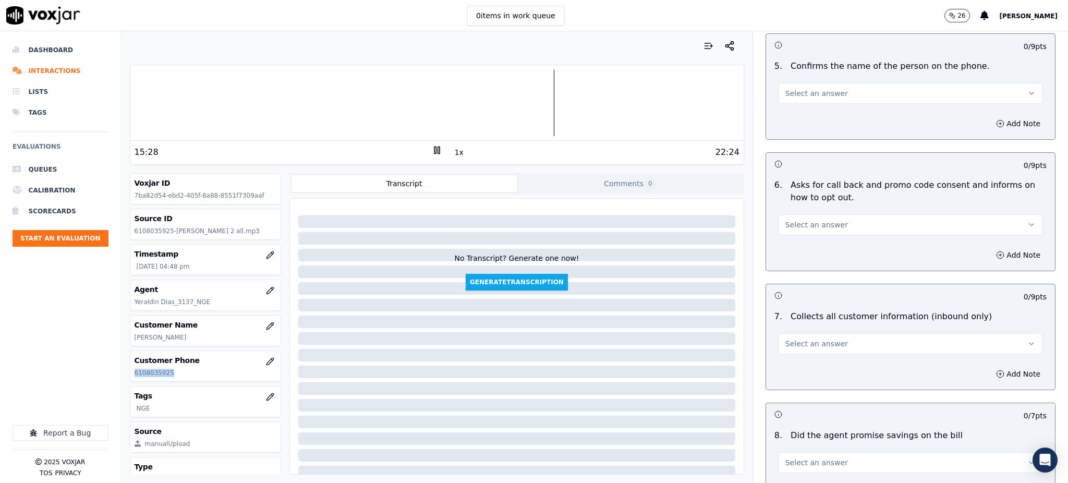
click at [785, 88] on span "Select an answer" at bounding box center [816, 93] width 63 height 10
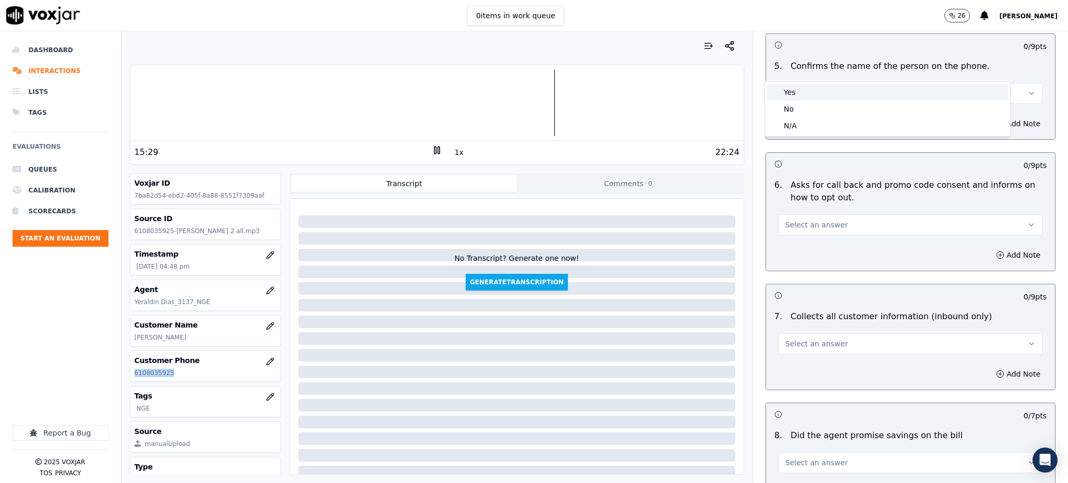
drag, startPoint x: 792, startPoint y: 91, endPoint x: 780, endPoint y: 131, distance: 42.4
click at [793, 91] on div "Yes" at bounding box center [887, 92] width 241 height 17
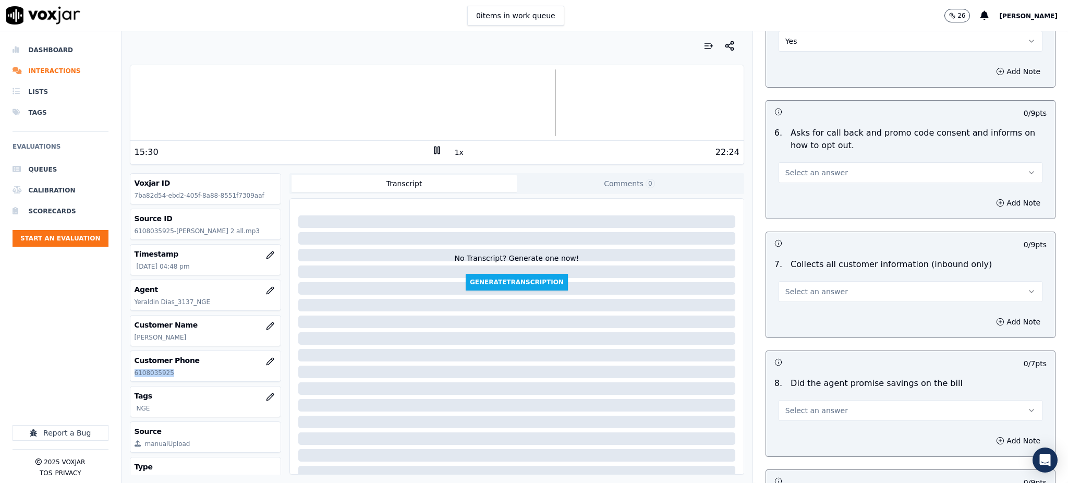
scroll to position [695, 0]
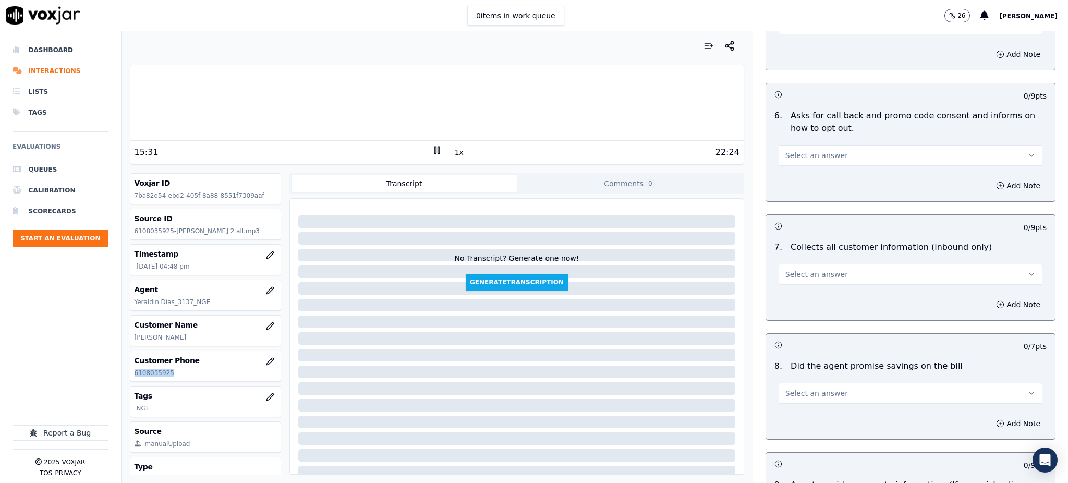
click at [785, 150] on span "Select an answer" at bounding box center [816, 155] width 63 height 10
click at [794, 151] on div "Yes" at bounding box center [887, 154] width 241 height 17
click at [794, 269] on span "Select an answer" at bounding box center [816, 274] width 63 height 10
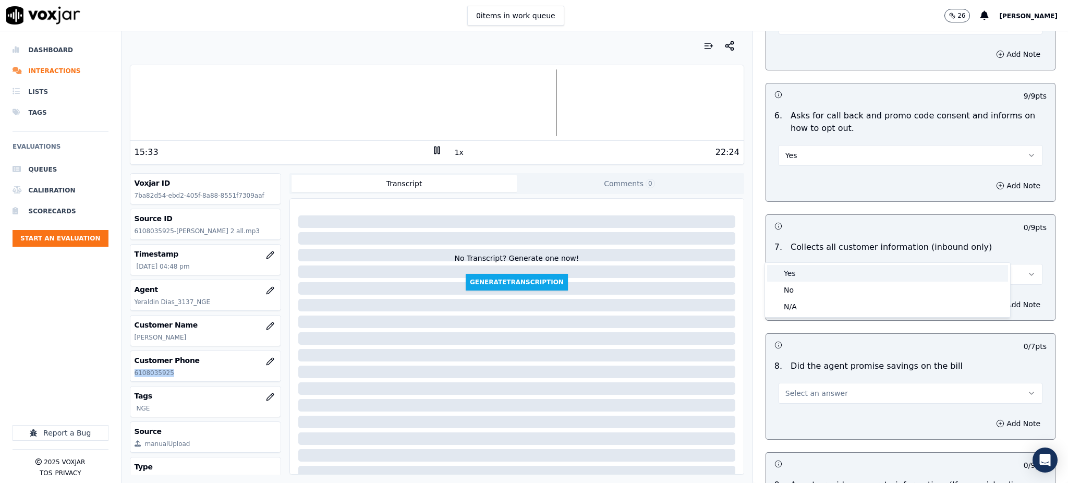
click at [787, 266] on div "Yes" at bounding box center [887, 273] width 241 height 17
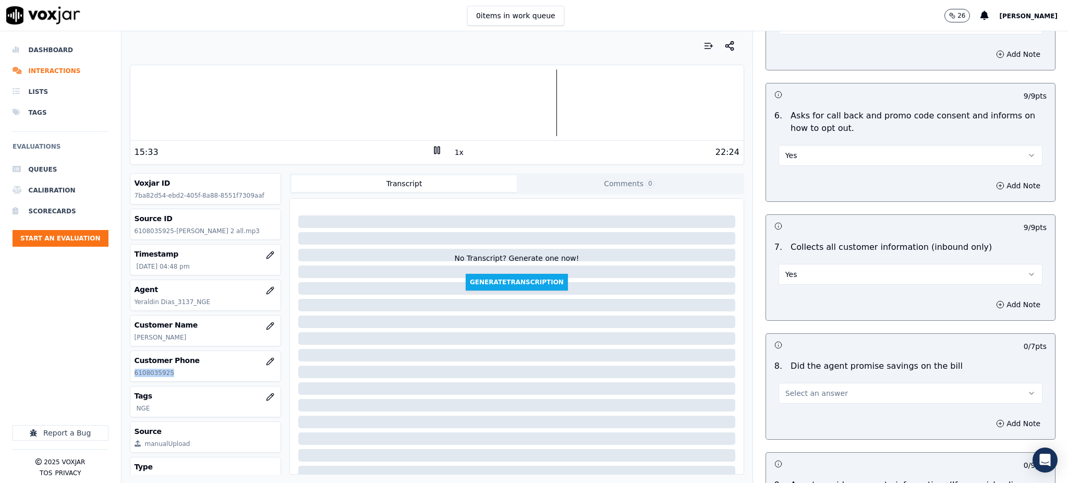
click at [796, 383] on button "Select an answer" at bounding box center [911, 393] width 264 height 21
click at [780, 383] on div "Yes No N/A" at bounding box center [887, 409] width 245 height 54
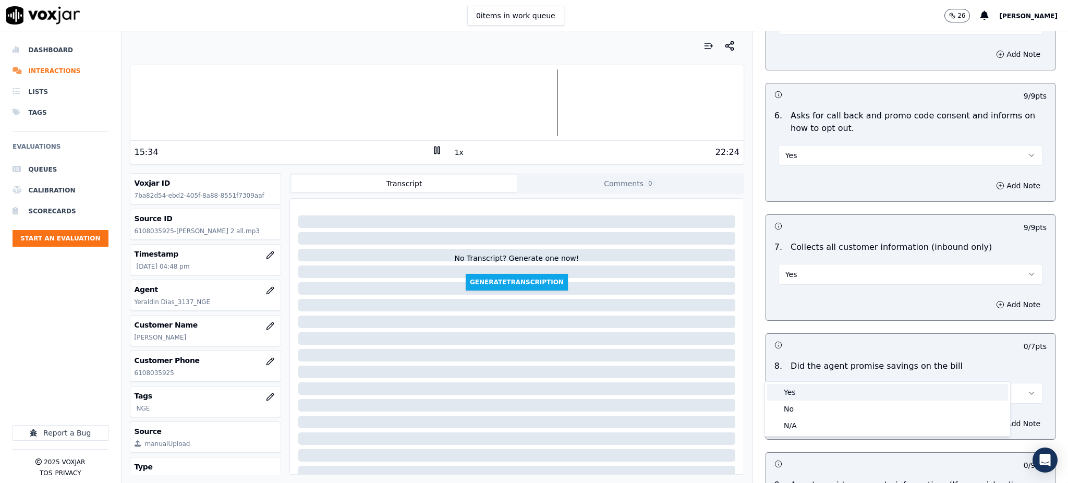
click at [781, 389] on div "Yes" at bounding box center [887, 392] width 241 height 17
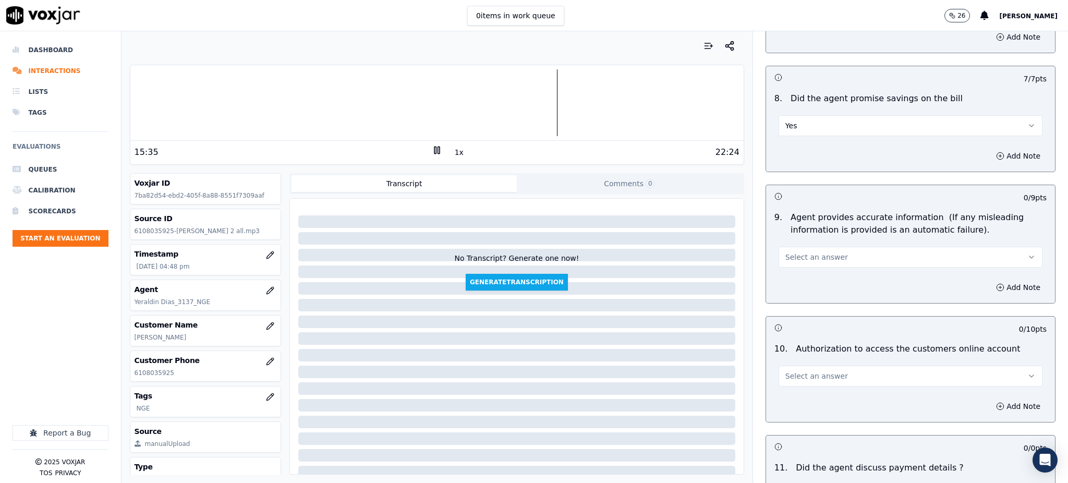
scroll to position [973, 0]
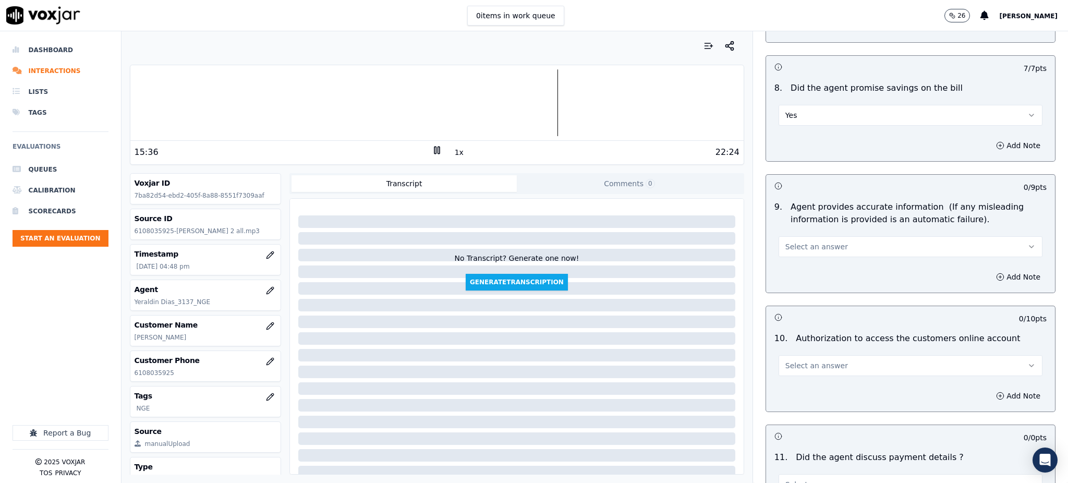
click at [779, 236] on button "Select an answer" at bounding box center [911, 246] width 264 height 21
click at [779, 244] on div "Yes" at bounding box center [887, 245] width 241 height 17
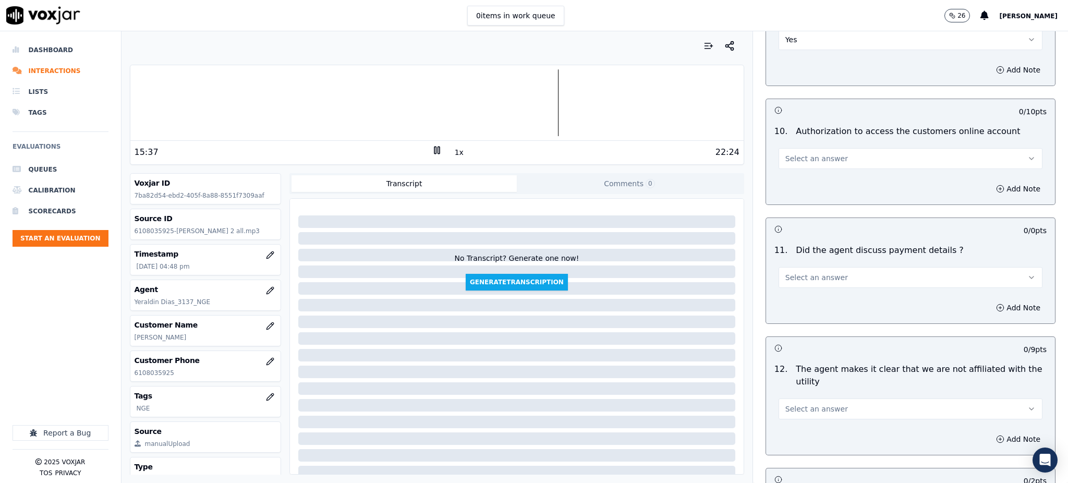
scroll to position [1182, 0]
click at [787, 152] on span "Select an answer" at bounding box center [816, 157] width 63 height 10
click at [790, 160] on div "Yes" at bounding box center [887, 156] width 241 height 17
drag, startPoint x: 803, startPoint y: 251, endPoint x: 802, endPoint y: 261, distance: 9.4
click at [803, 271] on span "Select an answer" at bounding box center [816, 276] width 63 height 10
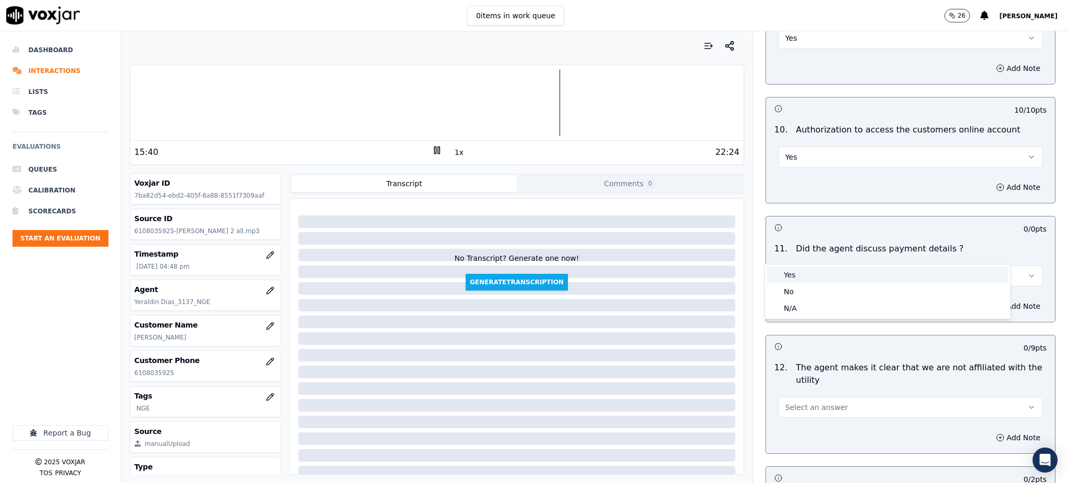
click at [793, 280] on div "Yes" at bounding box center [887, 274] width 241 height 17
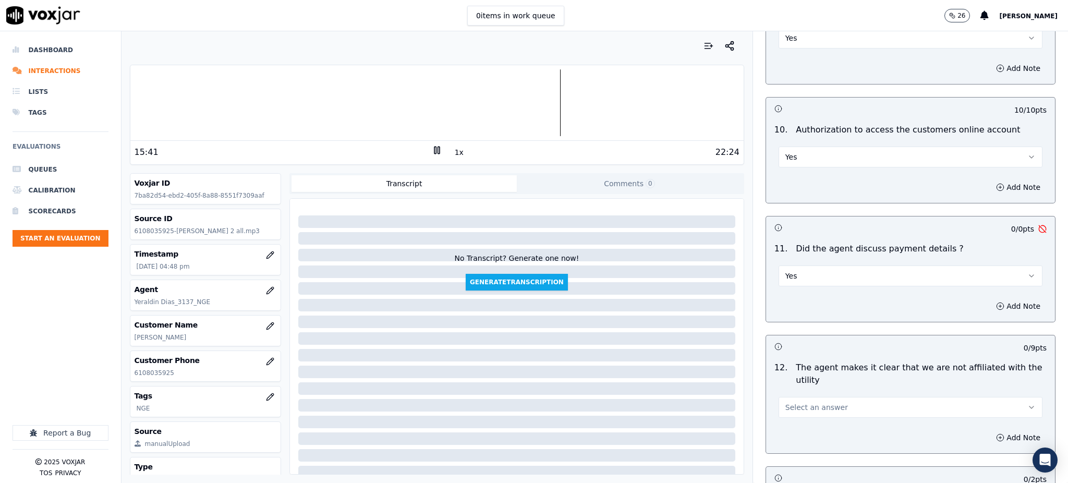
click at [802, 402] on span "Select an answer" at bounding box center [816, 407] width 63 height 10
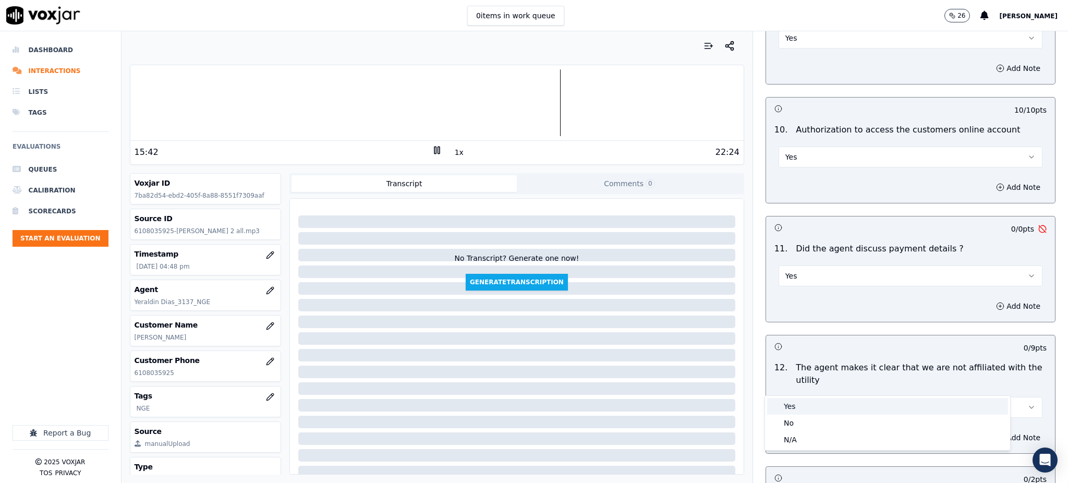
click at [787, 401] on div "Yes" at bounding box center [887, 406] width 241 height 17
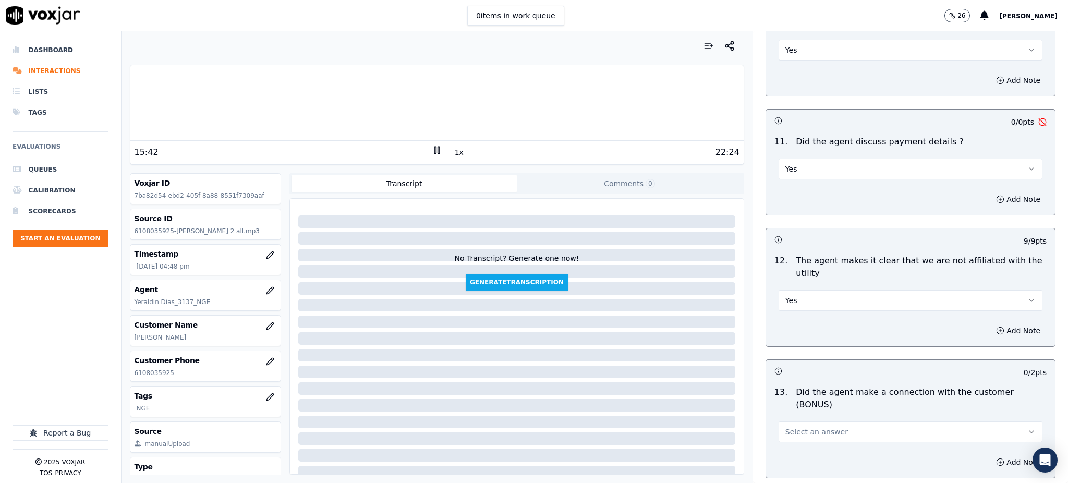
scroll to position [1390, 0]
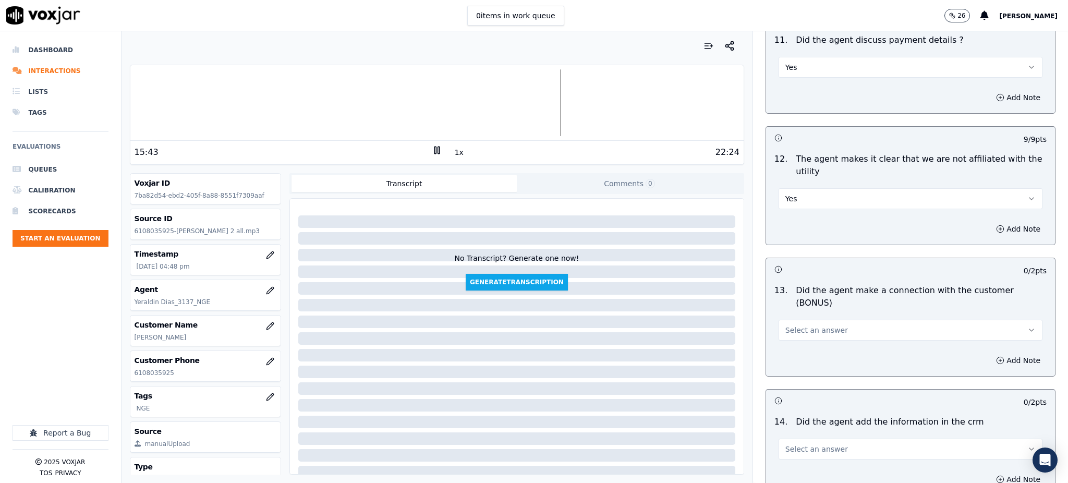
click at [818, 325] on span "Select an answer" at bounding box center [816, 330] width 63 height 10
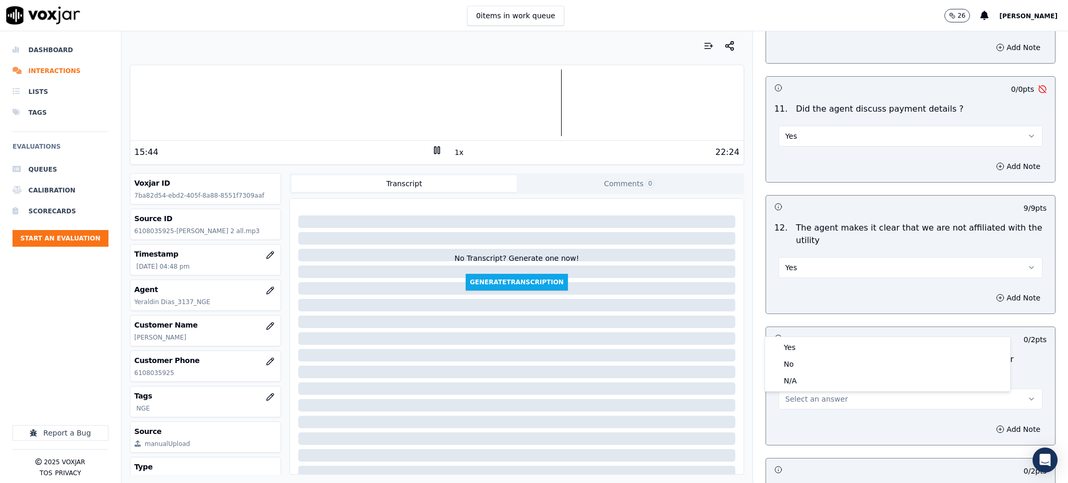
scroll to position [1321, 0]
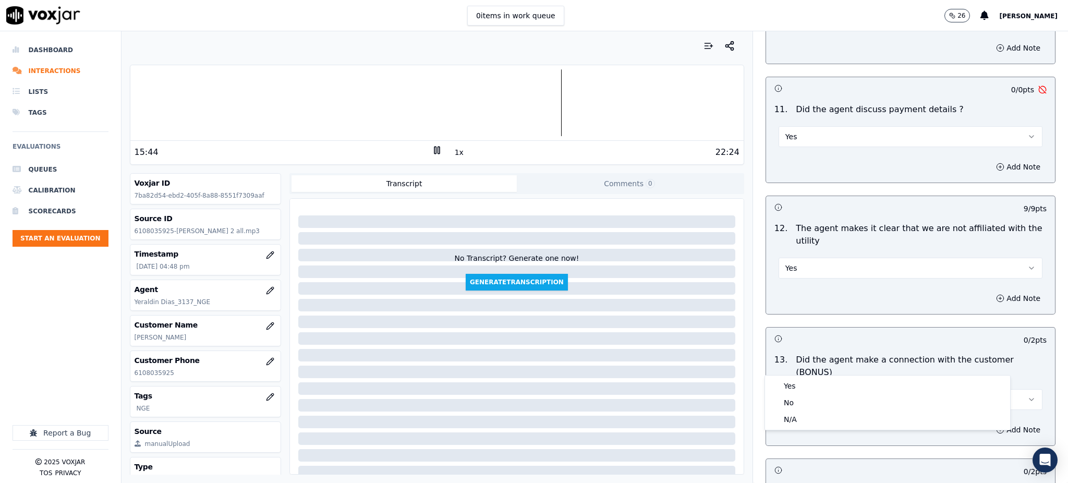
click at [793, 124] on div "Yes" at bounding box center [911, 135] width 264 height 23
click at [793, 126] on button "Yes" at bounding box center [911, 136] width 264 height 21
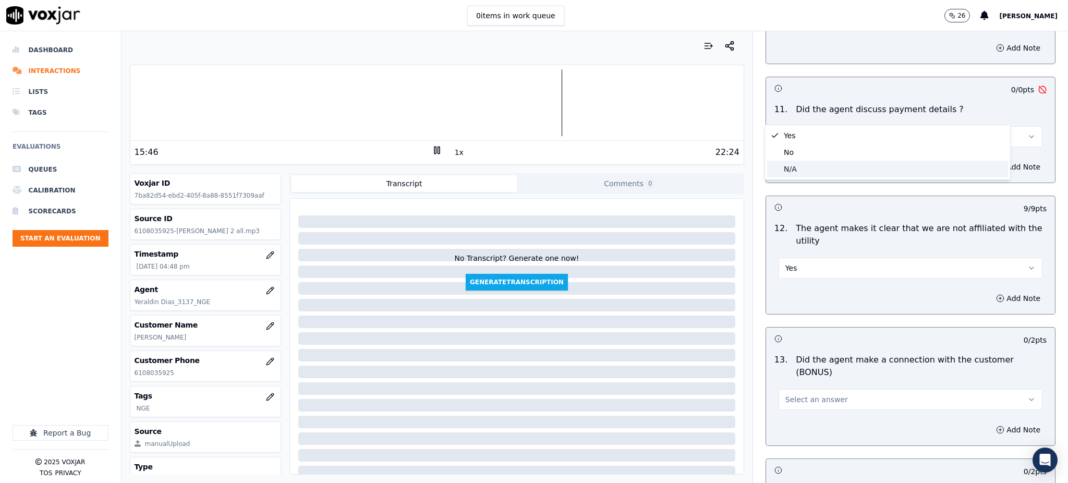
click at [805, 163] on div "N/A" at bounding box center [887, 169] width 241 height 17
click at [797, 394] on span "Select an answer" at bounding box center [816, 399] width 63 height 10
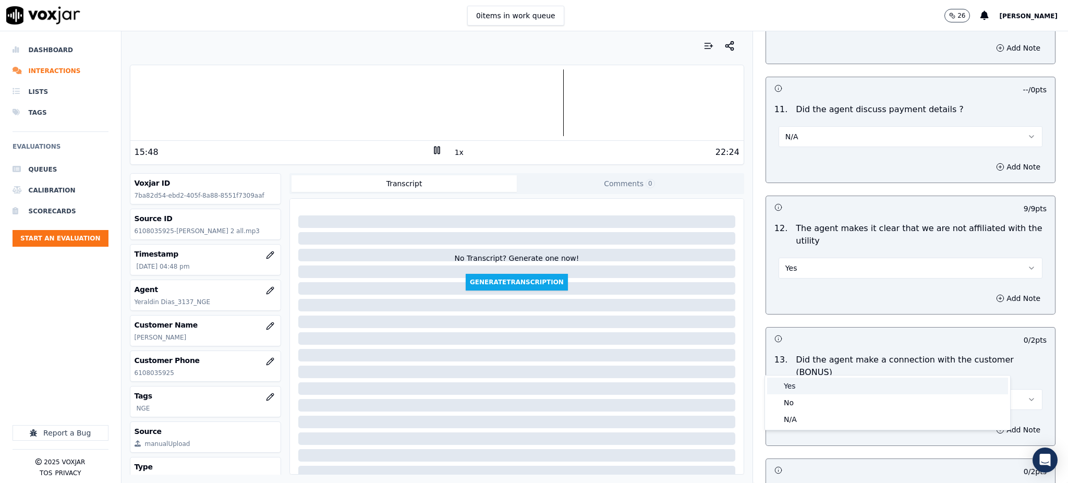
click at [796, 386] on div "Yes" at bounding box center [887, 386] width 241 height 17
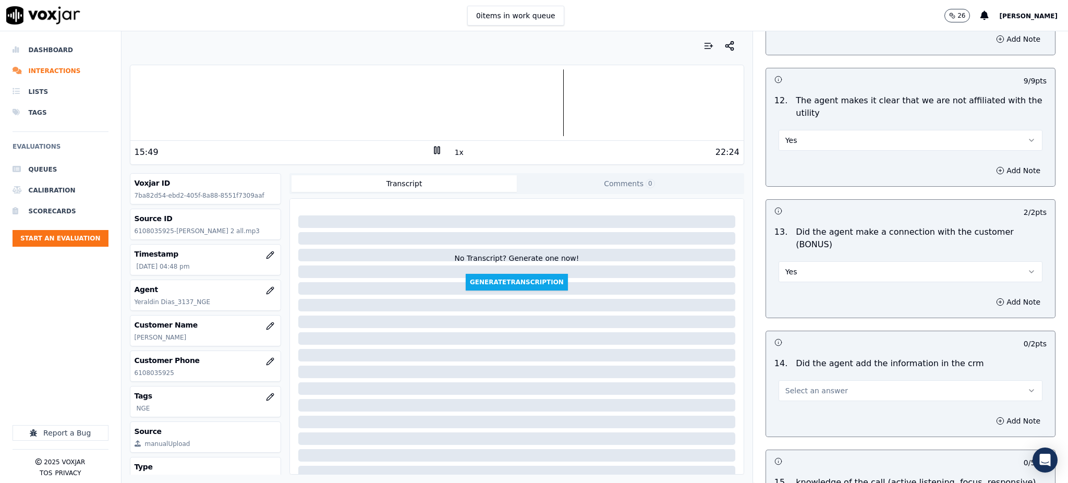
scroll to position [1460, 0]
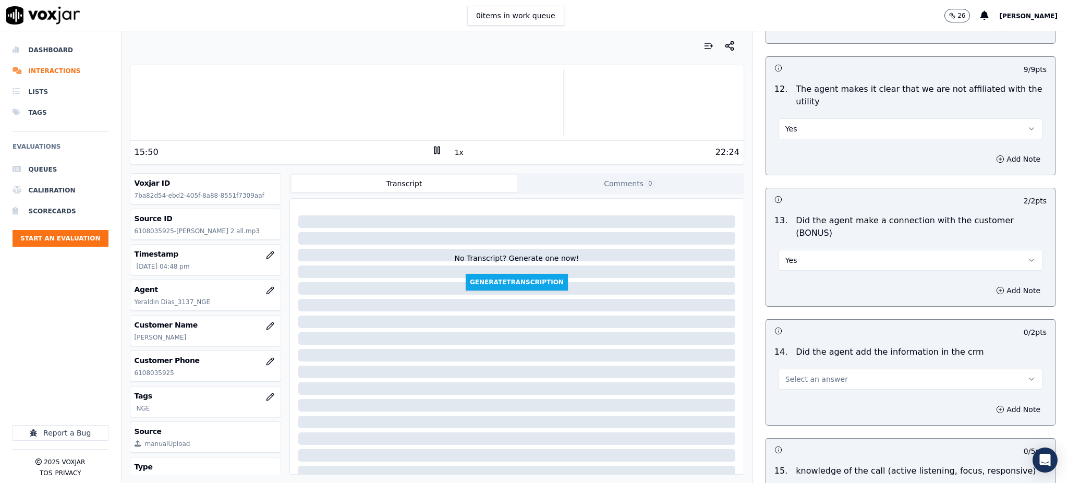
click at [818, 374] on span "Select an answer" at bounding box center [816, 379] width 63 height 10
click at [796, 364] on div "Yes" at bounding box center [887, 366] width 241 height 17
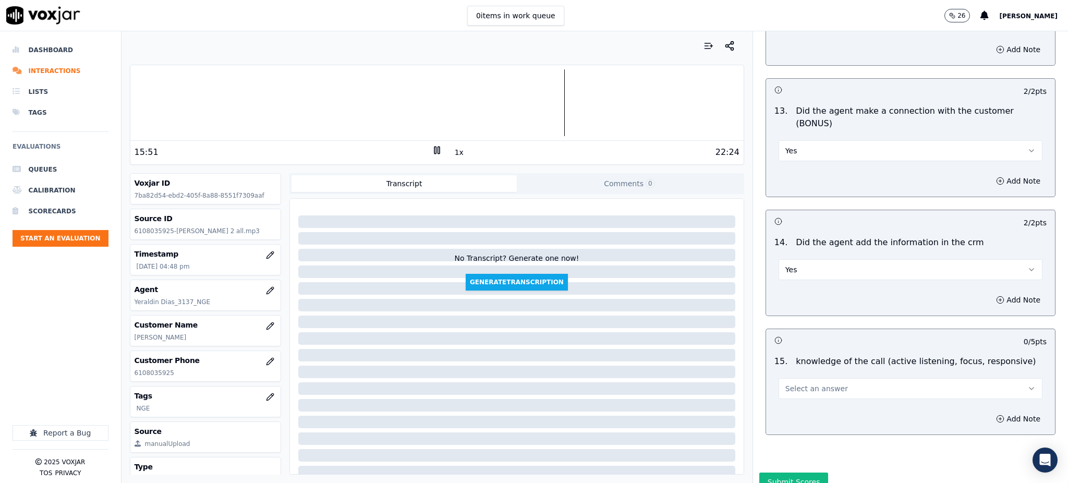
scroll to position [1579, 0]
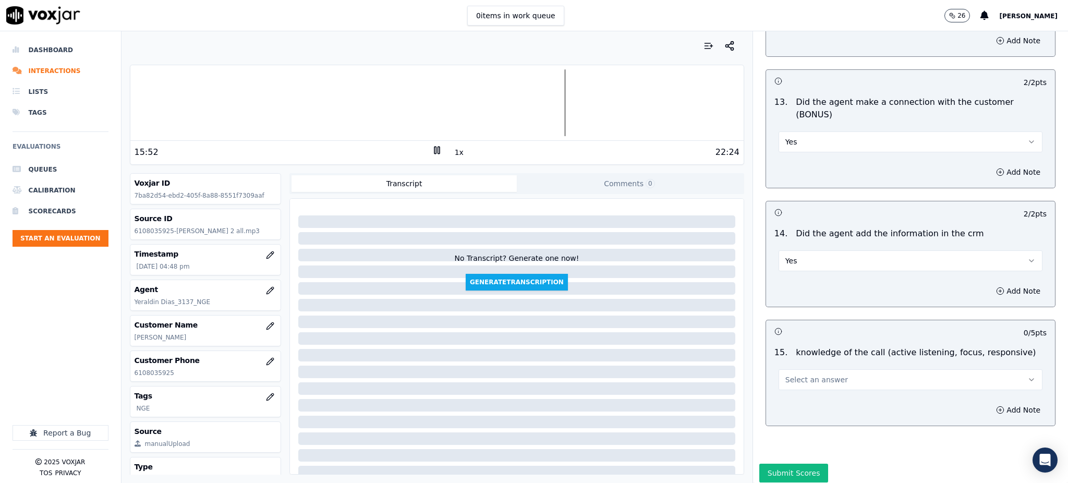
click at [798, 374] on span "Select an answer" at bounding box center [816, 379] width 63 height 10
click at [789, 370] on div "Yes" at bounding box center [887, 366] width 241 height 17
click at [782, 464] on button "Submit Scores" at bounding box center [793, 473] width 69 height 19
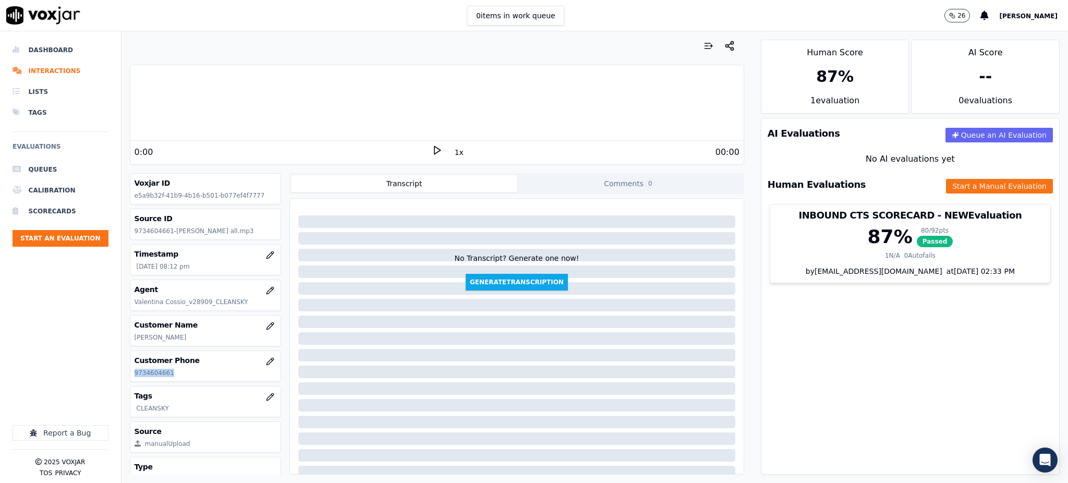
drag, startPoint x: 169, startPoint y: 370, endPoint x: 130, endPoint y: 378, distance: 39.9
click at [130, 378] on div "Customer Phone [PHONE_NUMBER]" at bounding box center [205, 366] width 151 height 30
copy p "9734604661"
click at [432, 149] on icon at bounding box center [437, 150] width 10 height 10
click at [434, 146] on icon at bounding box center [437, 150] width 10 height 10
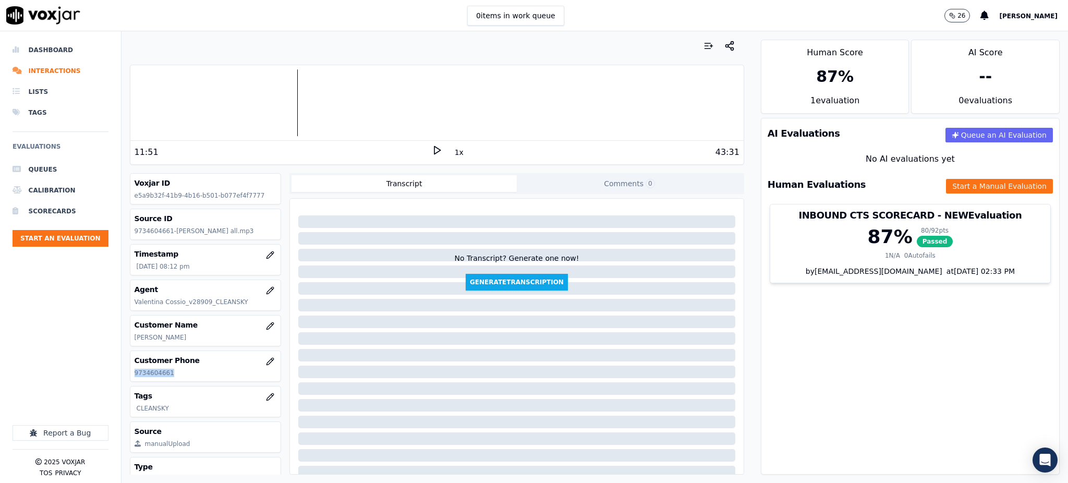
click at [432, 148] on icon at bounding box center [437, 150] width 10 height 10
click at [432, 151] on icon at bounding box center [437, 150] width 10 height 10
click at [432, 146] on icon at bounding box center [437, 150] width 10 height 10
click at [432, 150] on icon at bounding box center [437, 150] width 10 height 10
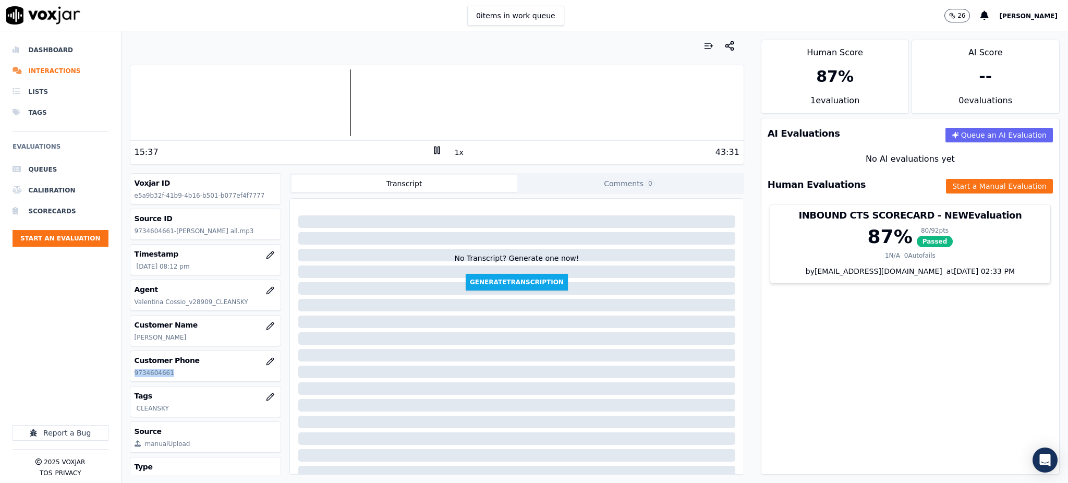
click at [432, 149] on icon at bounding box center [437, 150] width 10 height 10
click at [432, 154] on icon at bounding box center [437, 150] width 10 height 10
click at [432, 146] on icon at bounding box center [437, 150] width 10 height 10
drag, startPoint x: 432, startPoint y: 148, endPoint x: 431, endPoint y: 138, distance: 10.0
click at [432, 147] on icon at bounding box center [437, 150] width 10 height 10
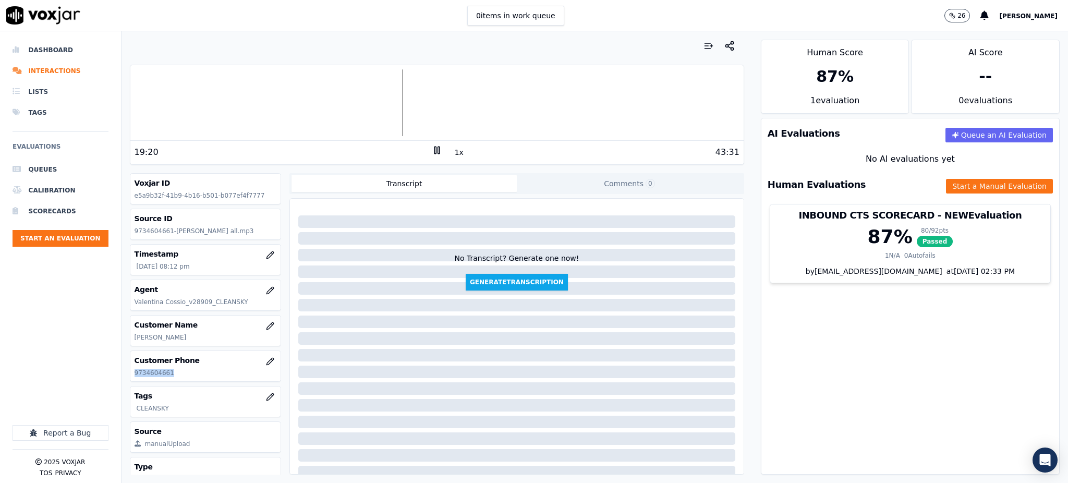
click at [432, 153] on icon at bounding box center [437, 150] width 10 height 10
click at [432, 148] on icon at bounding box center [437, 150] width 10 height 10
click at [432, 147] on icon at bounding box center [437, 150] width 10 height 10
click at [432, 151] on icon at bounding box center [437, 150] width 10 height 10
click at [432, 152] on icon at bounding box center [437, 150] width 10 height 10
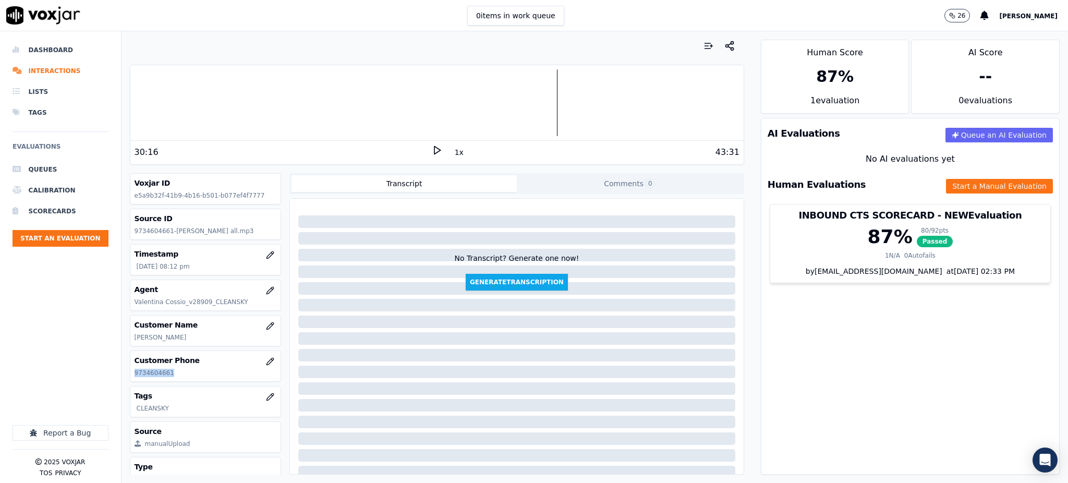
click at [434, 153] on polygon at bounding box center [437, 151] width 6 height 8
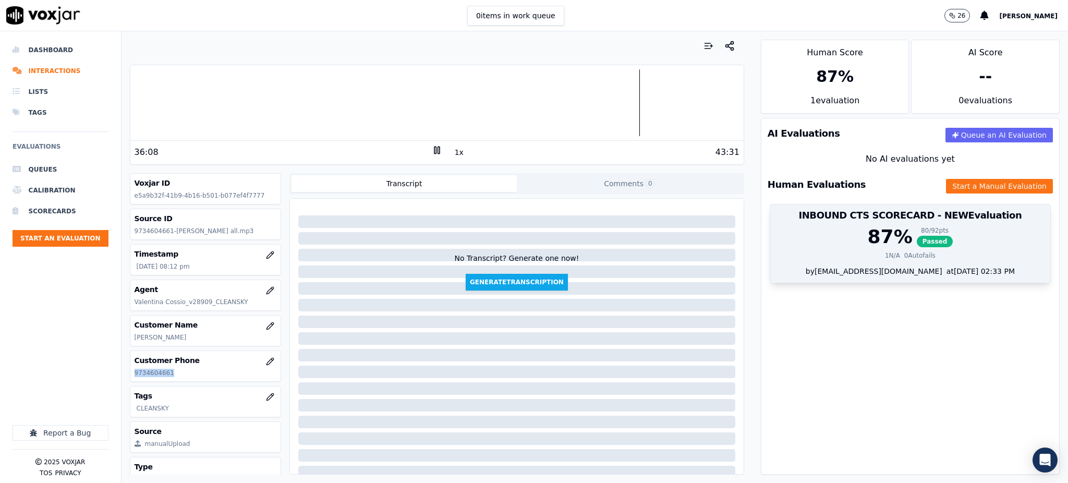
click at [917, 238] on span "Passed" at bounding box center [935, 241] width 37 height 11
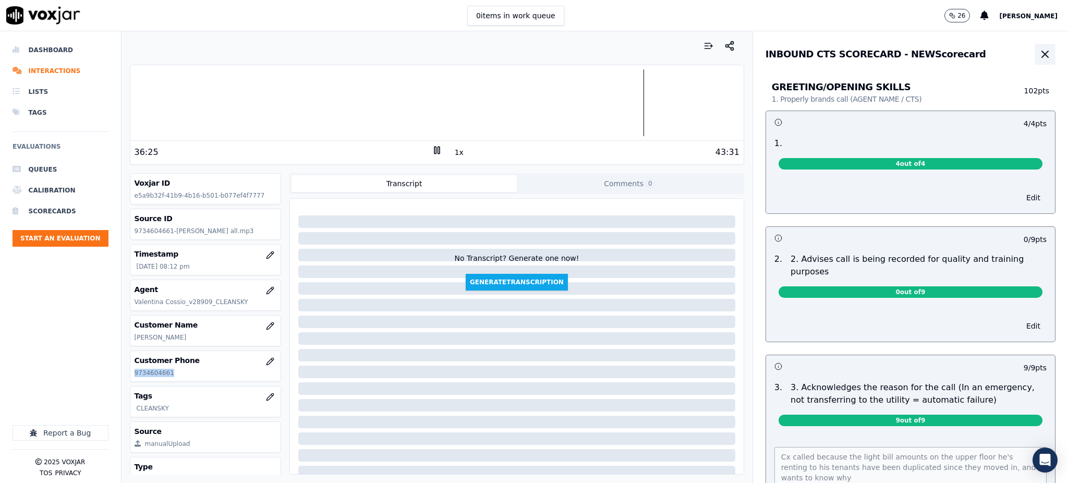
click at [1035, 47] on button "button" at bounding box center [1045, 54] width 21 height 21
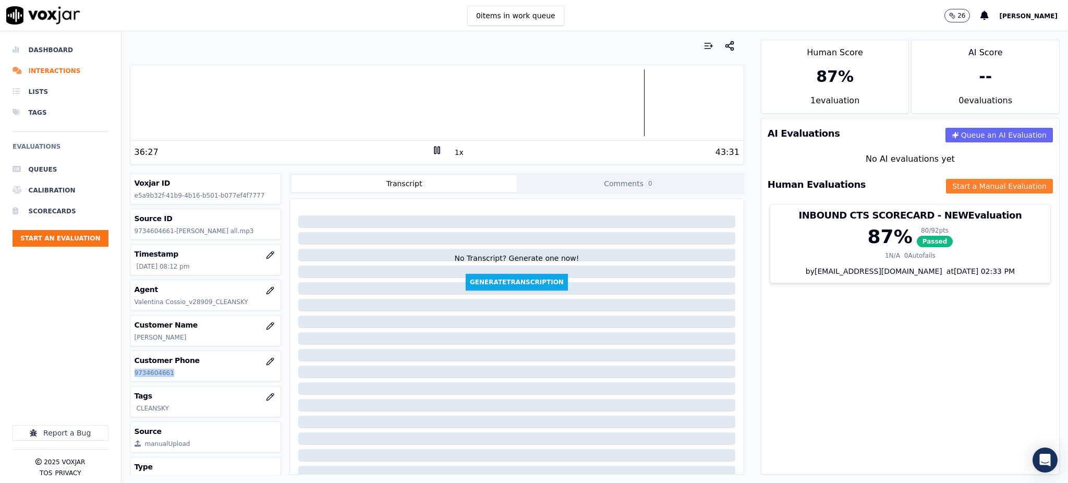
click at [948, 192] on button "Start a Manual Evaluation" at bounding box center [999, 186] width 107 height 15
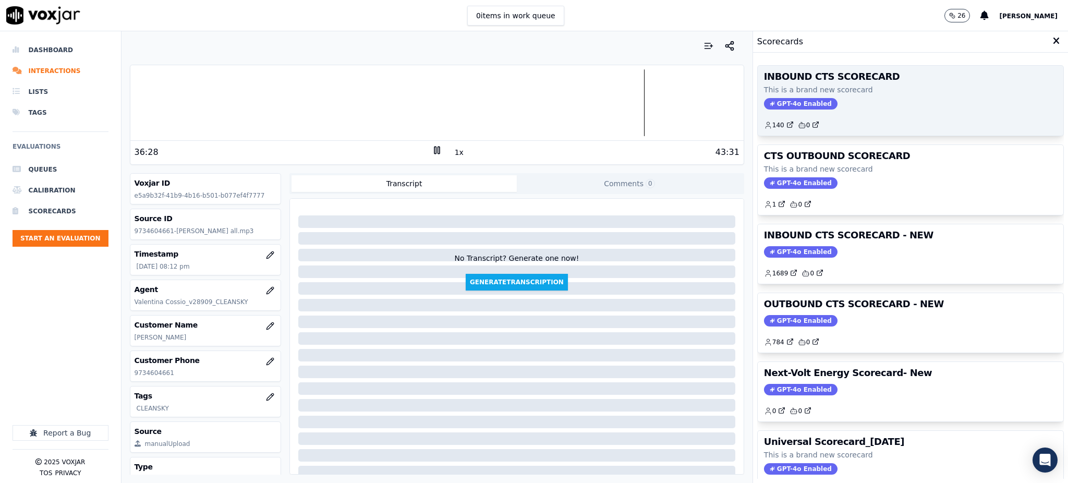
click at [763, 96] on div "INBOUND CTS SCORECARD This is a brand new scorecard GPT-4o Enabled 140 0" at bounding box center [911, 101] width 306 height 70
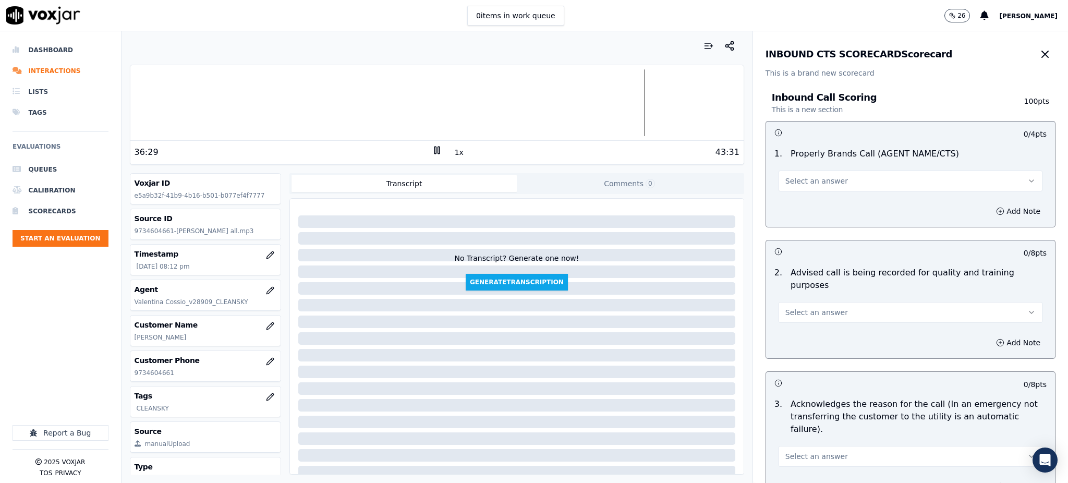
click at [801, 181] on span "Select an answer" at bounding box center [816, 181] width 63 height 10
drag, startPoint x: 797, startPoint y: 207, endPoint x: 795, endPoint y: 212, distance: 5.6
click at [797, 207] on div "Yes" at bounding box center [887, 204] width 241 height 17
click at [803, 305] on button "Select an answer" at bounding box center [911, 312] width 264 height 21
click at [796, 321] on div "Yes" at bounding box center [887, 323] width 241 height 17
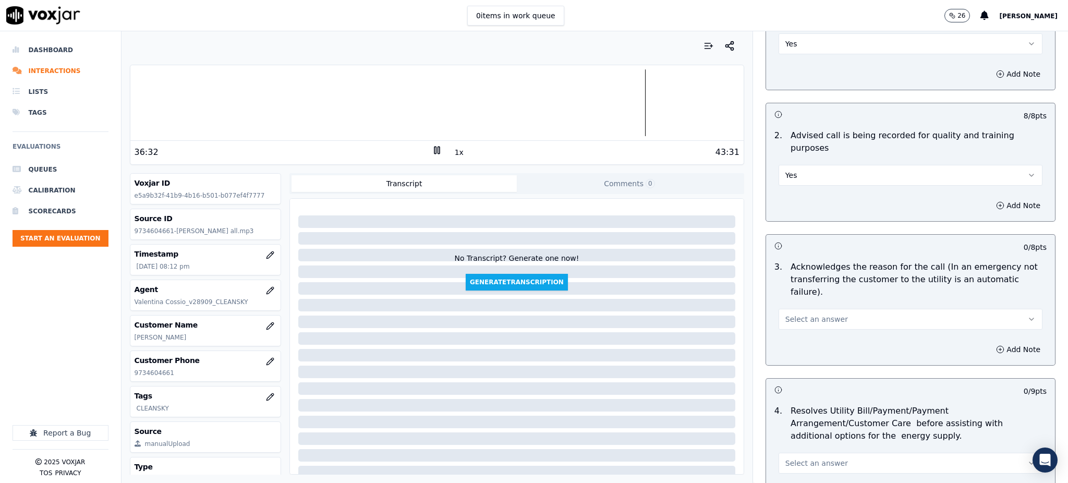
scroll to position [209, 0]
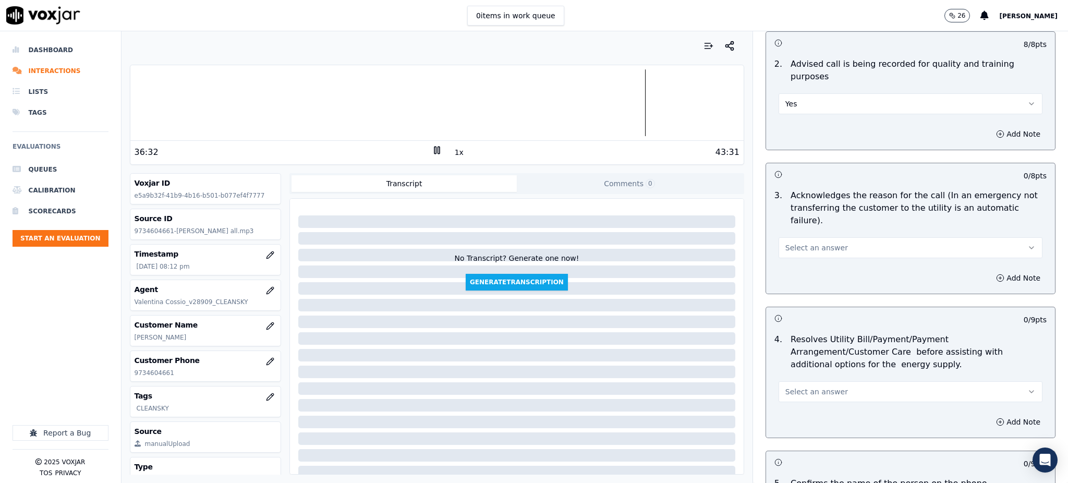
click at [800, 243] on span "Select an answer" at bounding box center [816, 248] width 63 height 10
click at [786, 246] on div "Yes" at bounding box center [887, 246] width 241 height 17
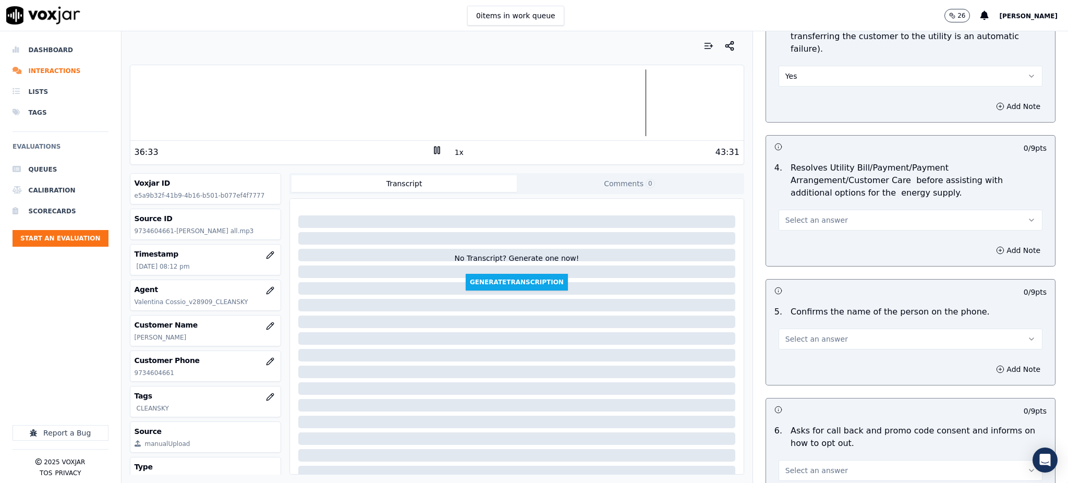
scroll to position [417, 0]
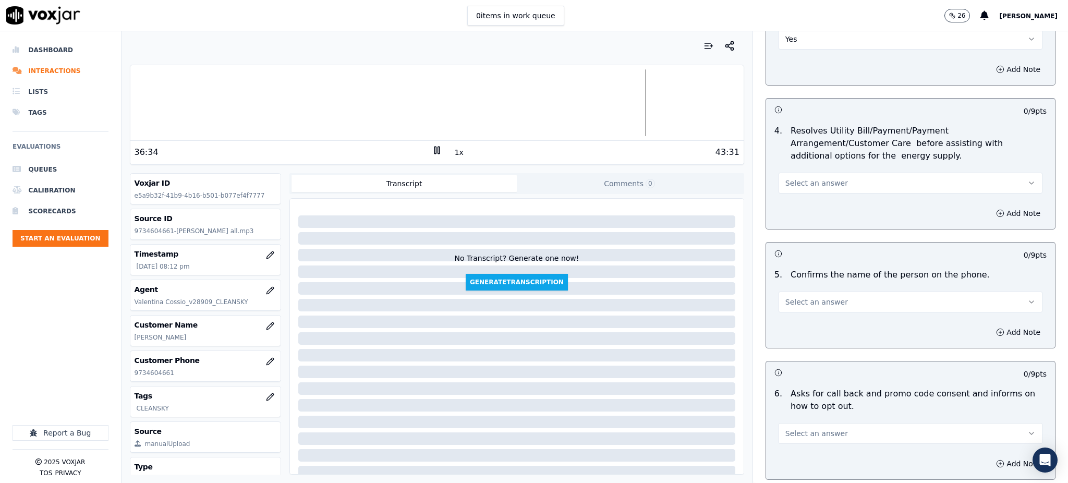
click at [807, 178] on span "Select an answer" at bounding box center [816, 183] width 63 height 10
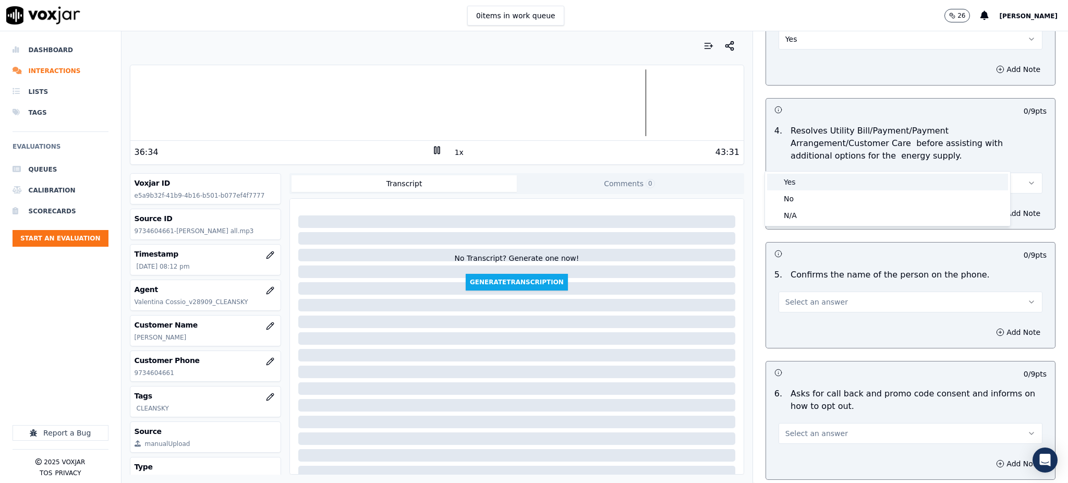
click at [795, 181] on div "Yes" at bounding box center [887, 182] width 241 height 17
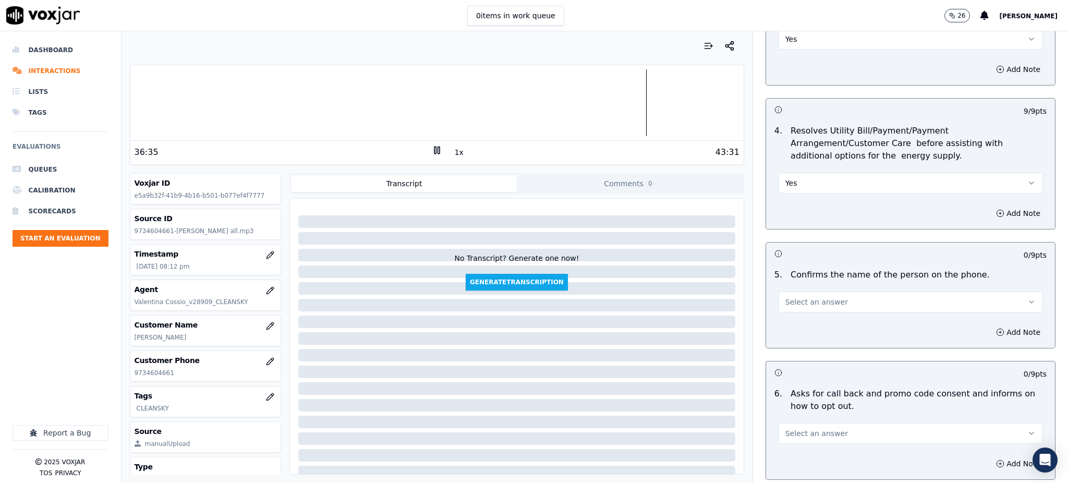
drag, startPoint x: 807, startPoint y: 282, endPoint x: 804, endPoint y: 288, distance: 7.3
click at [807, 292] on button "Select an answer" at bounding box center [911, 302] width 264 height 21
click at [795, 301] on div "Yes" at bounding box center [887, 301] width 241 height 17
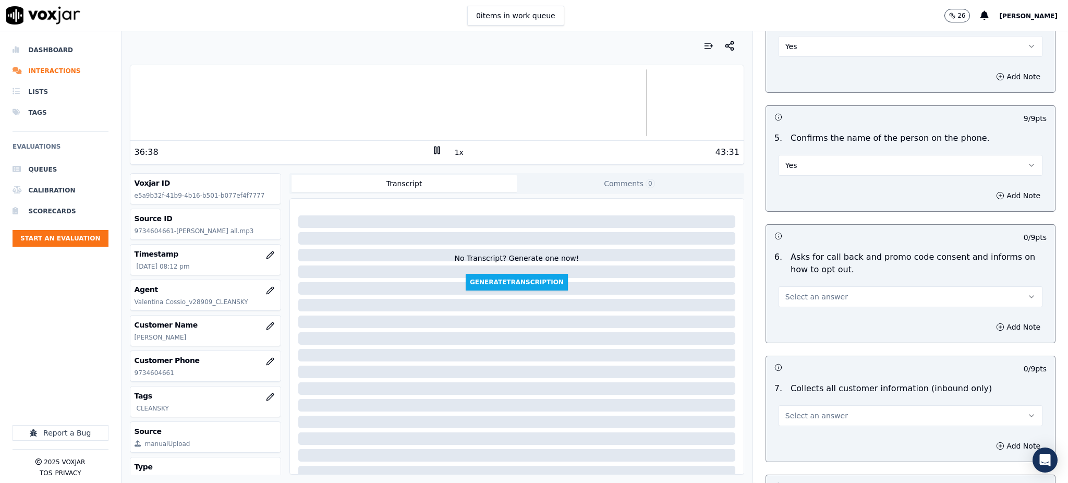
scroll to position [556, 0]
click at [796, 289] on span "Select an answer" at bounding box center [816, 294] width 63 height 10
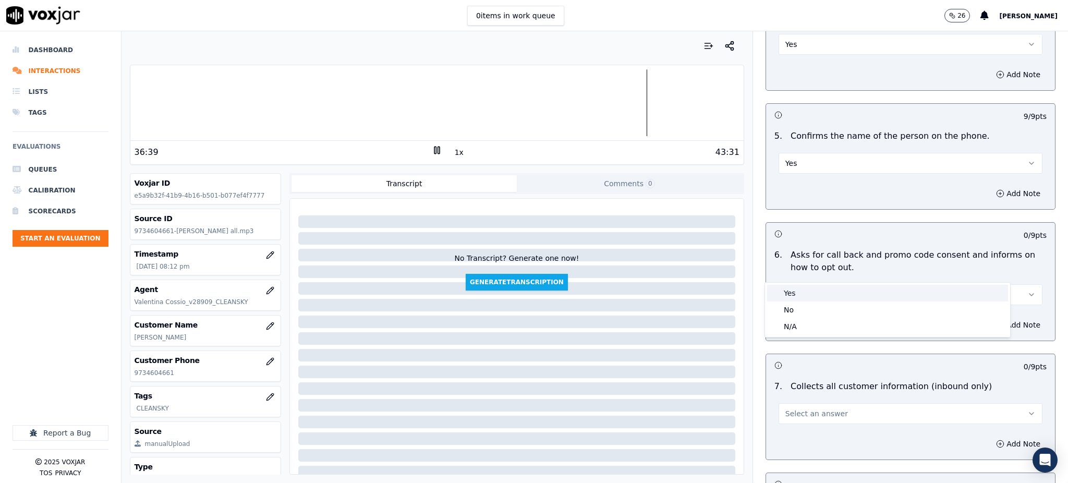
click at [798, 290] on div "Yes" at bounding box center [887, 293] width 241 height 17
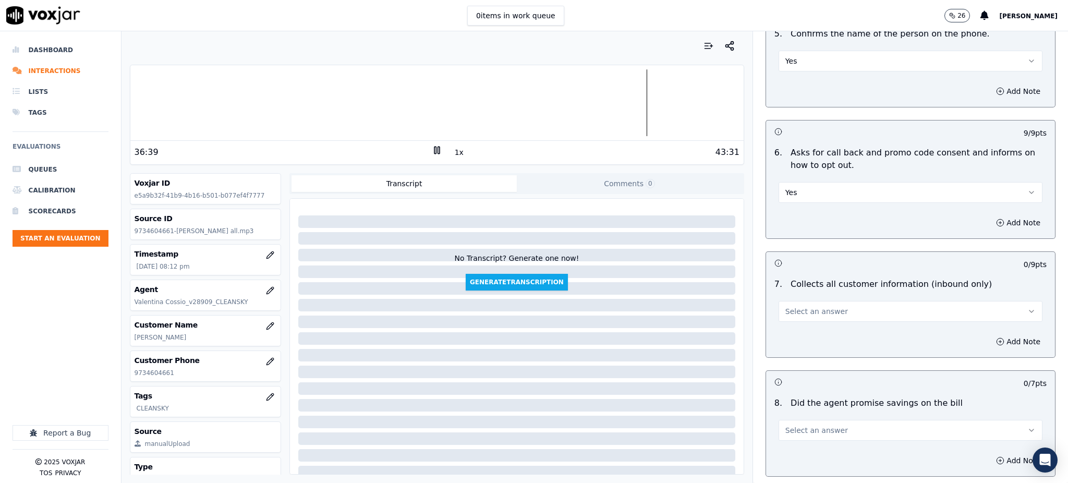
scroll to position [695, 0]
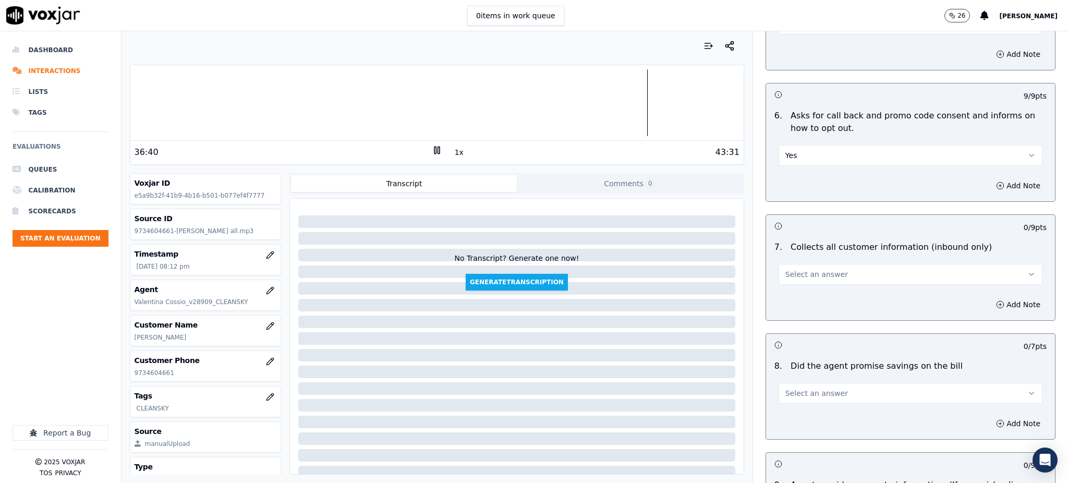
drag, startPoint x: 796, startPoint y: 248, endPoint x: 794, endPoint y: 257, distance: 9.1
click at [796, 269] on span "Select an answer" at bounding box center [816, 274] width 63 height 10
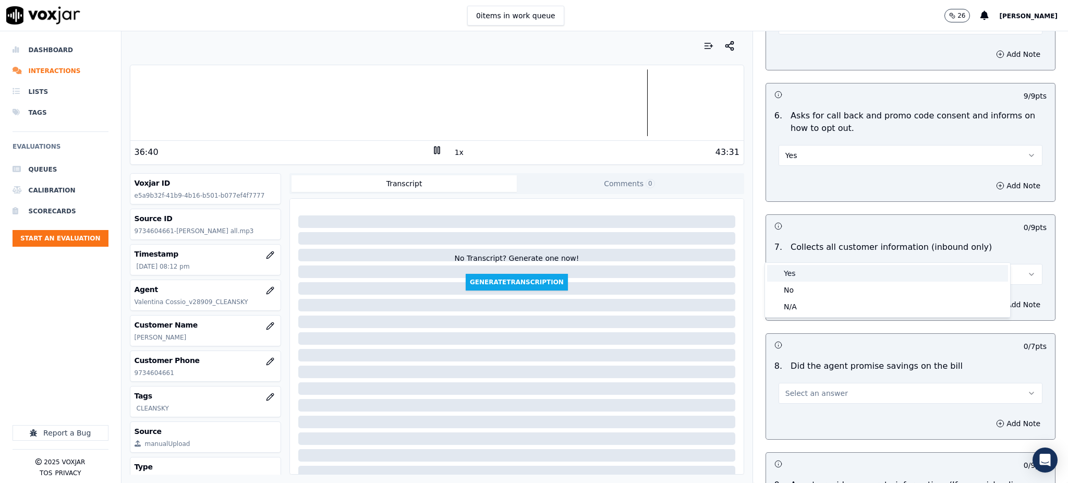
click at [793, 271] on div "Yes" at bounding box center [887, 273] width 241 height 17
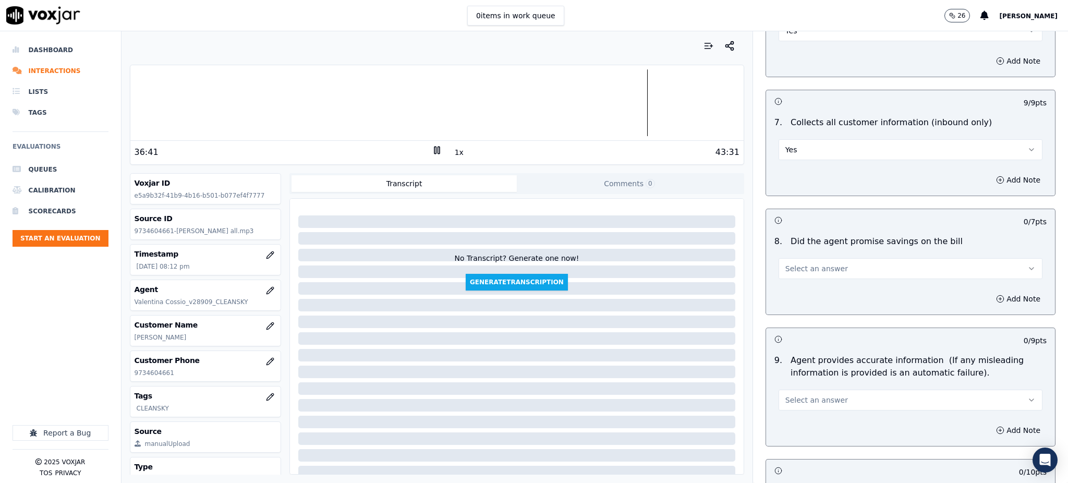
scroll to position [834, 0]
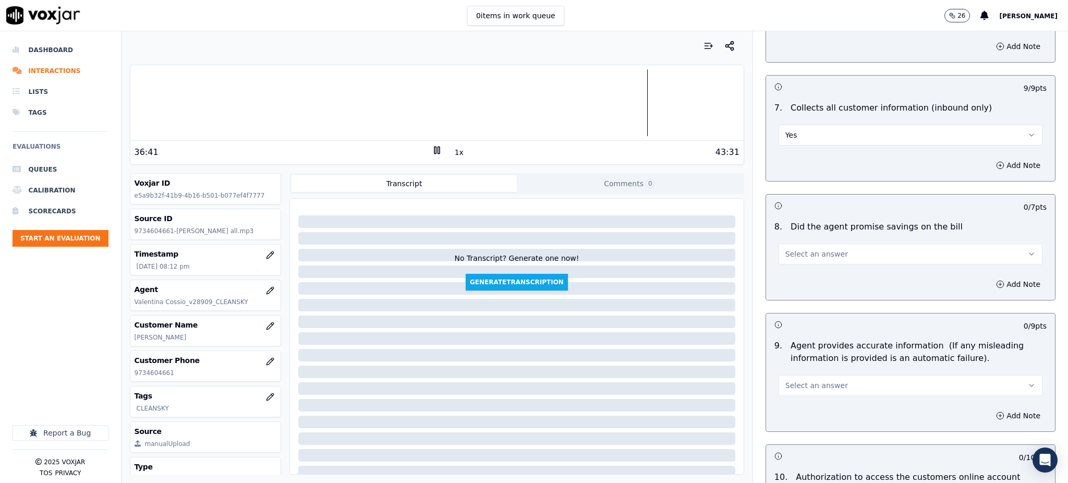
click at [796, 249] on span "Select an answer" at bounding box center [816, 254] width 63 height 10
click at [801, 249] on div "Yes" at bounding box center [887, 253] width 241 height 17
click at [791, 375] on button "Select an answer" at bounding box center [911, 385] width 264 height 21
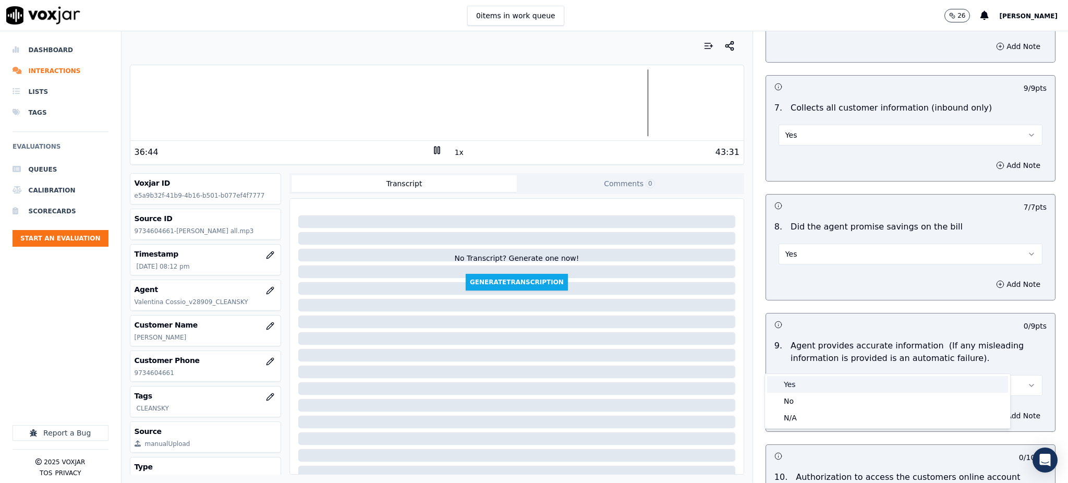
click at [791, 383] on div "Yes" at bounding box center [887, 384] width 241 height 17
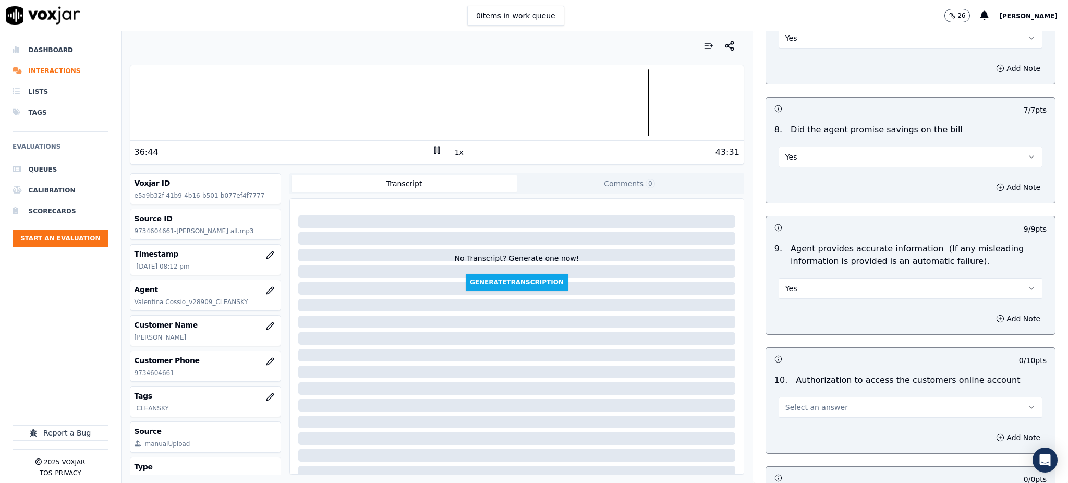
scroll to position [973, 0]
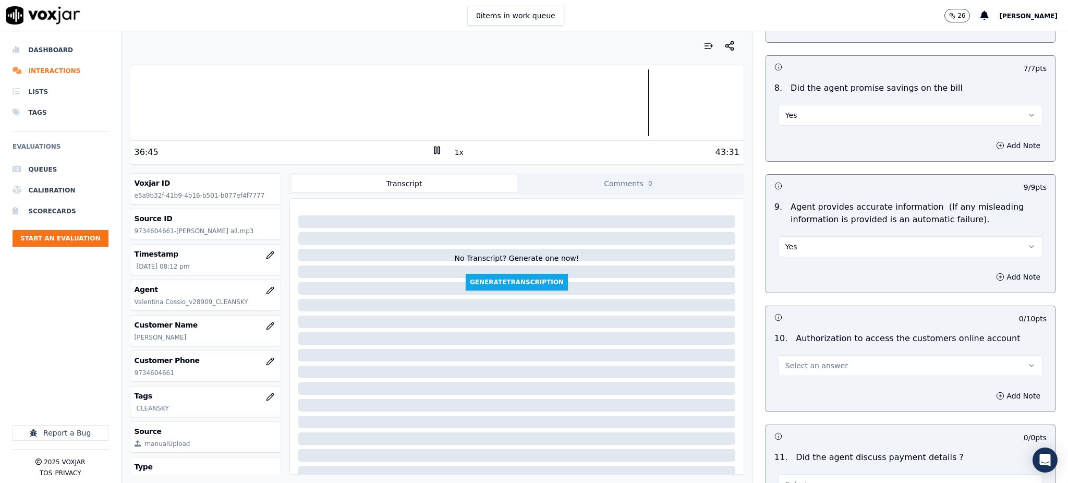
click at [799, 355] on button "Select an answer" at bounding box center [911, 365] width 264 height 21
click at [797, 360] on div "Yes" at bounding box center [887, 364] width 241 height 17
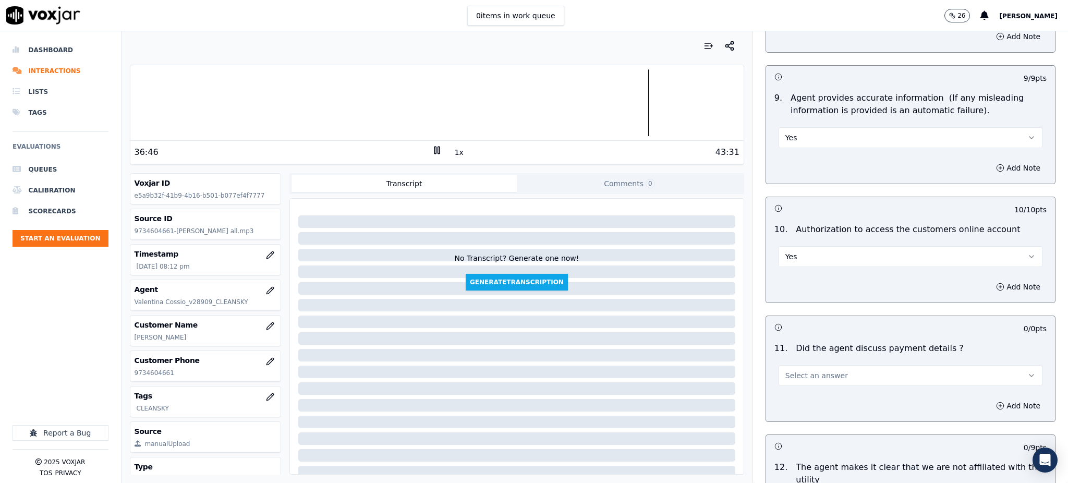
scroll to position [1112, 0]
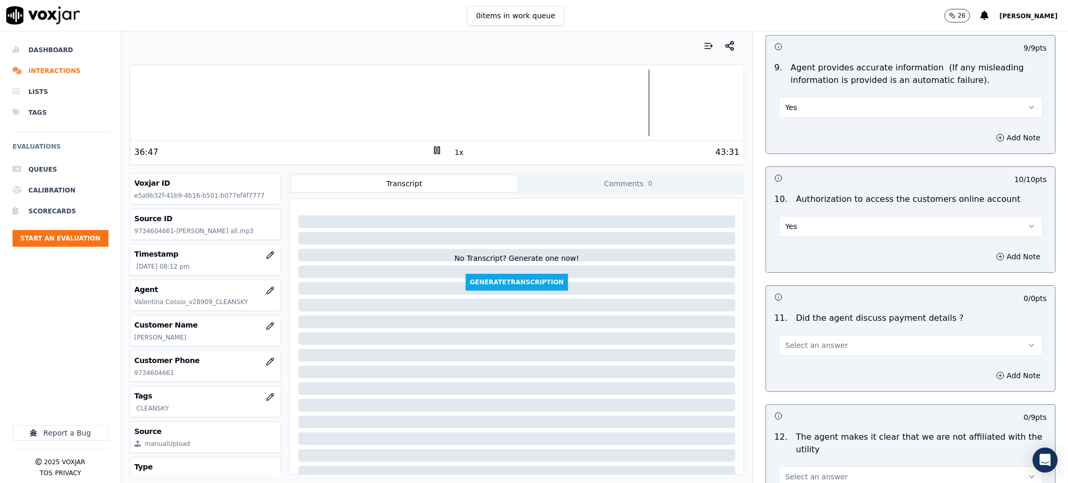
drag, startPoint x: 802, startPoint y: 317, endPoint x: 802, endPoint y: 332, distance: 14.6
click at [802, 340] on span "Select an answer" at bounding box center [816, 345] width 63 height 10
click at [801, 381] on div "N/A" at bounding box center [887, 377] width 241 height 17
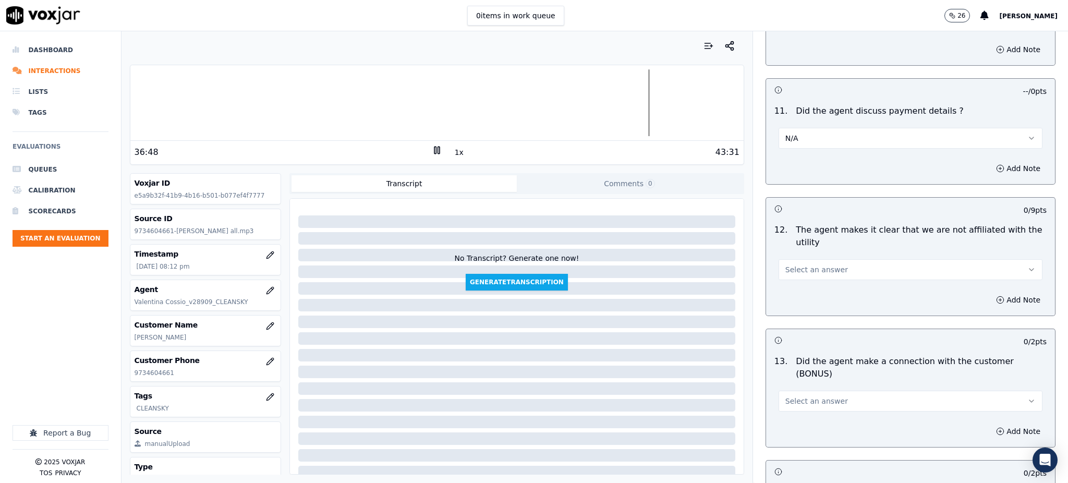
scroll to position [1321, 0]
click at [825, 258] on button "Select an answer" at bounding box center [911, 268] width 264 height 21
drag, startPoint x: 803, startPoint y: 267, endPoint x: 787, endPoint y: 324, distance: 59.1
click at [803, 268] on div "Yes" at bounding box center [887, 267] width 241 height 17
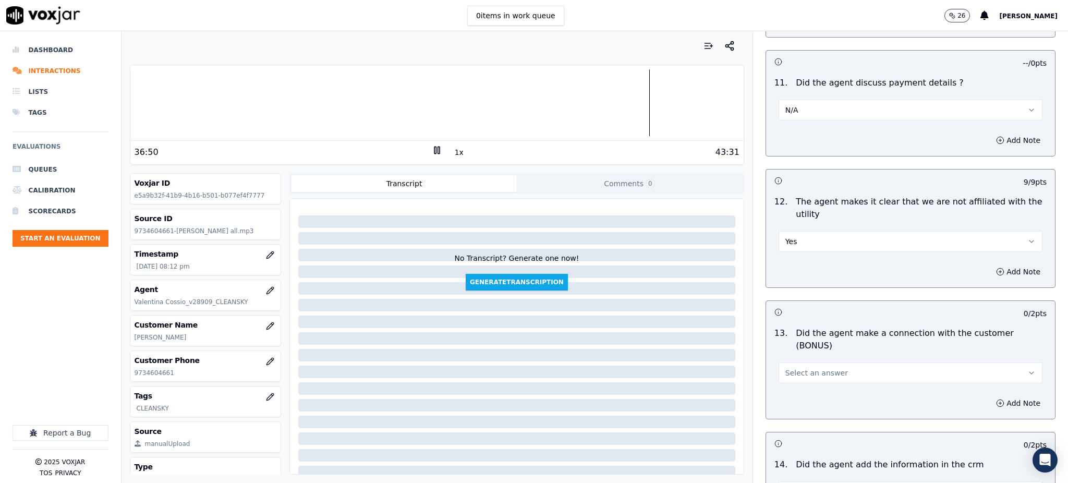
scroll to position [1460, 0]
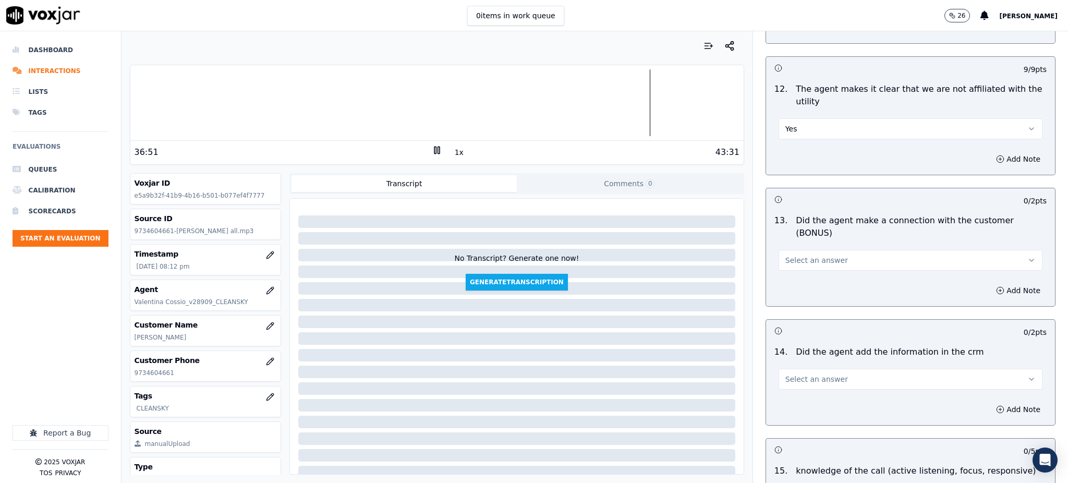
click at [797, 255] on span "Select an answer" at bounding box center [816, 260] width 63 height 10
click at [797, 248] on div "Yes" at bounding box center [887, 247] width 241 height 17
click at [789, 374] on span "Select an answer" at bounding box center [816, 379] width 63 height 10
click at [783, 360] on div "Yes" at bounding box center [887, 366] width 241 height 17
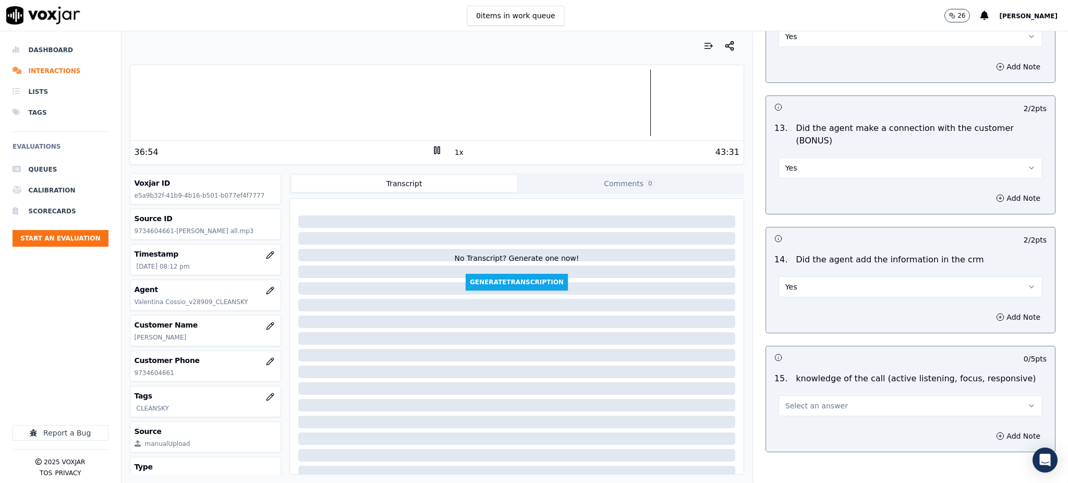
scroll to position [1579, 0]
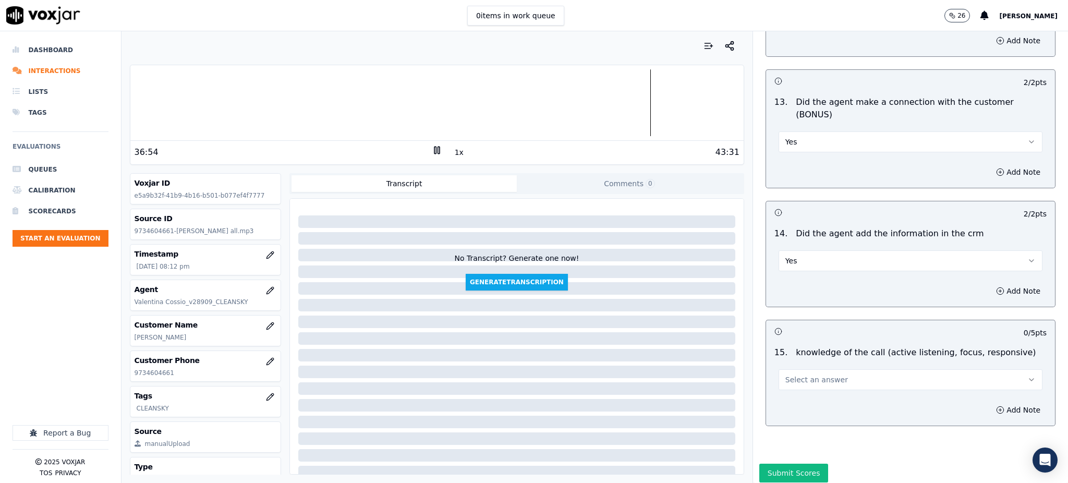
click at [795, 374] on span "Select an answer" at bounding box center [816, 379] width 63 height 10
click at [791, 362] on div "Yes" at bounding box center [887, 366] width 241 height 17
click at [784, 464] on button "Submit Scores" at bounding box center [793, 473] width 69 height 19
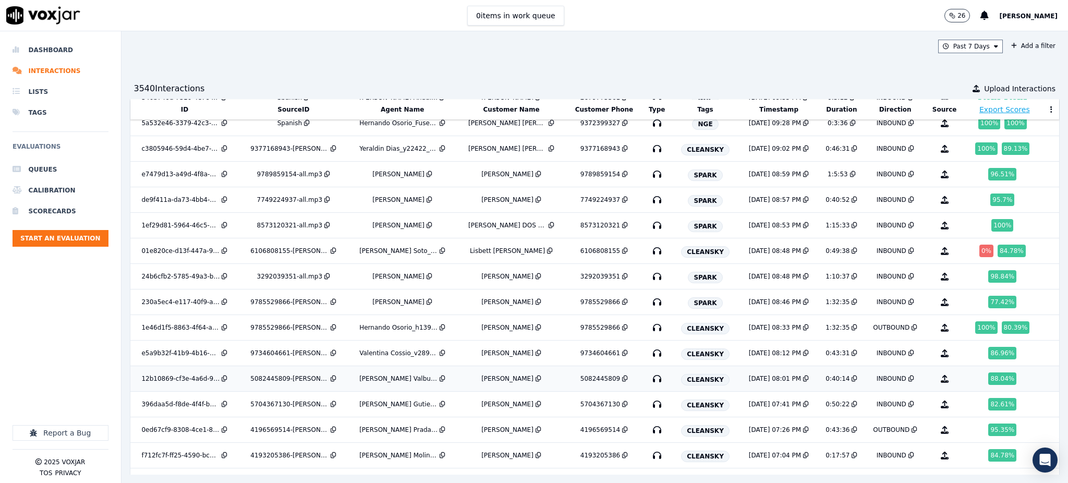
scroll to position [3081, 0]
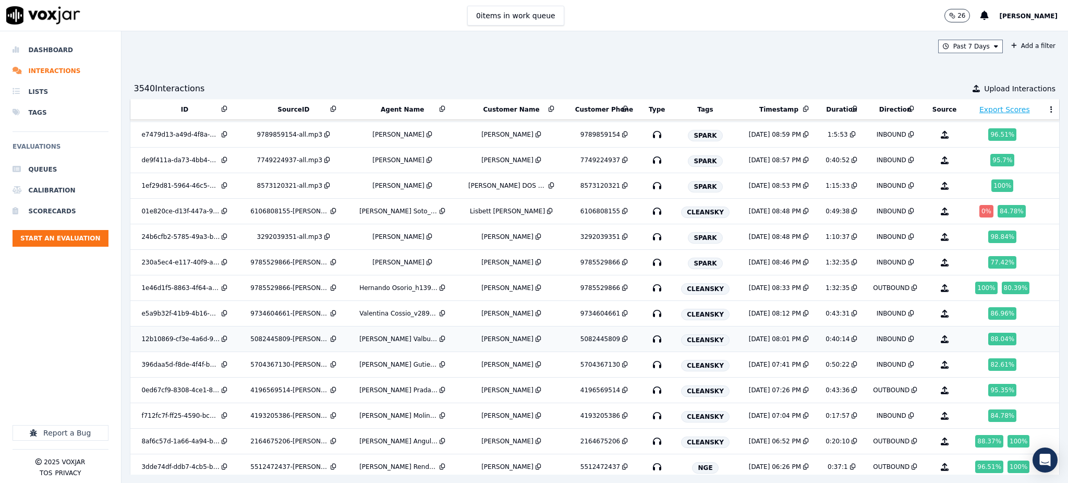
click at [649, 344] on icon "button" at bounding box center [657, 339] width 17 height 17
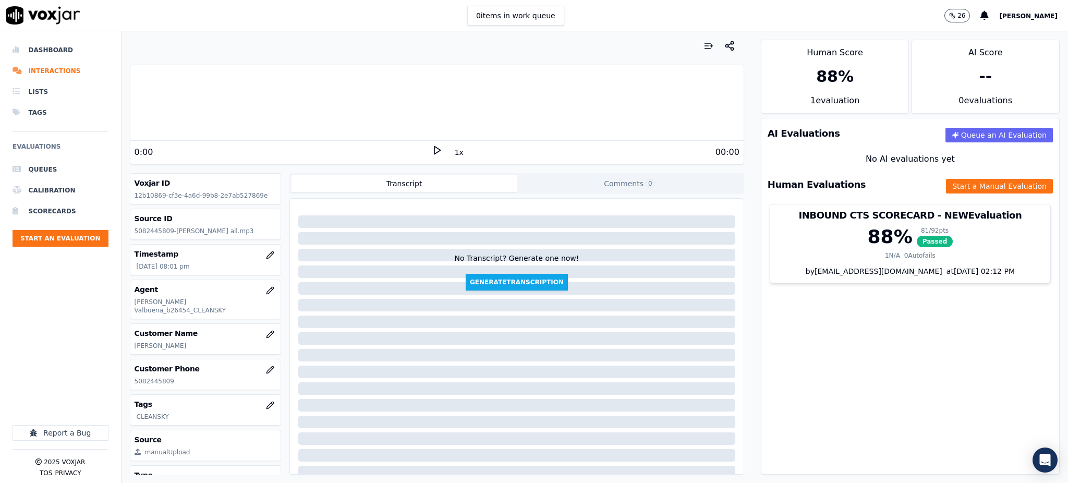
click at [432, 150] on icon at bounding box center [437, 150] width 10 height 10
drag, startPoint x: 175, startPoint y: 377, endPoint x: 132, endPoint y: 382, distance: 43.7
click at [132, 382] on div "Voxjar ID 12b10869-cf3e-4a6d-99b8-2e7ab527869e Source ID 5082445809-[PERSON_NAM…" at bounding box center [206, 323] width 152 height 301
copy p "5082445809"
click at [432, 152] on icon at bounding box center [437, 150] width 10 height 10
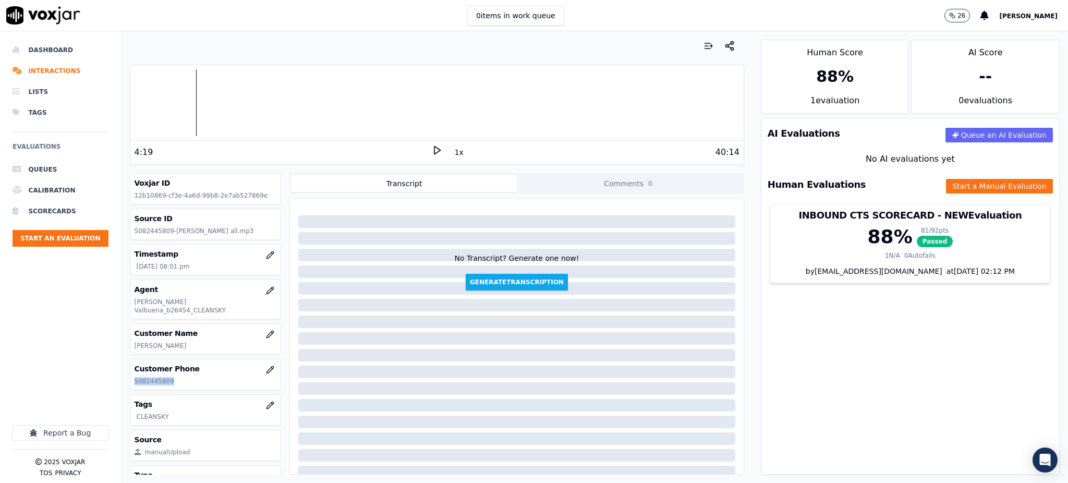
click at [432, 151] on icon at bounding box center [437, 150] width 10 height 10
click at [432, 147] on icon at bounding box center [437, 150] width 10 height 10
click at [432, 148] on icon at bounding box center [437, 150] width 10 height 10
click at [432, 147] on icon at bounding box center [437, 150] width 10 height 10
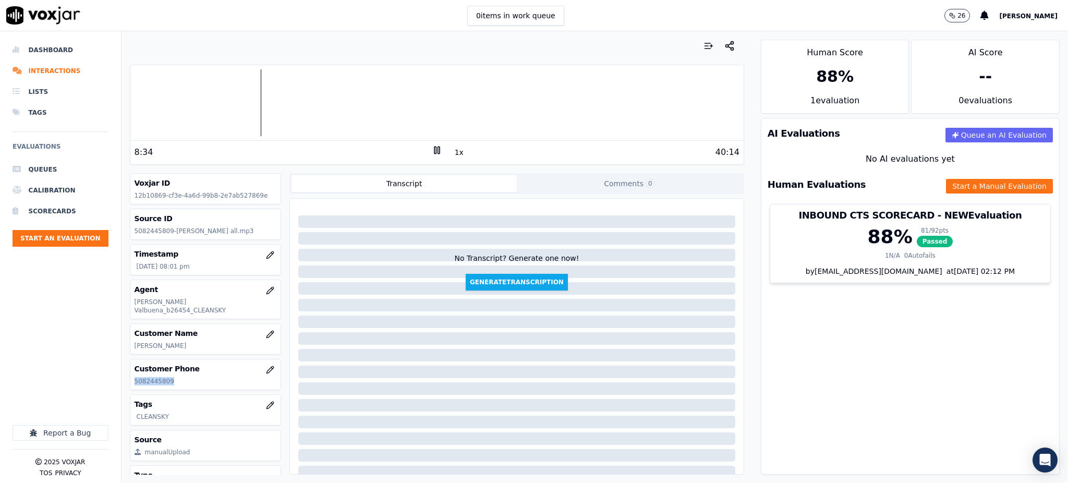
click at [432, 150] on icon at bounding box center [437, 150] width 10 height 10
click at [442, 150] on div "40:14" at bounding box center [590, 152] width 297 height 13
click at [432, 149] on icon at bounding box center [437, 150] width 10 height 10
click at [432, 150] on icon at bounding box center [437, 150] width 10 height 10
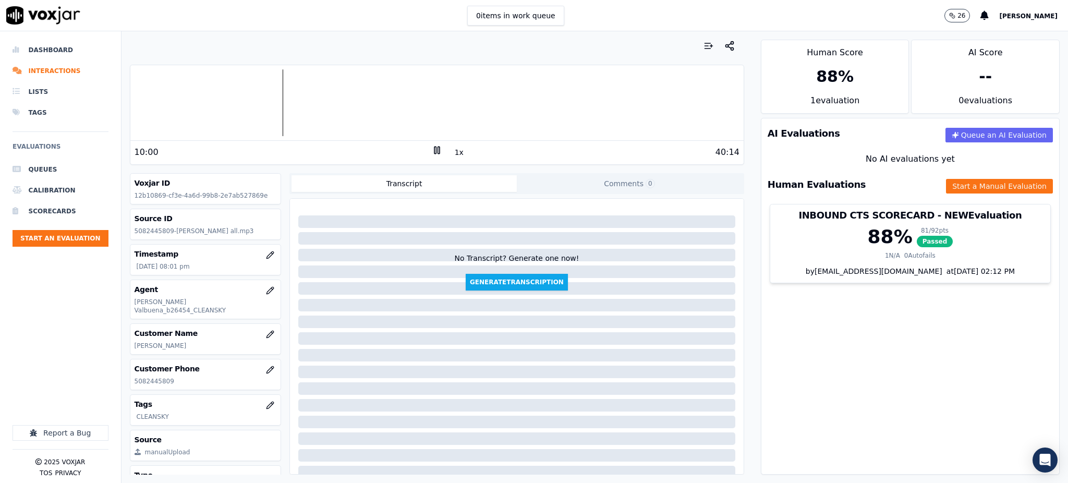
scroll to position [69, 0]
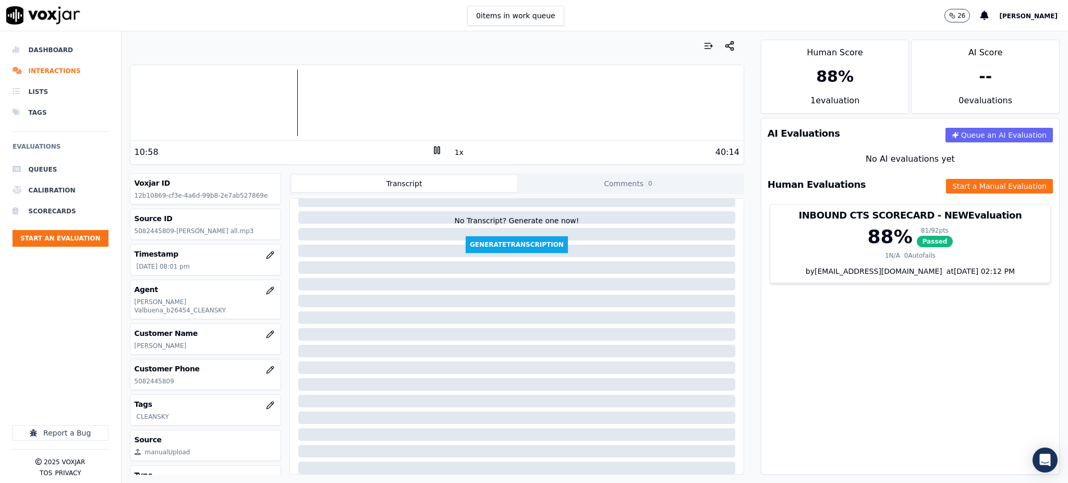
click at [432, 146] on icon at bounding box center [437, 150] width 10 height 10
click at [432, 147] on icon at bounding box center [437, 150] width 10 height 10
click at [423, 150] on div "12:06" at bounding box center [283, 152] width 297 height 13
drag, startPoint x: 429, startPoint y: 142, endPoint x: 429, endPoint y: 151, distance: 9.4
click at [429, 147] on div "12:44 1x 40:14" at bounding box center [436, 152] width 613 height 22
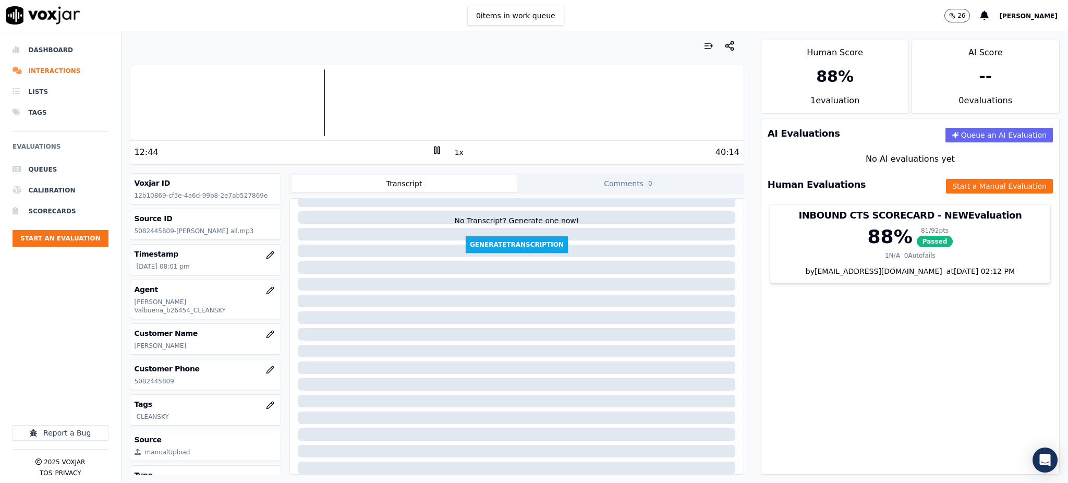
click at [434, 152] on rect at bounding box center [435, 150] width 2 height 7
drag, startPoint x: 427, startPoint y: 150, endPoint x: 428, endPoint y: 141, distance: 8.4
click at [432, 149] on icon at bounding box center [437, 150] width 10 height 10
click at [432, 150] on icon at bounding box center [437, 150] width 10 height 10
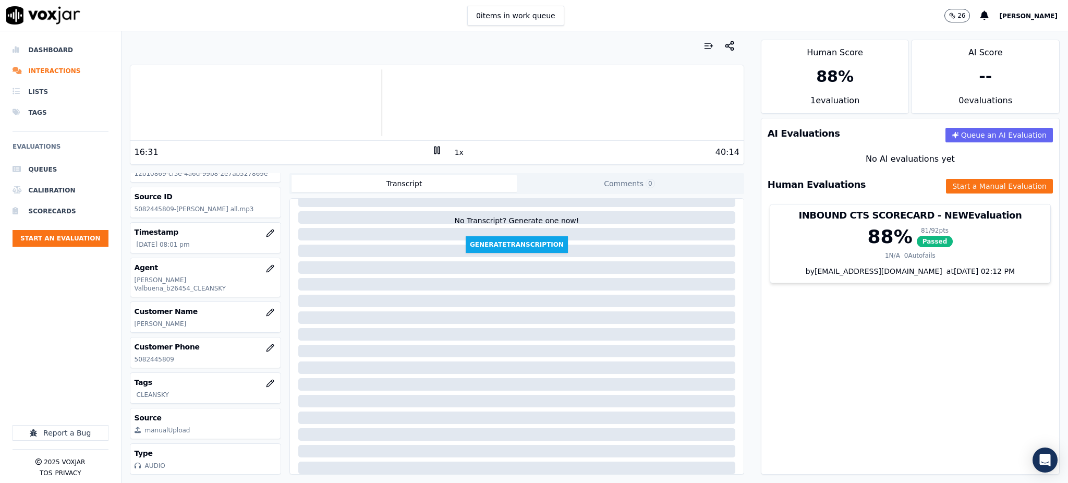
scroll to position [0, 0]
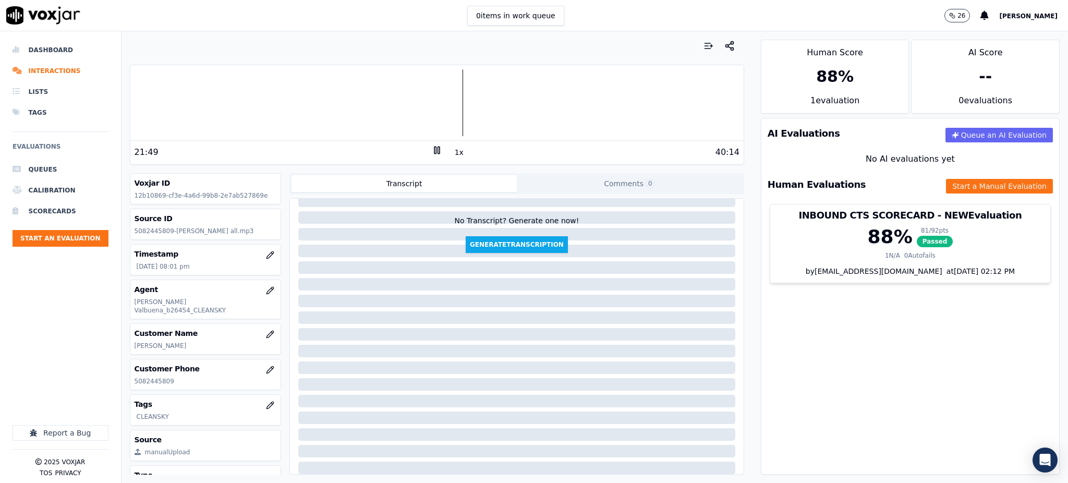
click at [448, 105] on div at bounding box center [436, 102] width 613 height 67
click at [453, 112] on div at bounding box center [436, 102] width 613 height 67
click at [446, 107] on div at bounding box center [436, 102] width 613 height 67
click at [434, 153] on rect at bounding box center [435, 150] width 2 height 7
click at [432, 148] on icon at bounding box center [437, 150] width 10 height 10
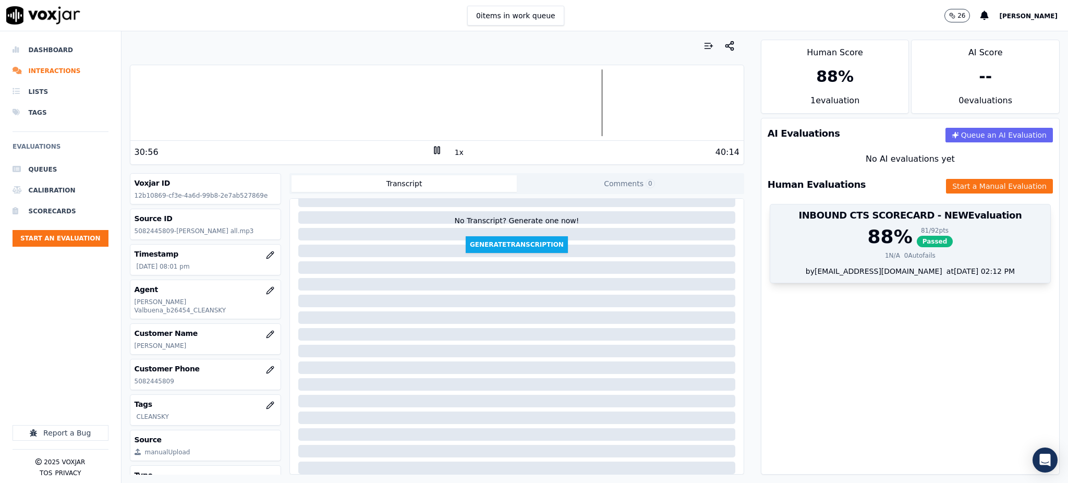
click at [917, 245] on span "Passed" at bounding box center [935, 241] width 37 height 11
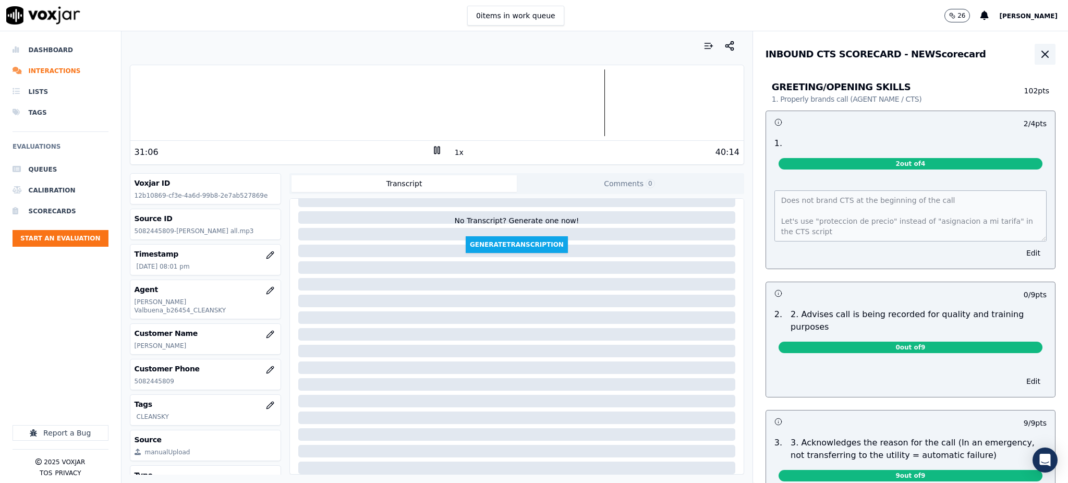
click at [1039, 54] on icon "button" at bounding box center [1045, 54] width 13 height 13
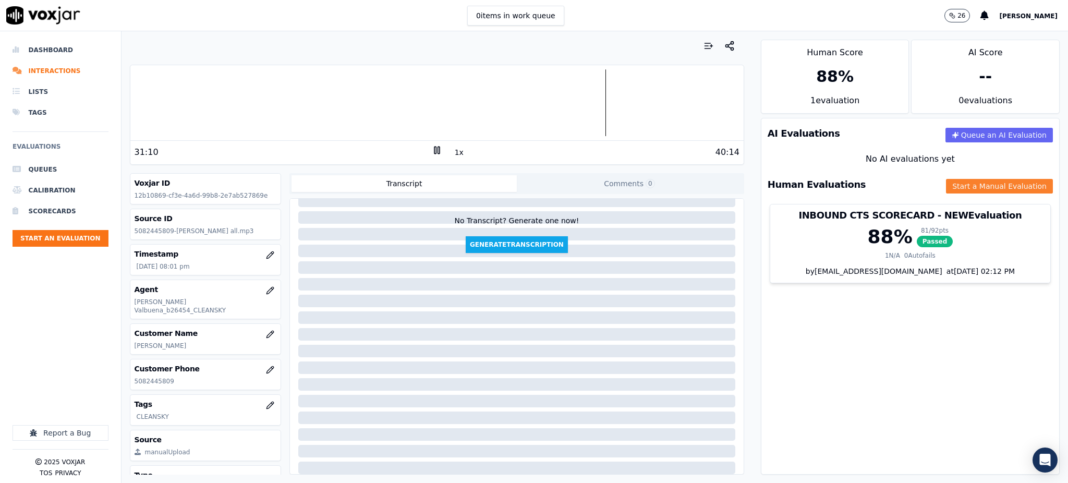
click at [949, 188] on button "Start a Manual Evaluation" at bounding box center [999, 186] width 107 height 15
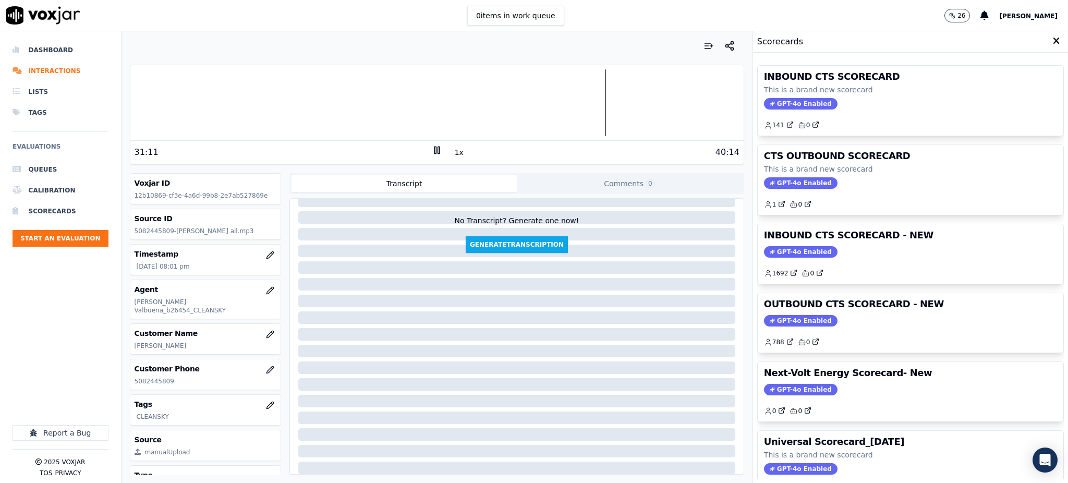
click at [783, 103] on span "GPT-4o Enabled" at bounding box center [801, 103] width 74 height 11
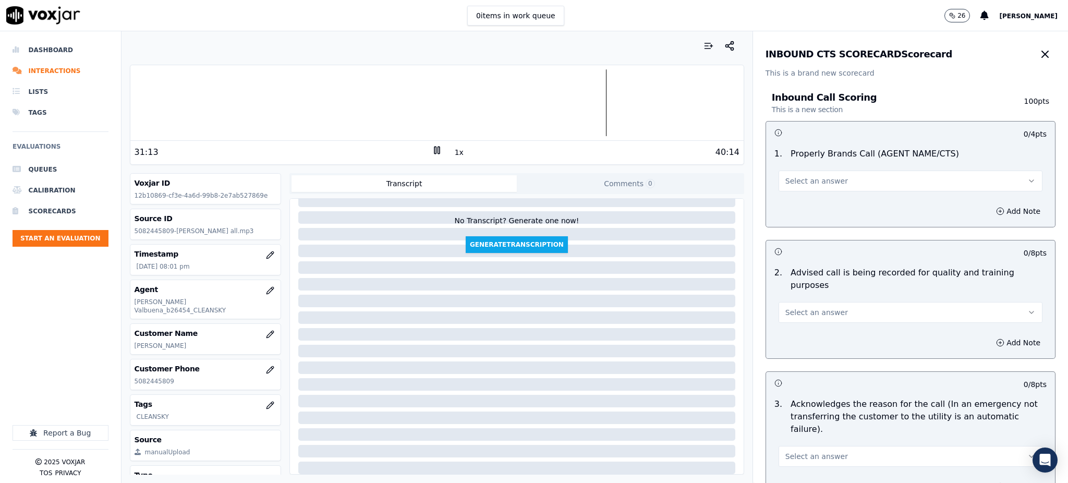
click at [805, 185] on span "Select an answer" at bounding box center [816, 181] width 63 height 10
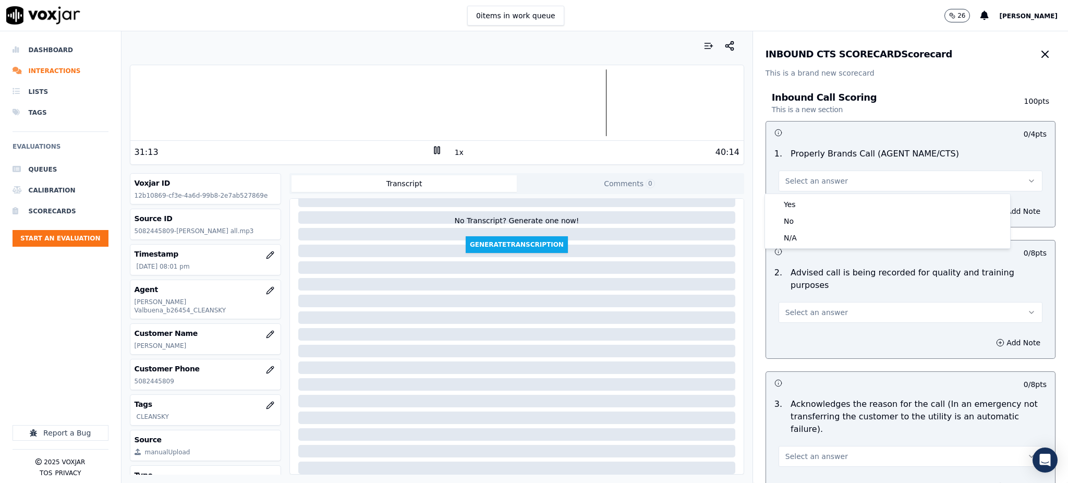
drag, startPoint x: 797, startPoint y: 195, endPoint x: 791, endPoint y: 208, distance: 14.2
click at [796, 199] on div "Yes No N/A" at bounding box center [887, 221] width 245 height 54
drag, startPoint x: 793, startPoint y: 204, endPoint x: 783, endPoint y: 230, distance: 27.7
click at [793, 205] on div "Yes" at bounding box center [887, 204] width 241 height 17
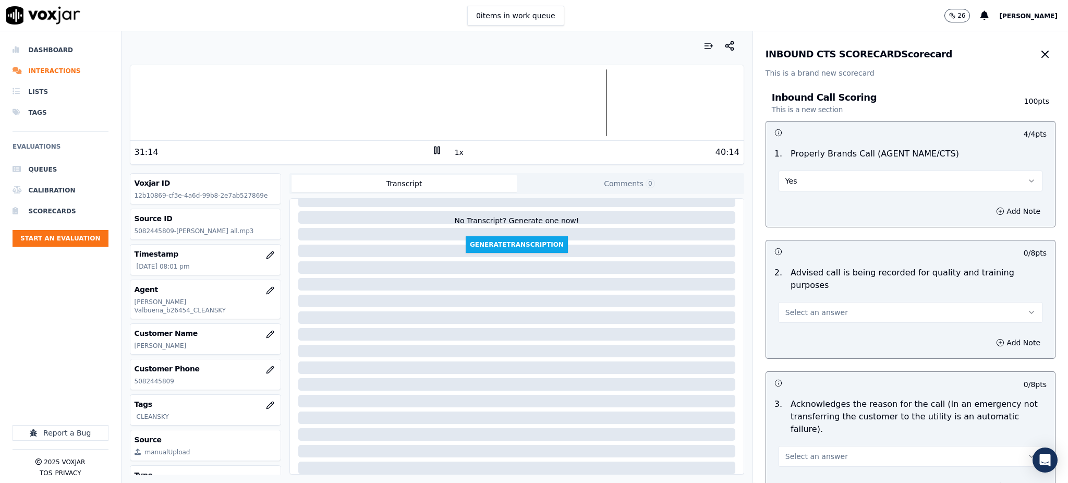
click at [785, 307] on span "Select an answer" at bounding box center [816, 312] width 63 height 10
drag, startPoint x: 786, startPoint y: 323, endPoint x: 788, endPoint y: 341, distance: 17.9
click at [786, 324] on div "Yes" at bounding box center [887, 323] width 241 height 17
click at [797, 446] on button "Select an answer" at bounding box center [911, 456] width 264 height 21
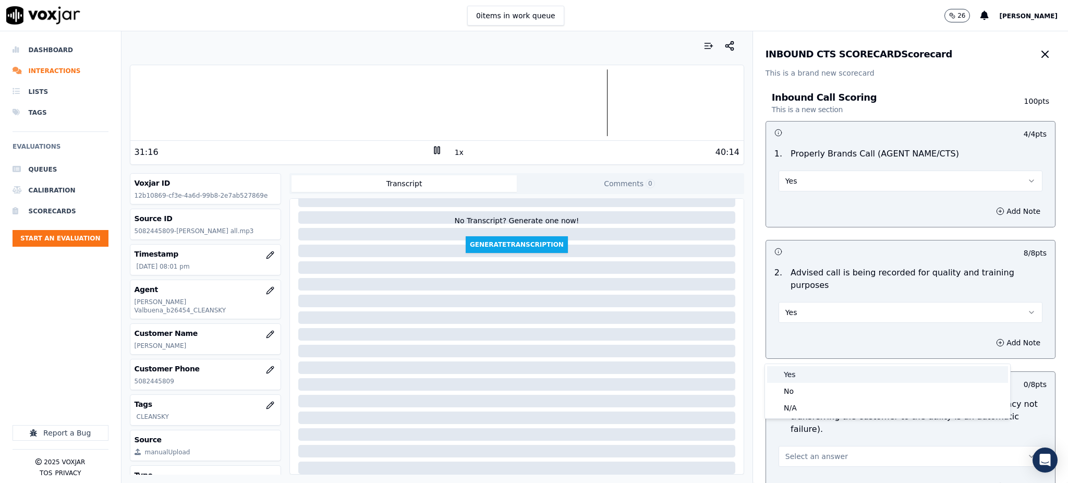
click at [799, 374] on div "Yes" at bounding box center [887, 374] width 241 height 17
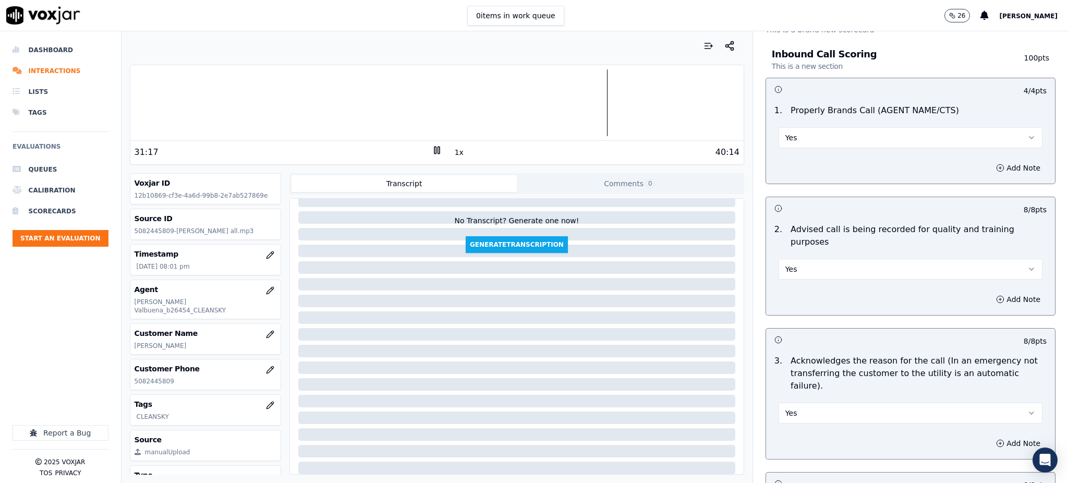
scroll to position [209, 0]
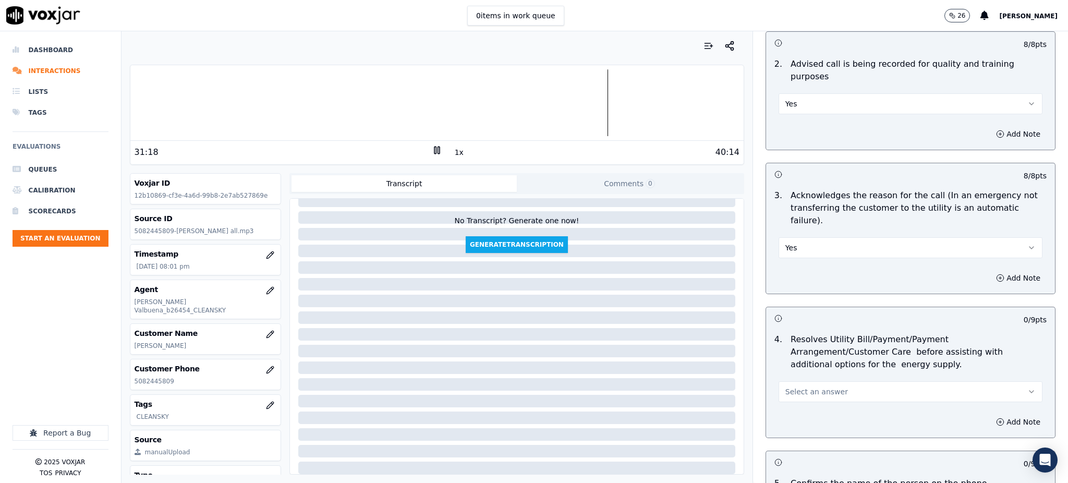
click at [783, 381] on button "Select an answer" at bounding box center [911, 391] width 264 height 21
click at [785, 390] on div "Yes" at bounding box center [887, 390] width 241 height 17
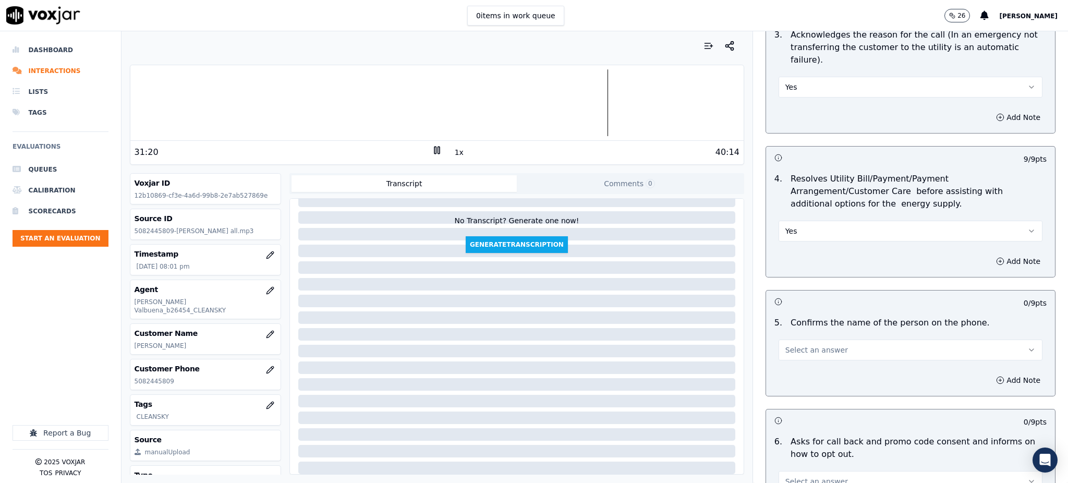
scroll to position [417, 0]
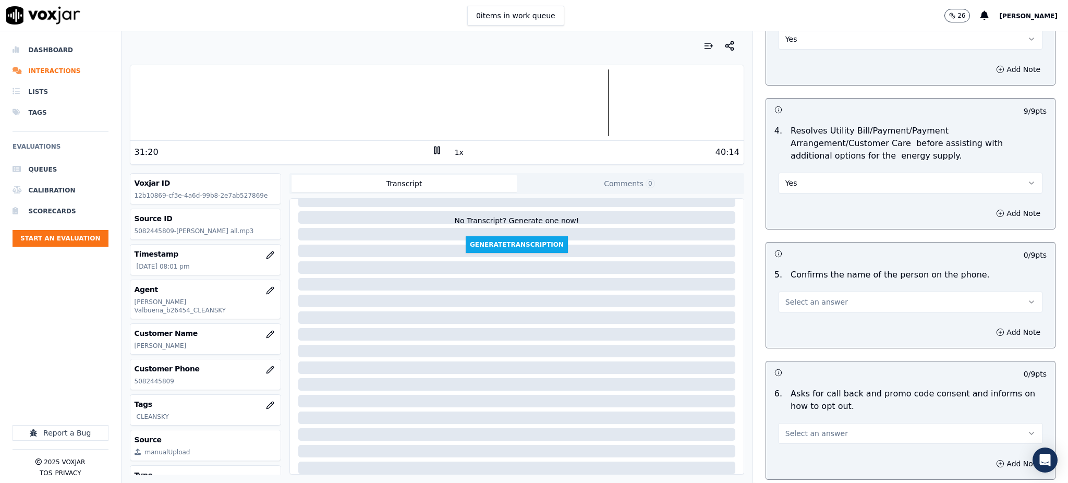
drag, startPoint x: 787, startPoint y: 278, endPoint x: 781, endPoint y: 288, distance: 11.7
click at [787, 297] on span "Select an answer" at bounding box center [816, 302] width 63 height 10
click at [785, 304] on div "Yes" at bounding box center [887, 301] width 241 height 17
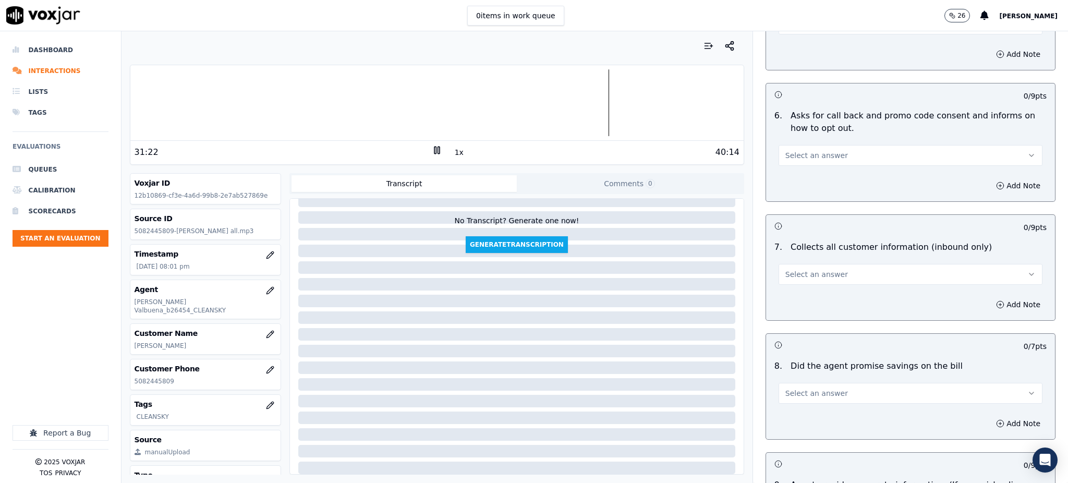
click at [798, 150] on span "Select an answer" at bounding box center [816, 155] width 63 height 10
drag, startPoint x: 792, startPoint y: 154, endPoint x: 763, endPoint y: 243, distance: 92.7
click at [790, 161] on div "Yes" at bounding box center [887, 154] width 241 height 17
click at [785, 269] on span "Select an answer" at bounding box center [816, 274] width 63 height 10
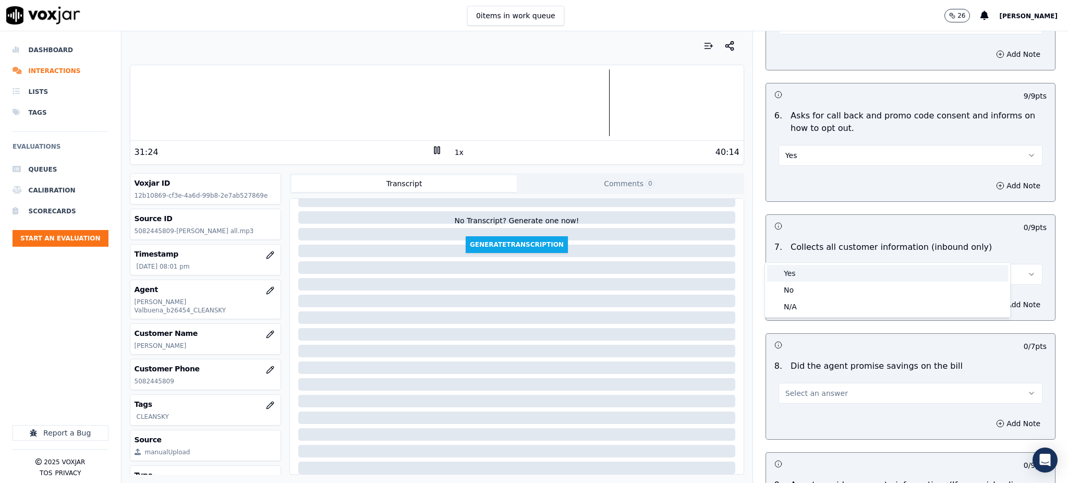
click at [794, 274] on div "Yes" at bounding box center [887, 273] width 241 height 17
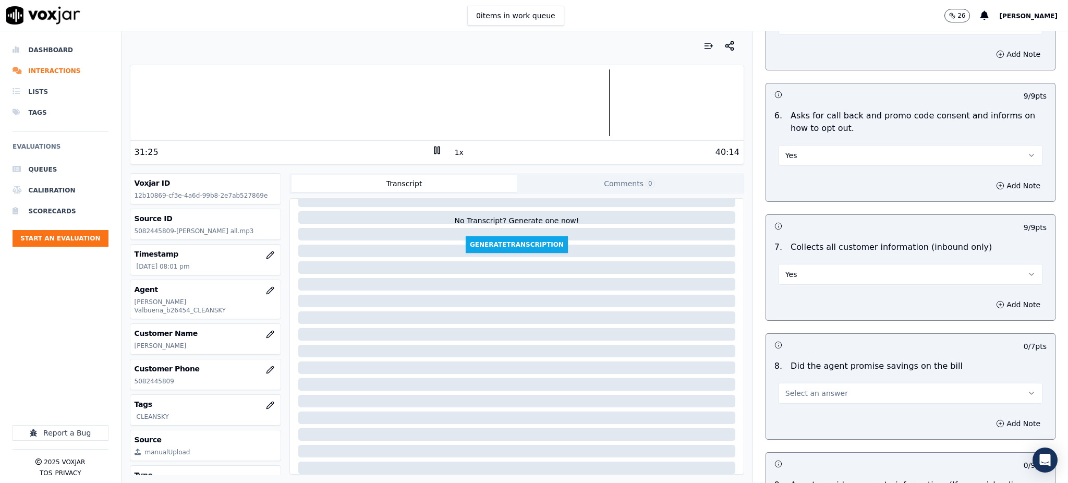
click at [813, 264] on button "Yes" at bounding box center [911, 274] width 264 height 21
click at [794, 299] on div "N/A" at bounding box center [887, 306] width 241 height 17
click at [821, 264] on button "N/A" at bounding box center [911, 274] width 264 height 21
drag, startPoint x: 791, startPoint y: 286, endPoint x: 841, endPoint y: 299, distance: 51.7
click at [792, 287] on div "No" at bounding box center [887, 290] width 241 height 17
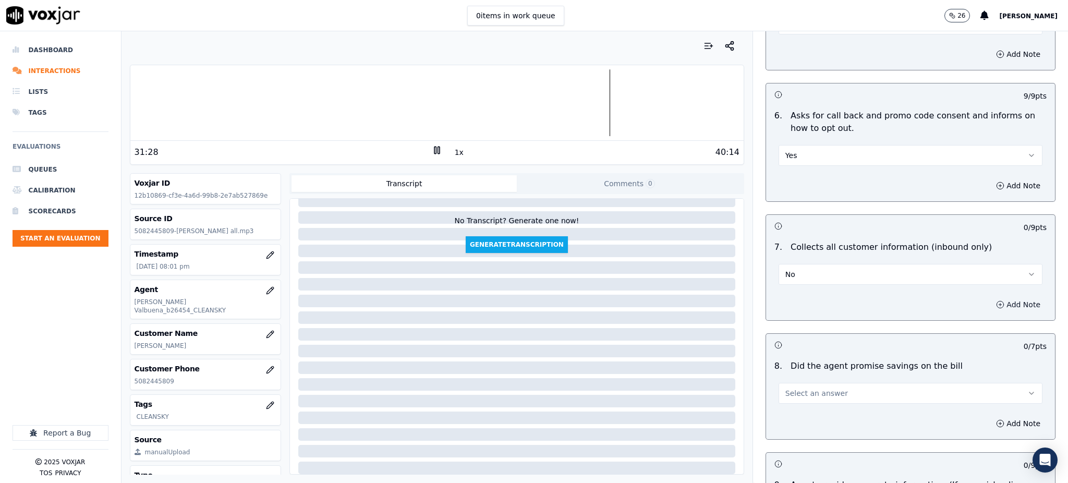
click at [990, 297] on button "Add Note" at bounding box center [1018, 304] width 57 height 15
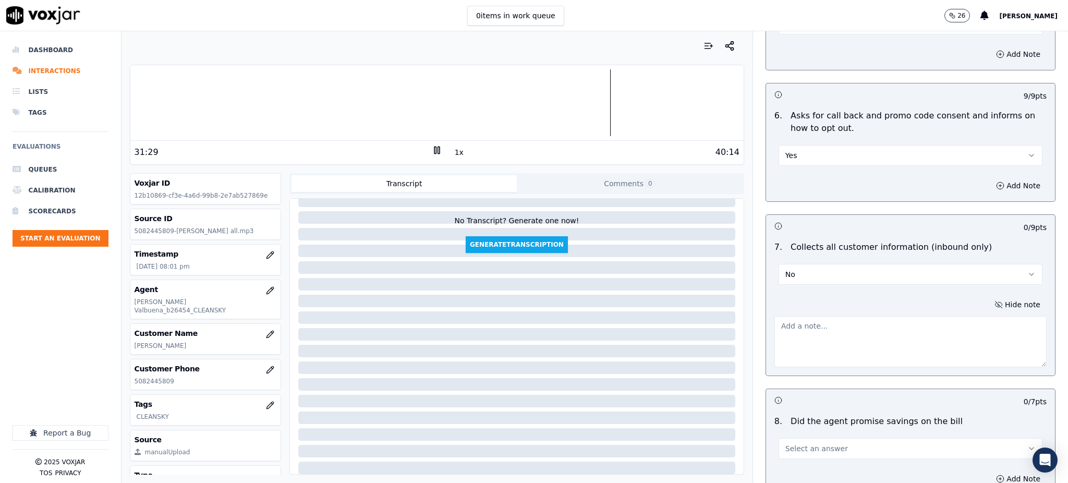
click at [807, 316] on textarea at bounding box center [910, 341] width 272 height 51
type textarea "e"
paste textarea "ECO REWARDS"
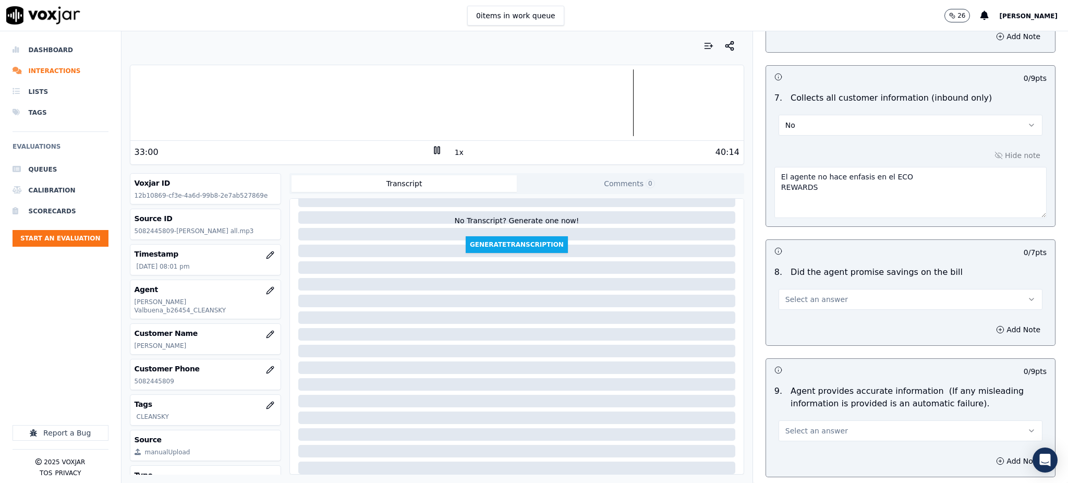
scroll to position [904, 0]
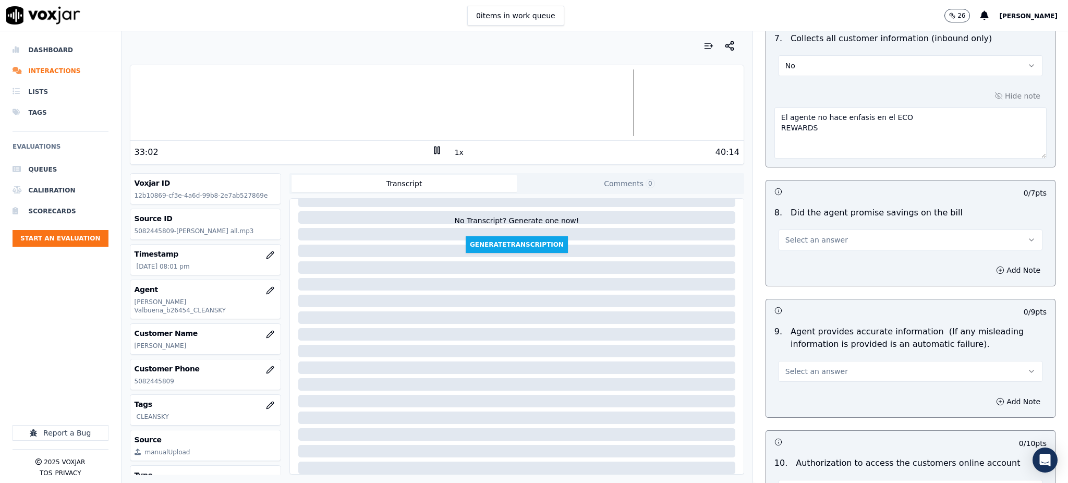
type textarea "El agente no hace enfasis en el ECO REWARDS"
click at [834, 229] on button "Select an answer" at bounding box center [911, 239] width 264 height 21
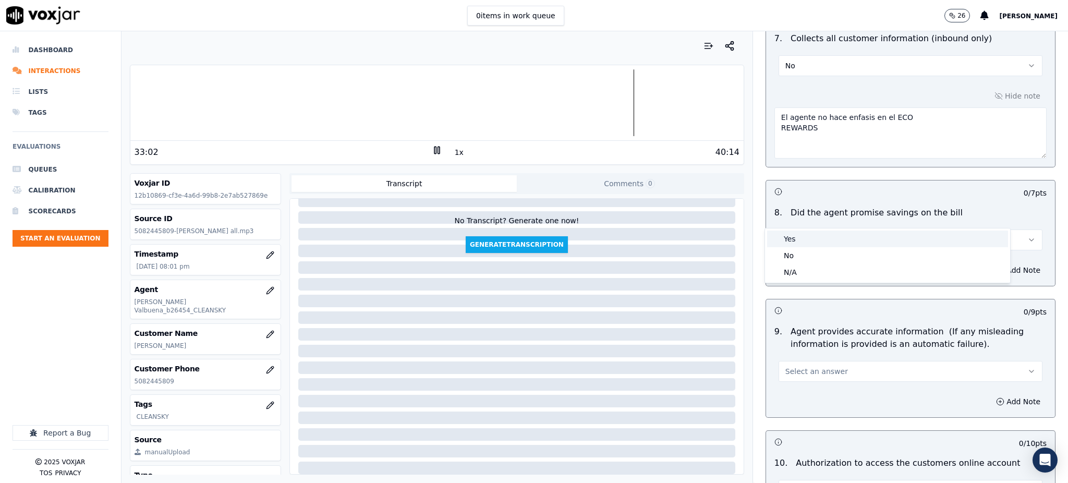
click at [818, 243] on div "Yes" at bounding box center [887, 239] width 241 height 17
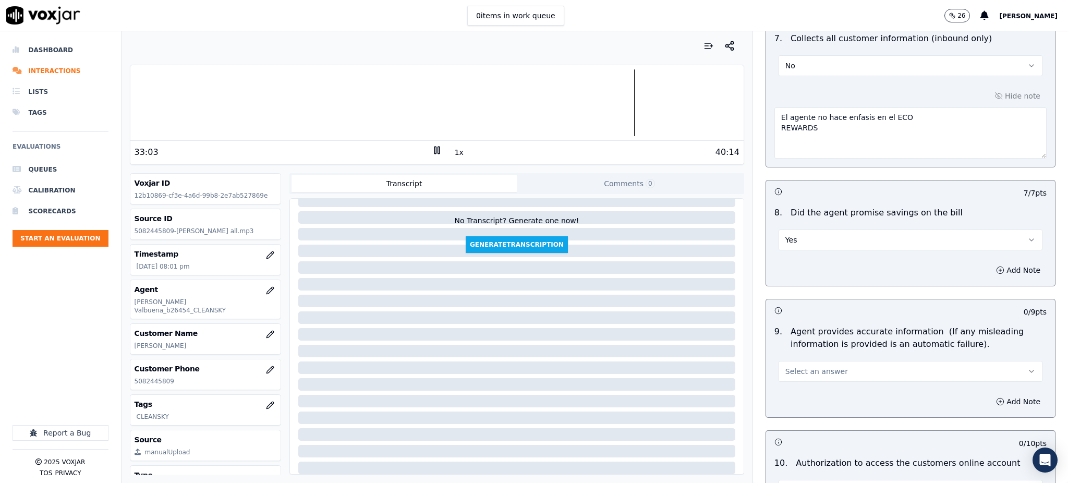
click at [779, 361] on button "Select an answer" at bounding box center [911, 371] width 264 height 21
click at [779, 373] on div "Yes" at bounding box center [887, 370] width 241 height 17
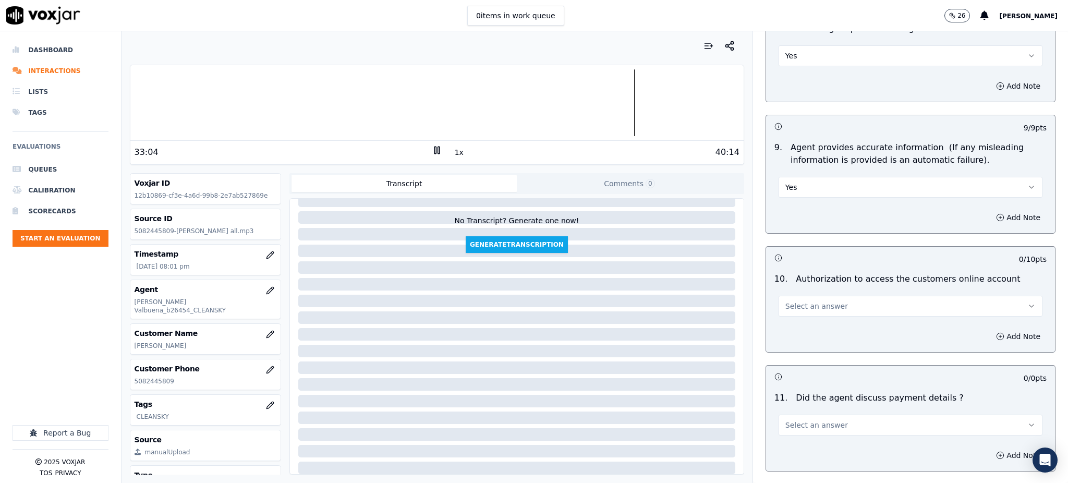
scroll to position [1112, 0]
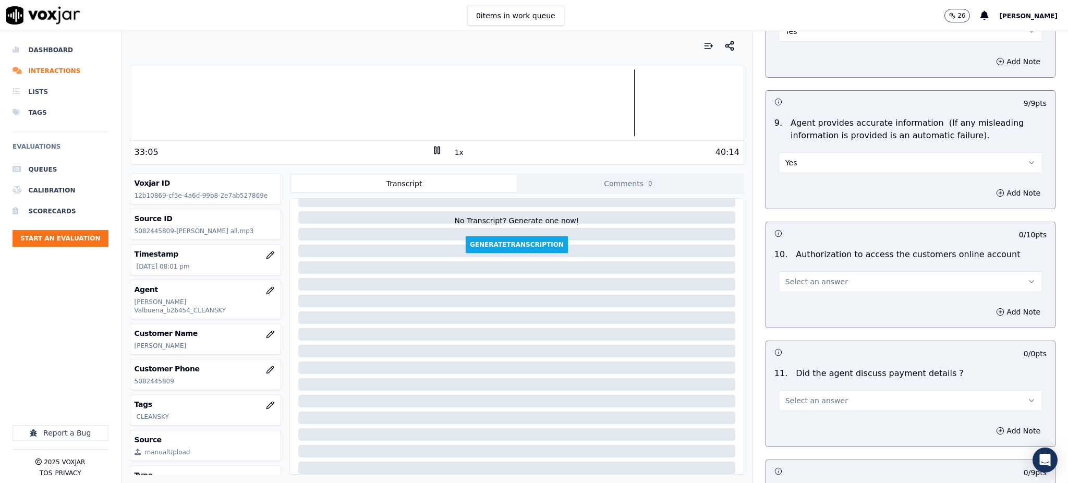
click at [798, 276] on span "Select an answer" at bounding box center [816, 281] width 63 height 10
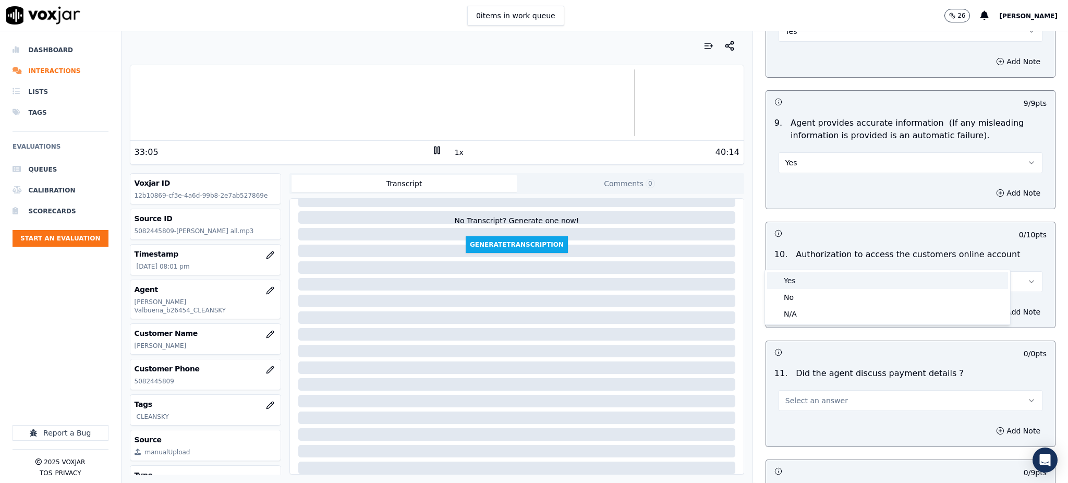
click at [783, 280] on div "Yes" at bounding box center [887, 280] width 241 height 17
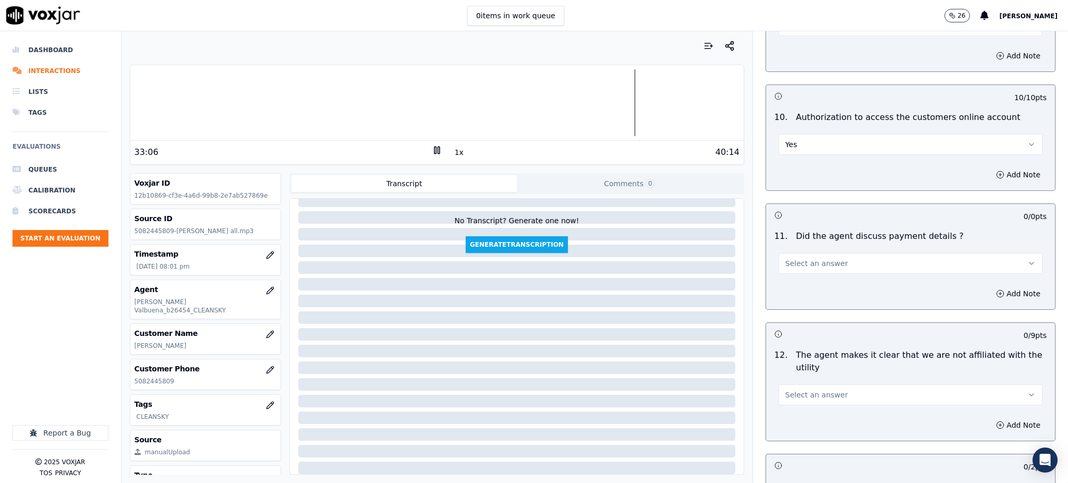
scroll to position [1252, 0]
drag, startPoint x: 785, startPoint y: 234, endPoint x: 786, endPoint y: 239, distance: 5.8
click at [786, 256] on span "Select an answer" at bounding box center [816, 261] width 63 height 10
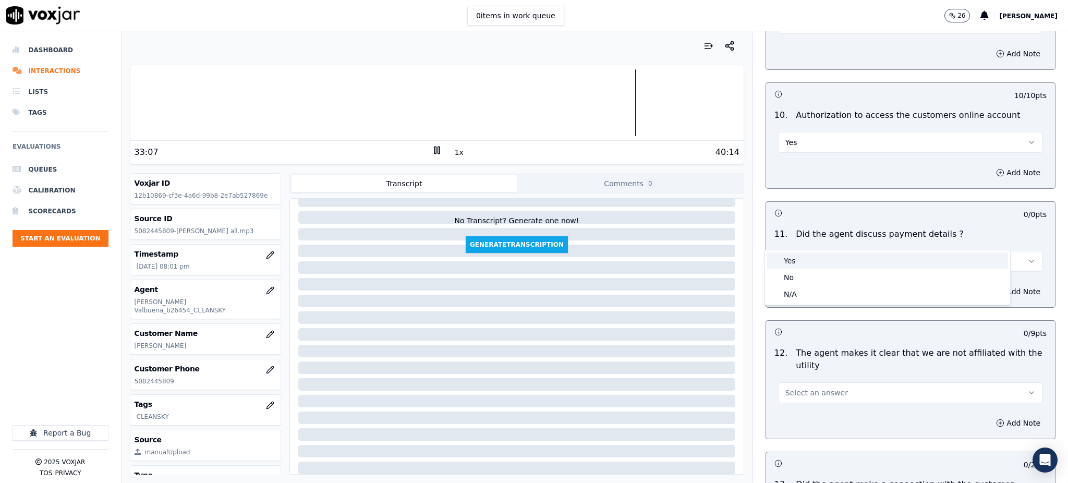
click at [789, 261] on div "Yes" at bounding box center [887, 260] width 241 height 17
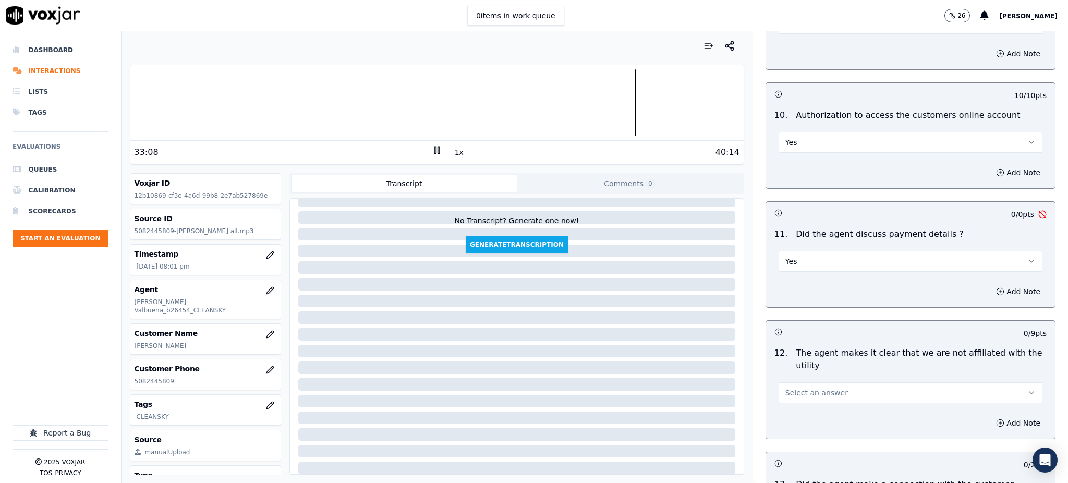
click at [806, 387] on span "Select an answer" at bounding box center [816, 392] width 63 height 10
click at [804, 391] on div "Yes" at bounding box center [887, 392] width 241 height 17
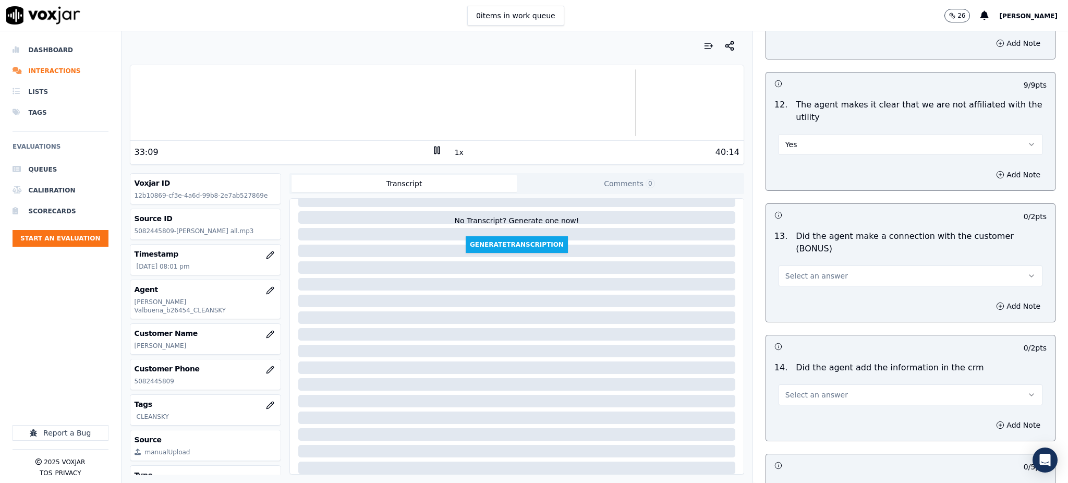
scroll to position [1530, 0]
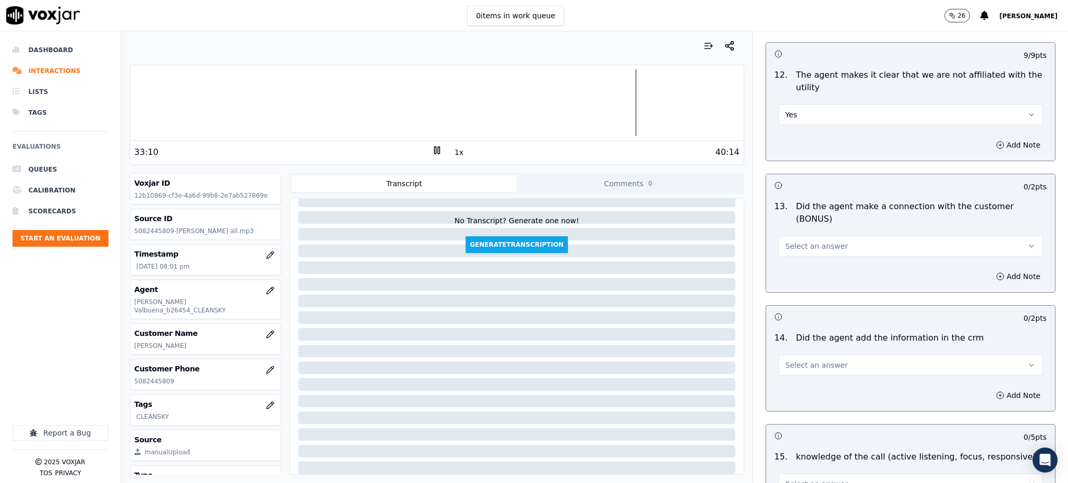
click at [793, 241] on span "Select an answer" at bounding box center [816, 246] width 63 height 10
drag, startPoint x: 794, startPoint y: 234, endPoint x: 790, endPoint y: 309, distance: 75.2
click at [794, 234] on div "Yes" at bounding box center [887, 233] width 241 height 17
click at [790, 360] on span "Select an answer" at bounding box center [816, 365] width 63 height 10
click at [789, 353] on div "Yes" at bounding box center [887, 352] width 241 height 17
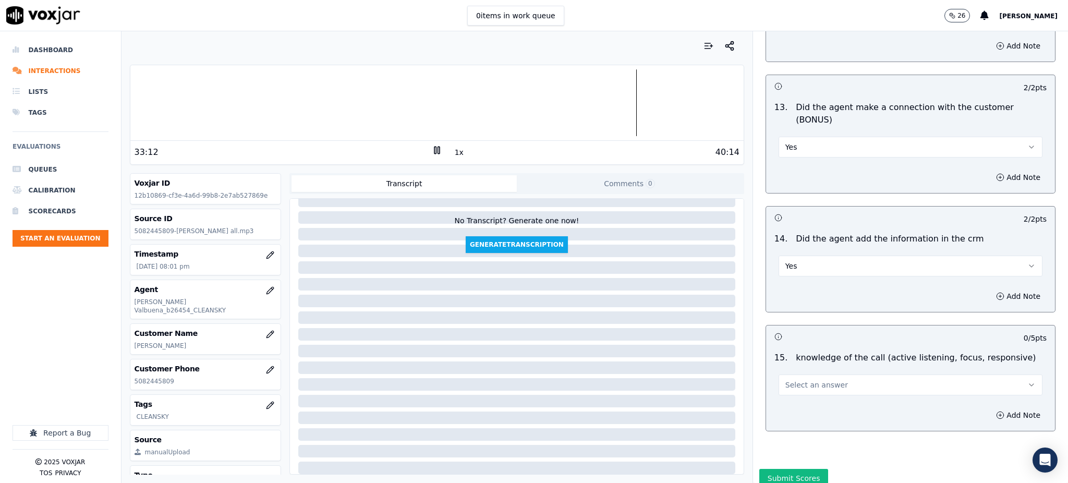
scroll to position [1634, 0]
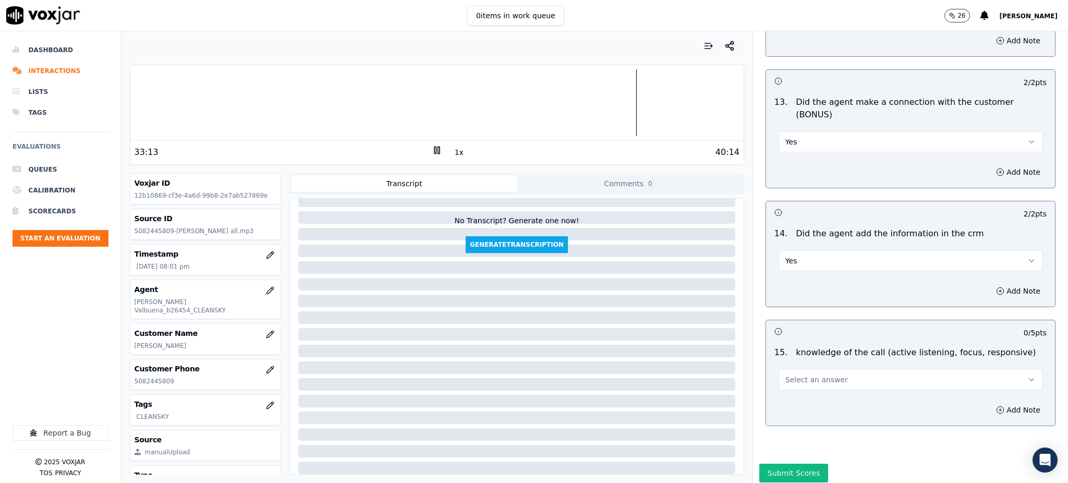
click at [783, 369] on button "Select an answer" at bounding box center [911, 379] width 264 height 21
drag, startPoint x: 790, startPoint y: 371, endPoint x: 791, endPoint y: 431, distance: 60.0
click at [790, 372] on div "Yes" at bounding box center [887, 366] width 241 height 17
click at [789, 464] on button "Submit Scores" at bounding box center [793, 473] width 69 height 19
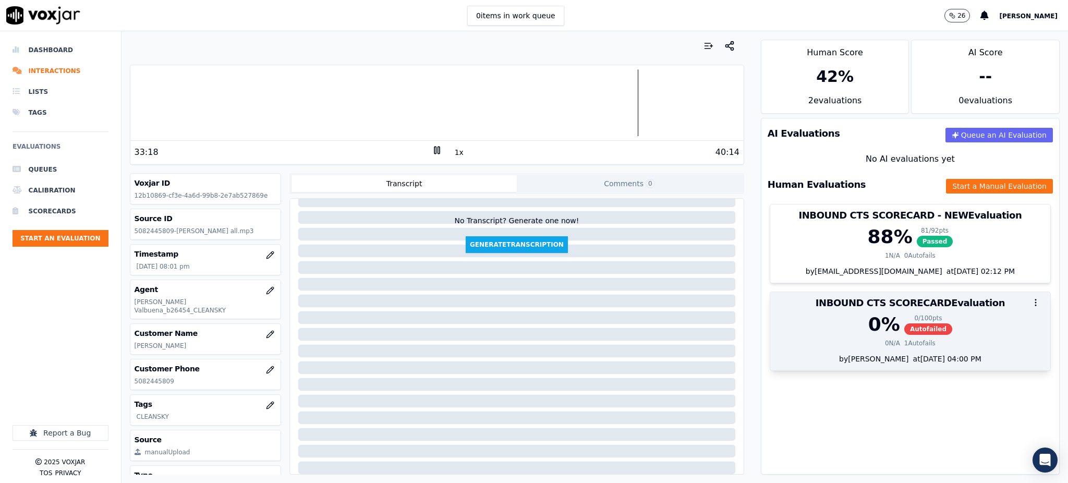
click at [904, 330] on span "Autofailed" at bounding box center [928, 328] width 48 height 11
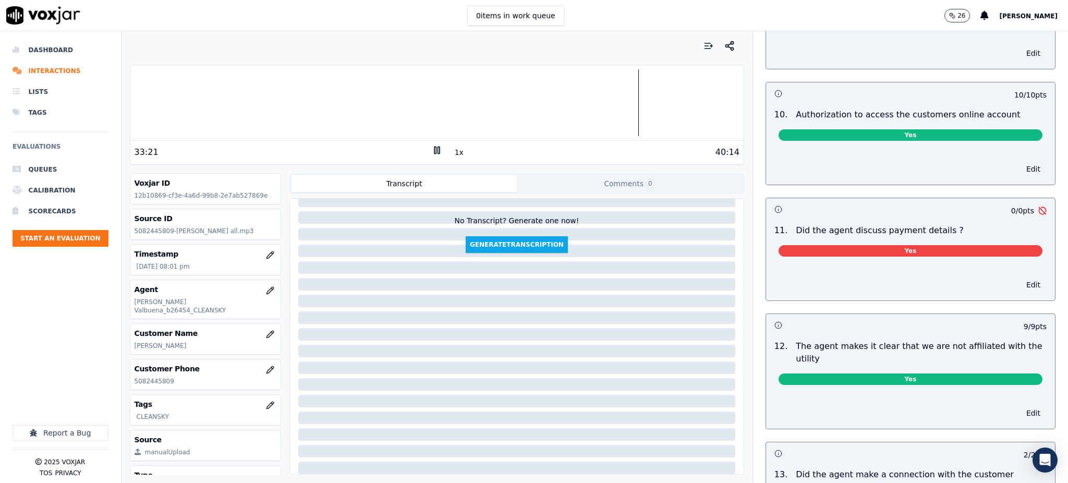
scroll to position [1252, 0]
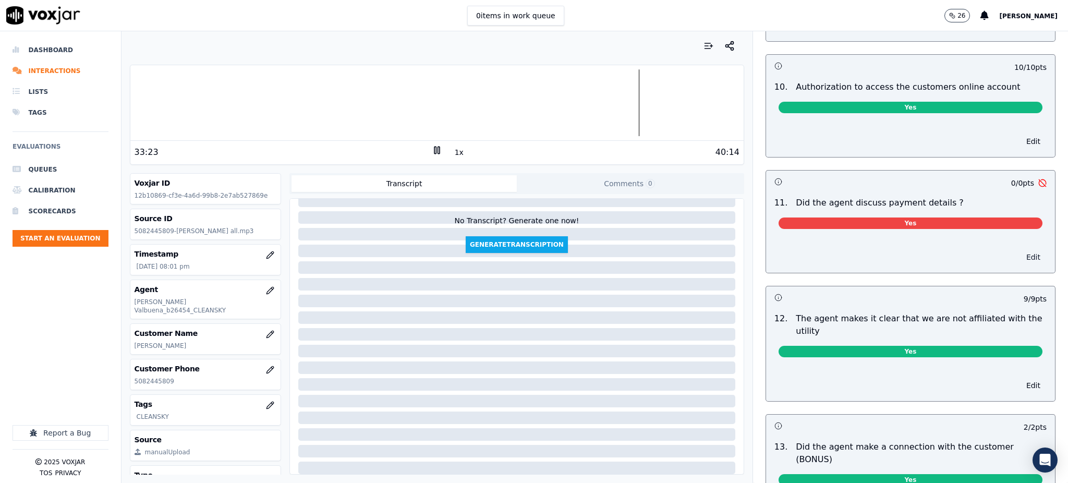
click at [1020, 250] on button "Edit" at bounding box center [1033, 257] width 27 height 15
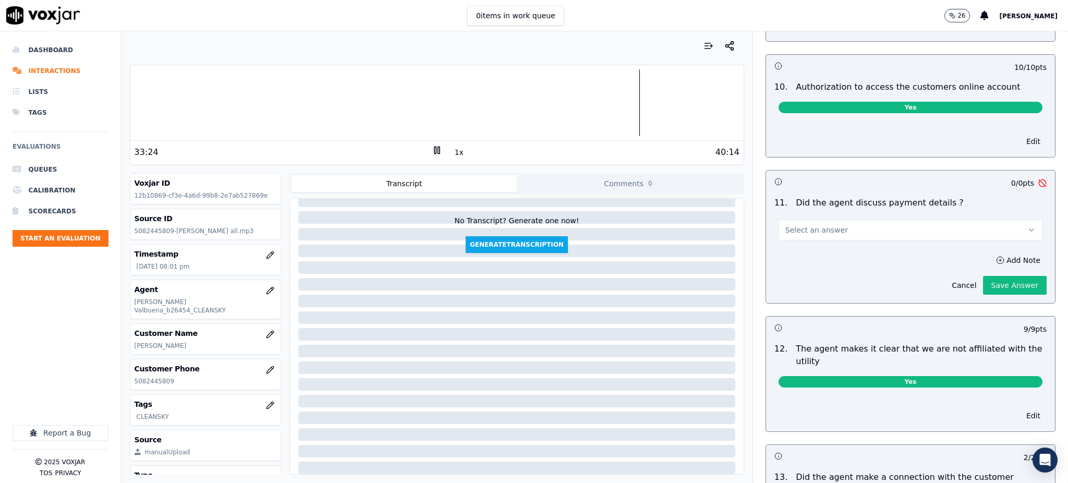
click at [889, 220] on button "Select an answer" at bounding box center [911, 230] width 264 height 21
click at [809, 256] on div "N/A" at bounding box center [887, 263] width 241 height 17
click at [992, 276] on button "Save Answer" at bounding box center [1015, 285] width 64 height 19
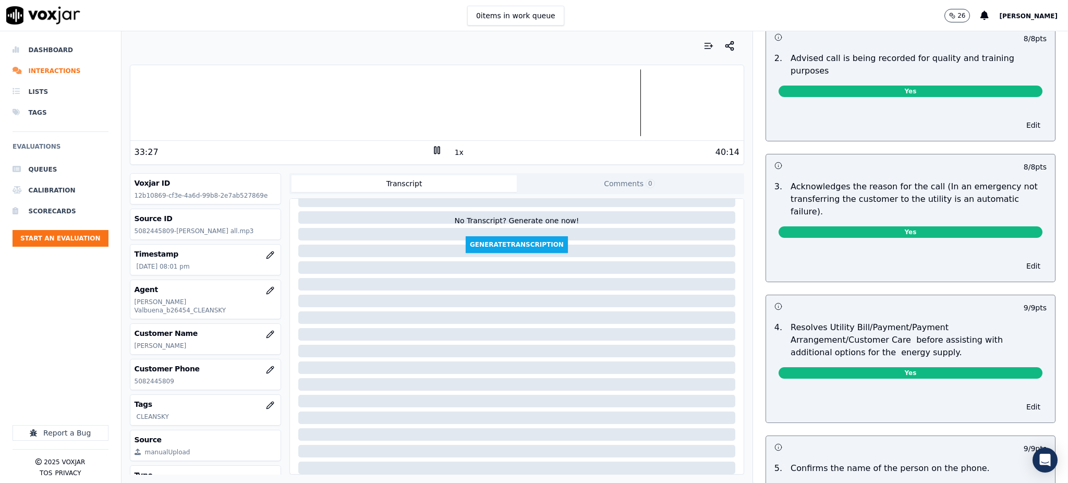
scroll to position [0, 0]
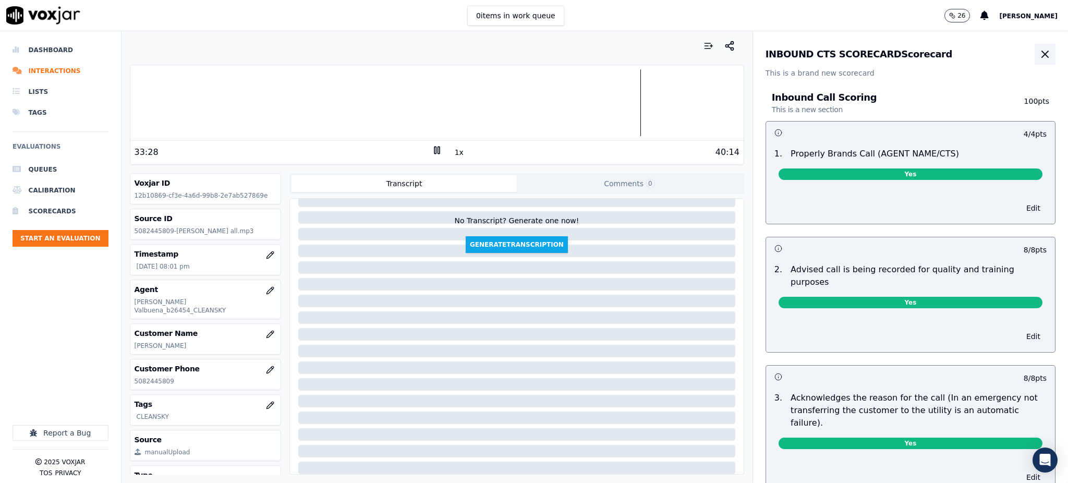
click at [1039, 50] on icon "button" at bounding box center [1045, 54] width 13 height 13
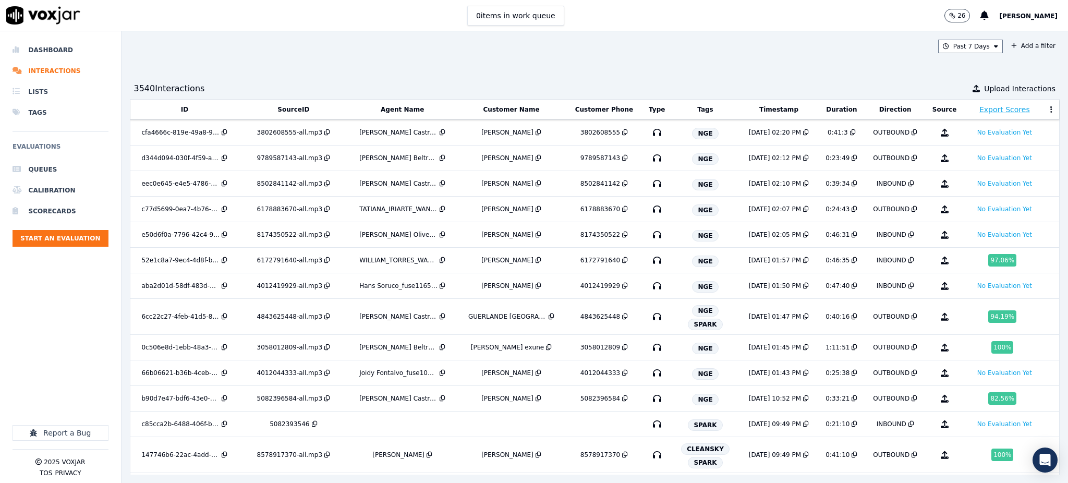
scroll to position [3081, 0]
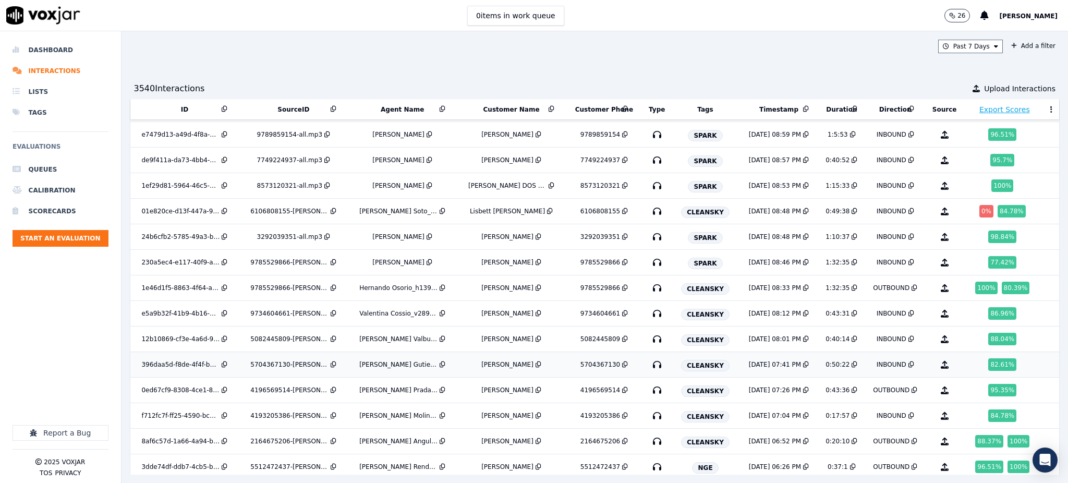
click at [649, 367] on icon "button" at bounding box center [657, 364] width 17 height 17
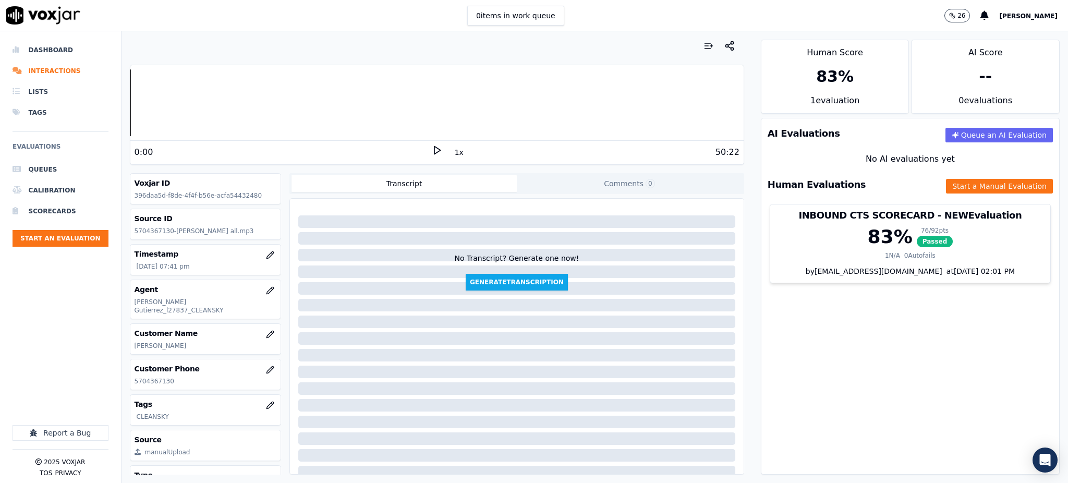
click at [432, 151] on icon at bounding box center [437, 150] width 10 height 10
drag, startPoint x: 154, startPoint y: 377, endPoint x: 123, endPoint y: 382, distance: 31.2
click at [123, 382] on div "Your browser does not support the audio element. 0:00 1x 50:22 Voxjar ID 396daa…" at bounding box center [437, 257] width 631 height 452
copy p "5704367130"
click at [423, 150] on div "0:49" at bounding box center [283, 152] width 297 height 13
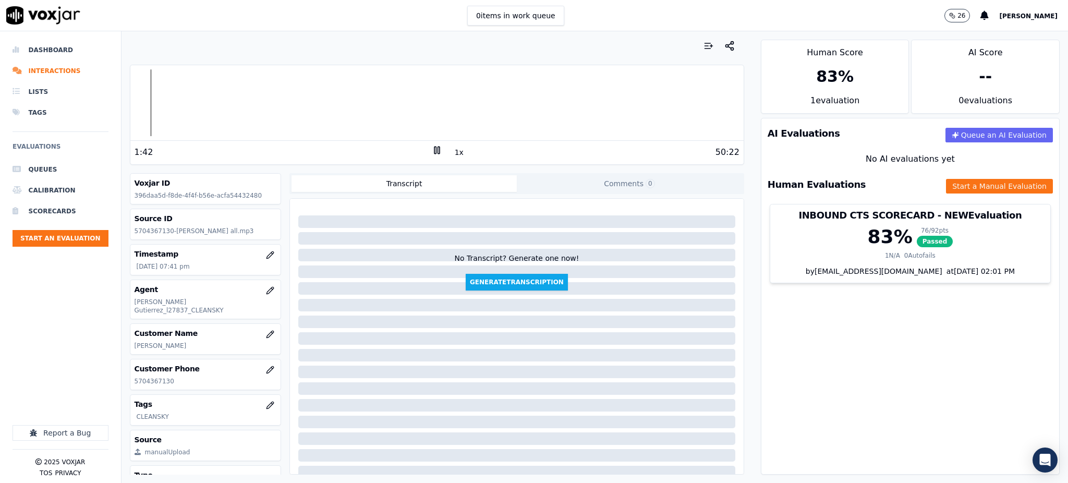
click at [131, 108] on div at bounding box center [436, 102] width 613 height 67
click at [432, 151] on icon at bounding box center [437, 150] width 10 height 10
click at [841, 331] on div "AI Evaluations Queue an AI Evaluation No AI evaluations yet Human Evaluations S…" at bounding box center [910, 296] width 299 height 357
click at [434, 151] on rect at bounding box center [435, 150] width 2 height 7
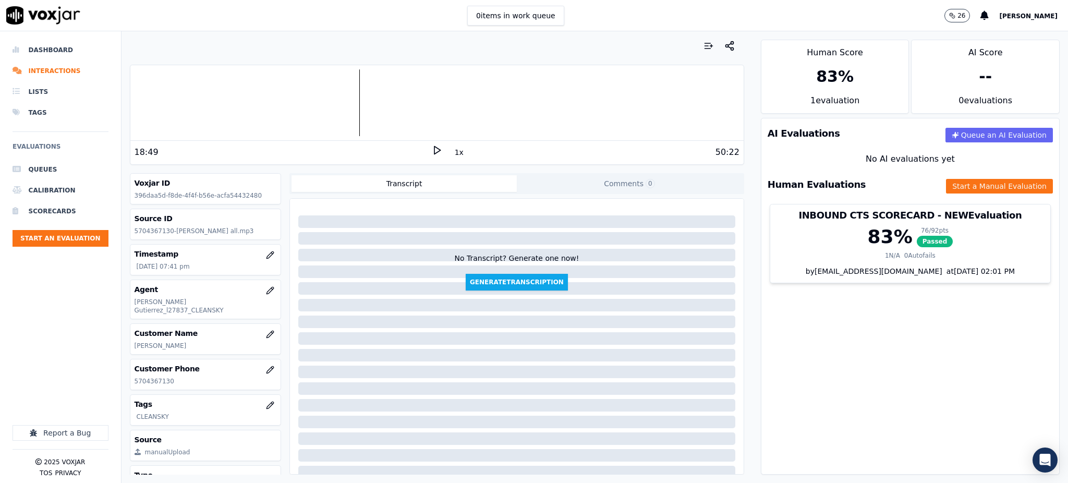
click at [435, 159] on div "18:49 1x 50:22" at bounding box center [436, 152] width 613 height 22
click at [432, 151] on icon at bounding box center [437, 150] width 10 height 10
click at [369, 114] on div at bounding box center [436, 102] width 613 height 67
drag, startPoint x: 429, startPoint y: 151, endPoint x: 444, endPoint y: 140, distance: 18.8
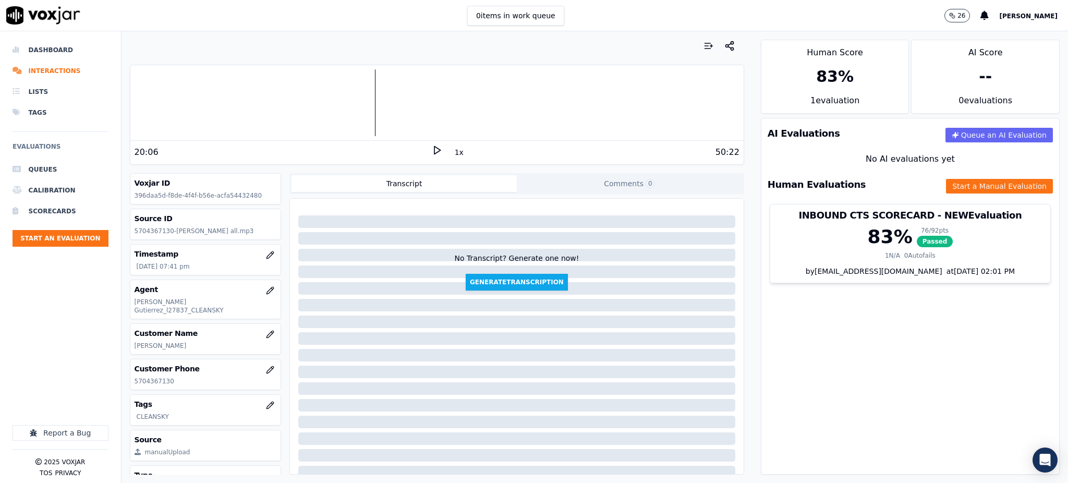
click at [432, 151] on icon at bounding box center [437, 150] width 10 height 10
click at [432, 147] on icon at bounding box center [437, 150] width 10 height 10
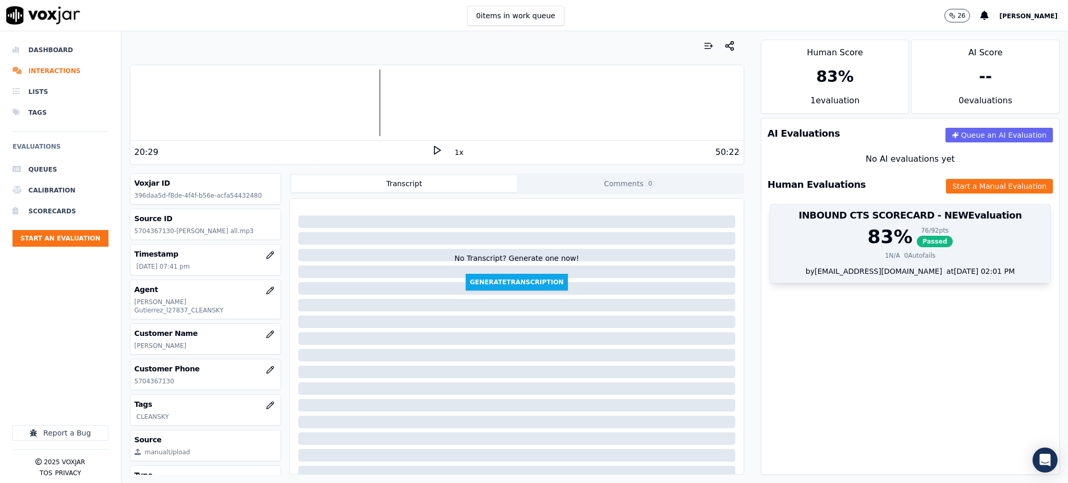
click at [917, 243] on span "Passed" at bounding box center [935, 241] width 37 height 11
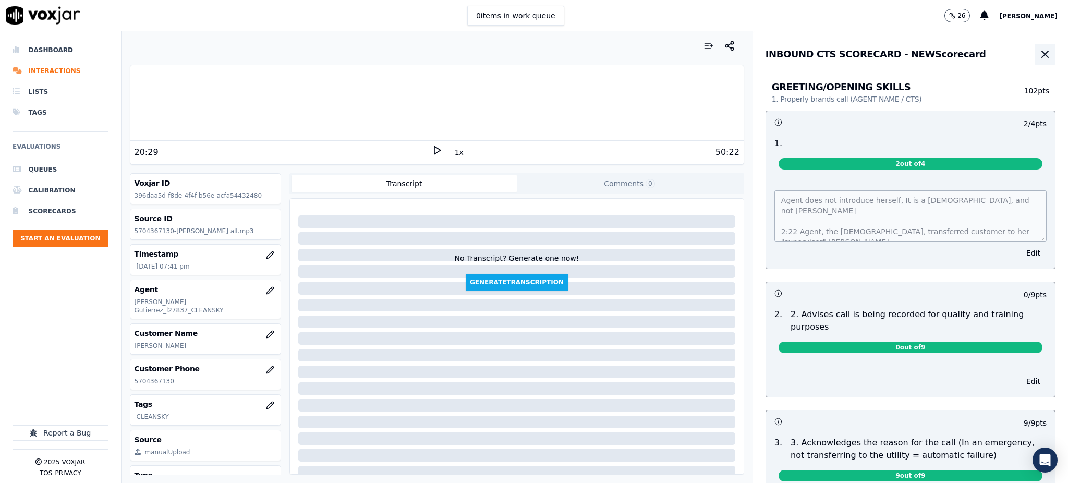
click at [1039, 56] on icon "button" at bounding box center [1045, 54] width 13 height 13
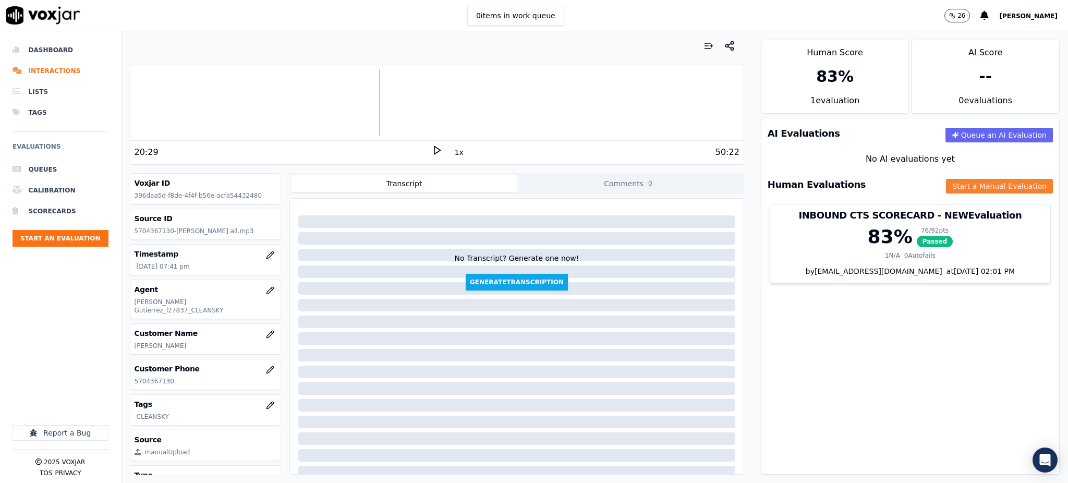
click at [950, 184] on button "Start a Manual Evaluation" at bounding box center [999, 186] width 107 height 15
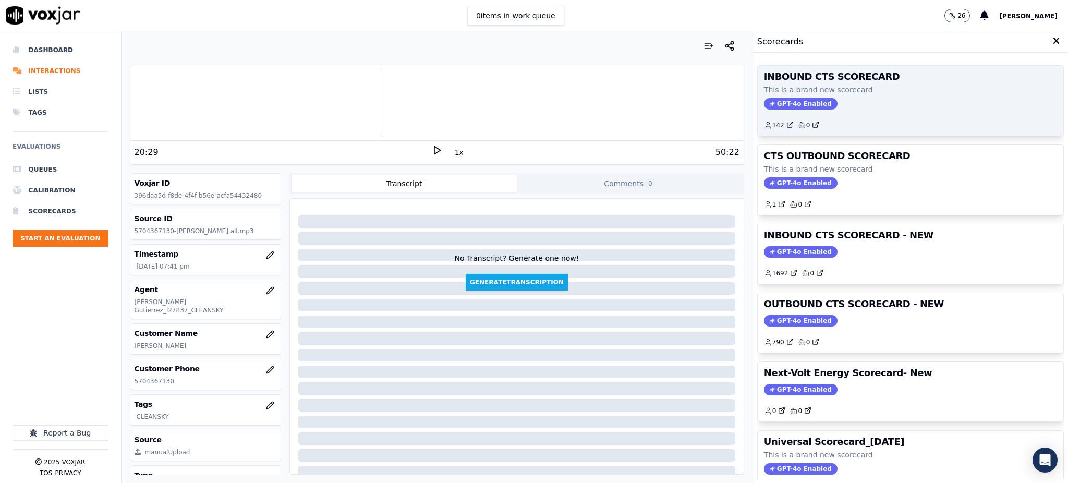
click at [780, 105] on span "GPT-4o Enabled" at bounding box center [801, 103] width 74 height 11
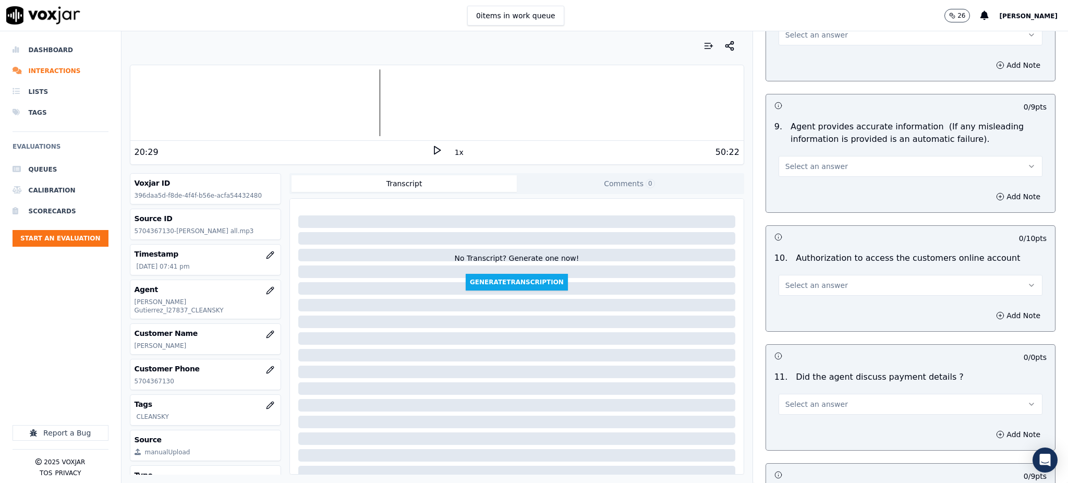
scroll to position [973, 0]
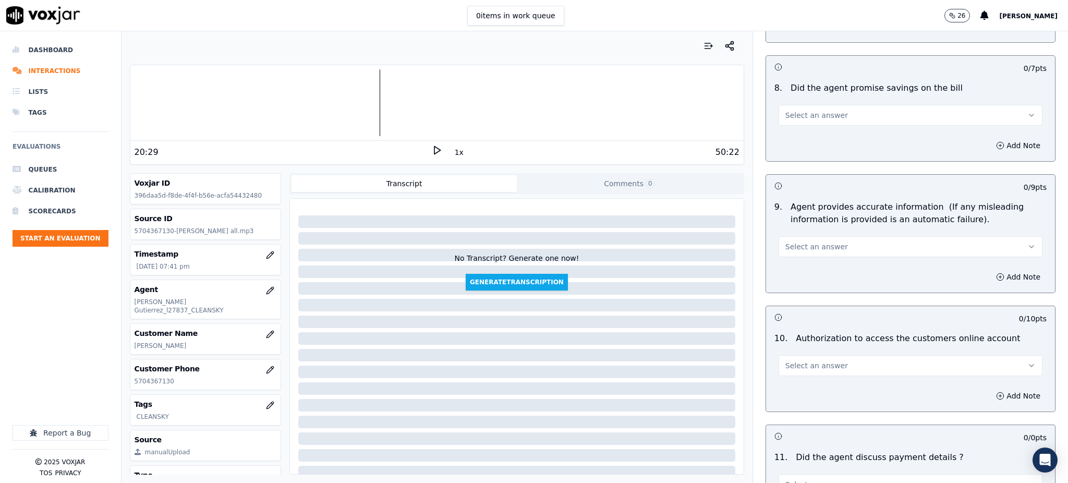
click at [804, 241] on span "Select an answer" at bounding box center [816, 246] width 63 height 10
click at [799, 263] on div "No" at bounding box center [887, 262] width 241 height 17
click at [990, 270] on button "Add Note" at bounding box center [1018, 277] width 57 height 15
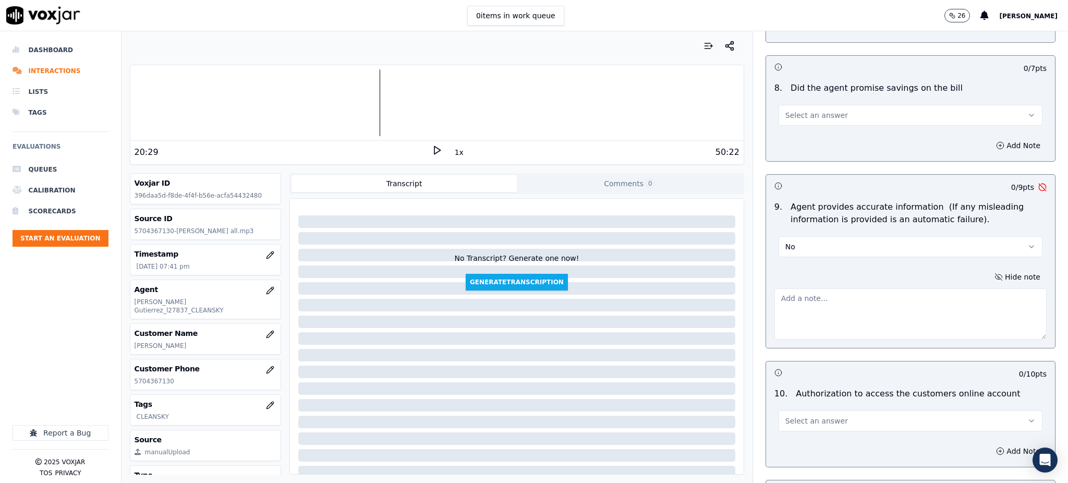
click at [366, 107] on div at bounding box center [436, 102] width 613 height 67
click at [432, 150] on icon at bounding box center [437, 150] width 10 height 10
click at [779, 288] on textarea at bounding box center [910, 313] width 272 height 51
click at [432, 151] on icon at bounding box center [437, 150] width 10 height 10
click at [793, 288] on textarea at bounding box center [910, 313] width 272 height 51
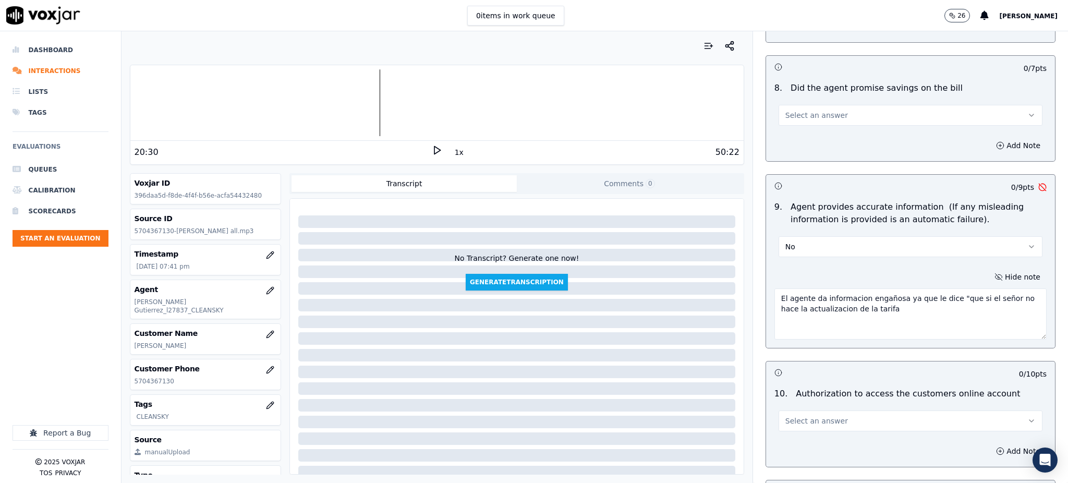
click at [371, 108] on div at bounding box center [436, 102] width 613 height 67
click at [368, 110] on div at bounding box center [436, 102] width 613 height 67
click at [432, 150] on icon at bounding box center [437, 150] width 10 height 10
click at [861, 288] on textarea "El agente da informacion engañosa ya que le dice "que si el señor no hace la ac…" at bounding box center [910, 313] width 272 height 51
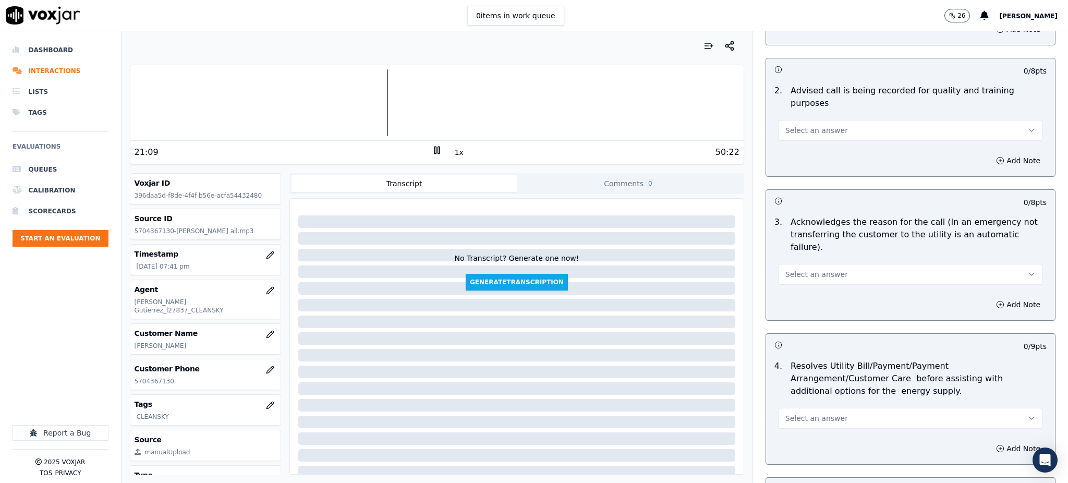
scroll to position [0, 0]
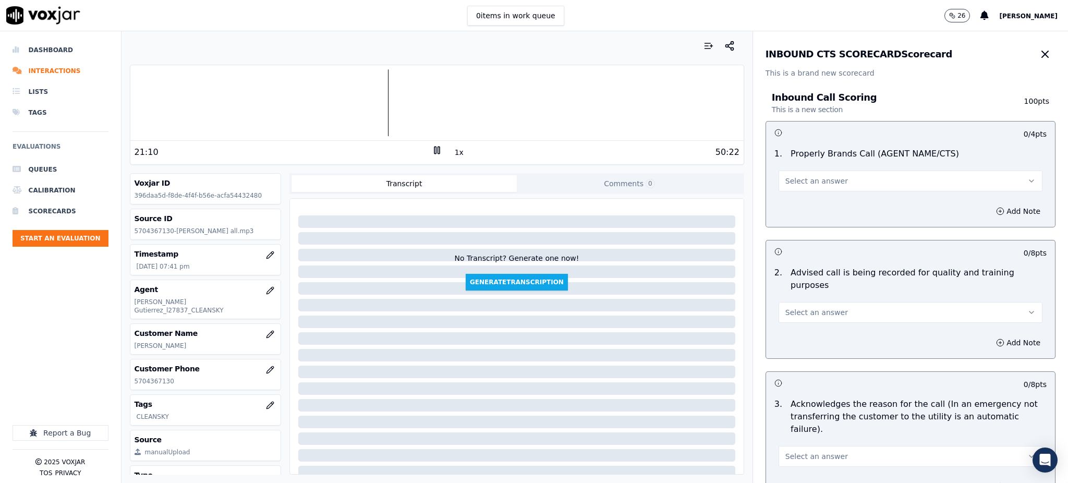
type textarea "El agente da informacion engañosa ya que le dice "que si el señor no hace la ac…"
click at [804, 180] on span "Select an answer" at bounding box center [816, 181] width 63 height 10
click at [794, 205] on div "Yes" at bounding box center [887, 204] width 241 height 17
drag, startPoint x: 793, startPoint y: 298, endPoint x: 790, endPoint y: 304, distance: 5.8
click at [793, 307] on span "Select an answer" at bounding box center [816, 312] width 63 height 10
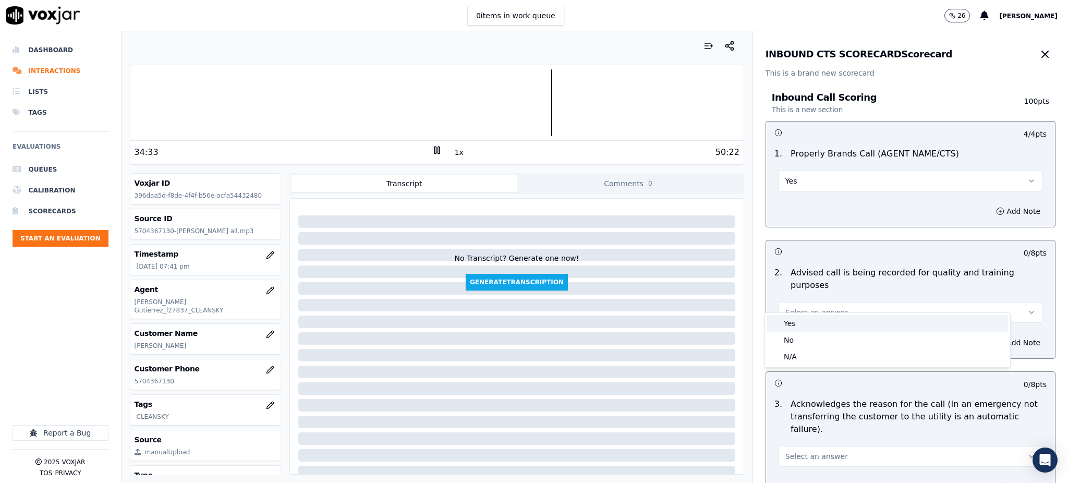
click at [793, 317] on div "Yes" at bounding box center [887, 323] width 241 height 17
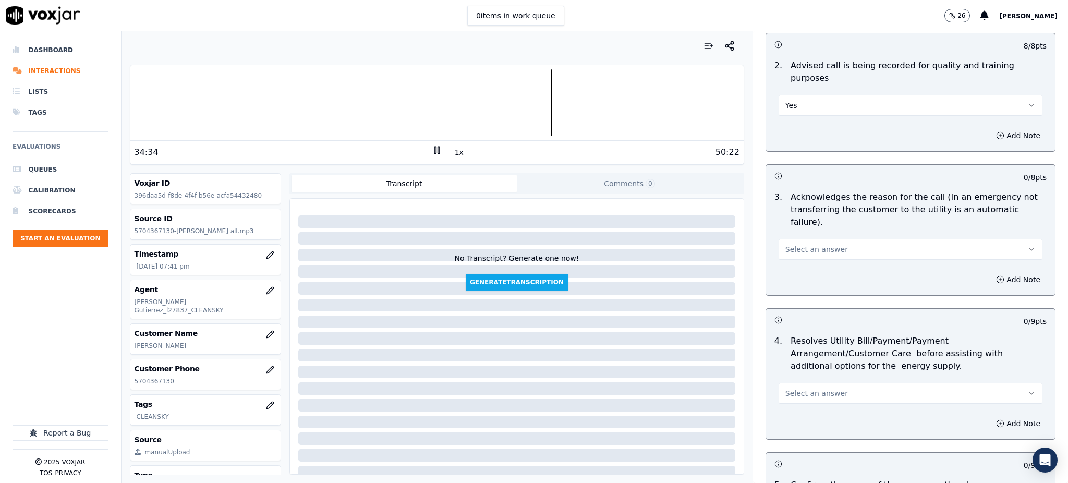
scroll to position [209, 0]
click at [799, 243] on span "Select an answer" at bounding box center [816, 248] width 63 height 10
click at [796, 247] on div "Yes" at bounding box center [887, 246] width 241 height 17
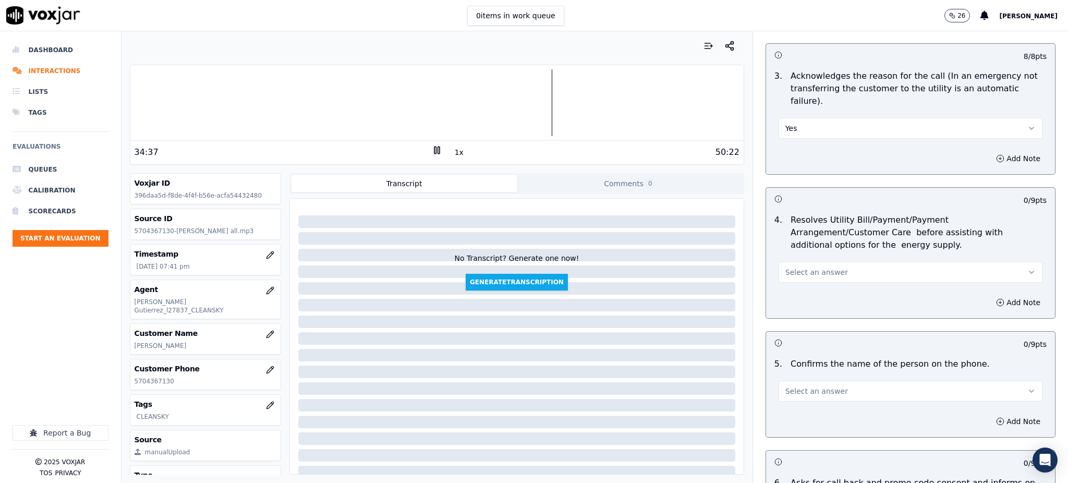
scroll to position [347, 0]
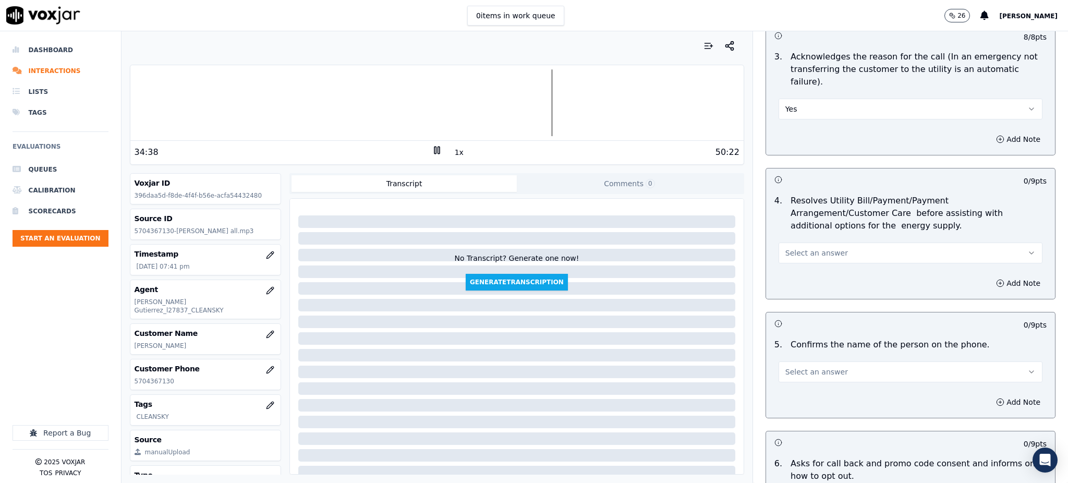
click at [805, 248] on span "Select an answer" at bounding box center [816, 253] width 63 height 10
click at [799, 246] on div "Yes" at bounding box center [887, 251] width 241 height 17
click at [796, 361] on button "Select an answer" at bounding box center [911, 371] width 264 height 21
click at [798, 367] on div "Yes" at bounding box center [887, 370] width 241 height 17
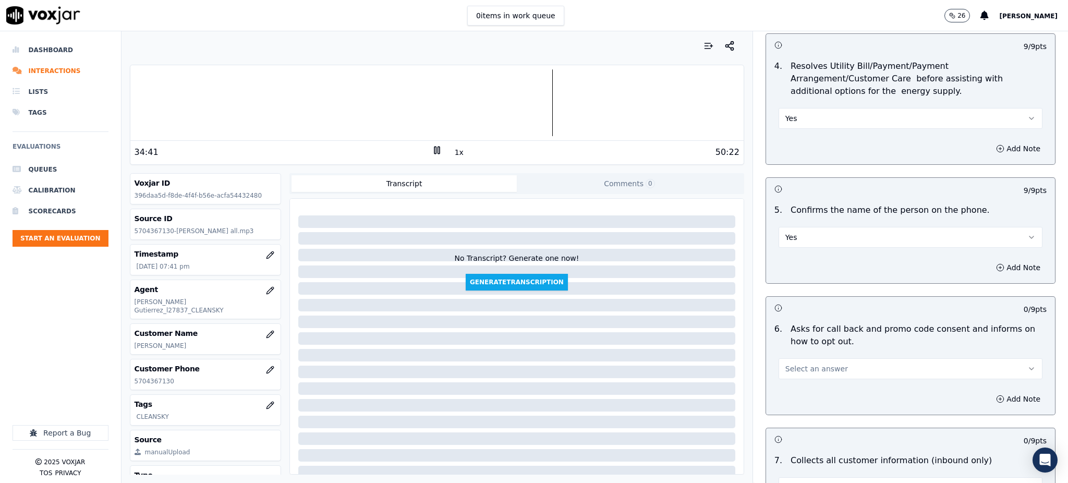
scroll to position [487, 0]
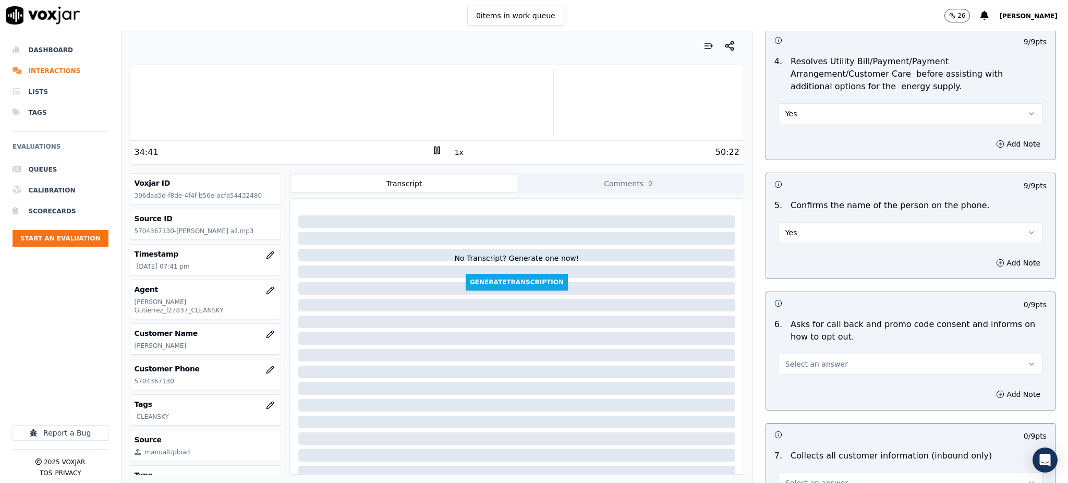
click at [802, 359] on span "Select an answer" at bounding box center [816, 364] width 63 height 10
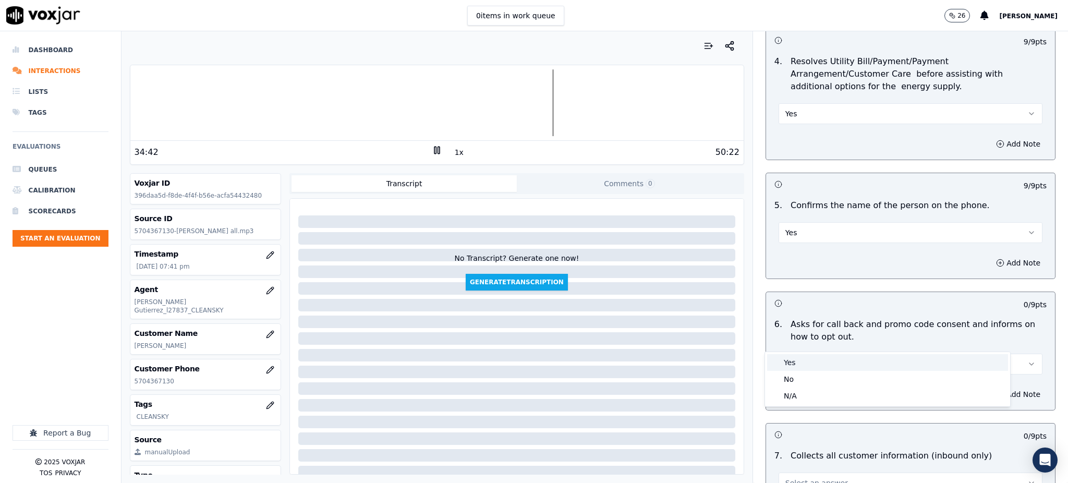
click at [801, 359] on div "Yes" at bounding box center [887, 362] width 241 height 17
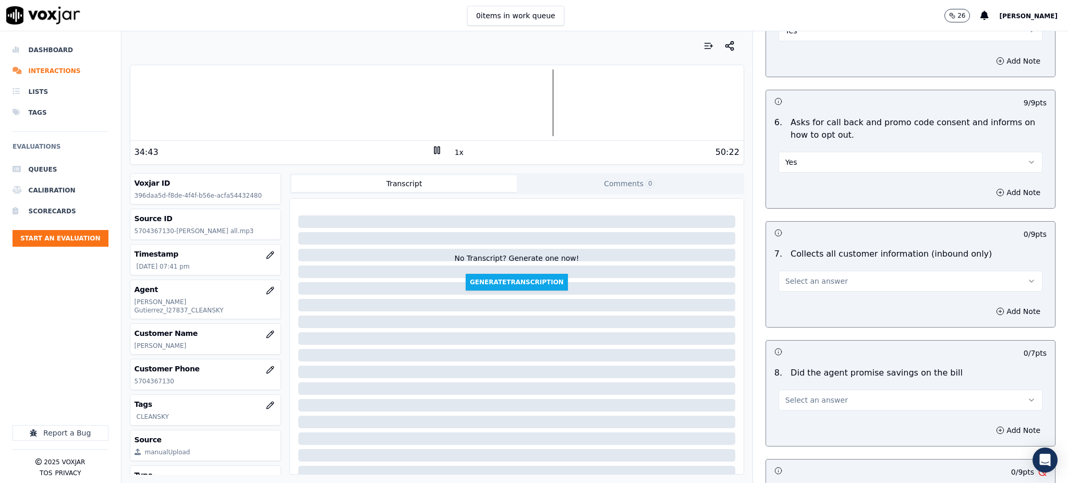
scroll to position [695, 0]
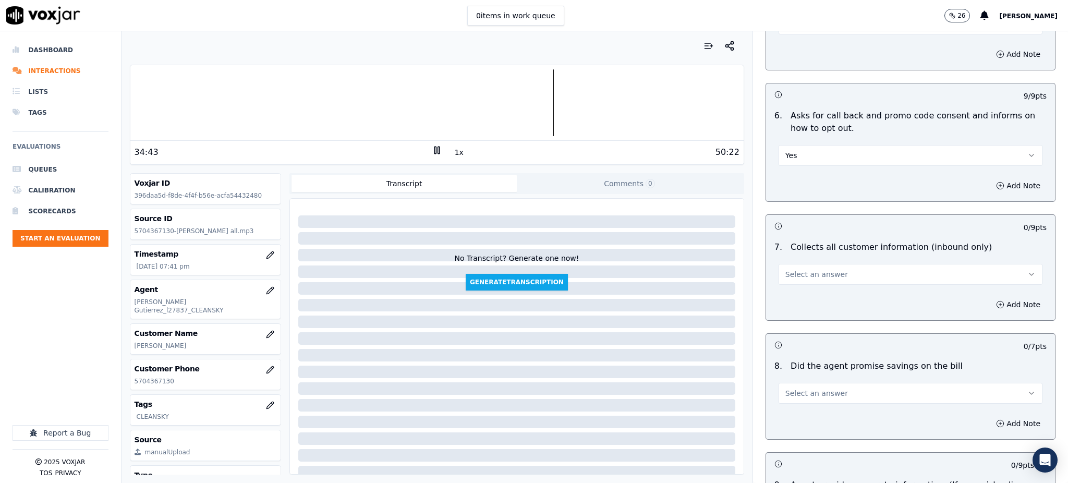
click at [804, 264] on button "Select an answer" at bounding box center [911, 274] width 264 height 21
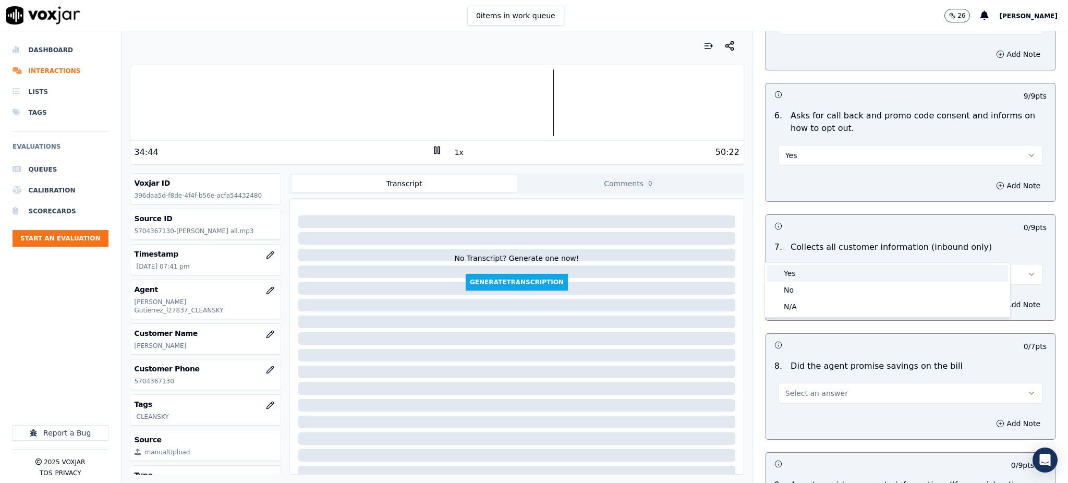
click at [804, 268] on div "Yes" at bounding box center [887, 273] width 241 height 17
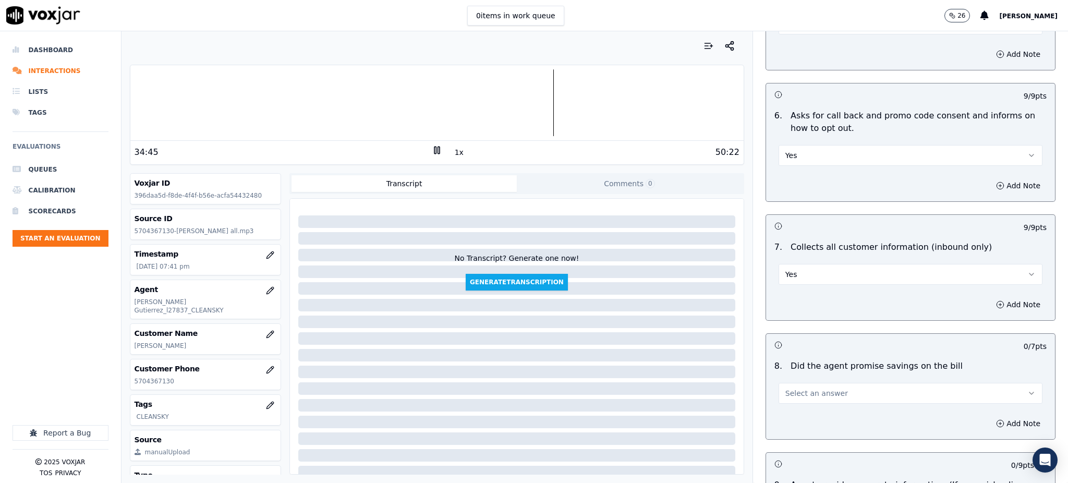
click at [785, 388] on span "Select an answer" at bounding box center [816, 393] width 63 height 10
click at [788, 392] on div "Yes" at bounding box center [887, 392] width 241 height 17
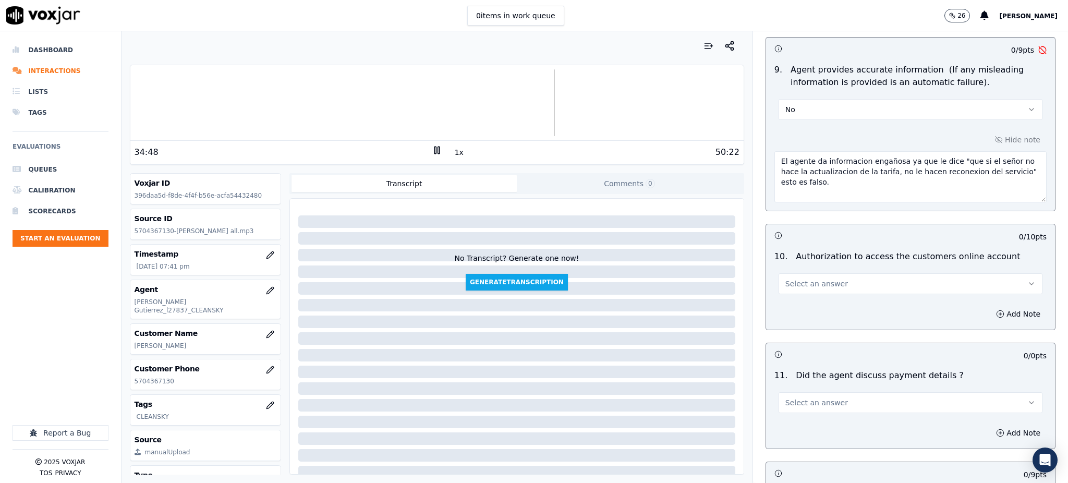
scroll to position [1112, 0]
click at [795, 276] on span "Select an answer" at bounding box center [816, 281] width 63 height 10
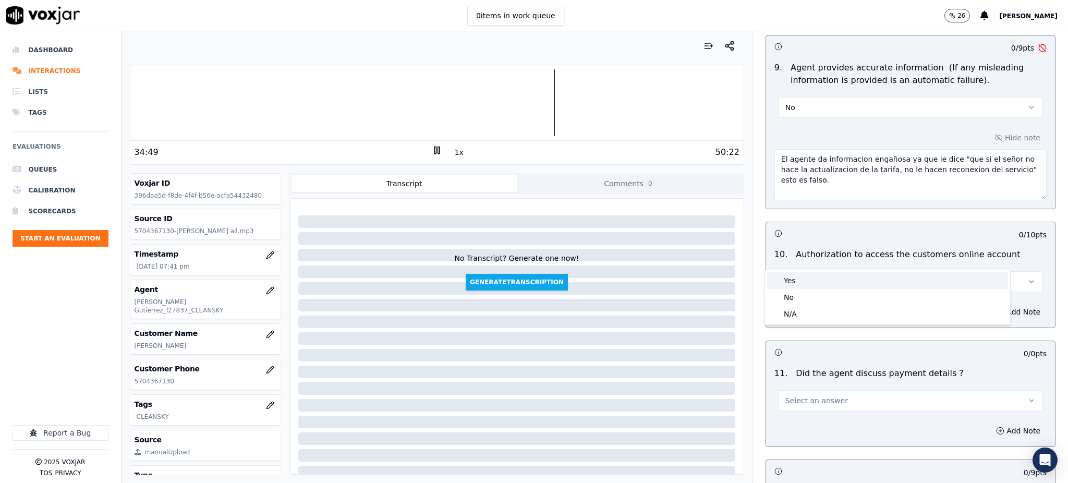
click at [799, 283] on div "Yes" at bounding box center [887, 280] width 241 height 17
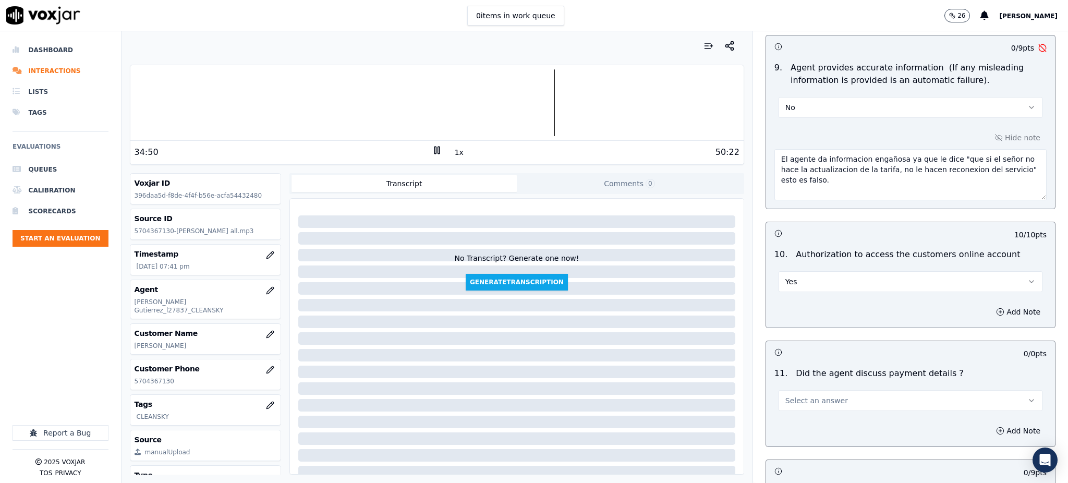
click at [794, 395] on span "Select an answer" at bounding box center [816, 400] width 63 height 10
click at [802, 428] on div "N/A" at bounding box center [887, 433] width 241 height 17
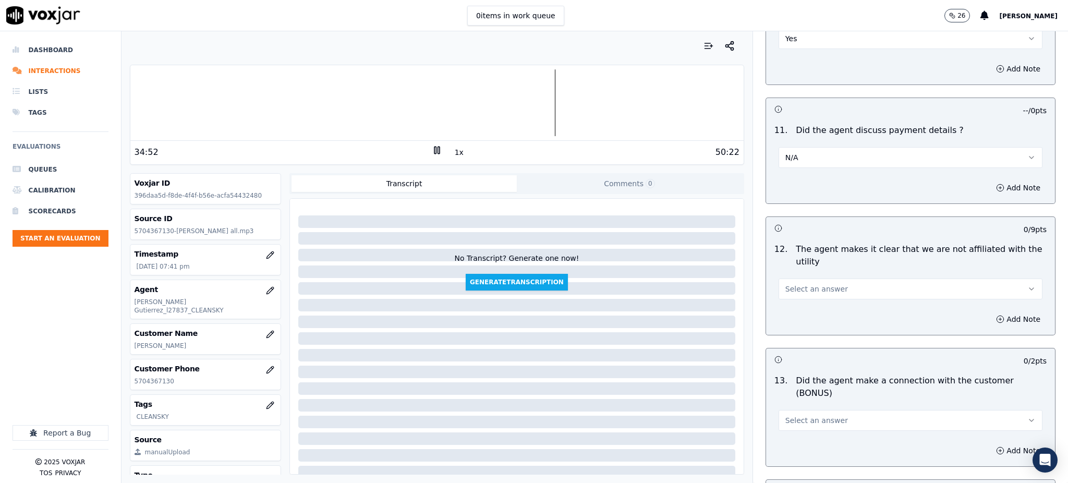
scroll to position [1390, 0]
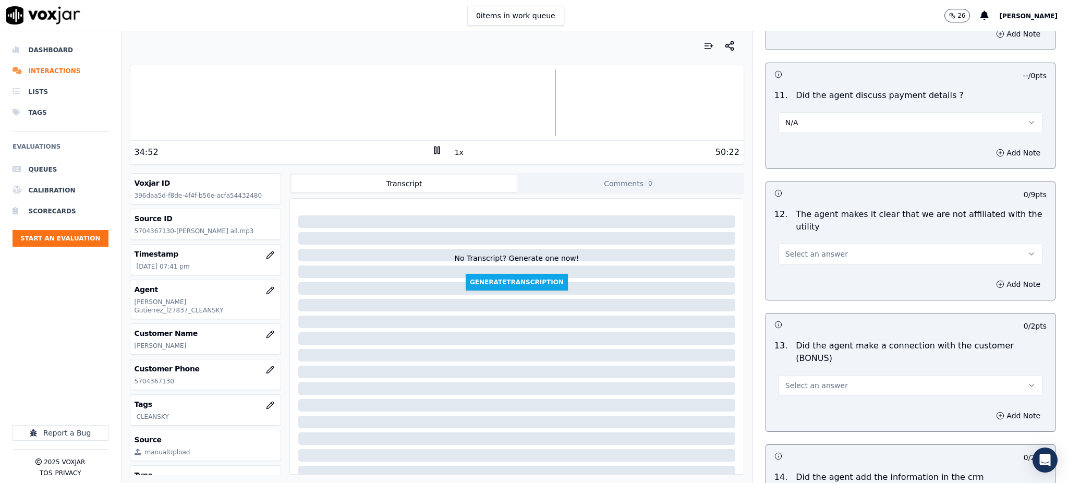
click at [793, 249] on span "Select an answer" at bounding box center [816, 254] width 63 height 10
click at [787, 248] on div "Yes" at bounding box center [887, 253] width 241 height 17
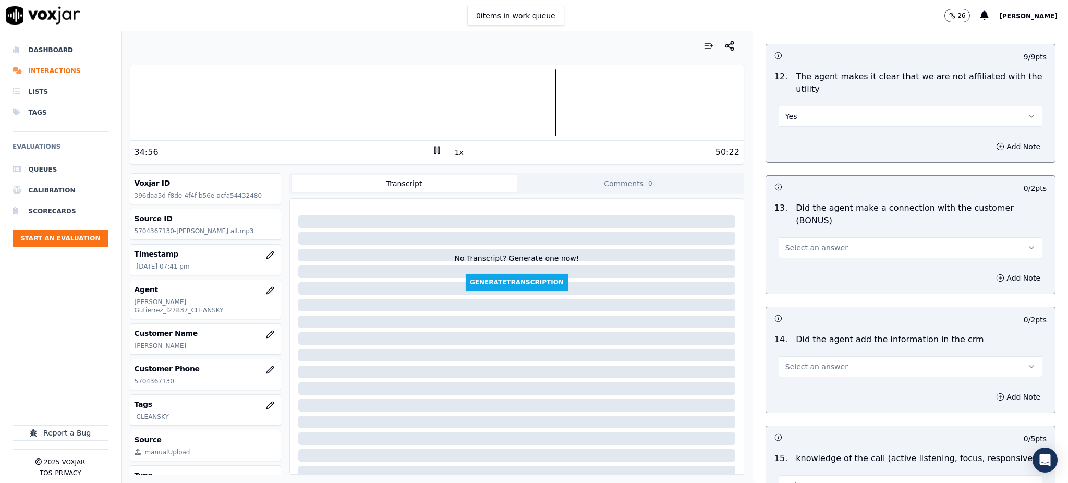
scroll to position [1530, 0]
click at [786, 236] on button "Select an answer" at bounding box center [911, 246] width 264 height 21
click at [788, 234] on div "Yes" at bounding box center [887, 233] width 241 height 17
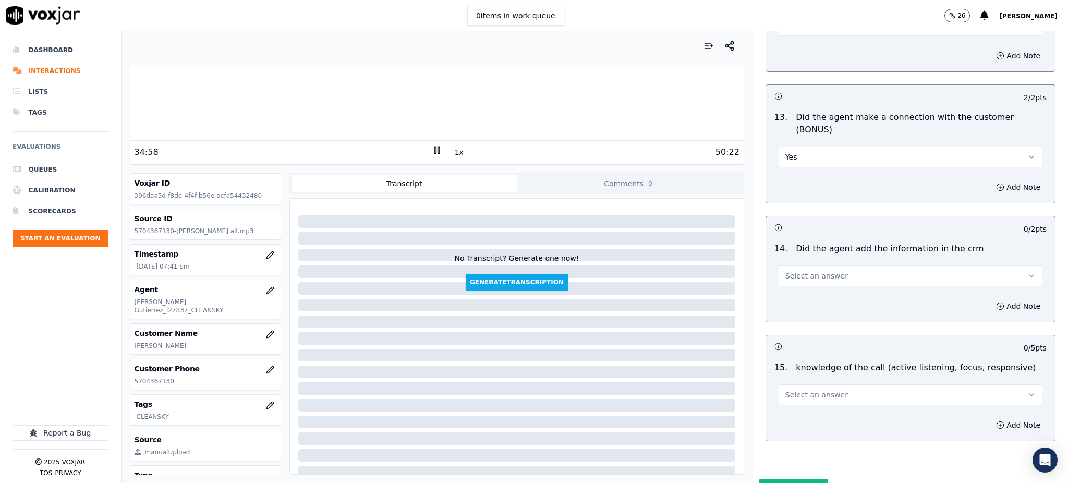
scroll to position [1634, 0]
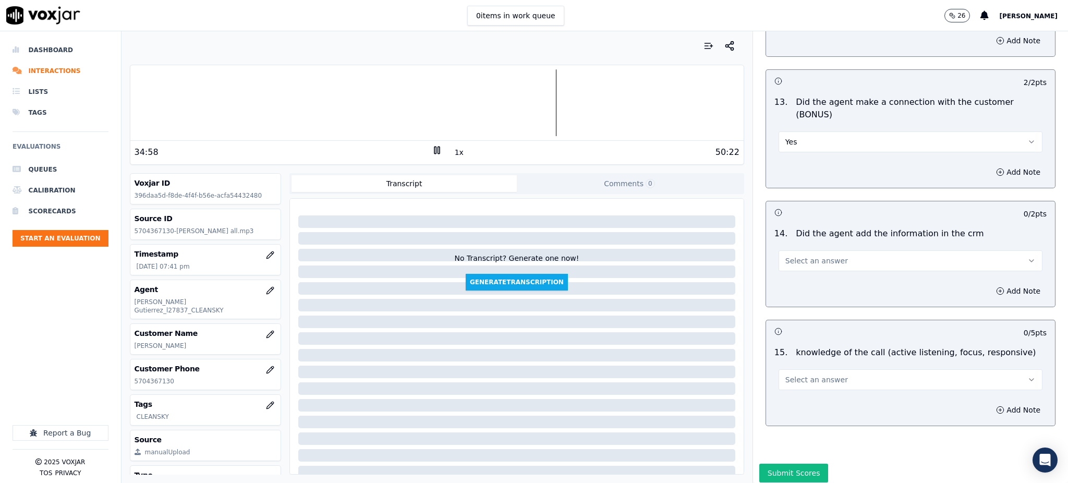
click at [791, 250] on button "Select an answer" at bounding box center [911, 260] width 264 height 21
click at [789, 254] on div "Yes" at bounding box center [887, 247] width 241 height 17
click at [795, 374] on span "Select an answer" at bounding box center [816, 379] width 63 height 10
click at [796, 366] on div "Yes" at bounding box center [887, 366] width 241 height 17
click at [780, 464] on button "Submit Scores" at bounding box center [793, 473] width 69 height 19
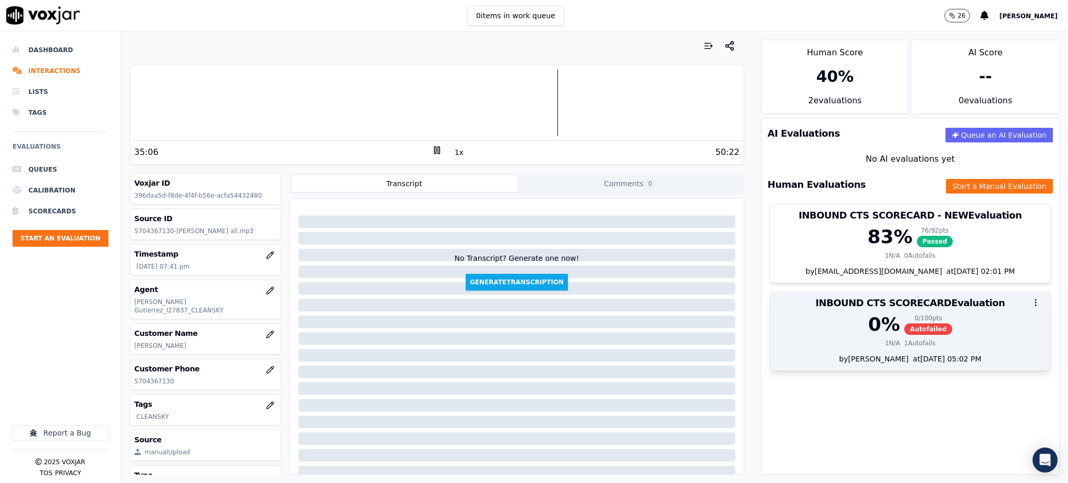
click at [904, 331] on span "Autofailed" at bounding box center [928, 328] width 48 height 11
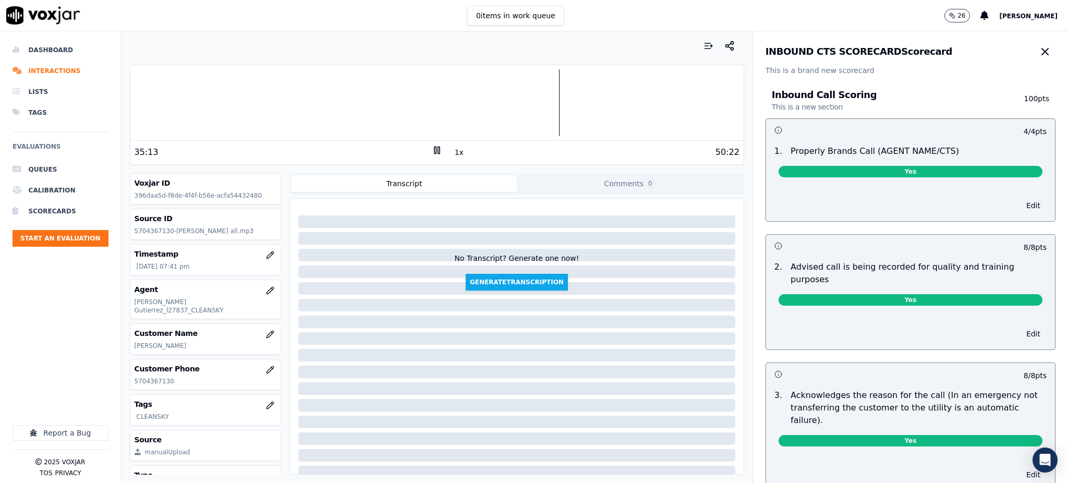
scroll to position [0, 0]
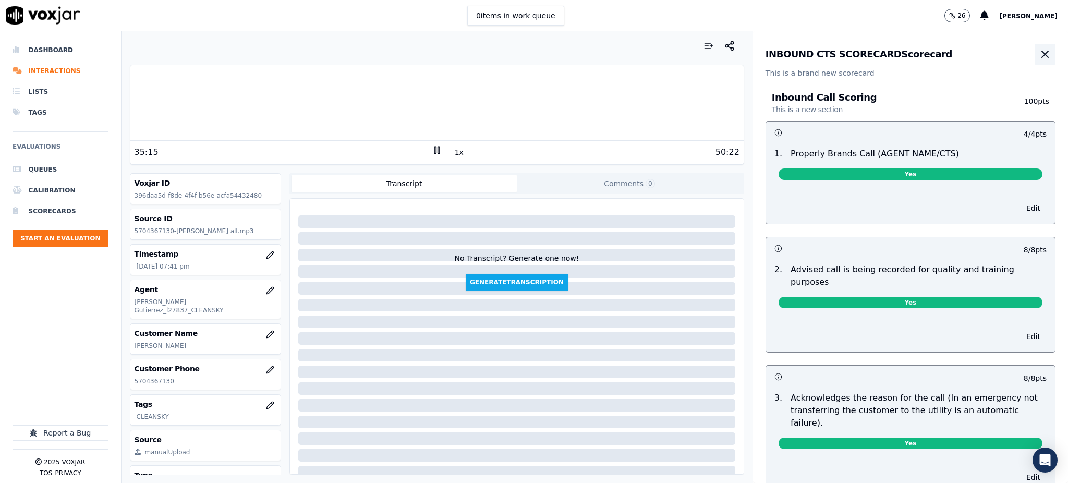
click at [1039, 54] on icon "button" at bounding box center [1045, 54] width 13 height 13
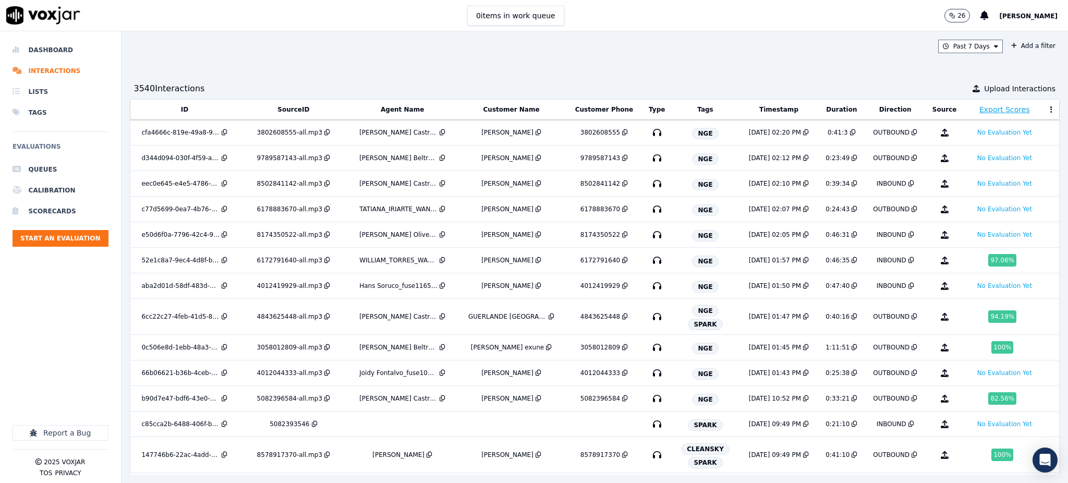
scroll to position [3081, 0]
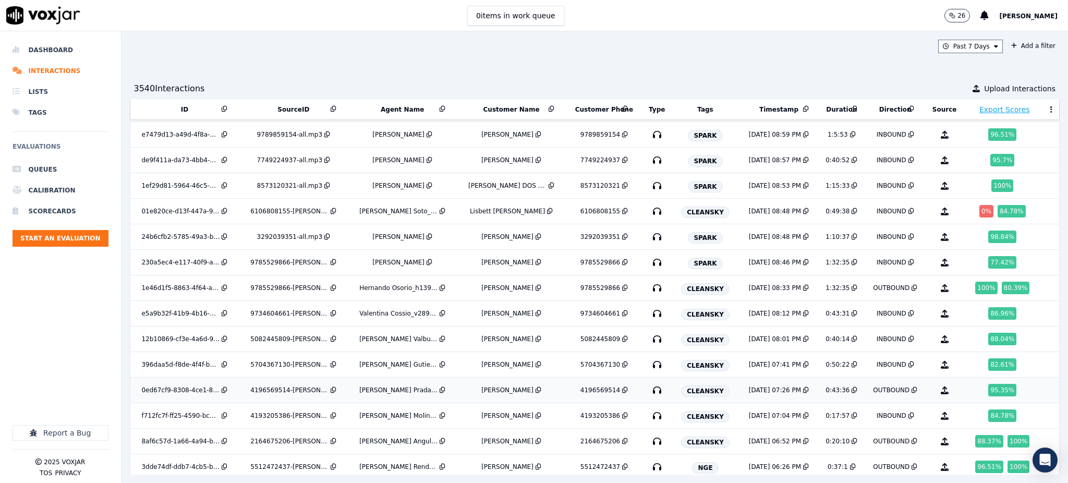
click at [649, 395] on icon "button" at bounding box center [657, 390] width 17 height 17
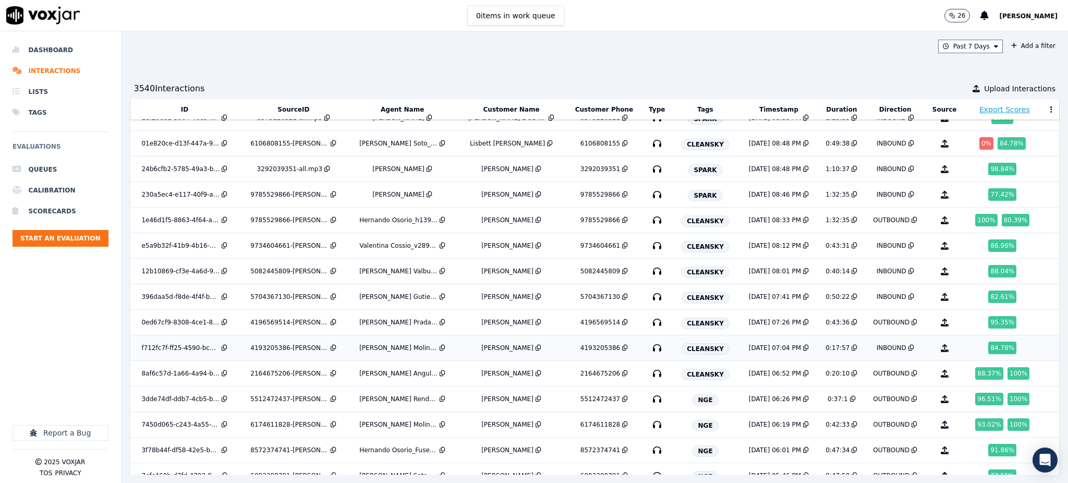
scroll to position [3150, 0]
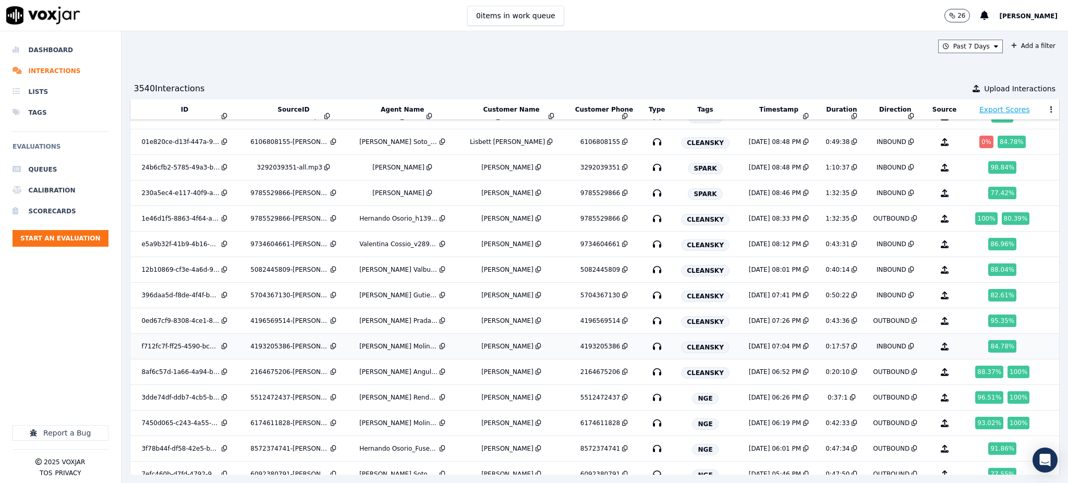
click at [649, 353] on icon "button" at bounding box center [657, 346] width 17 height 17
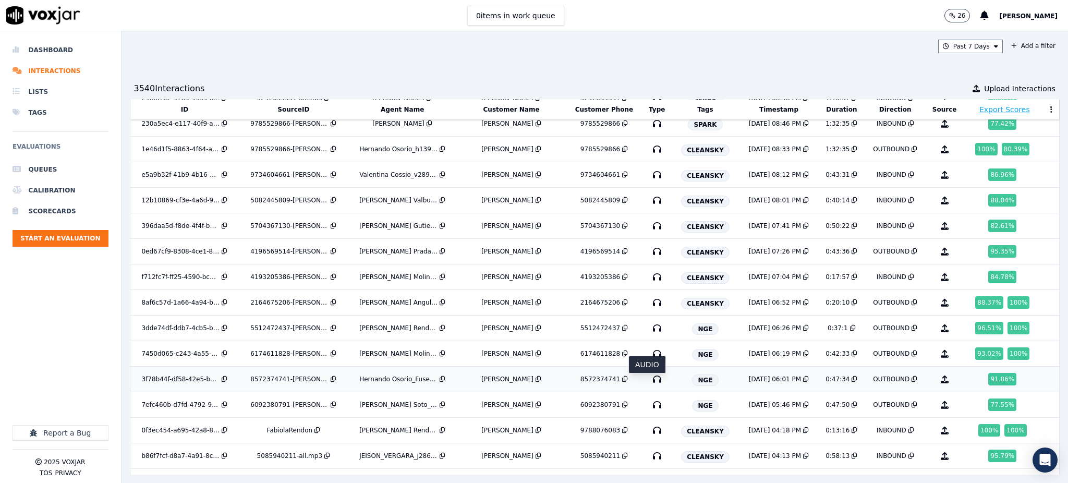
click at [649, 385] on icon "button" at bounding box center [657, 379] width 17 height 17
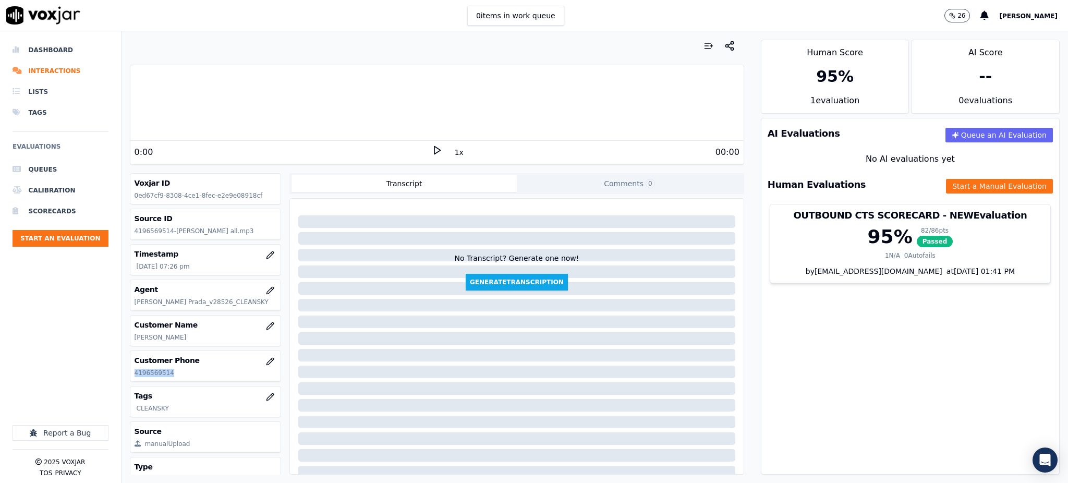
drag, startPoint x: 175, startPoint y: 374, endPoint x: 135, endPoint y: 377, distance: 40.2
click at [135, 377] on p "4196569514" at bounding box center [206, 373] width 142 height 8
copy p "4196569514"
drag, startPoint x: 908, startPoint y: 333, endPoint x: 545, endPoint y: 168, distance: 398.6
click at [903, 331] on div "AI Evaluations Queue an AI Evaluation No AI evaluations yet Human Evaluations S…" at bounding box center [910, 296] width 299 height 357
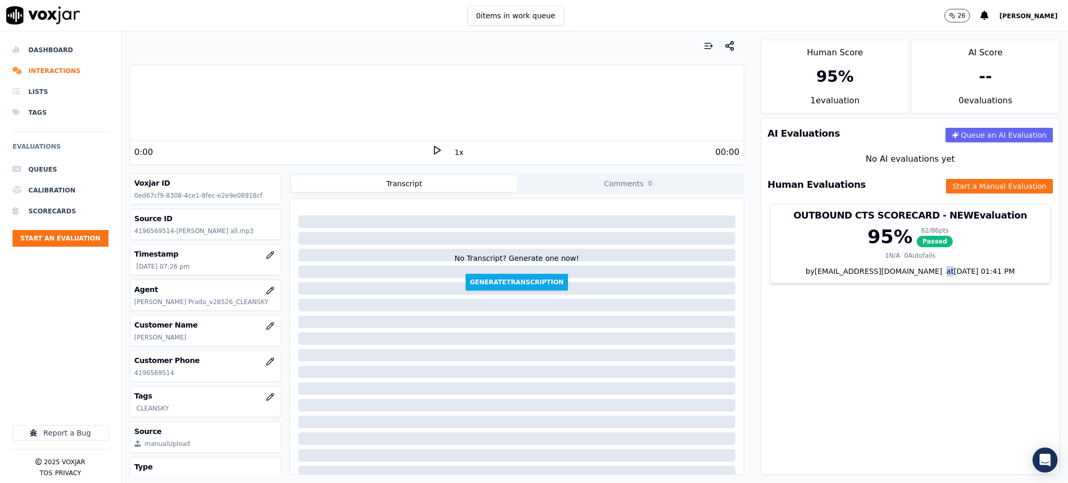
click at [432, 147] on icon at bounding box center [437, 150] width 10 height 10
click at [434, 149] on icon at bounding box center [437, 150] width 10 height 10
click at [434, 153] on rect at bounding box center [435, 150] width 2 height 7
click at [432, 150] on icon at bounding box center [437, 150] width 10 height 10
click at [432, 149] on icon at bounding box center [437, 150] width 10 height 10
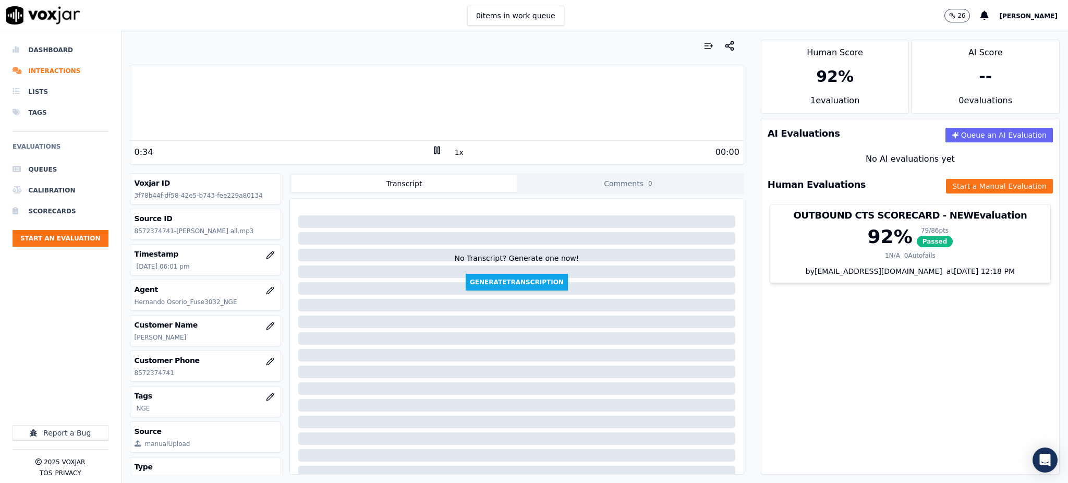
click at [438, 147] on rect at bounding box center [439, 150] width 2 height 7
click at [432, 152] on icon at bounding box center [437, 150] width 10 height 10
click at [434, 150] on rect at bounding box center [435, 150] width 2 height 7
click at [434, 150] on polygon at bounding box center [437, 151] width 6 height 8
click at [432, 152] on icon at bounding box center [437, 150] width 10 height 10
